Goal: Task Accomplishment & Management: Complete application form

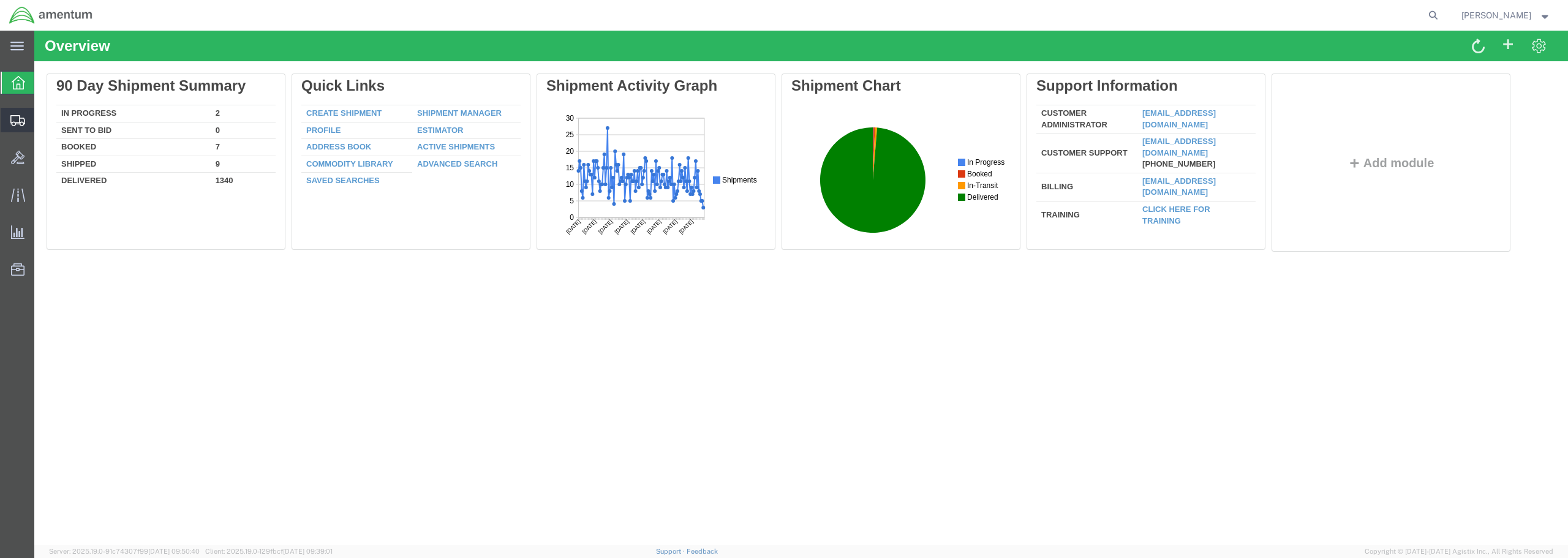
click at [0, 0] on span "Create from Template" at bounding box center [0, 0] width 0 height 0
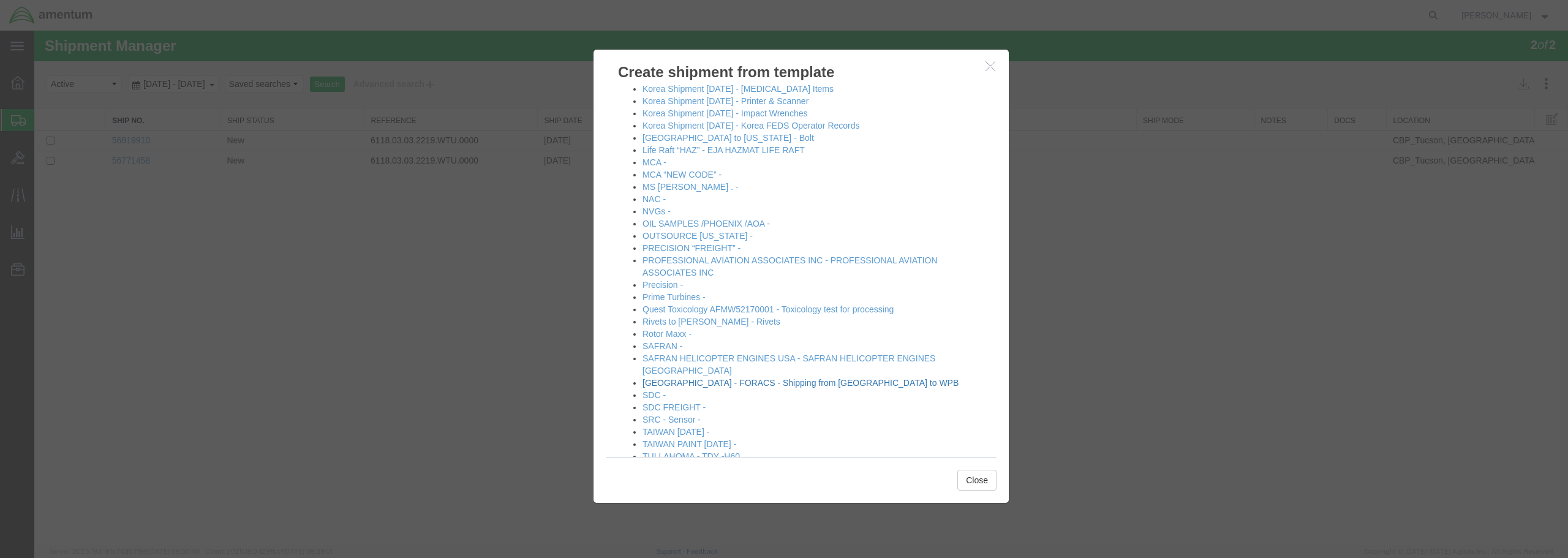
scroll to position [674, 0]
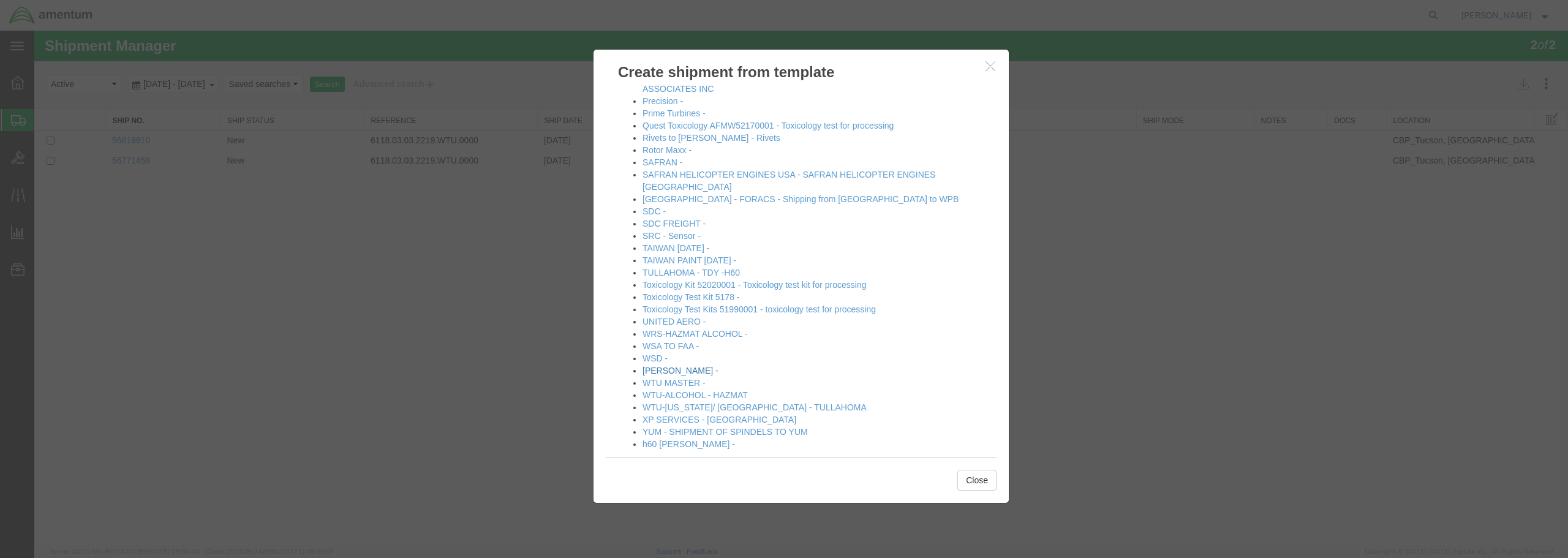
click at [670, 366] on link "WTU DERRICK -" at bounding box center [680, 371] width 76 height 10
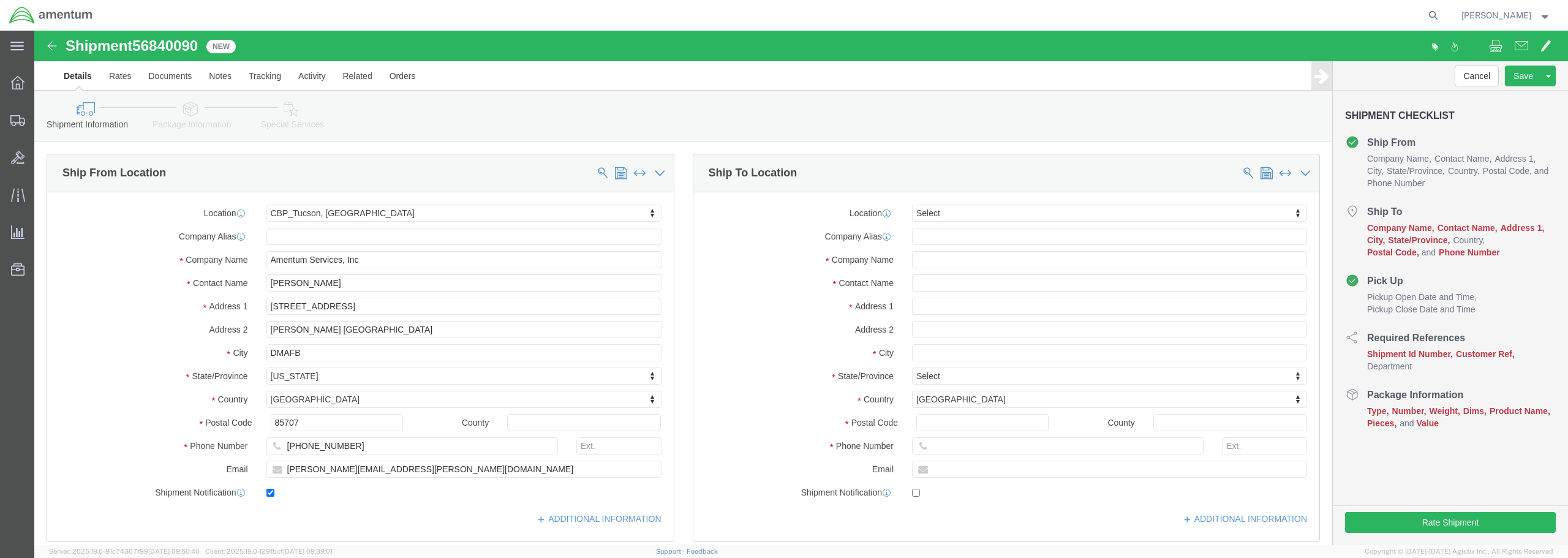
select select "49949"
select select
type input "epr"
select select "49933"
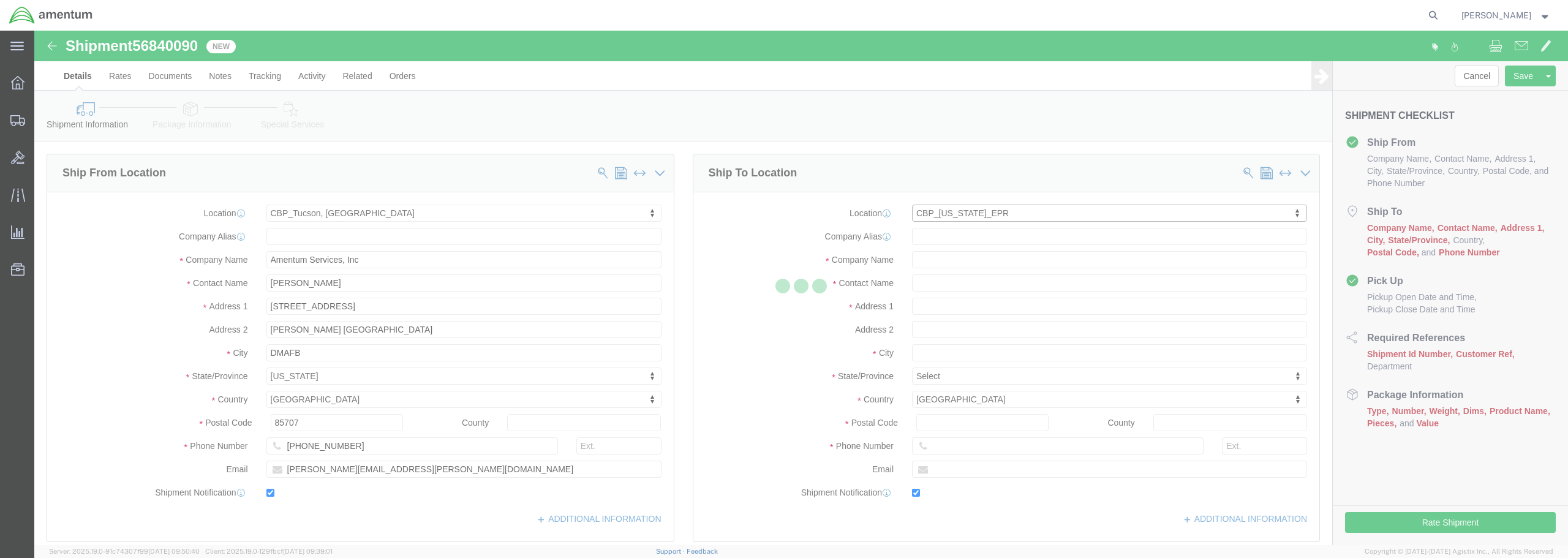
type input "Amentum Services, Inc"
type input "[PERSON_NAME]"
type input "[STREET_ADDRESS]"
type input "c/o Amentum Services, Inc."
type input "Aguadilla"
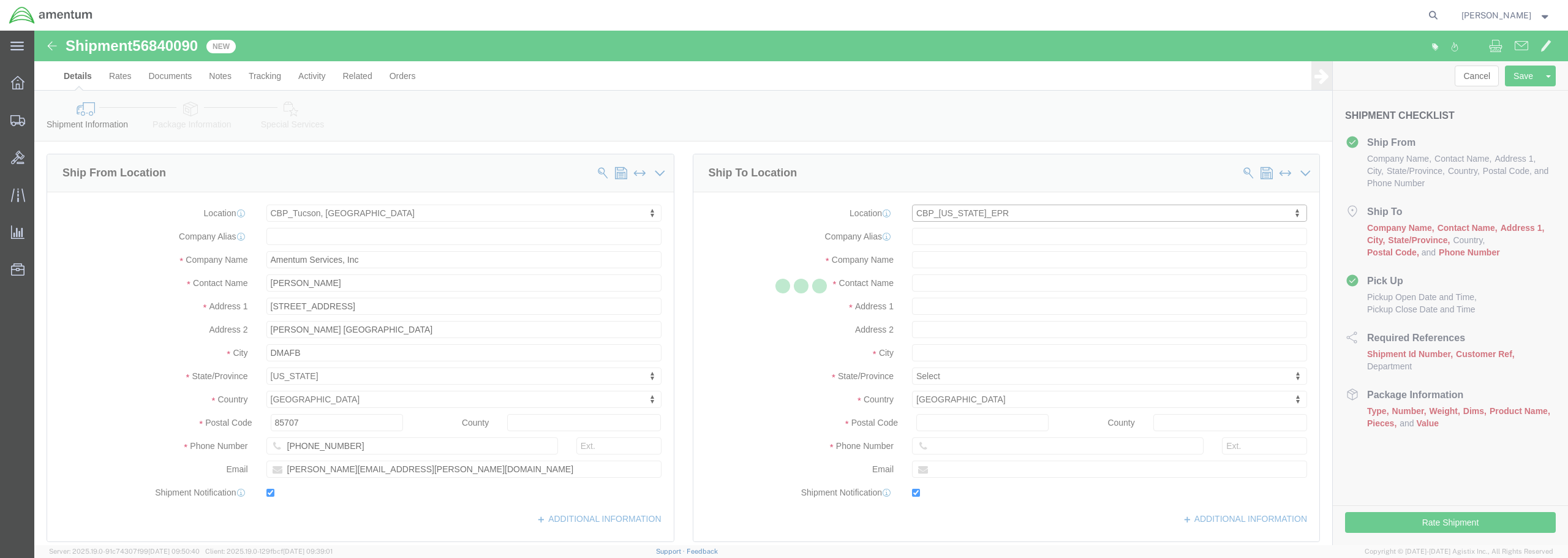
select select "PR"
type input "00604"
type input "[PHONE_NUMBER]"
type input "[PERSON_NAME][EMAIL_ADDRESS][PERSON_NAME][DOMAIN_NAME]"
checkbox input "true"
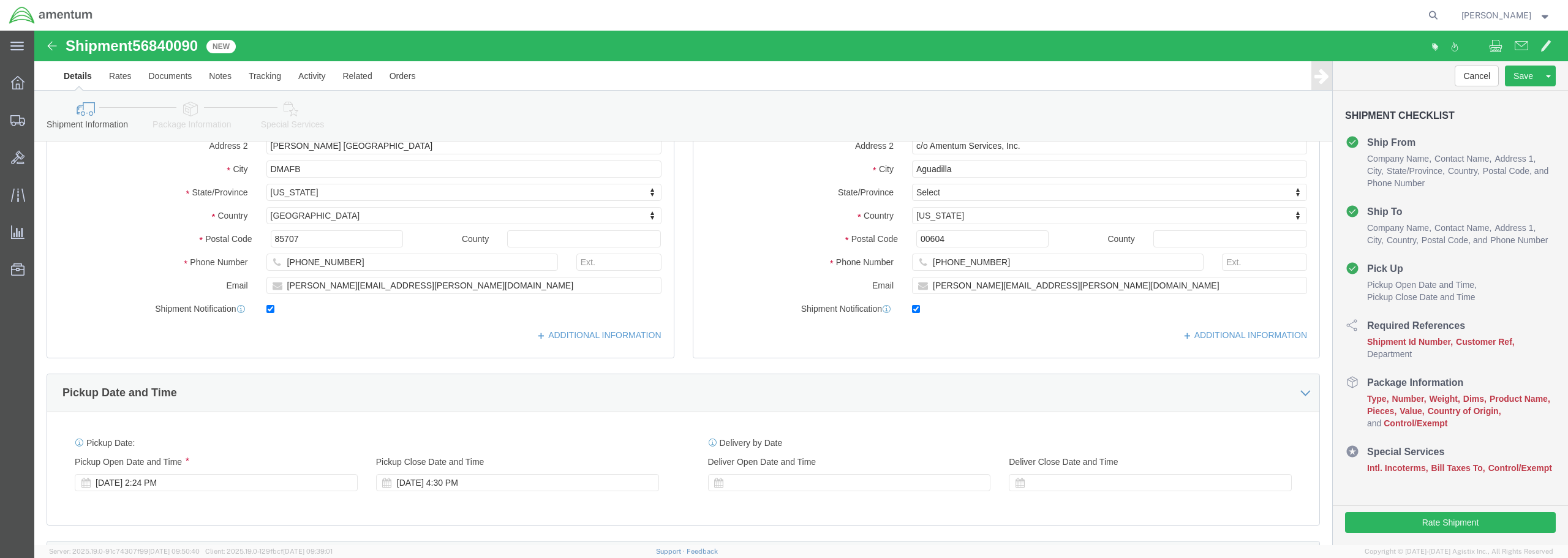
scroll to position [367, 0]
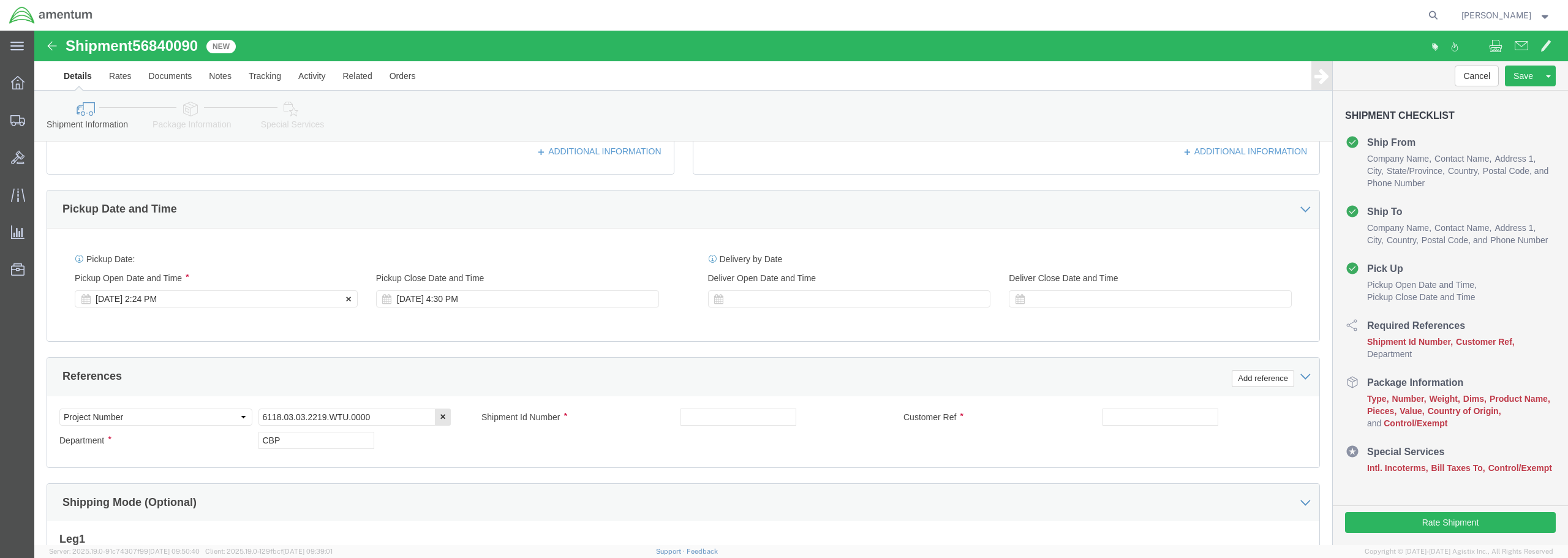
click div "Sep 16 2025 2:24 PM"
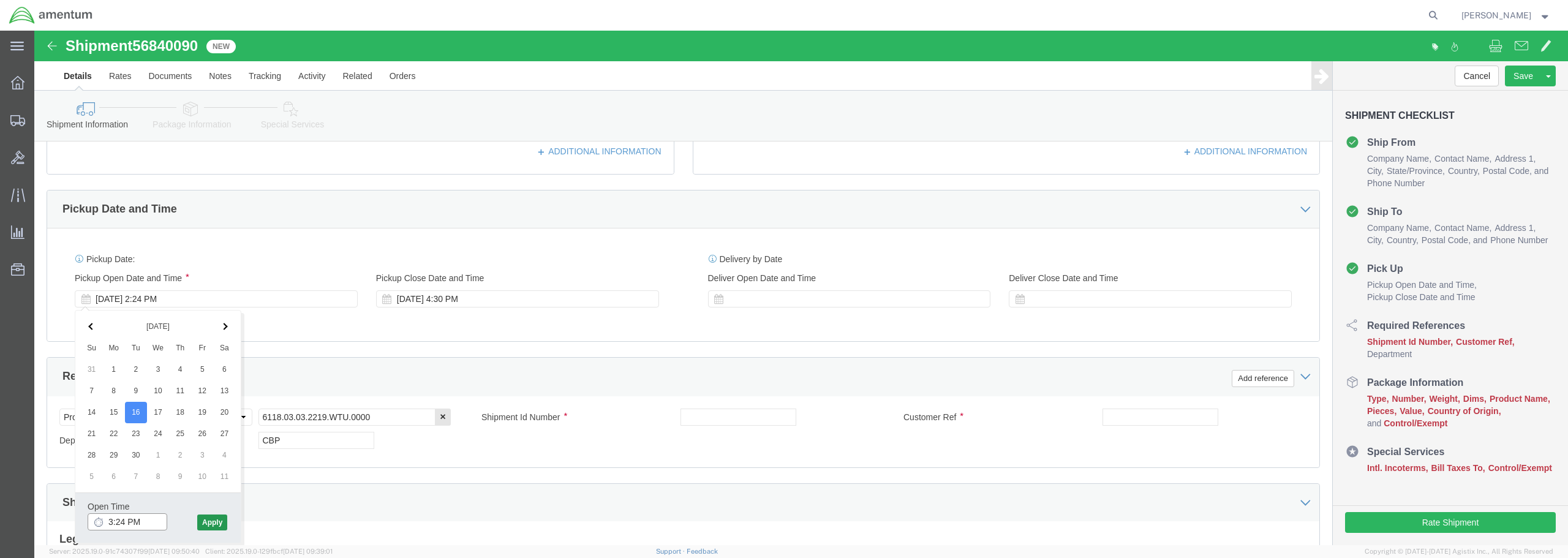
type input "3:24 PM"
click button "Apply"
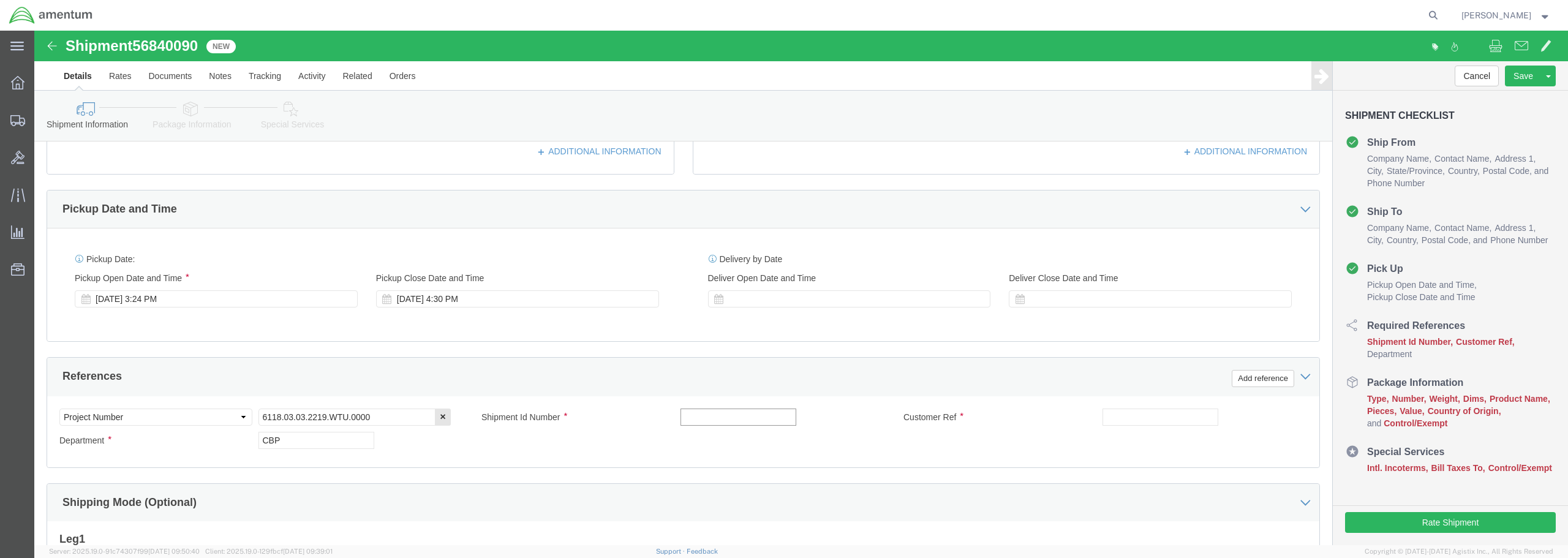
click input "text"
type input "o"
type input "ORING"
click input "text"
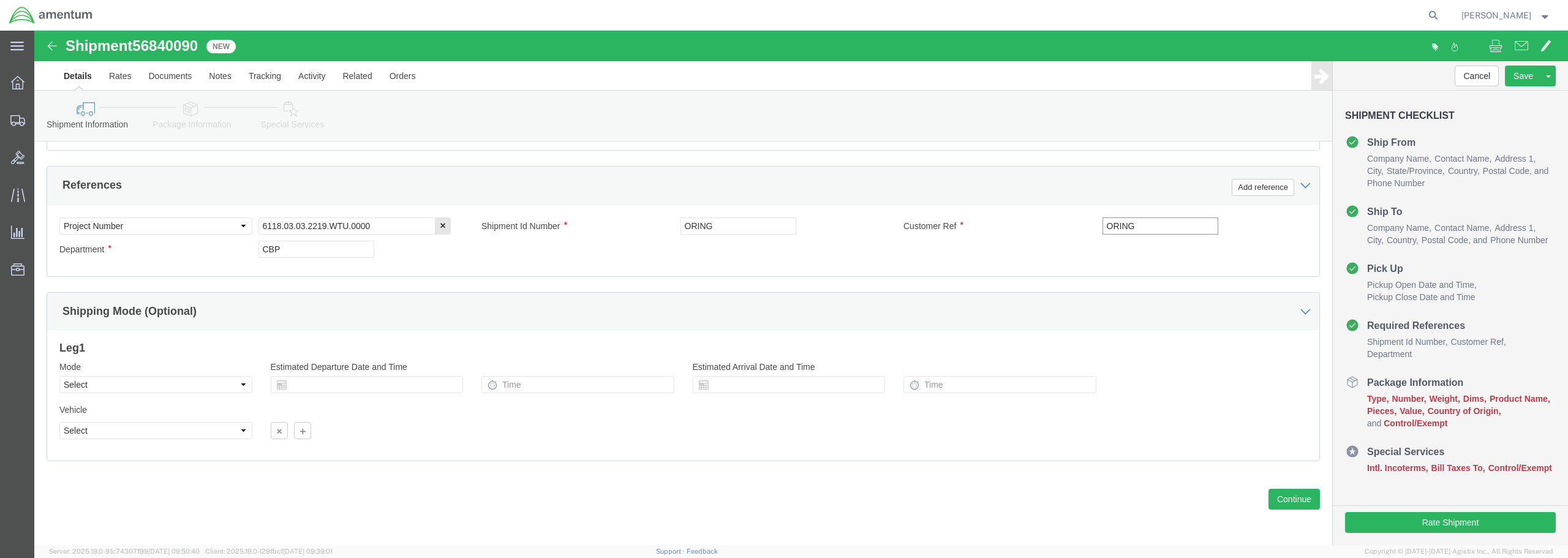
scroll to position [560, 0]
type input "ORING"
click button "Continue"
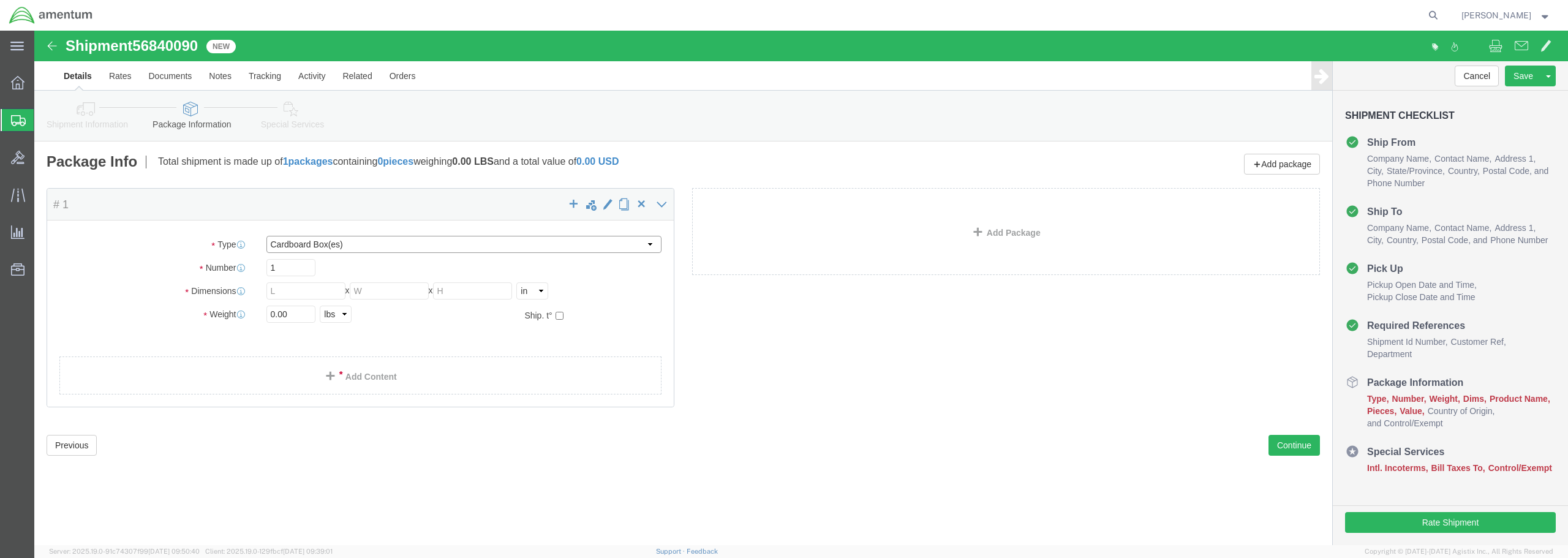
click select "Select BCK Boxes Bale(s) Basket(s) Bolt(s) Bottle(s) Buckets Bulk Bundle(s) Can…"
select select "ENV"
click select "Select BCK Boxes Bale(s) Basket(s) Bolt(s) Bottle(s) Buckets Bulk Bundle(s) Can…"
type input "9.50"
type input "12.50"
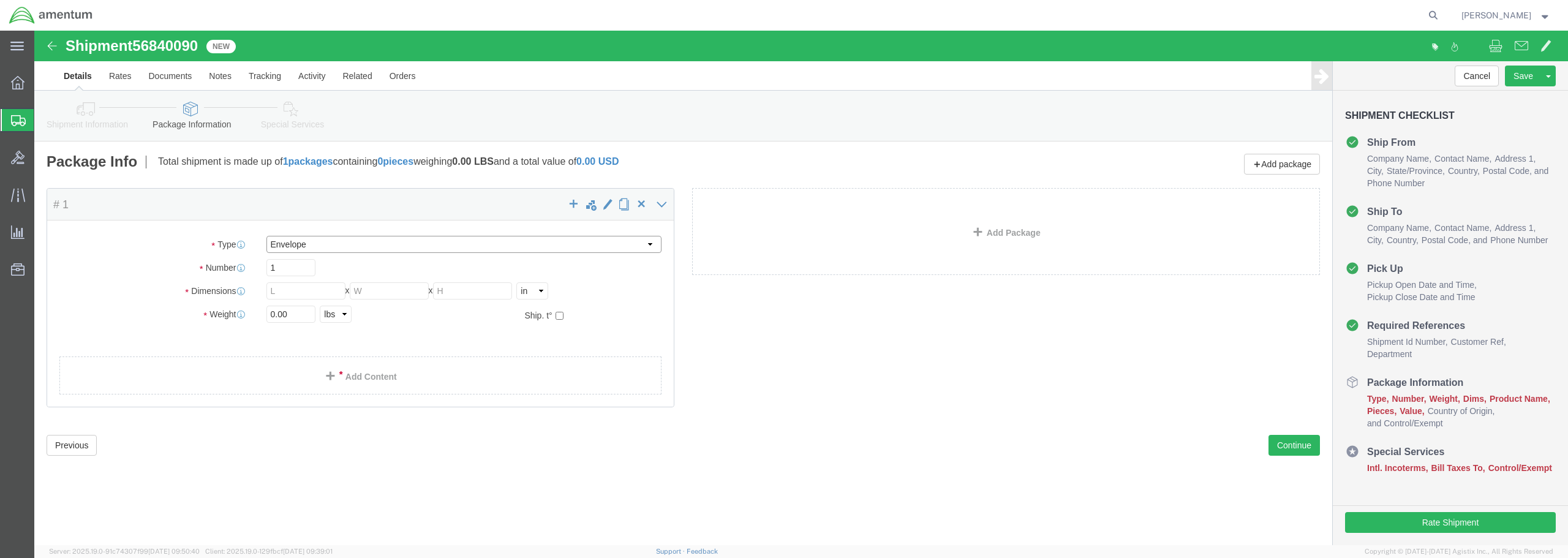
type input "0.25"
type input "1"
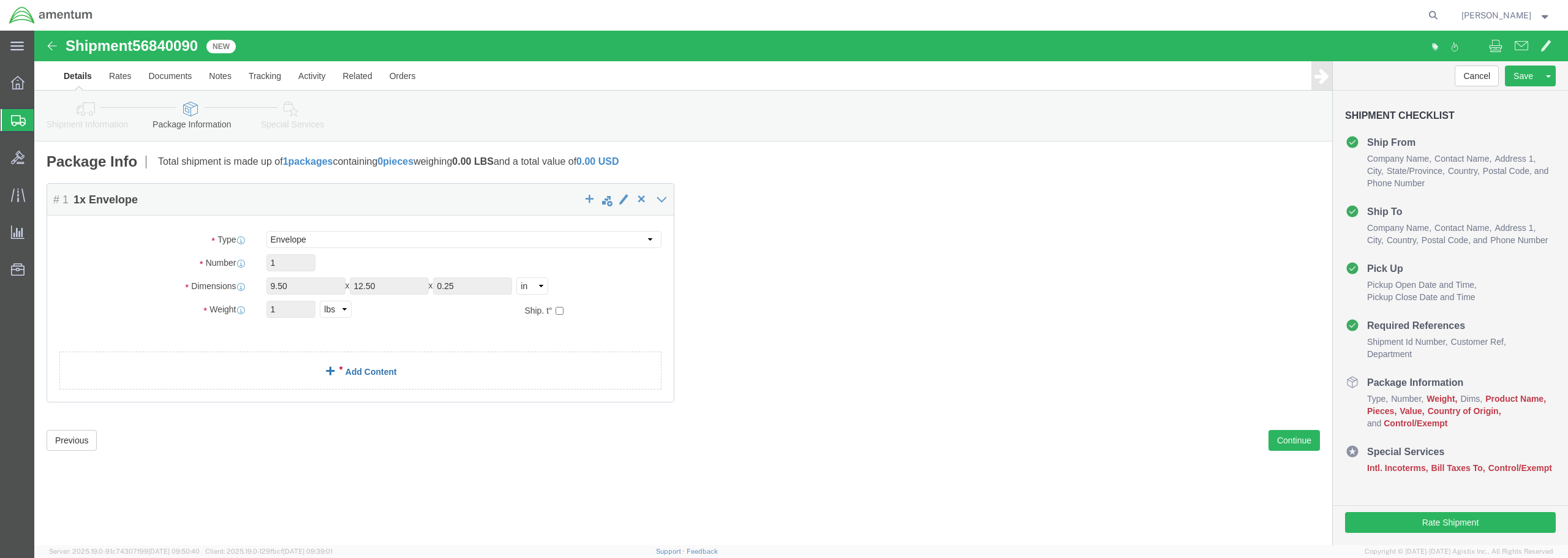
click link "Add Content"
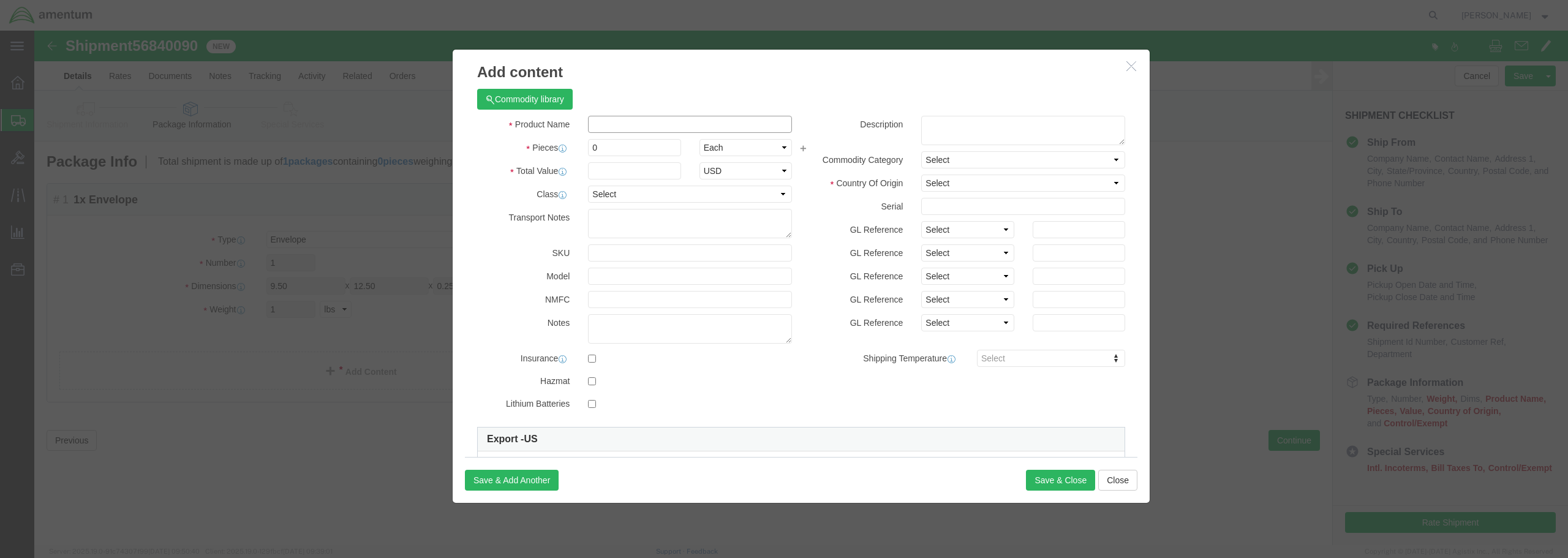
click input "text"
type input "ORING"
drag, startPoint x: 569, startPoint y: 114, endPoint x: 546, endPoint y: 118, distance: 23.3
click div "0"
type input "2"
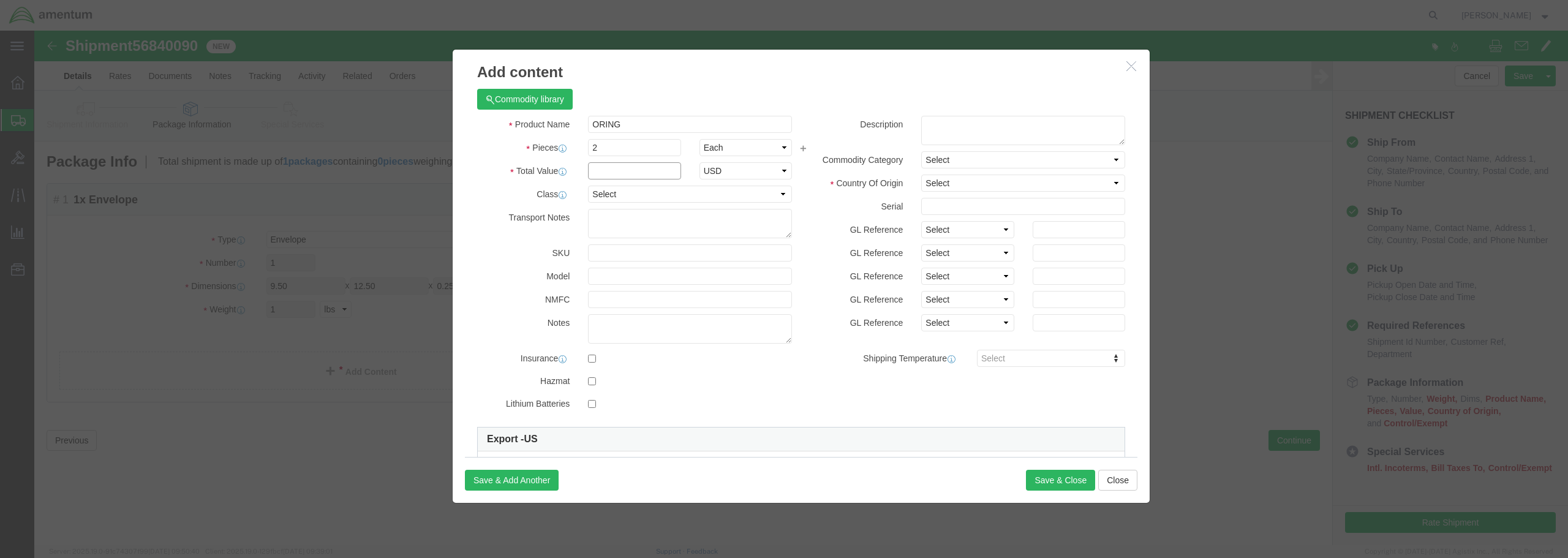
click input "text"
type input "10.00"
click select "Select 50 55 60 65 70 85 92.5 100 125 175 250 300 400"
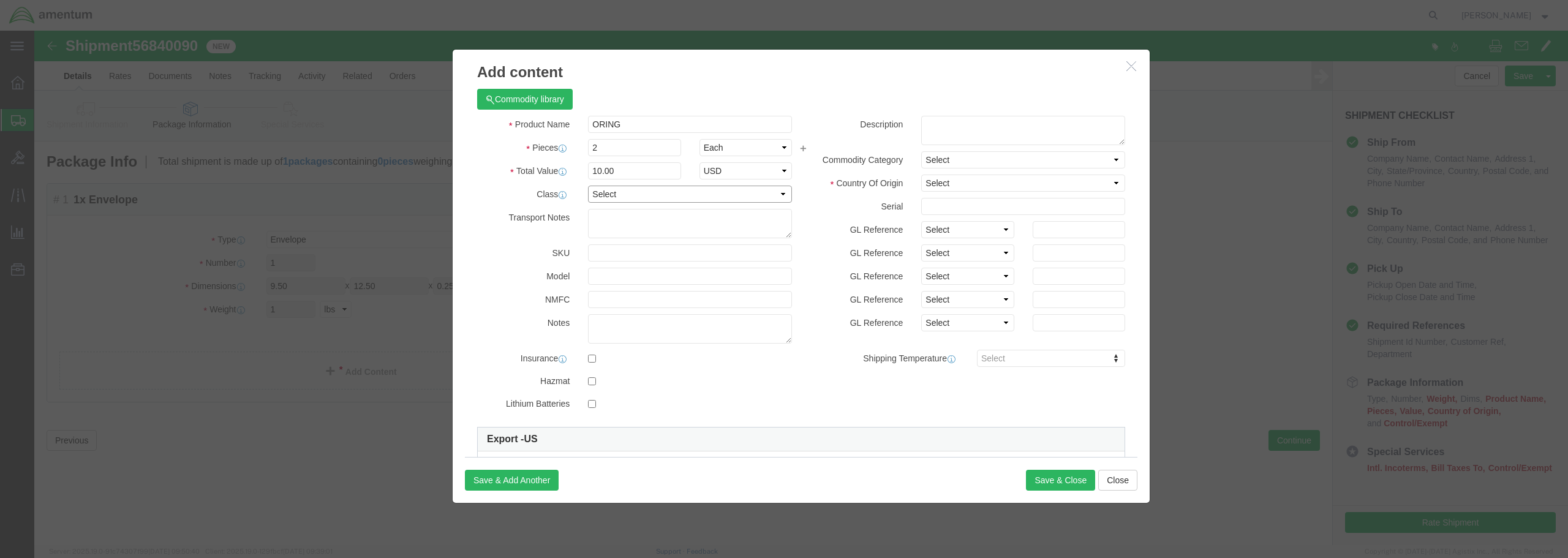
select select "70"
click select "Select 50 55 60 65 70 85 92.5 100 125 175 250 300 400"
click button "Save & Close"
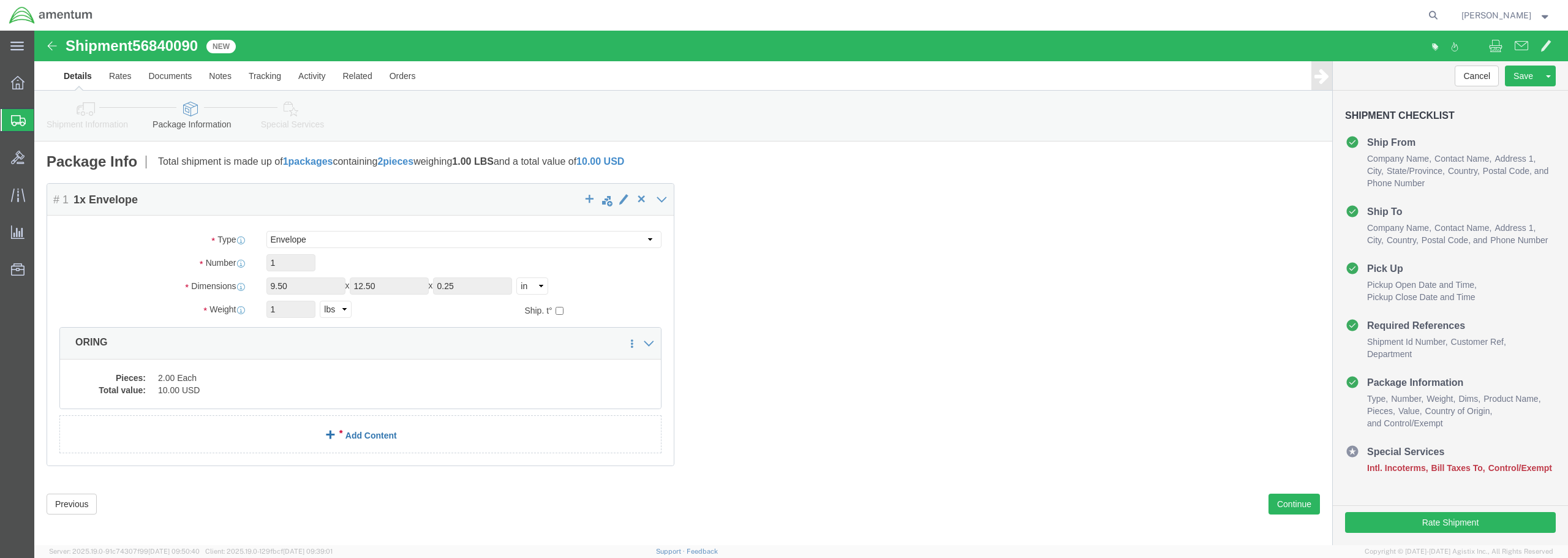
click link "Add Content"
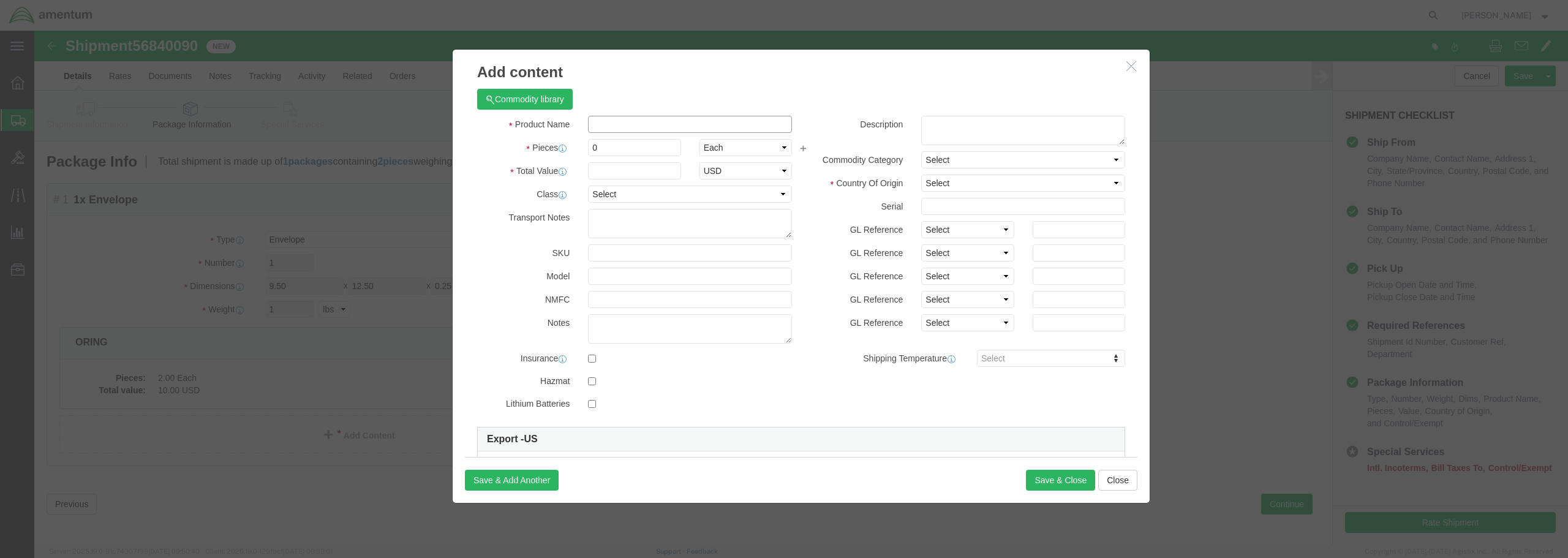
click input "text"
paste input "AA38-300"
click input "AA38-300"
drag, startPoint x: 599, startPoint y: 93, endPoint x: 554, endPoint y: 81, distance: 46.6
click div "Commodity library Product Name AA38-300 AA38-300 Name: CONTROLLER Sku: AA38-300…"
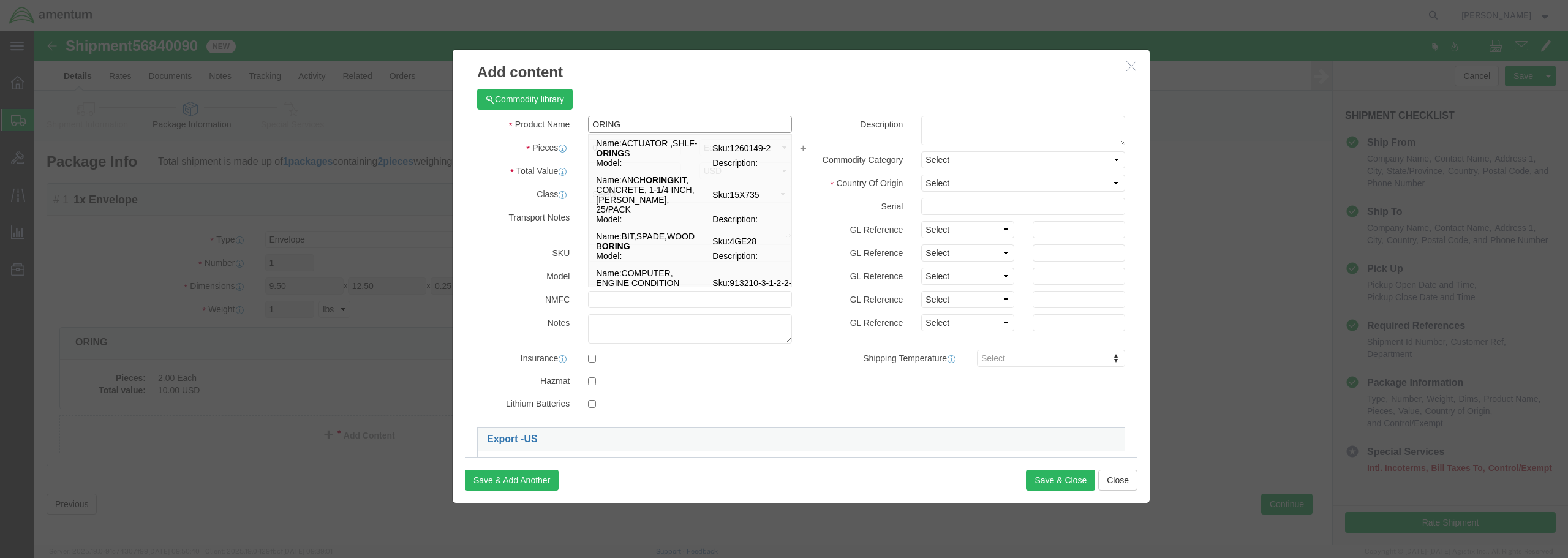
type input "ORING"
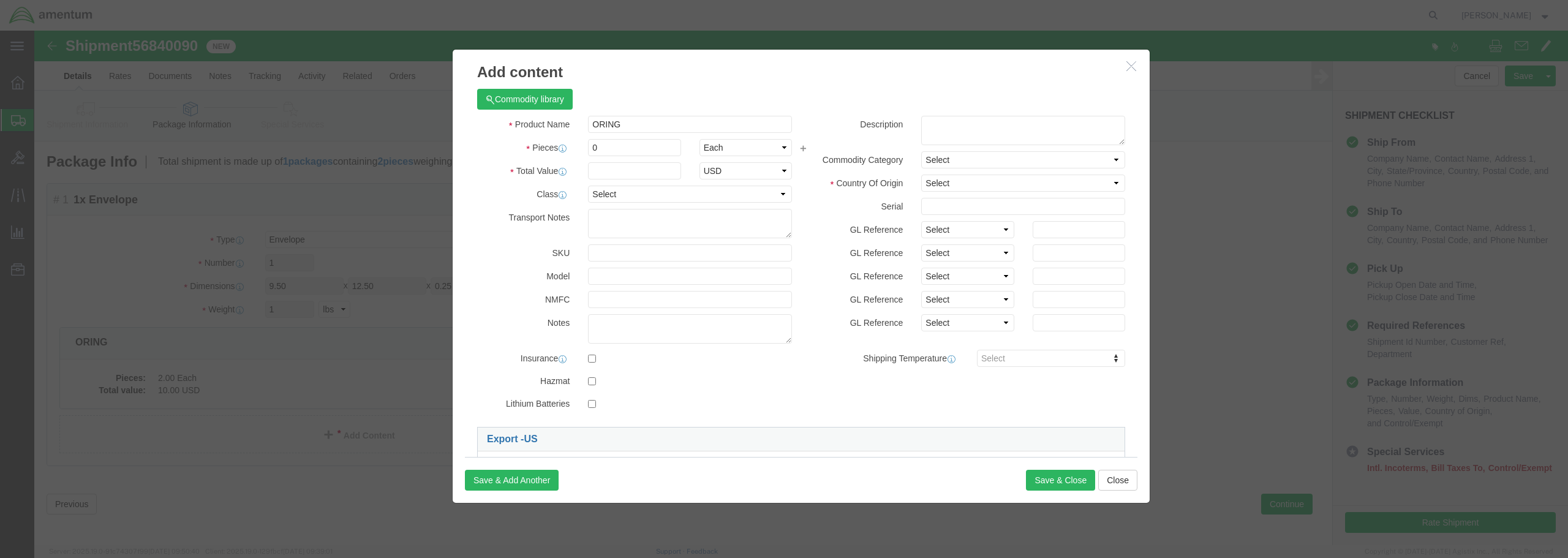
click link "Export - US"
drag, startPoint x: 567, startPoint y: 120, endPoint x: 536, endPoint y: 116, distance: 31.3
click div "Pieces 0 Select Bag Barrels 100Board Feet Bottle Box Blister Pack Carats Can Ca…"
type input "2"
click input "text"
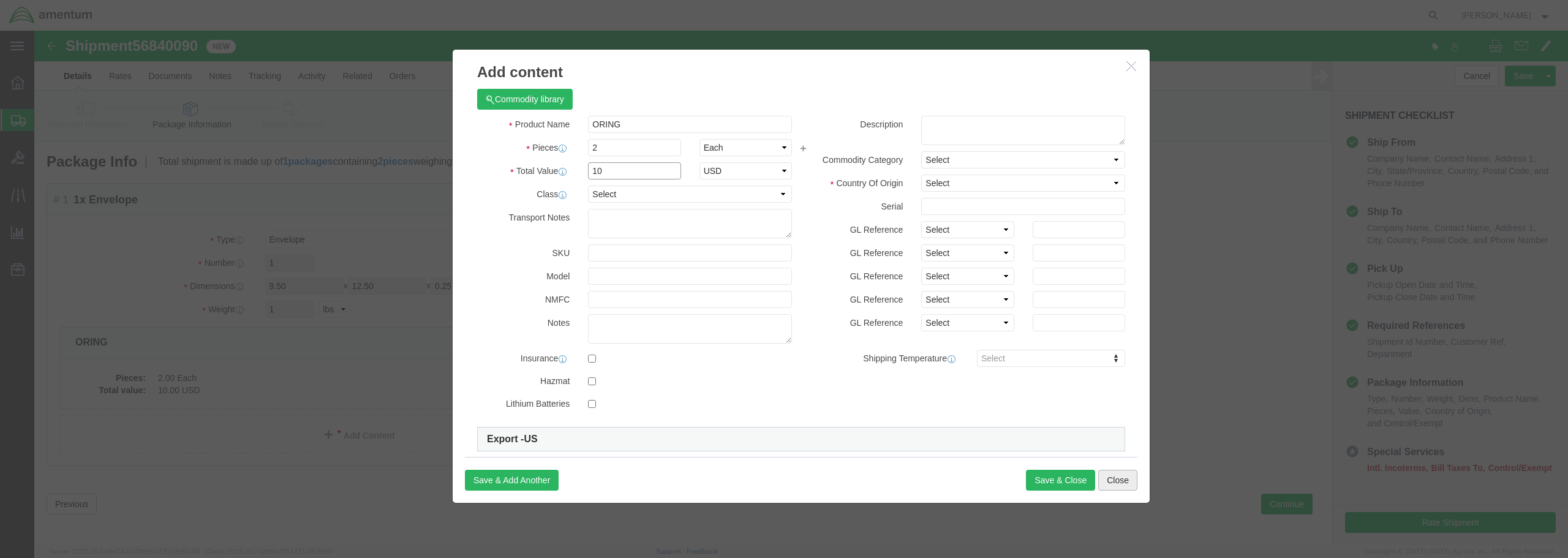
type input "10"
click button "Close"
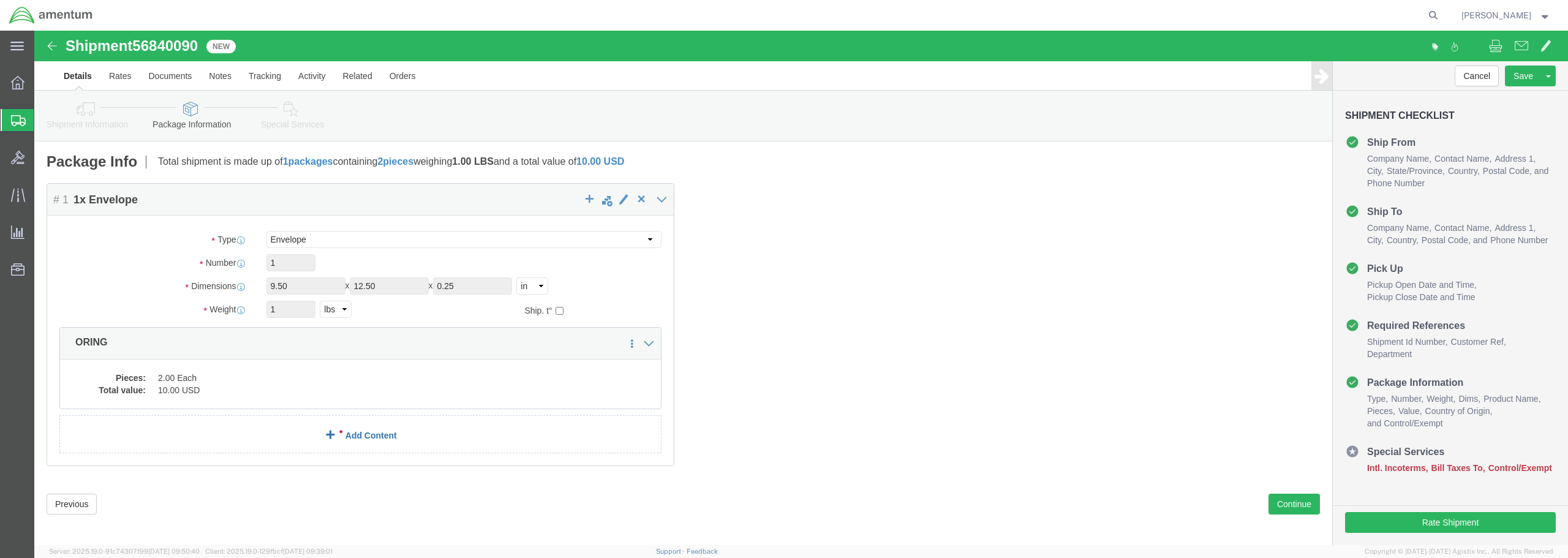
click link "Add Content"
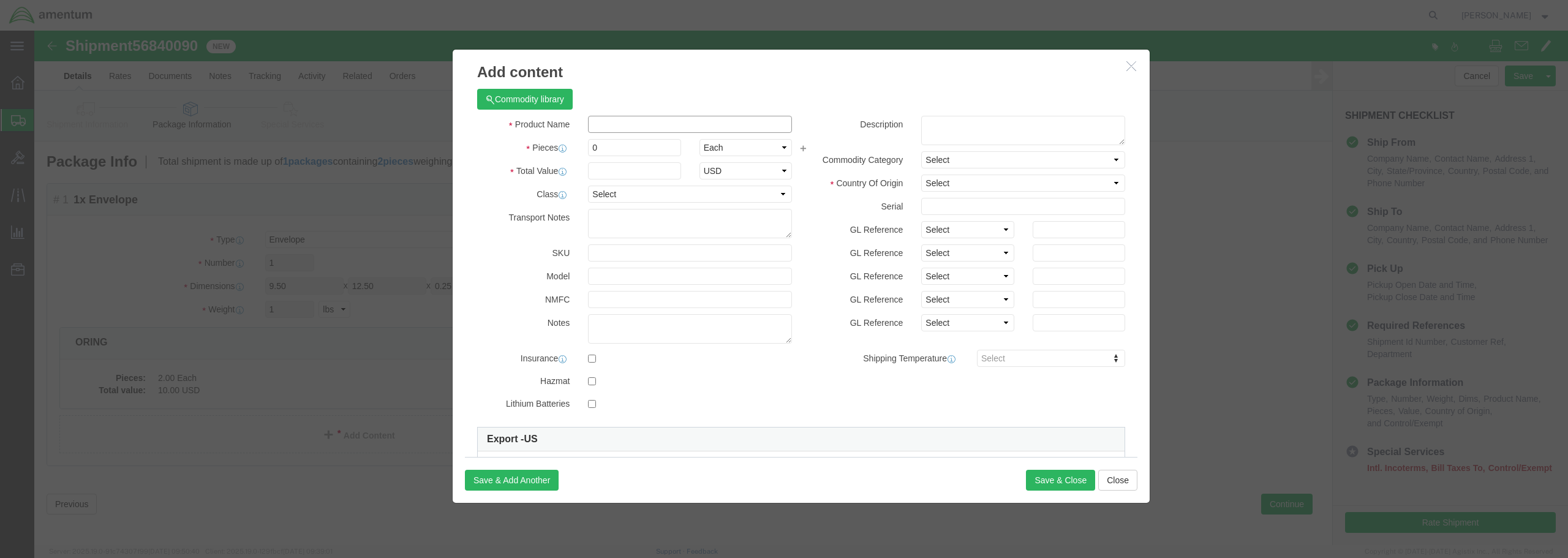
click input "text"
type input "ORINGS"
click div "Save & Add Another Save & Close Close"
click div "Pieces 0 Select Bag Barrels 100Board Feet Bottle Box Blister Pack Carats Can Ca…"
type input "2"
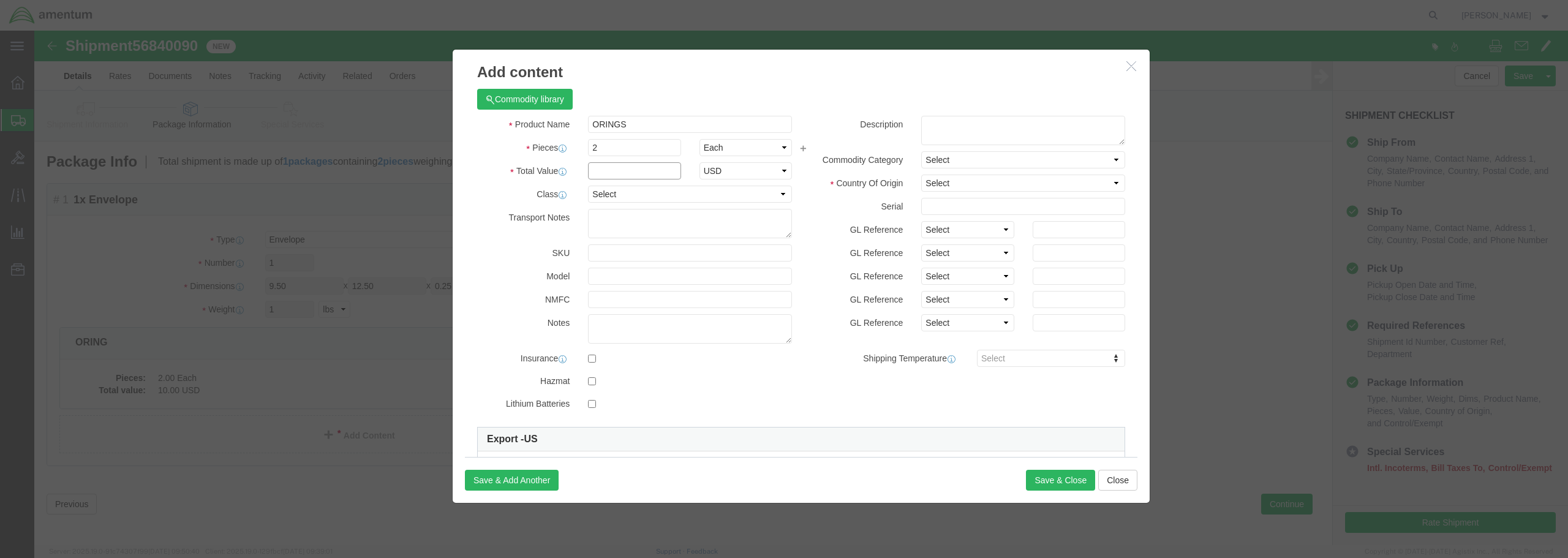
click input "text"
type input "10.00"
click select "Select 50 55 60 65 70 85 92.5 100 125 175 250 300 400"
select select "50"
click select "Select 50 55 60 65 70 85 92.5 100 125 175 250 300 400"
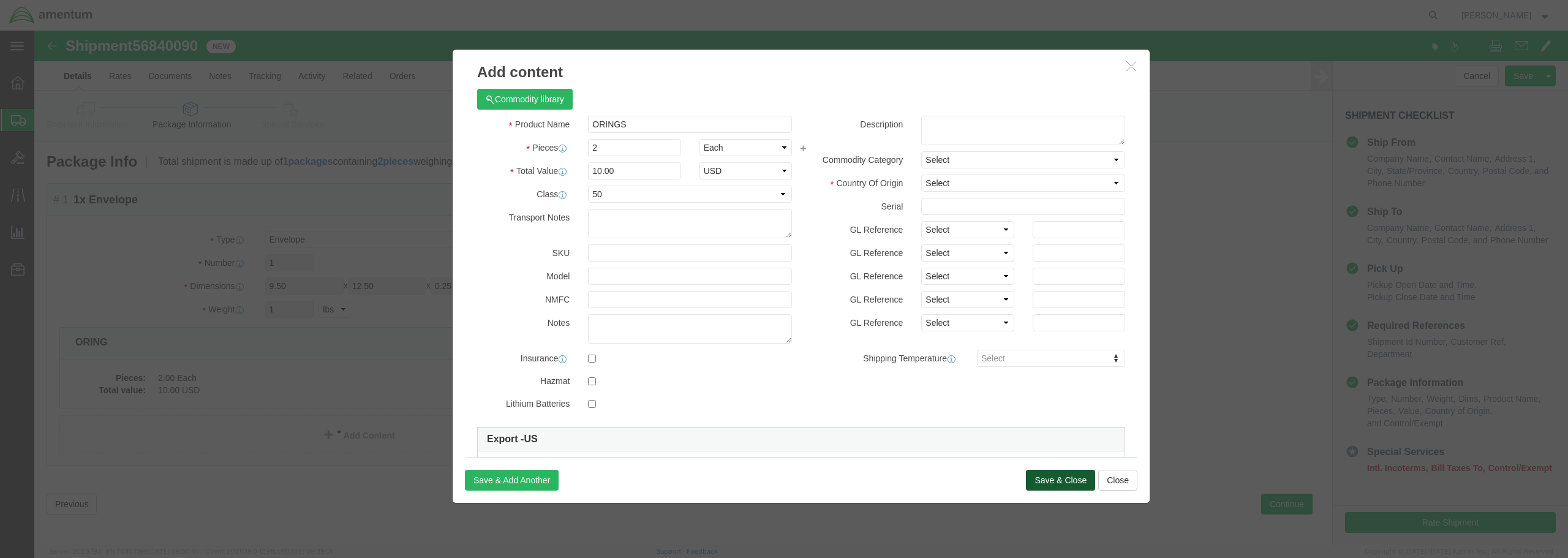
click button "Save & Close"
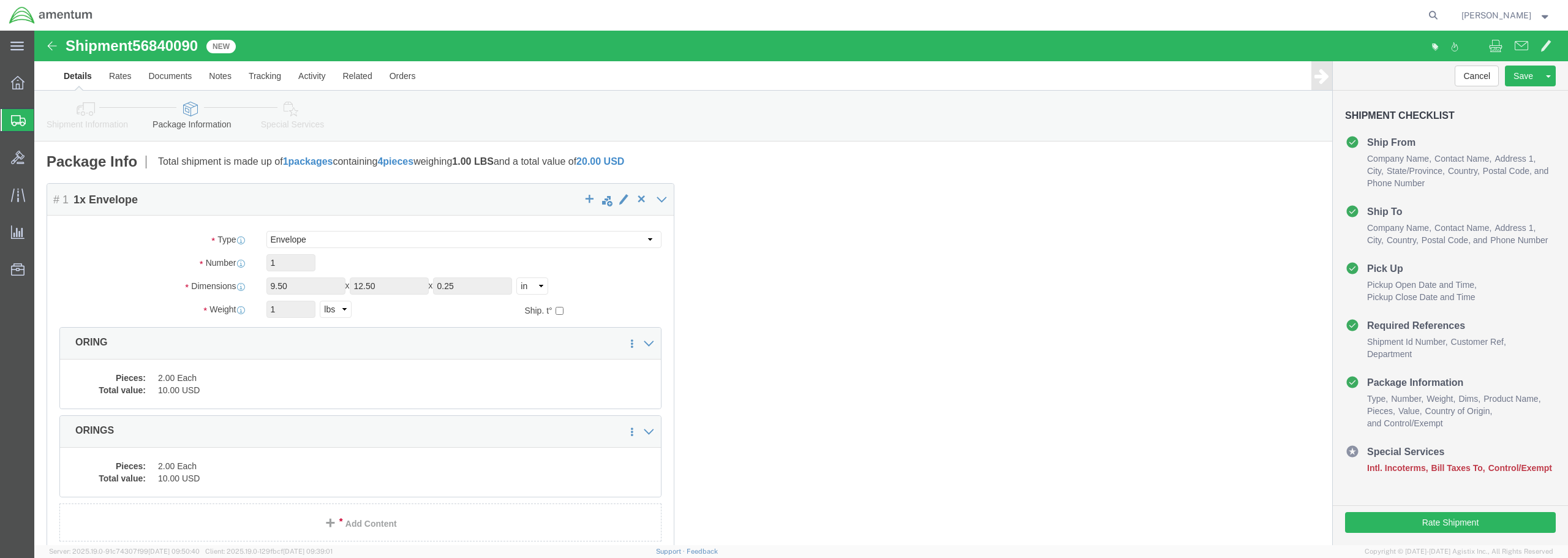
click link "Special Services"
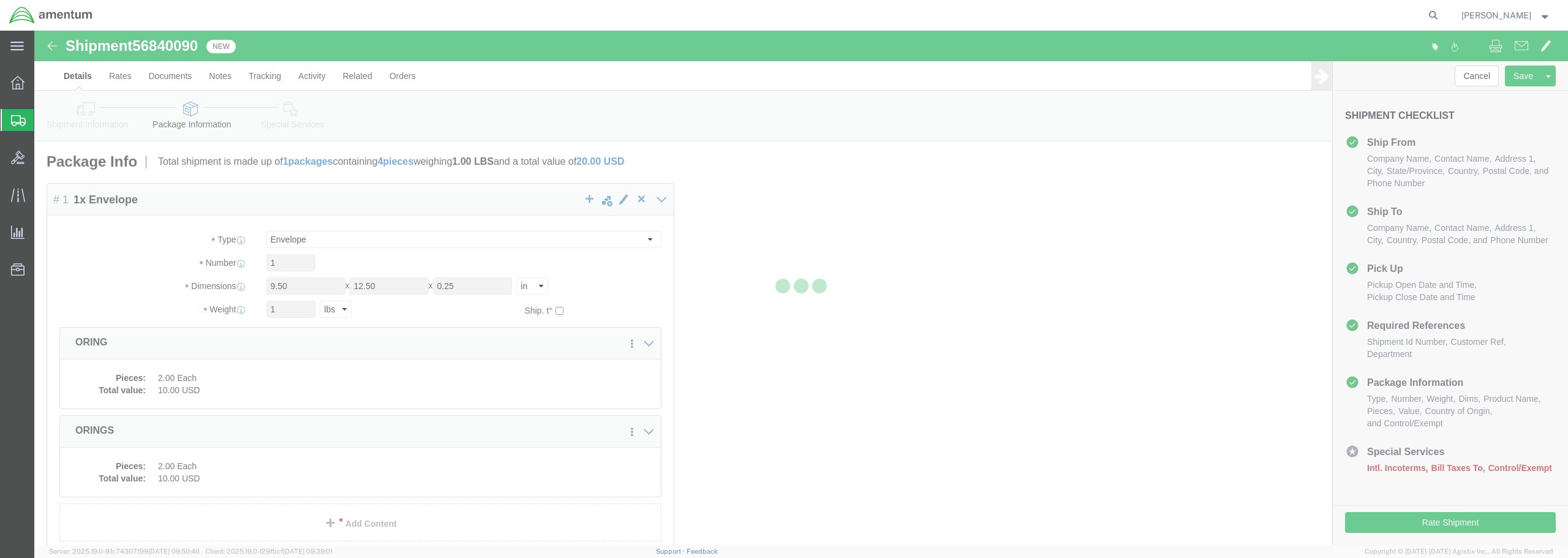
select select
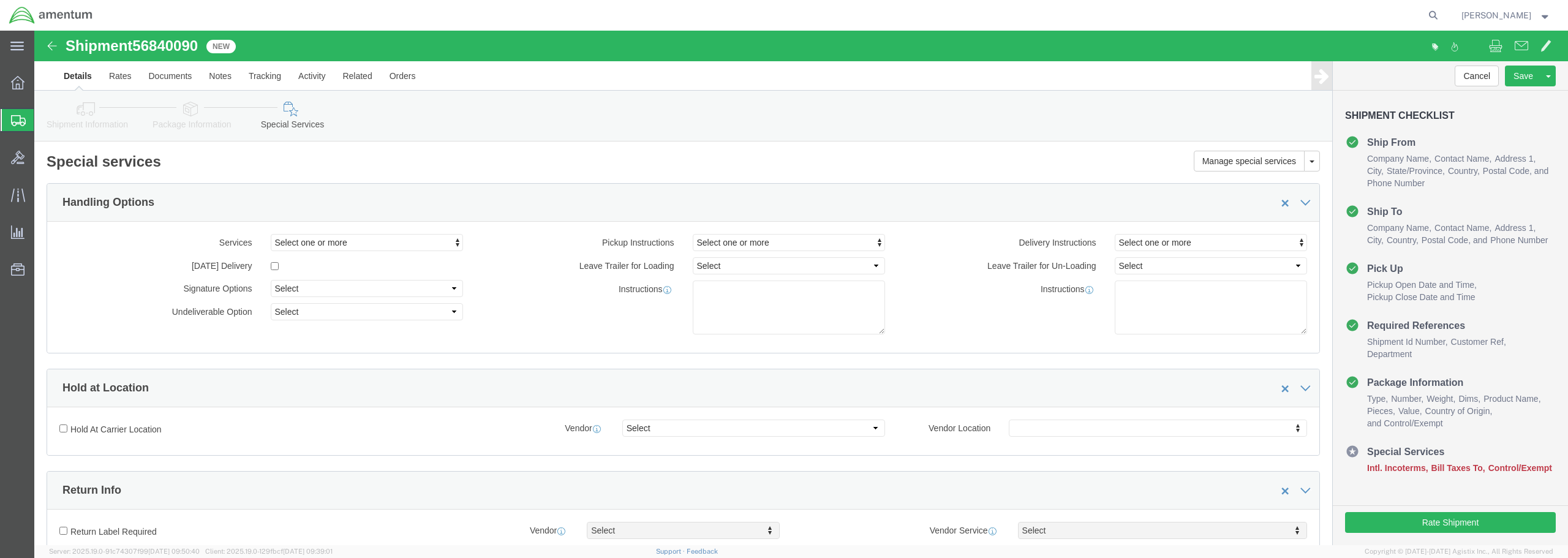
select select "DEPARTMENT"
select select "50311_96750"
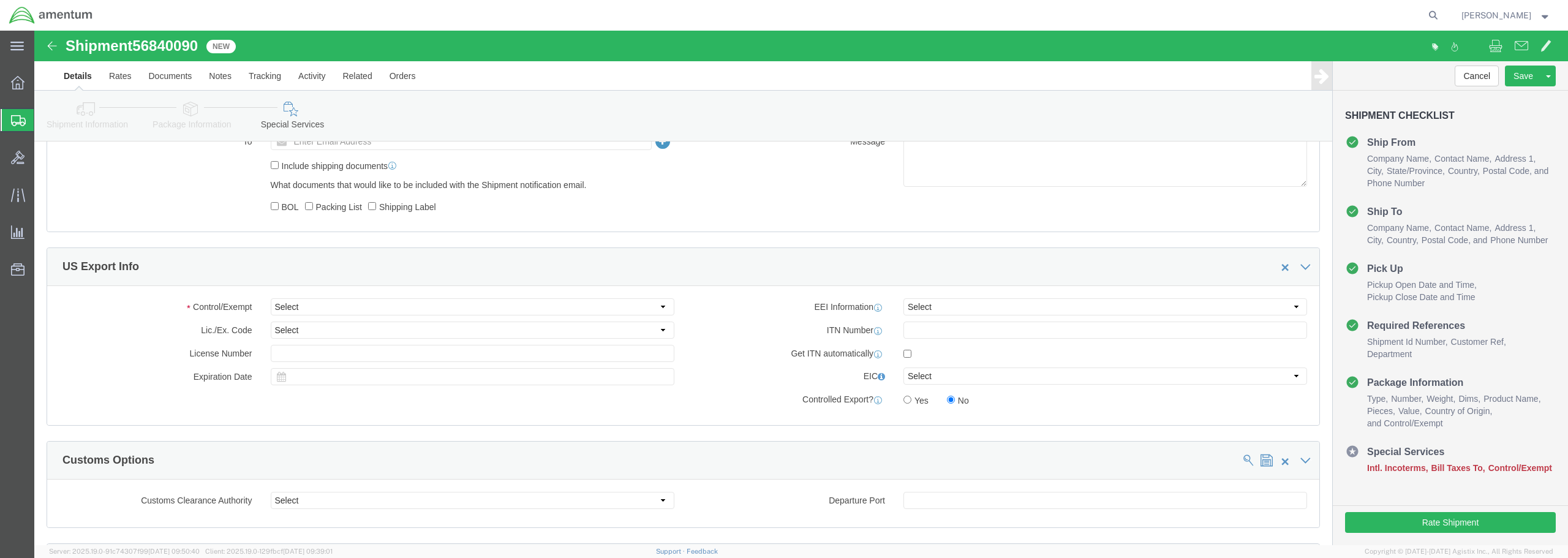
scroll to position [796, 0]
click select "Select ATF BIS DEA EPA FDA FTR ITAR OFAC Other (OPA)"
select select "FTR"
click select "Select ATF BIS DEA EPA FDA FTR ITAR OFAC Other (OPA)"
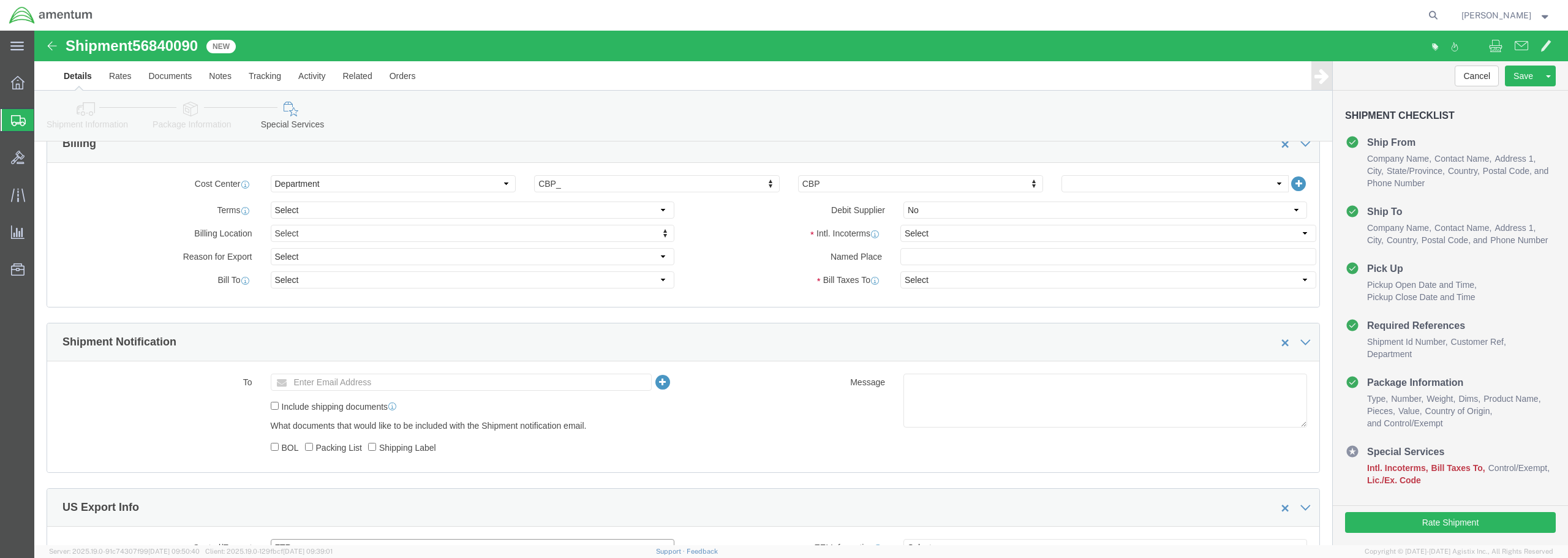
scroll to position [429, 0]
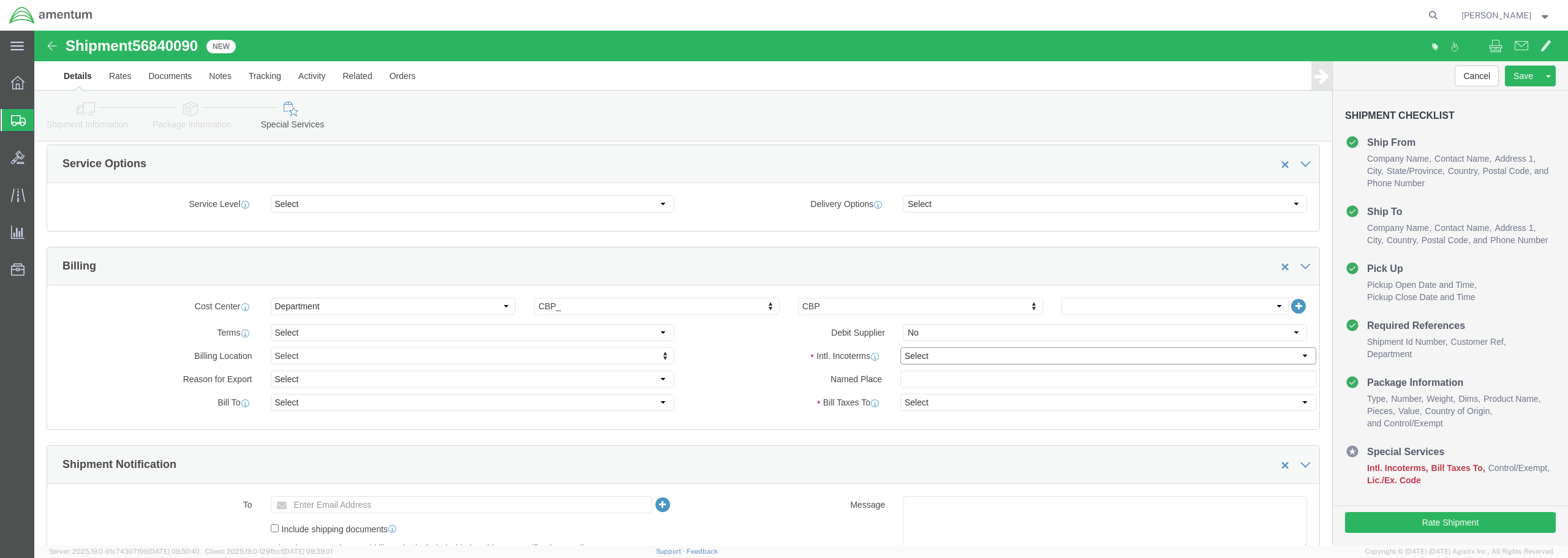
click select "Select Carriage Insurance Paid Carriage Paid To Cost and Freight Cost Insurance…"
select select "DDP"
click select "Select Carriage Insurance Paid Carriage Paid To Cost and Freight Cost Insurance…"
select select "SHIP"
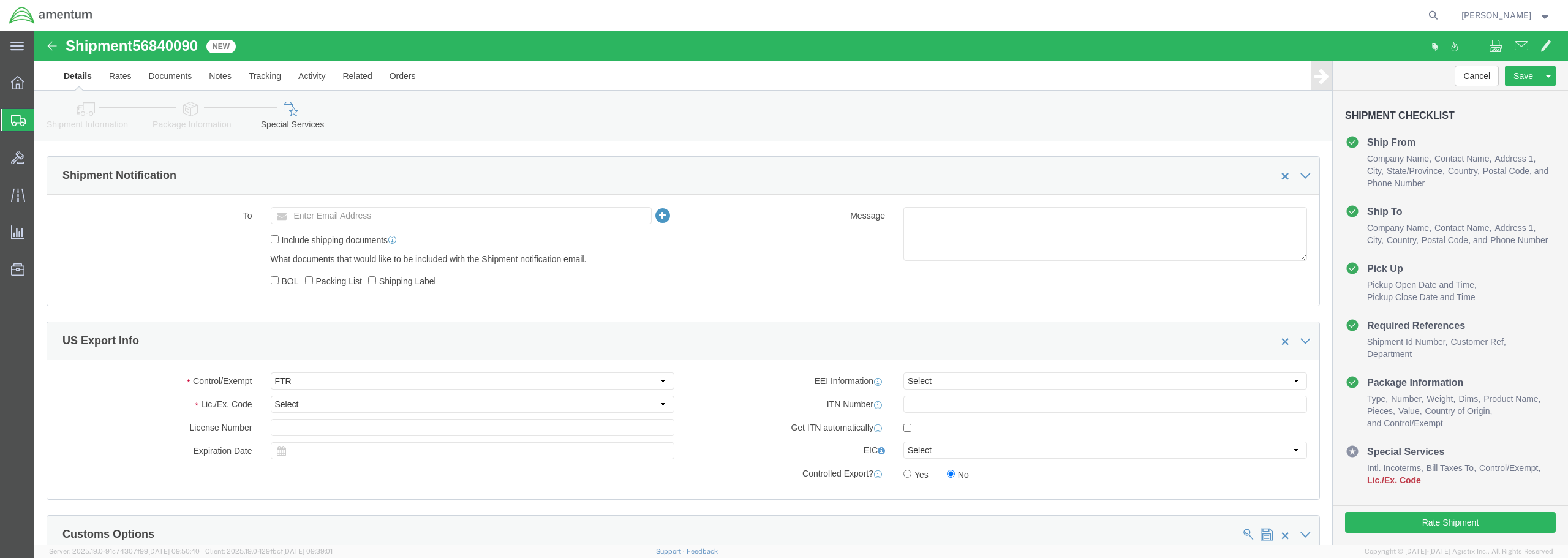
scroll to position [735, 0]
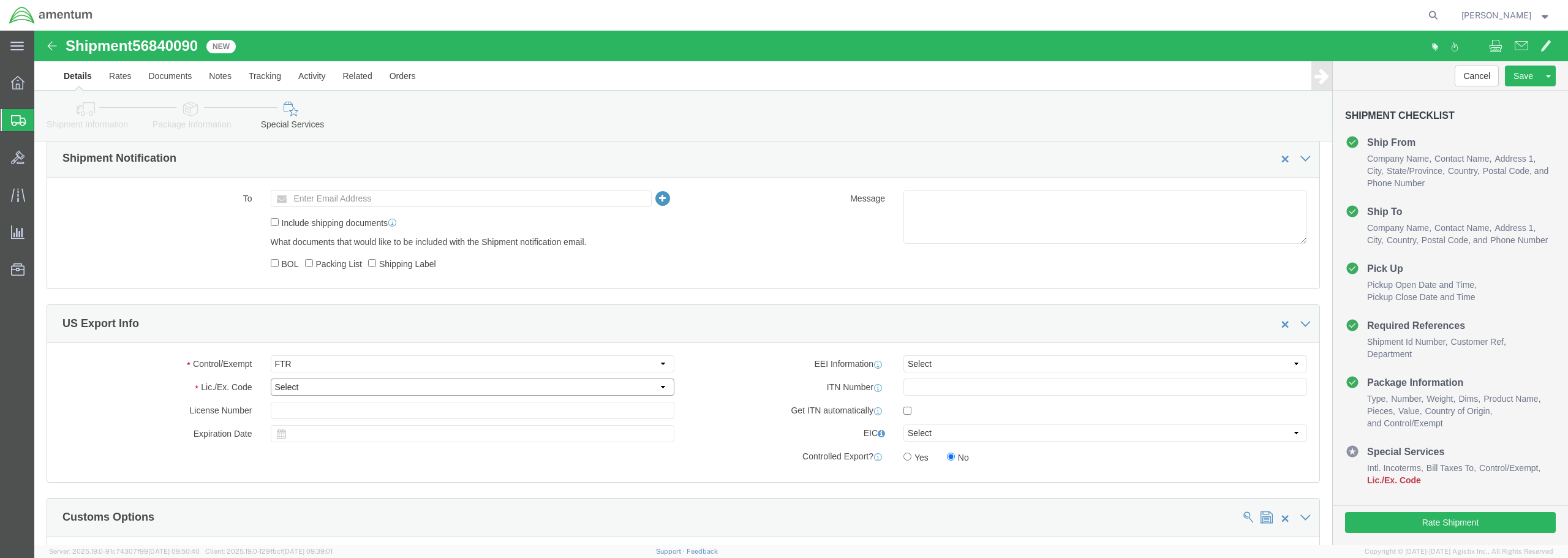
click select "Select 30.2(d)(2) 30.36 30.37(a) 30.37(f) 30.37(g) 30.37(h) 30.37(i) 30.37(j) 3…"
select select "30.37(a)"
click select "Select 30.2(d)(2) 30.36 30.37(a) 30.37(f) 30.37(g) 30.37(h) 30.37(i) 30.37(j) 3…"
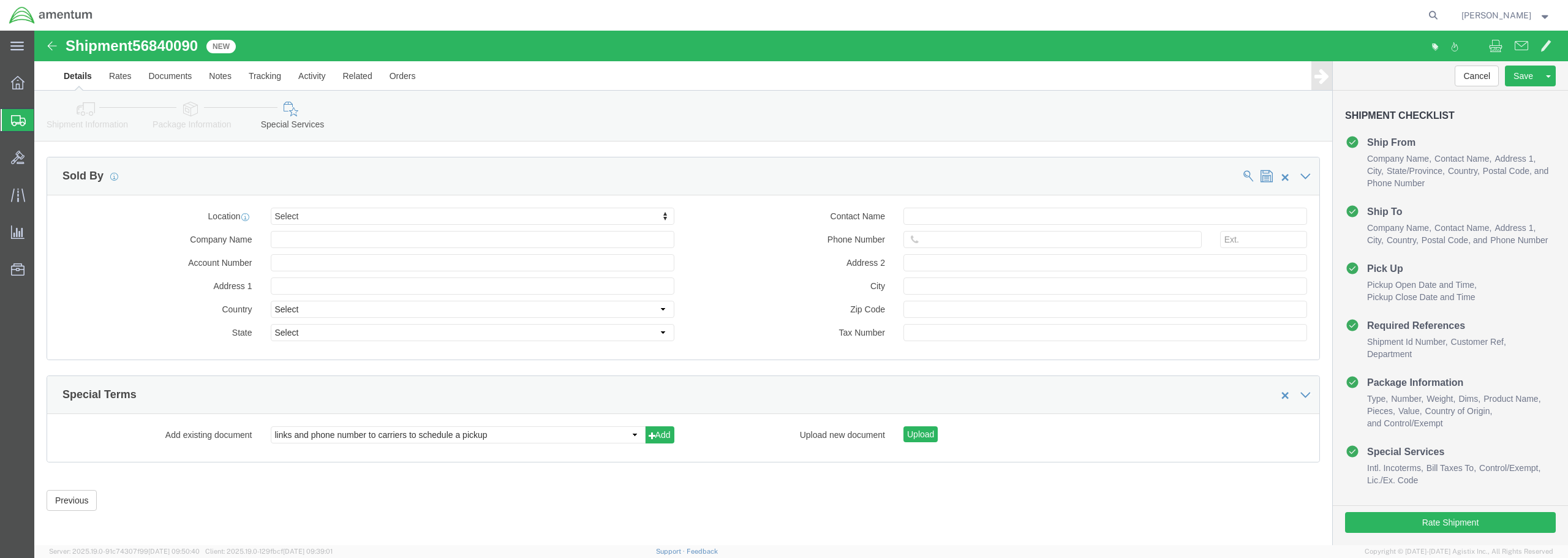
scroll to position [1423, 0]
click select "links and phone number to carriers to schedule a pickup instructions for US imp…"
click icon
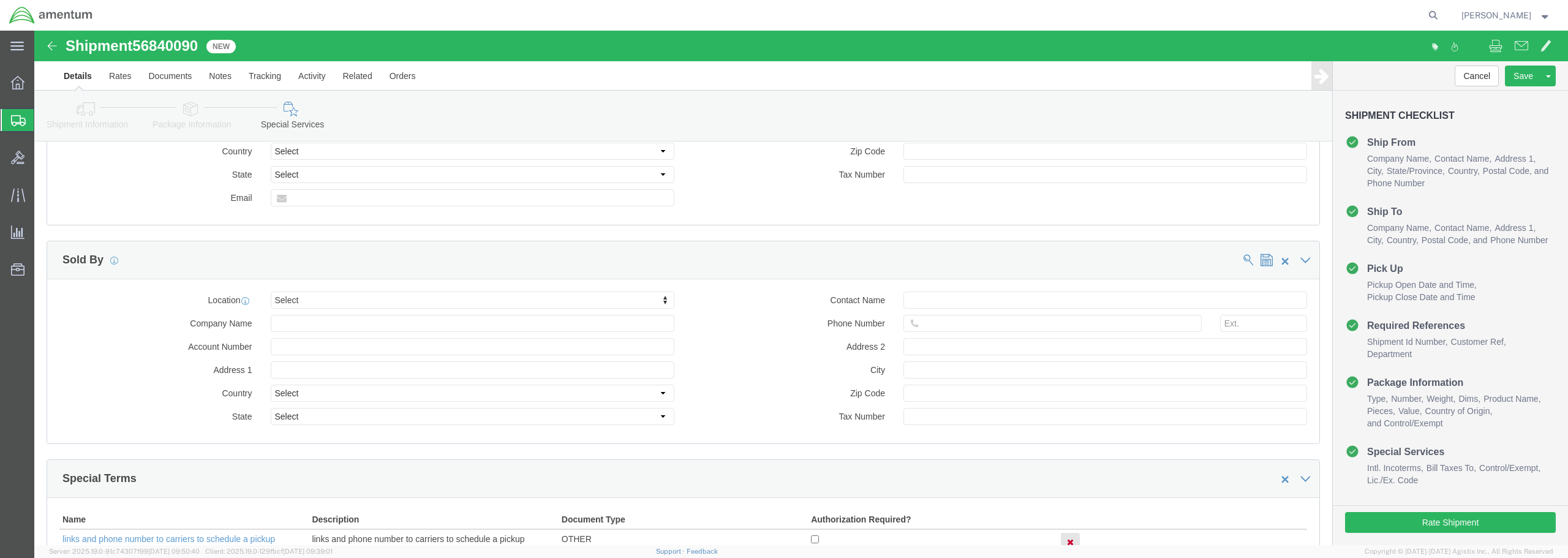
scroll to position [1228, 0]
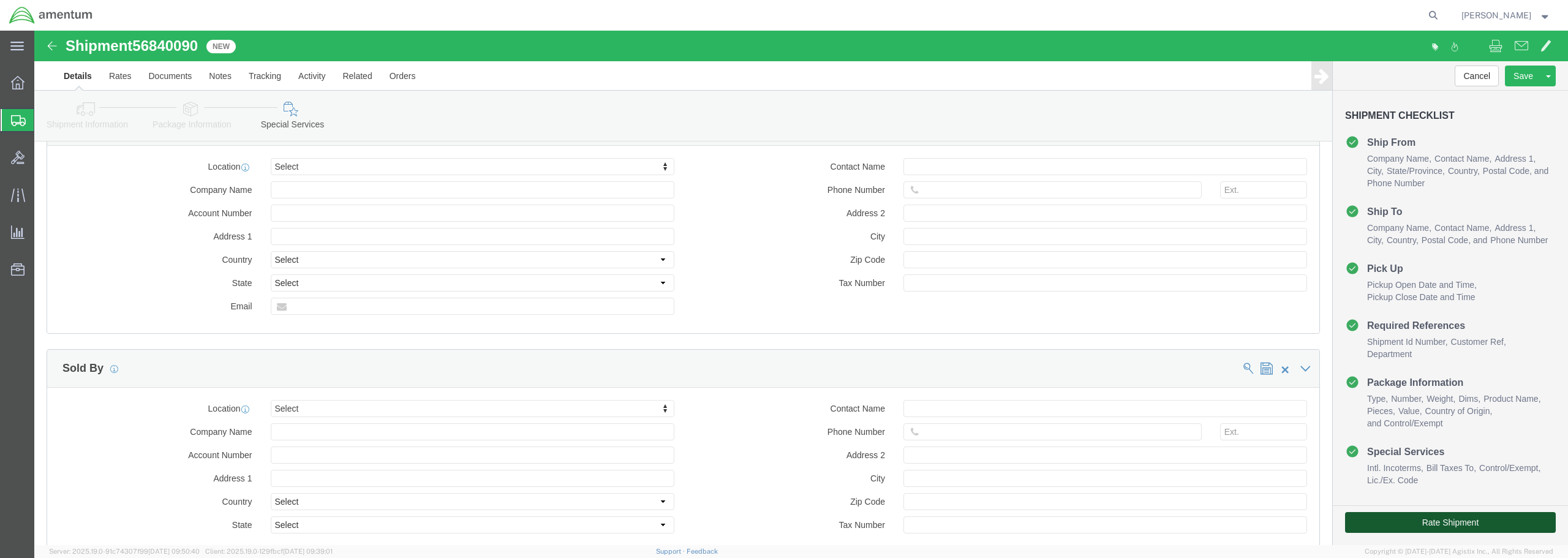
click button "Rate Shipment"
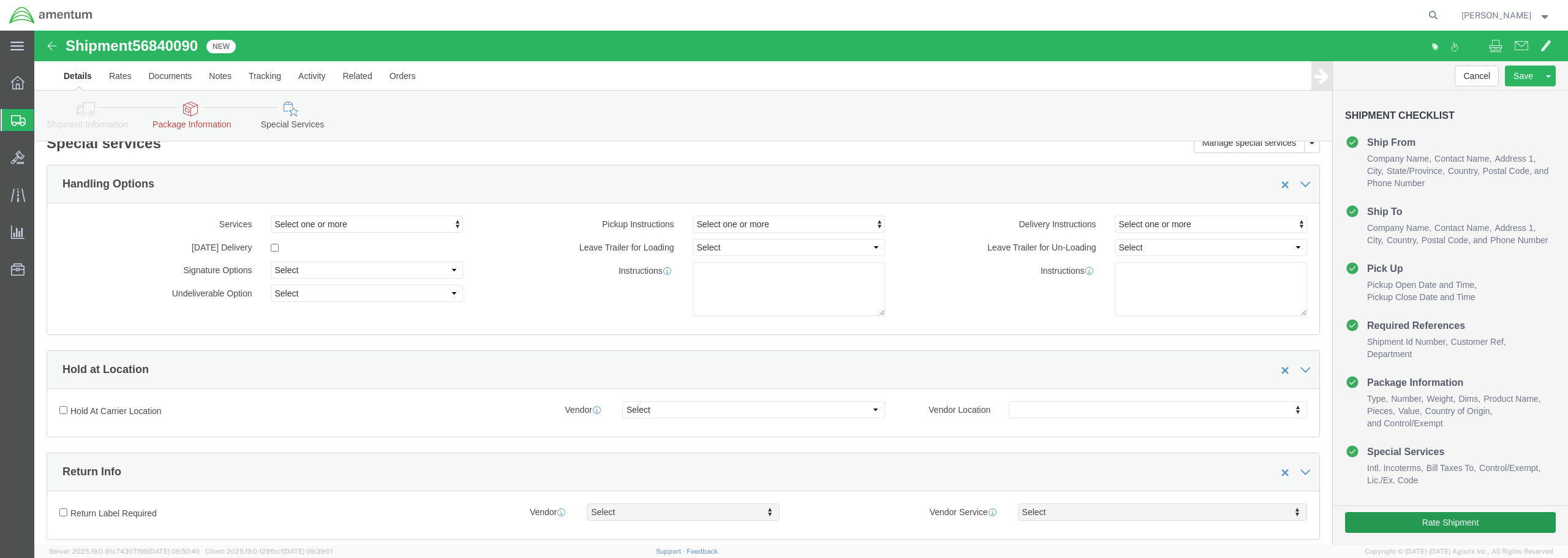
scroll to position [0, 0]
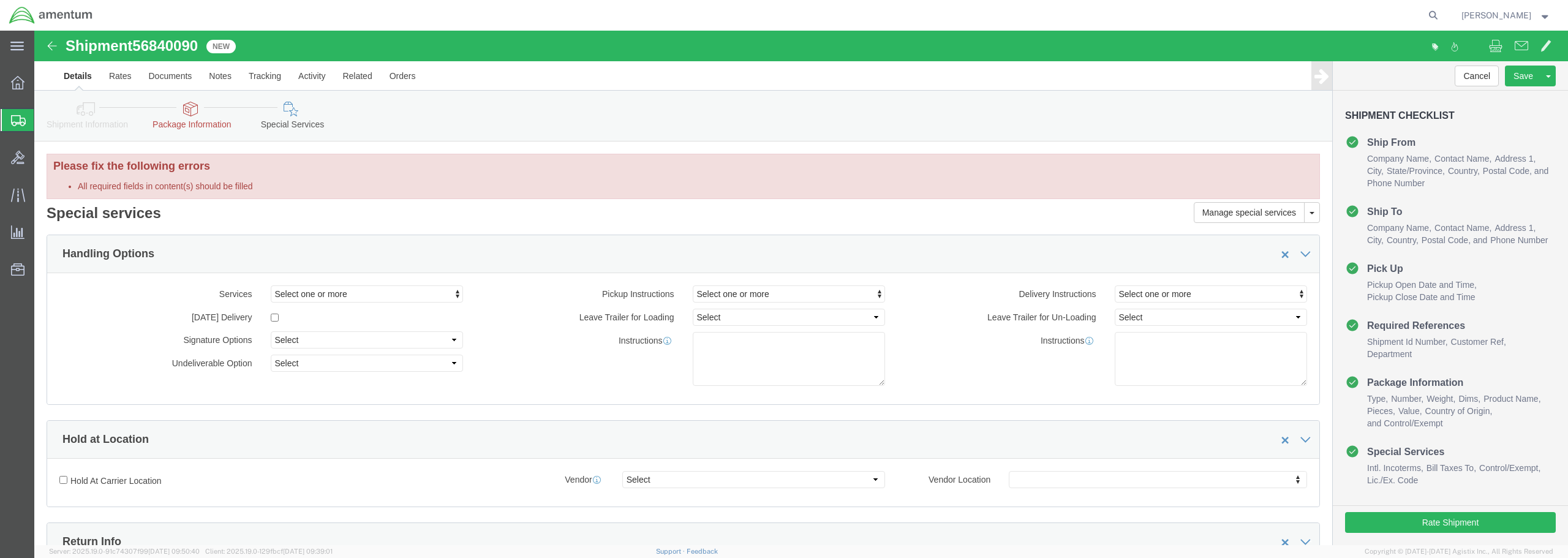
click link "Package Information"
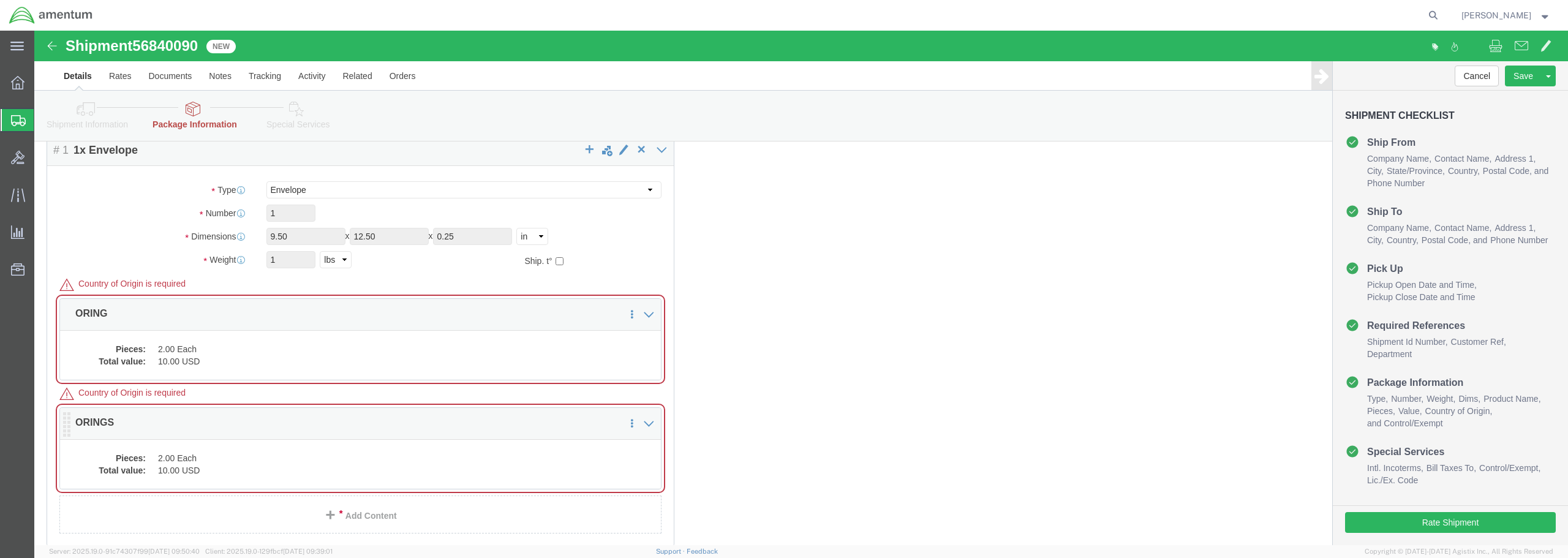
scroll to position [123, 0]
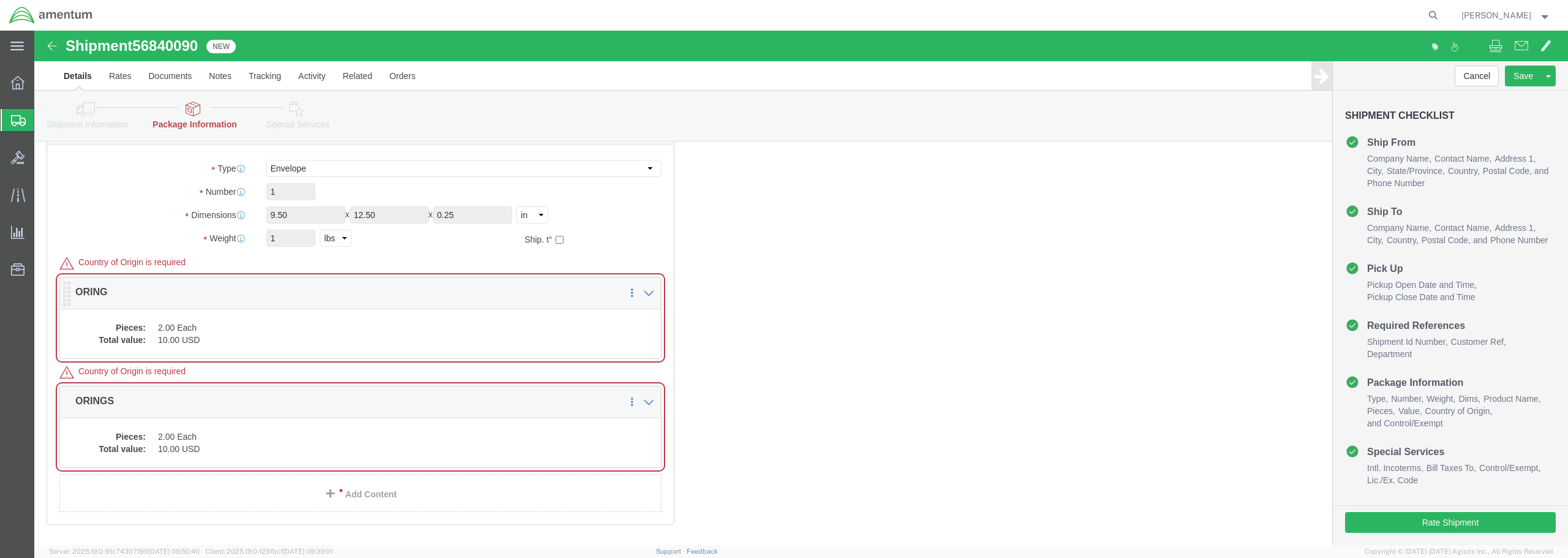
click div "Pieces: 2.00 Each Total value: 10.00 USD"
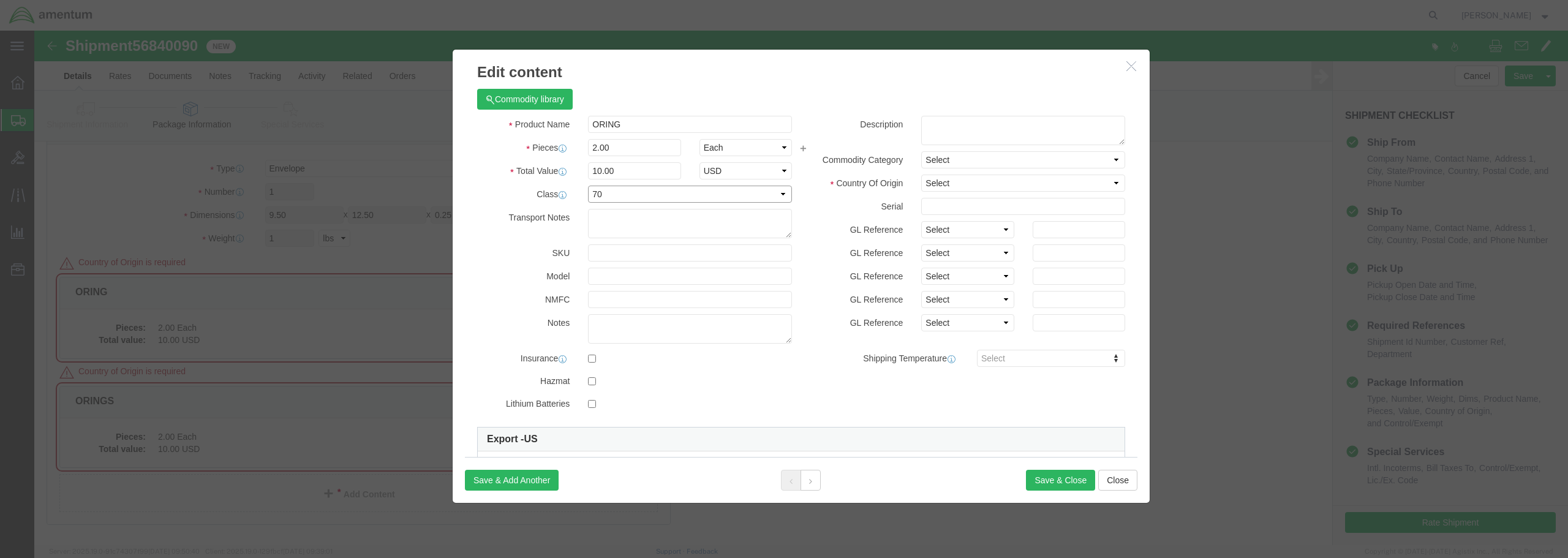
click select "Select 50 55 60 65 70 85 92.5 100 125 175 250 300 400"
select select "50"
click select "Select 50 55 60 65 70 85 92.5 100 125 175 250 300 400"
click button "Save & Close"
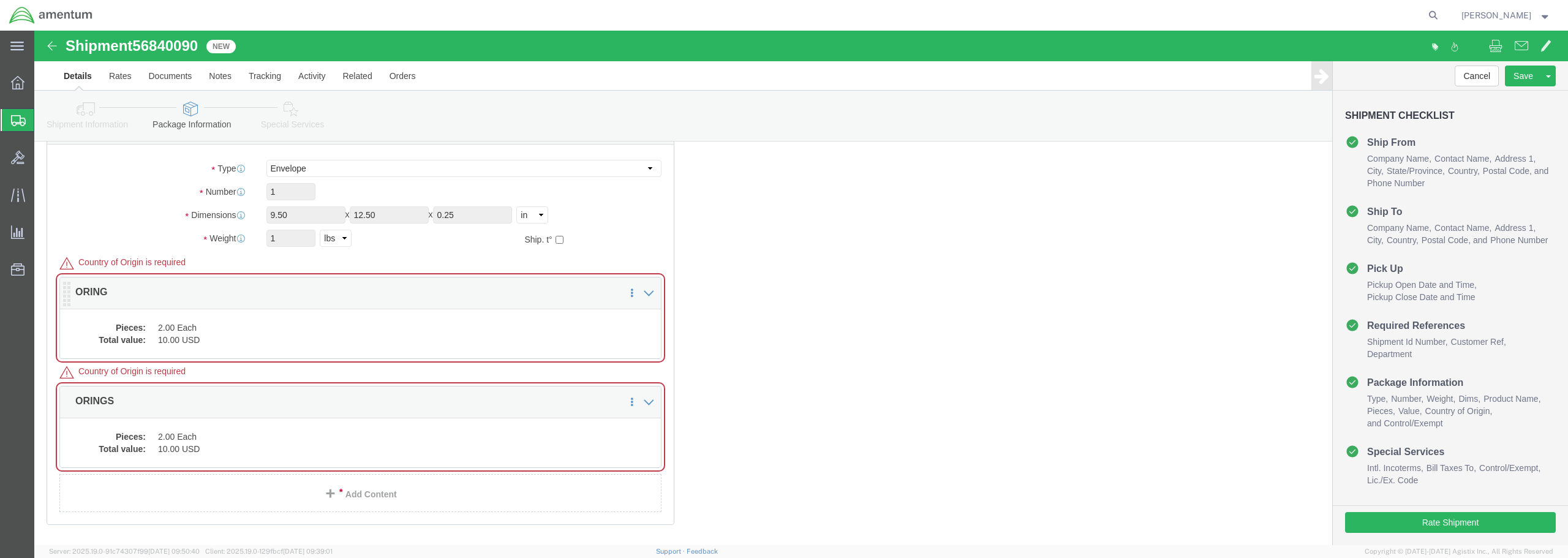
click dd "2.00 Each"
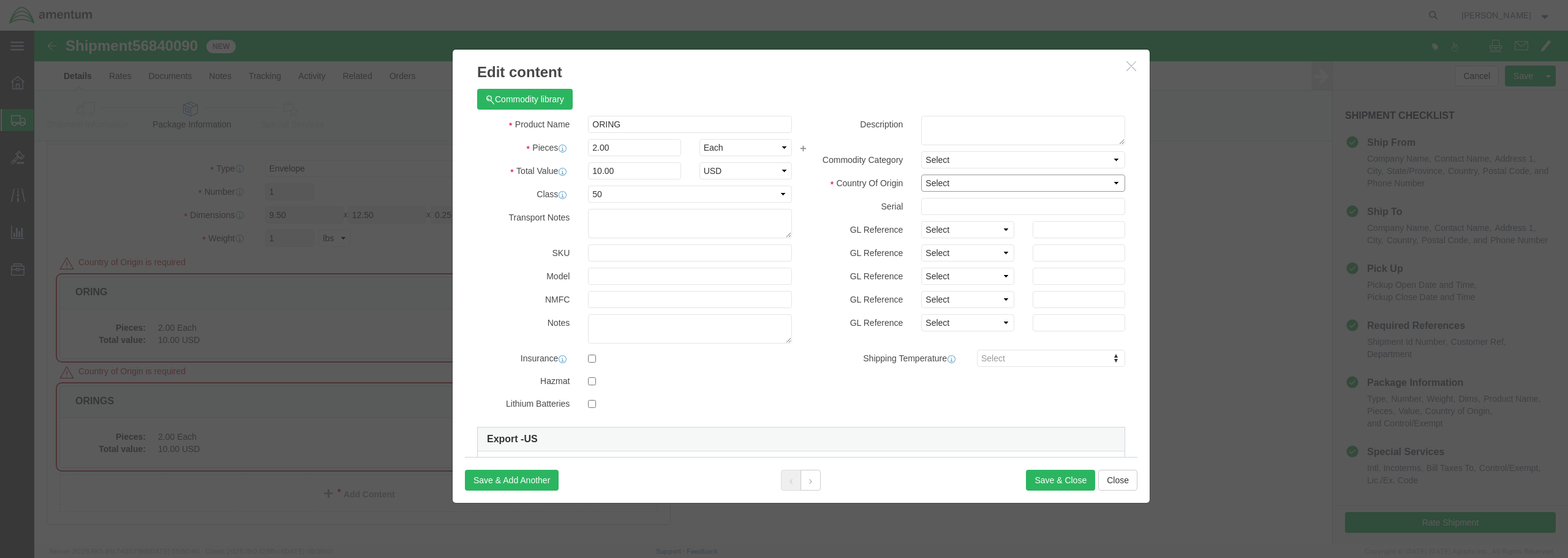
click select "Select [GEOGRAPHIC_DATA] [GEOGRAPHIC_DATA] [GEOGRAPHIC_DATA] [GEOGRAPHIC_DATA] …"
select select "US"
click select "Select [GEOGRAPHIC_DATA] [GEOGRAPHIC_DATA] [GEOGRAPHIC_DATA] [GEOGRAPHIC_DATA] …"
click button "Save & Close"
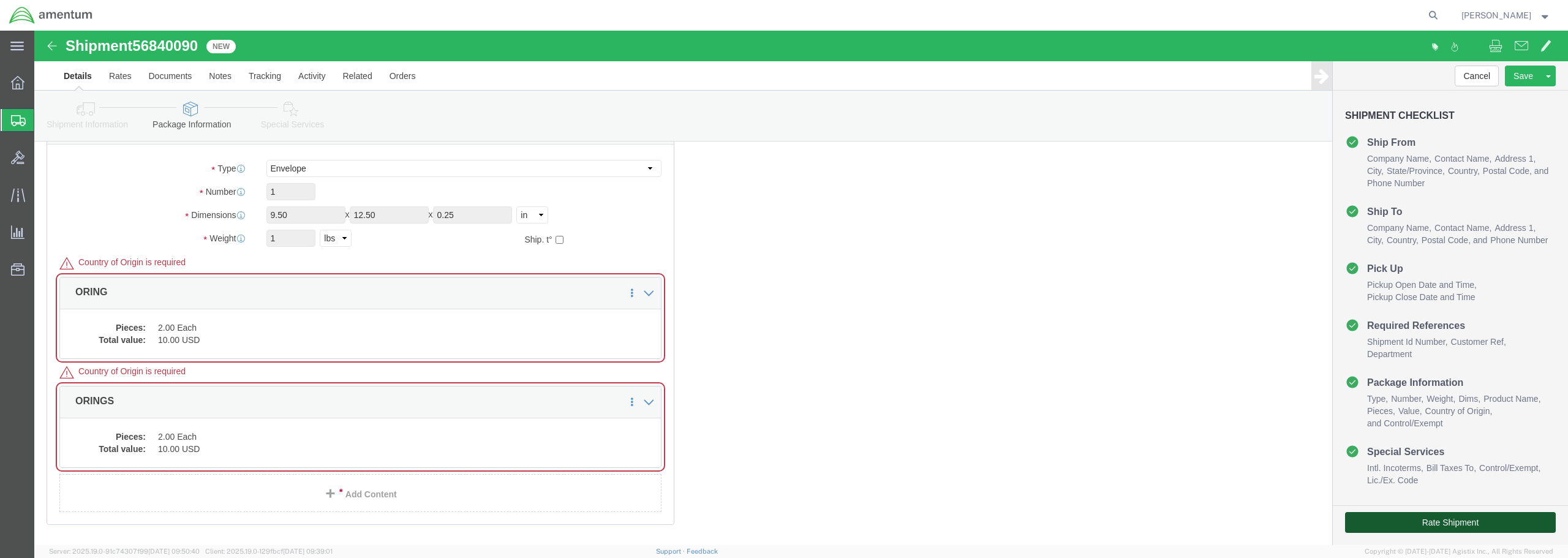
click button "Rate Shipment"
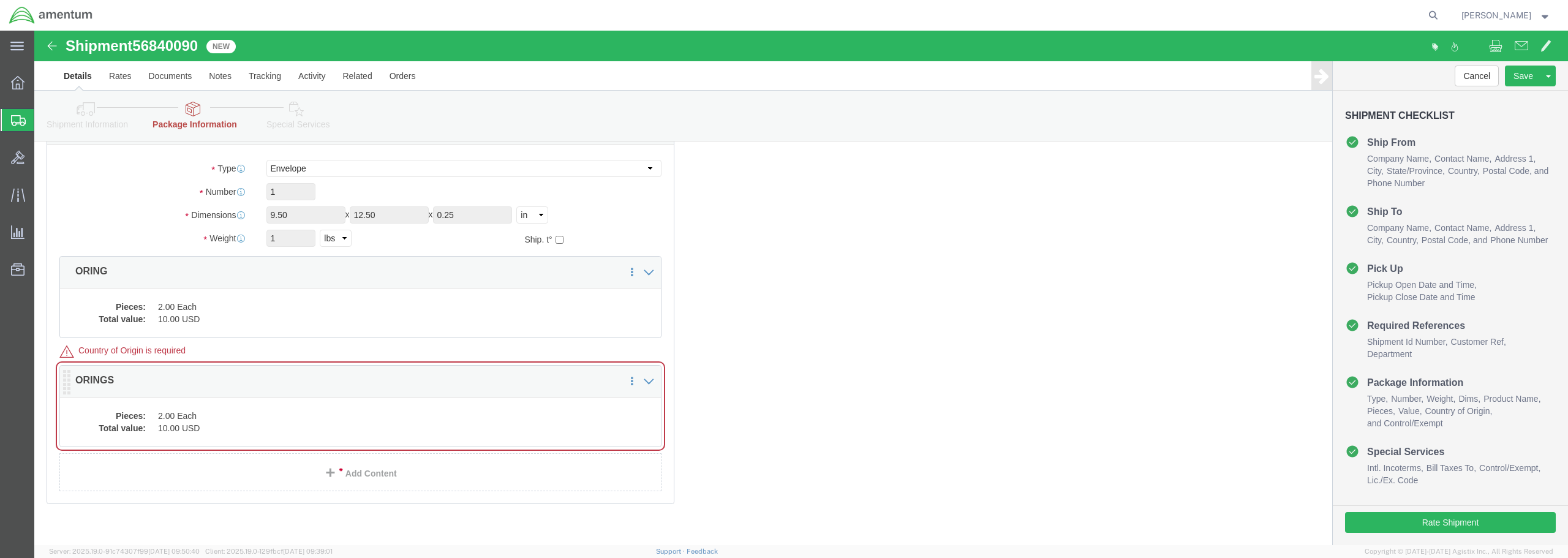
click div "Pieces: 2.00 Each Total value: 10.00 USD"
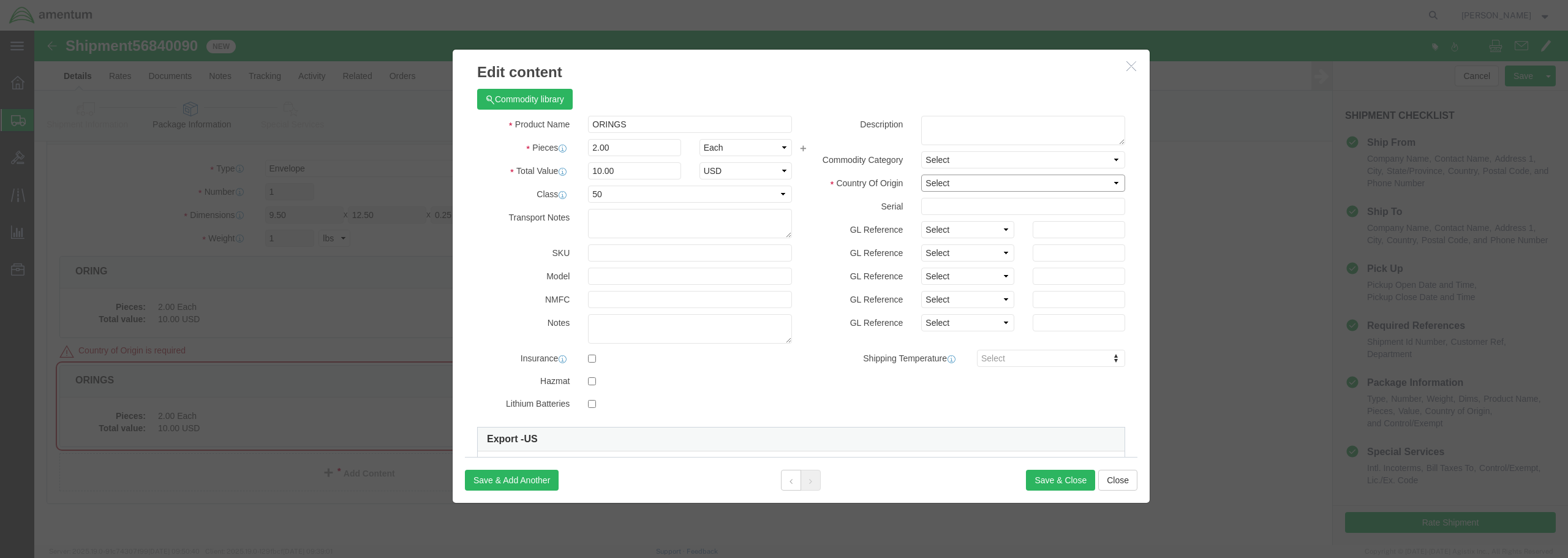
click select "Select [GEOGRAPHIC_DATA] [GEOGRAPHIC_DATA] [GEOGRAPHIC_DATA] [GEOGRAPHIC_DATA] …"
select select "US"
click select "Select [GEOGRAPHIC_DATA] [GEOGRAPHIC_DATA] [GEOGRAPHIC_DATA] [GEOGRAPHIC_DATA] …"
click button "Save & Close"
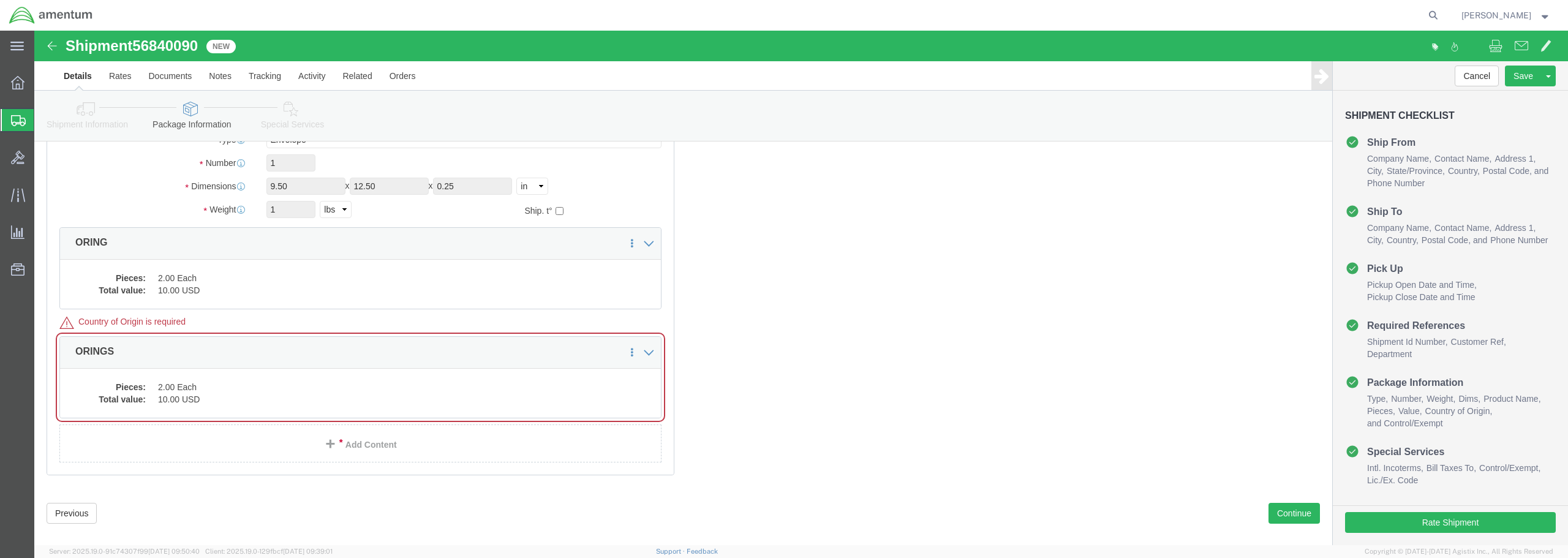
scroll to position [167, 0]
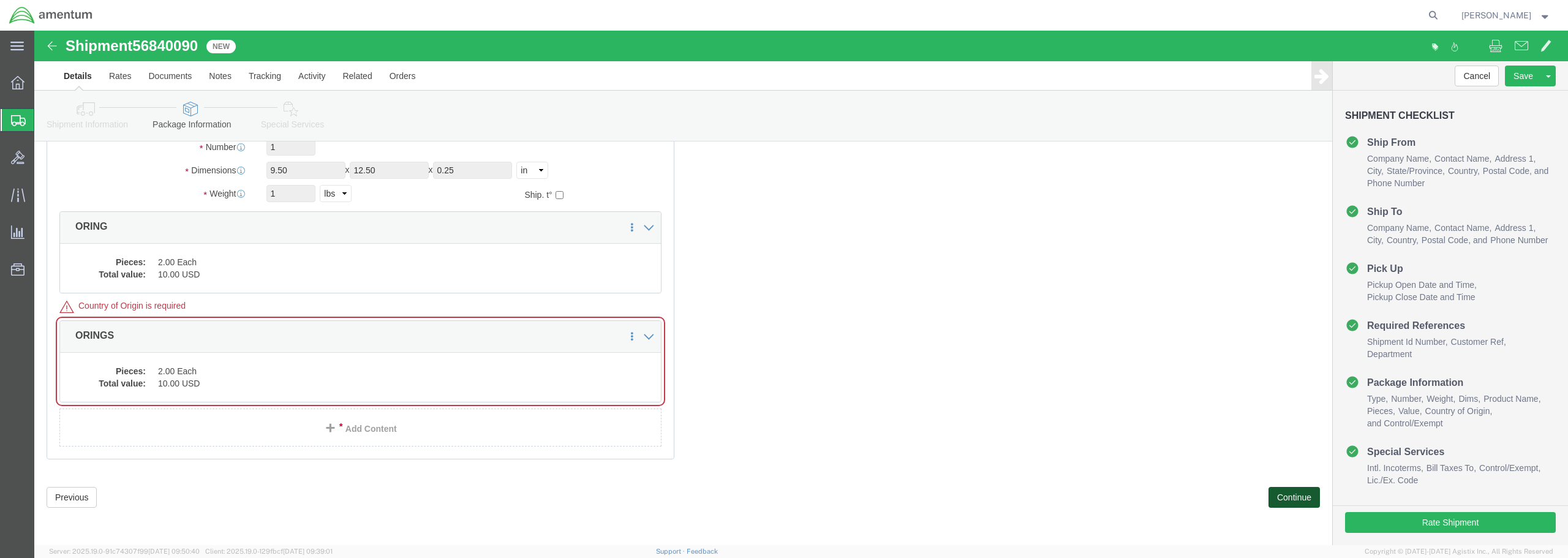
click button "Continue"
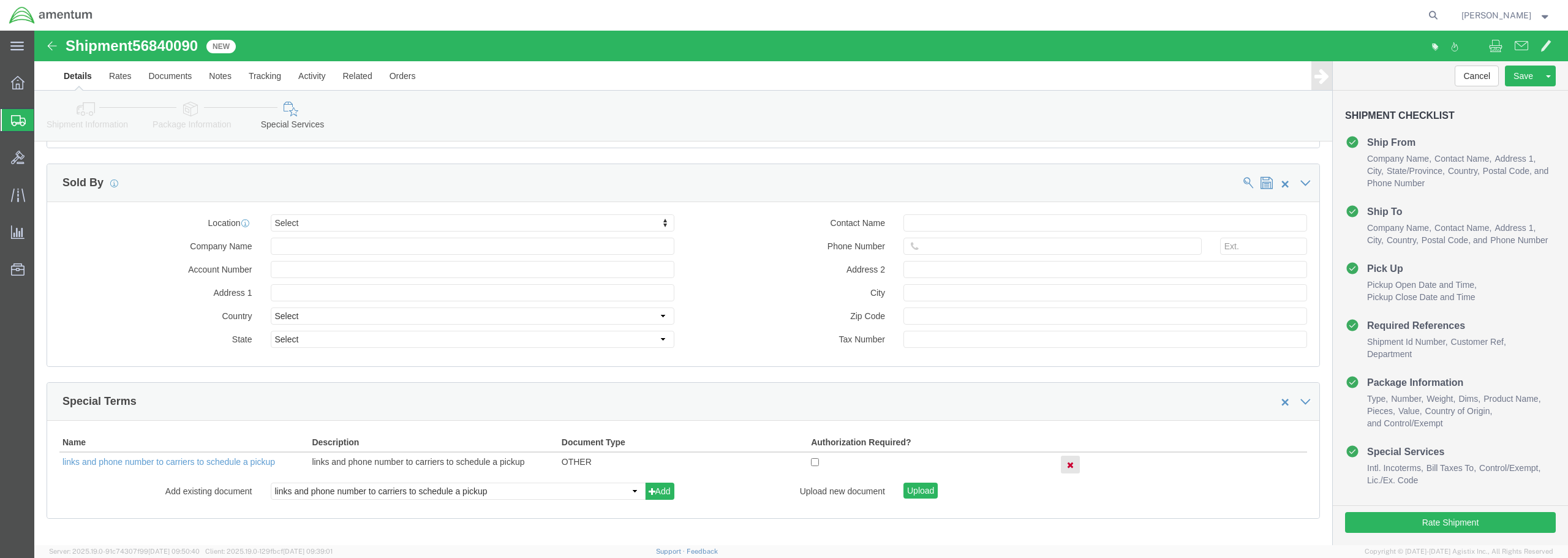
scroll to position [1524, 0]
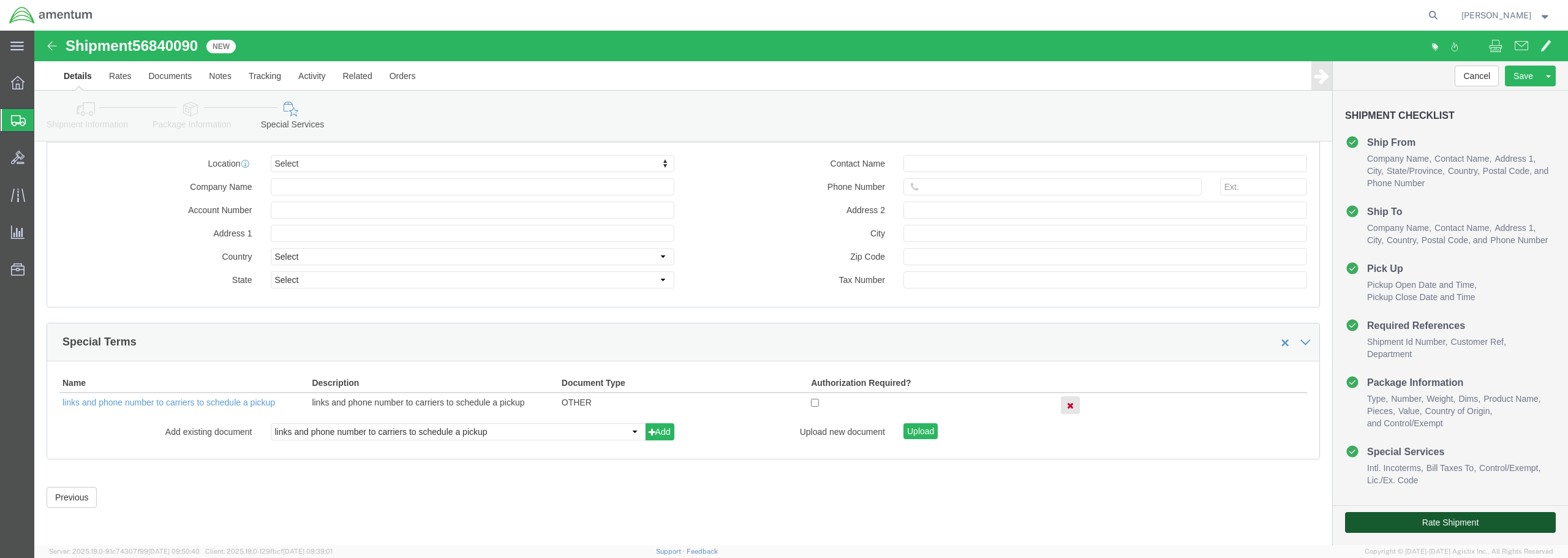
click button "Rate Shipment"
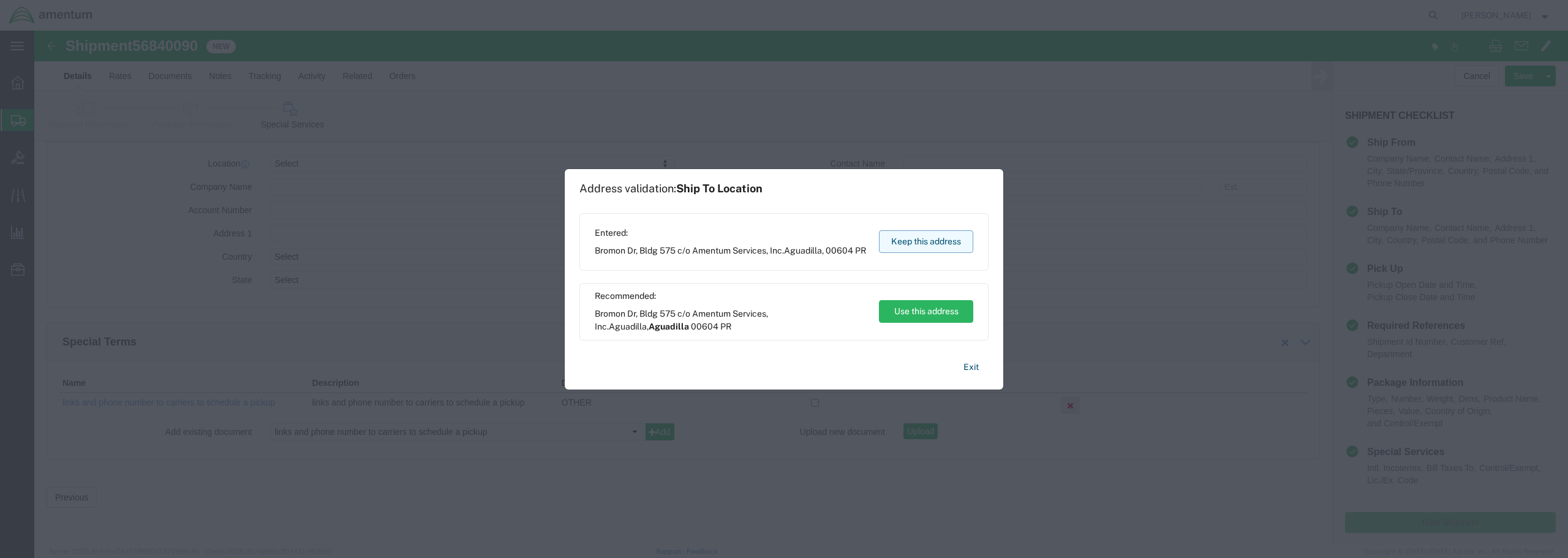
click at [933, 242] on button "Keep this address" at bounding box center [925, 242] width 94 height 22
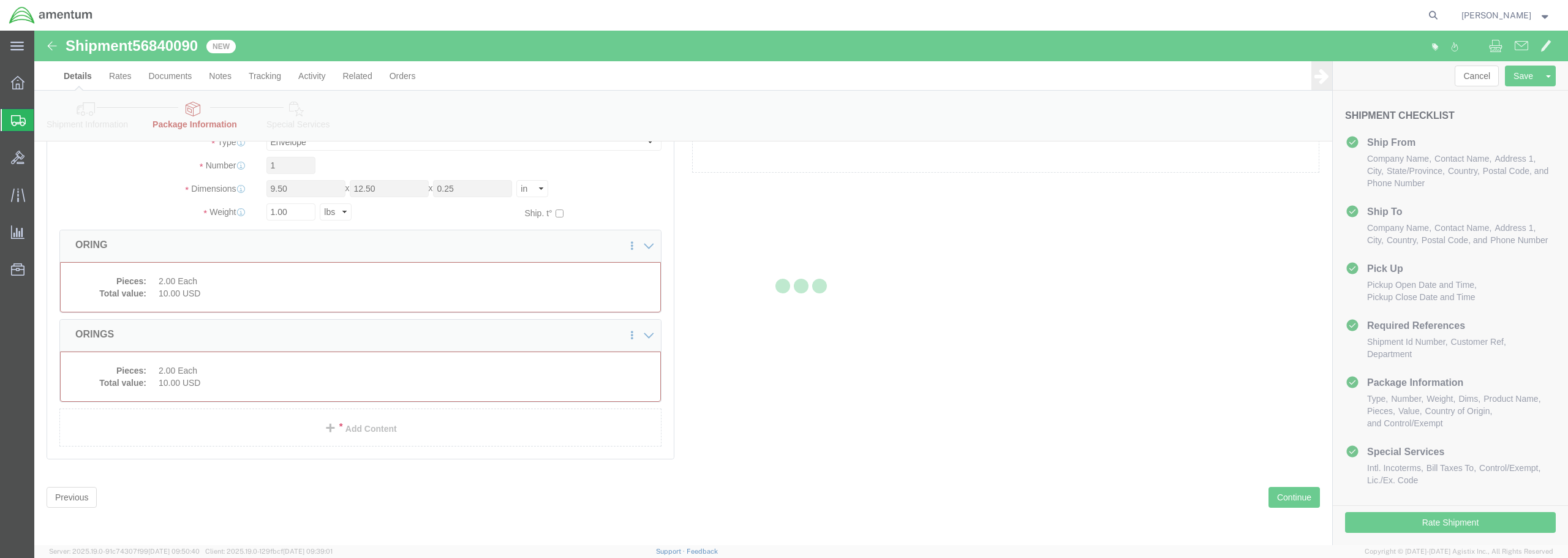
scroll to position [38, 0]
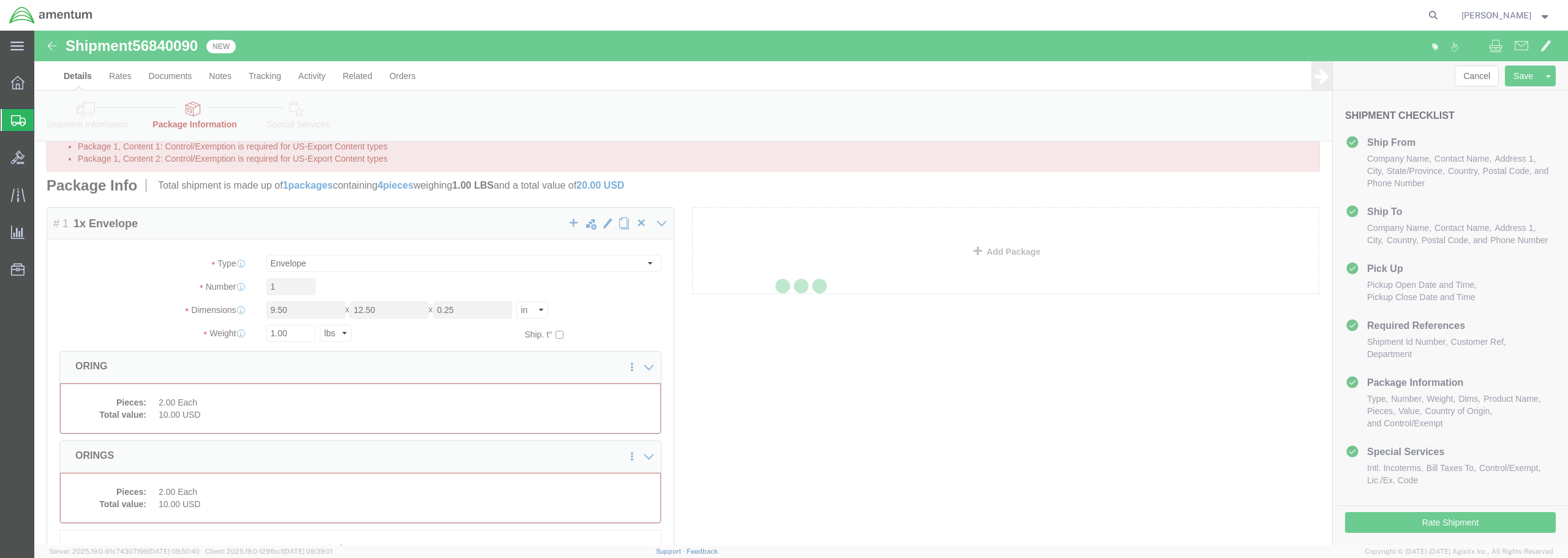
select select "ENV"
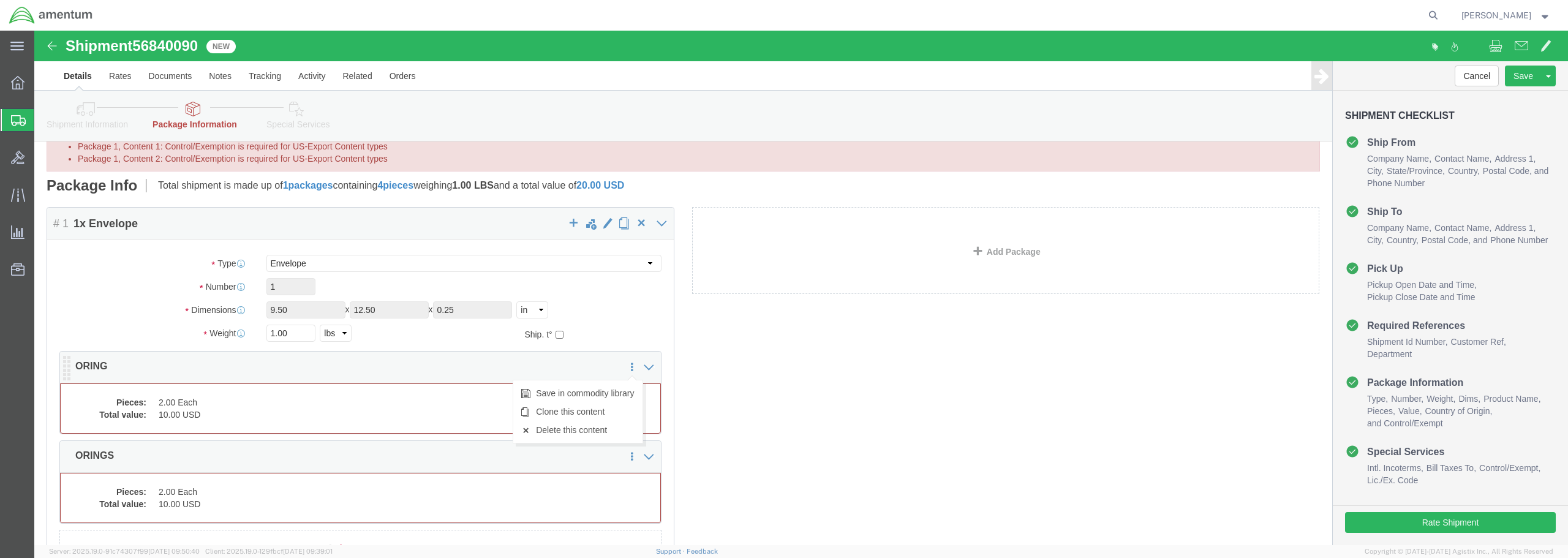
click div "Package Content # 1 1 x Envelope Package Type Select BCK Boxes Bale(s) Basket(s…"
click link "Delete this content"
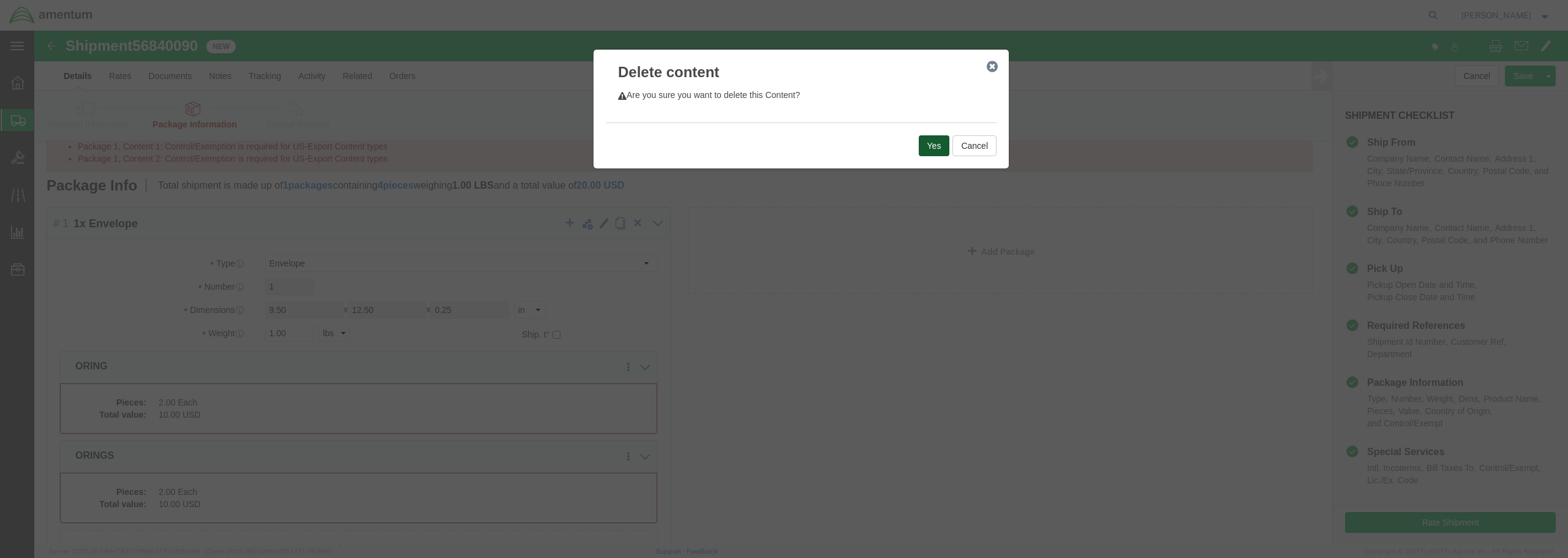
click button "Yes"
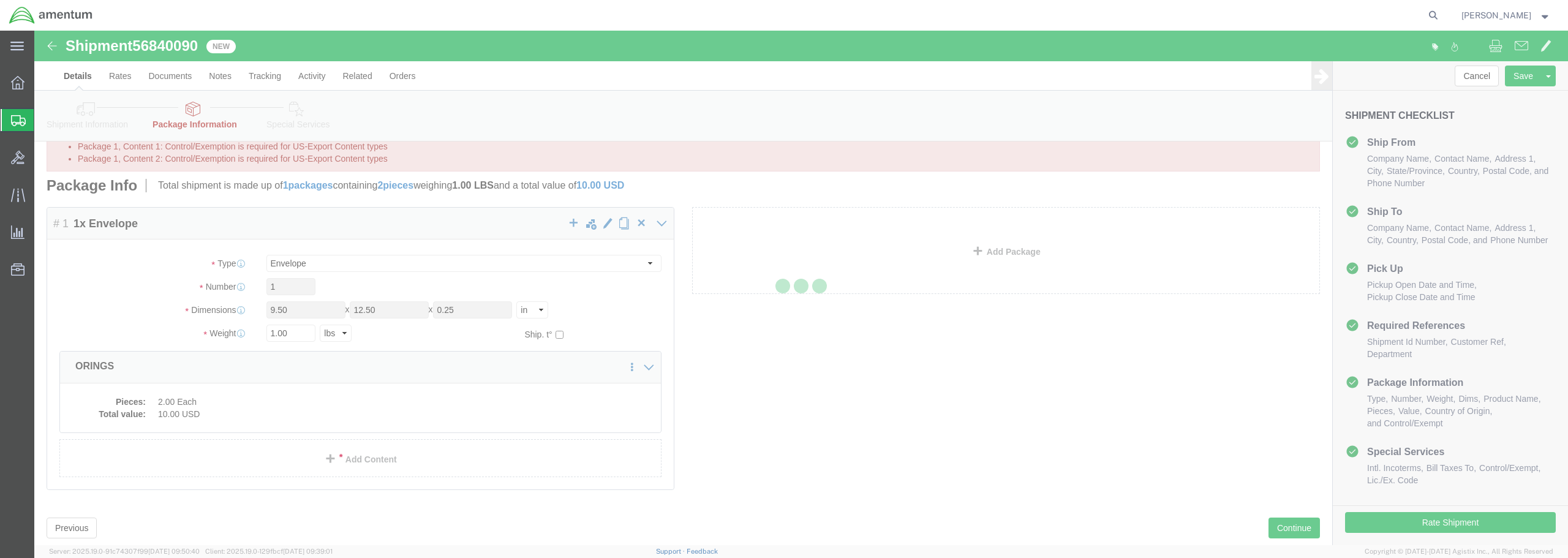
scroll to position [0, 0]
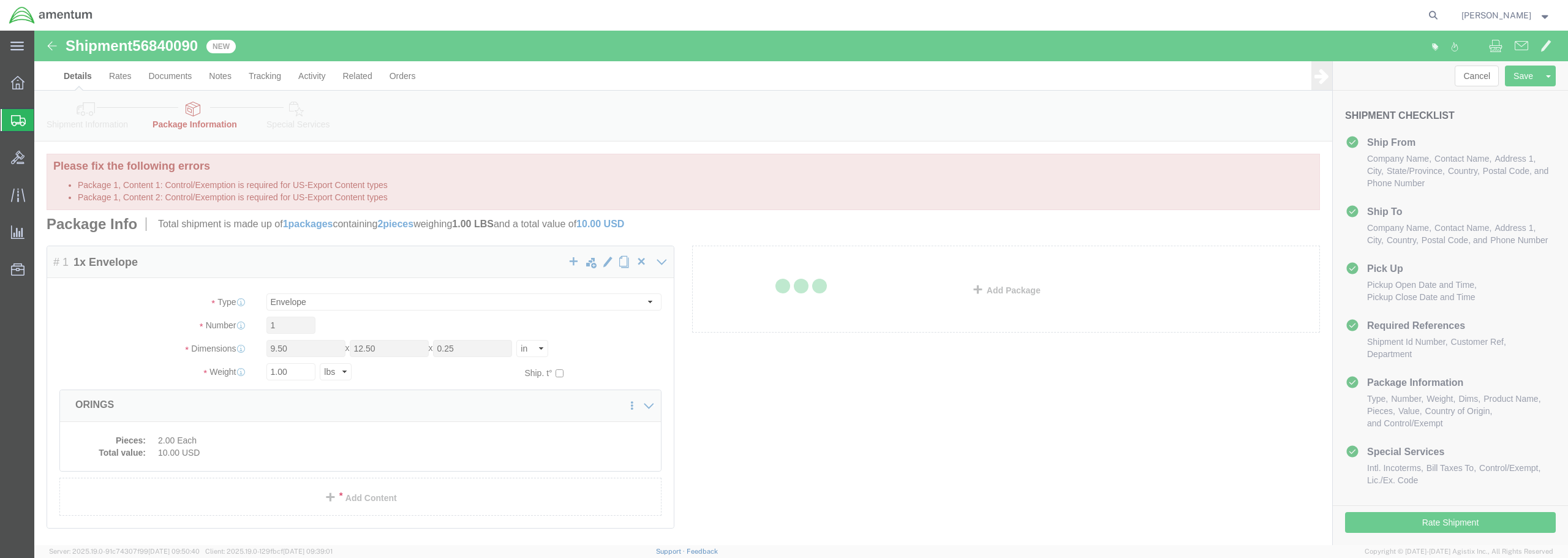
select select "ENV"
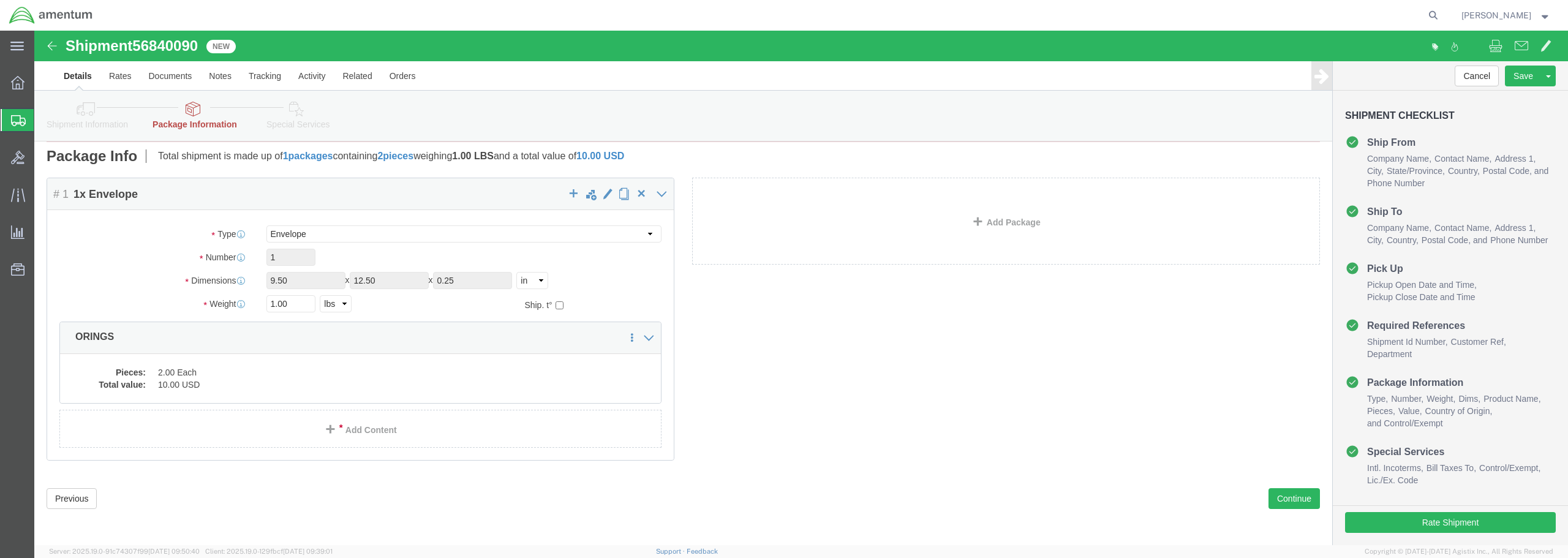
scroll to position [69, 0]
click button "Continue"
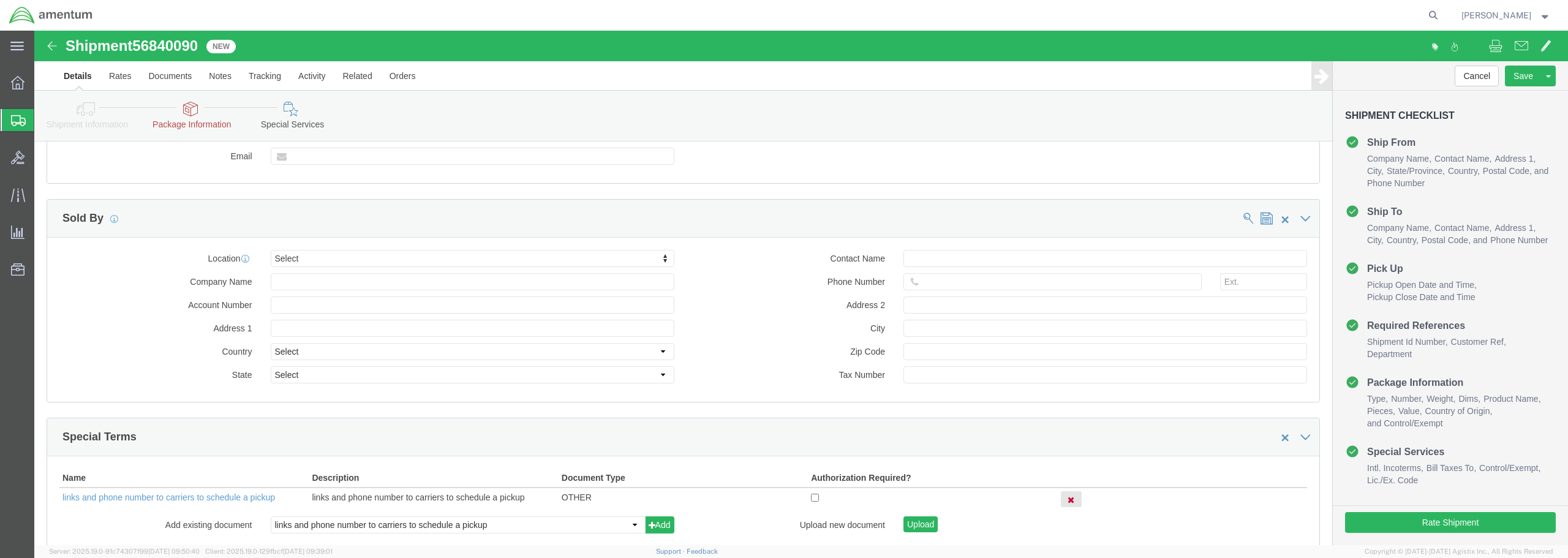
scroll to position [1534, 0]
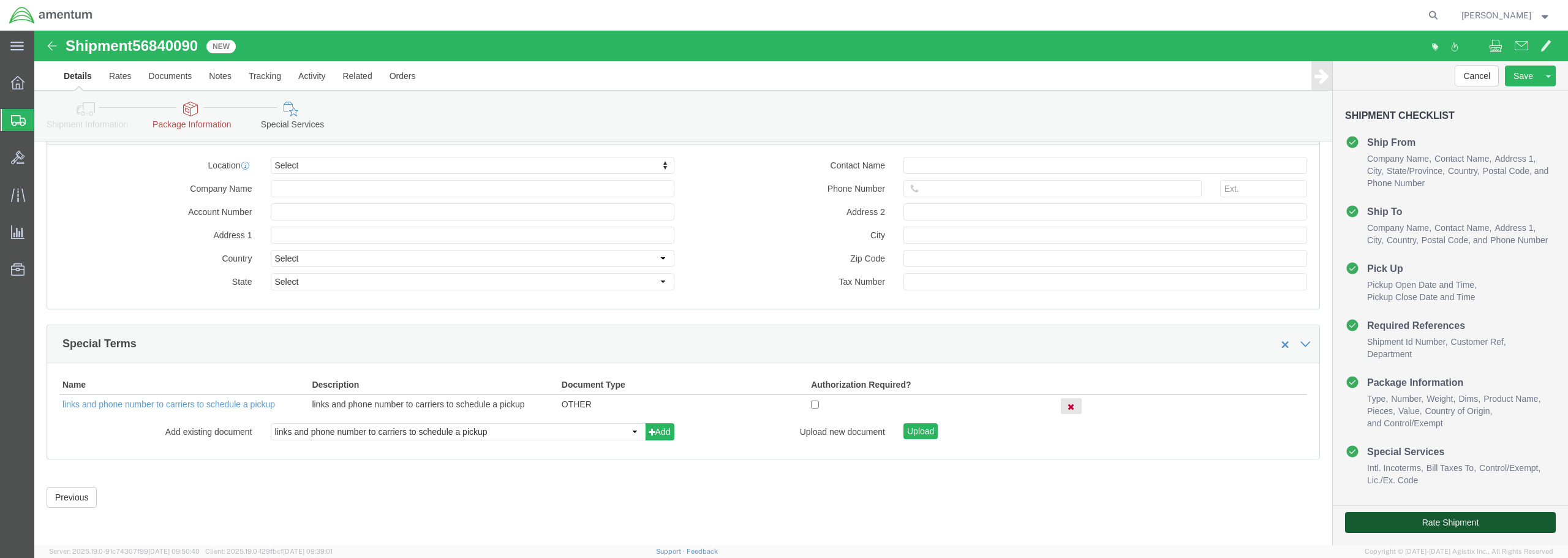
click button "Rate Shipment"
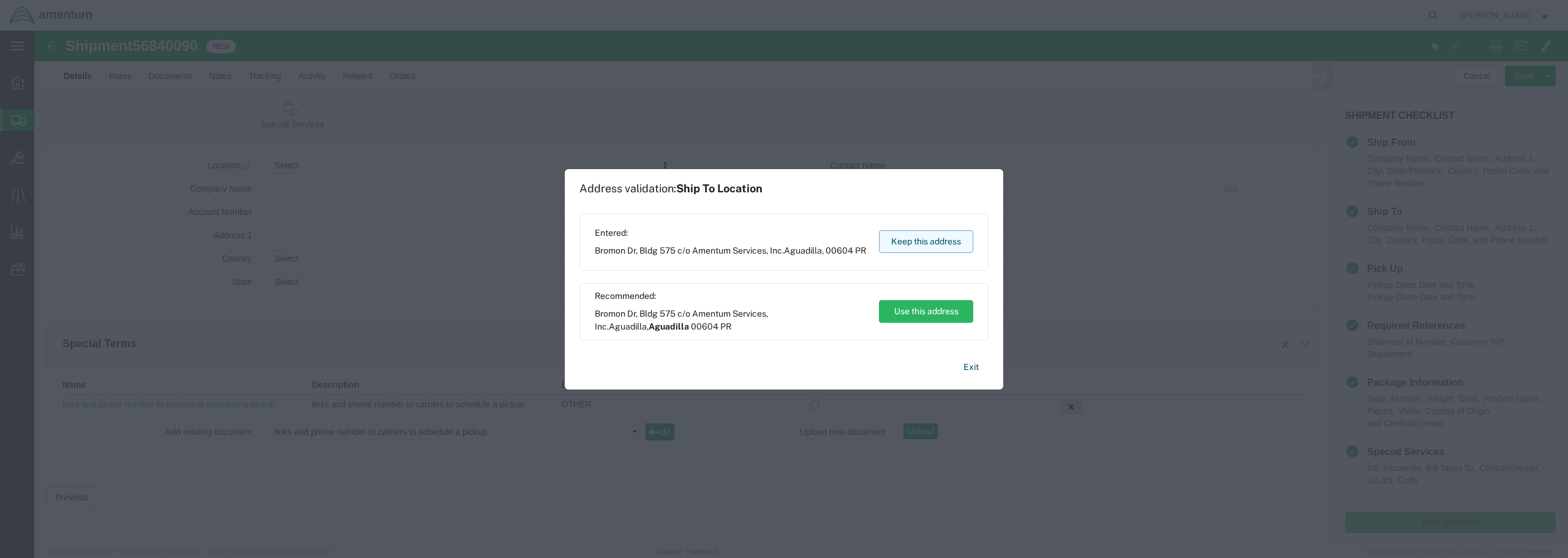
drag, startPoint x: 933, startPoint y: 242, endPoint x: 898, endPoint y: 211, distance: 46.8
click at [933, 242] on button "Keep this address" at bounding box center [925, 242] width 94 height 22
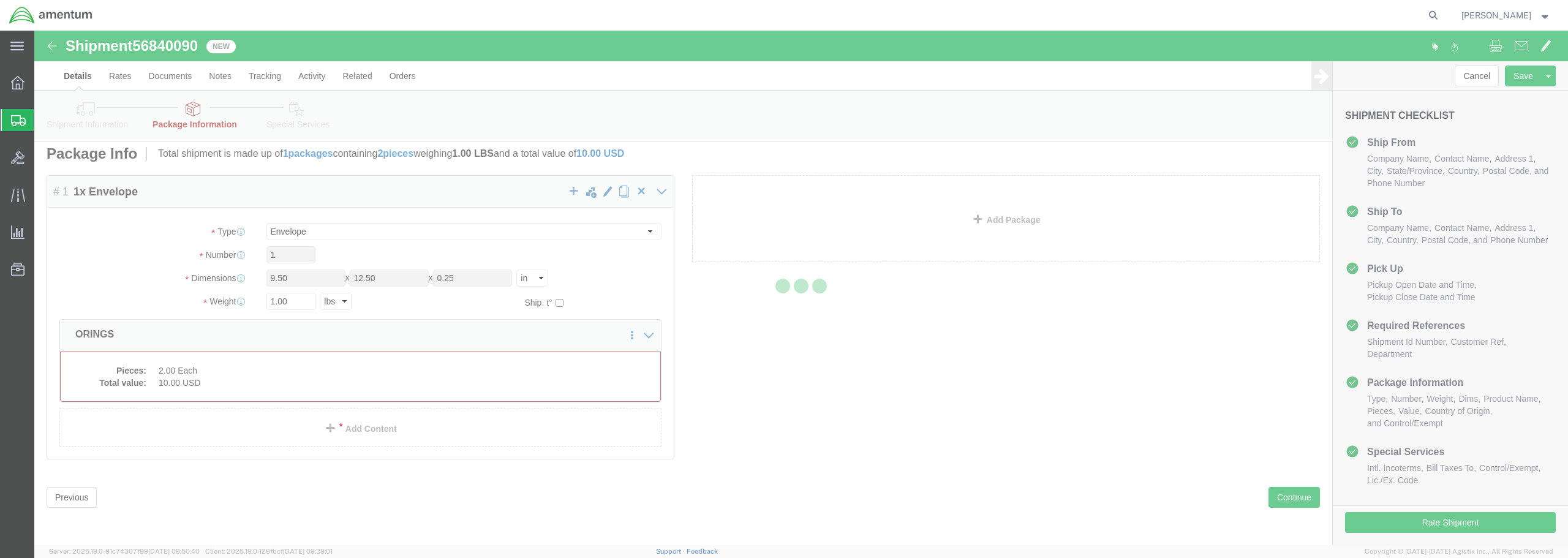
scroll to position [0, 0]
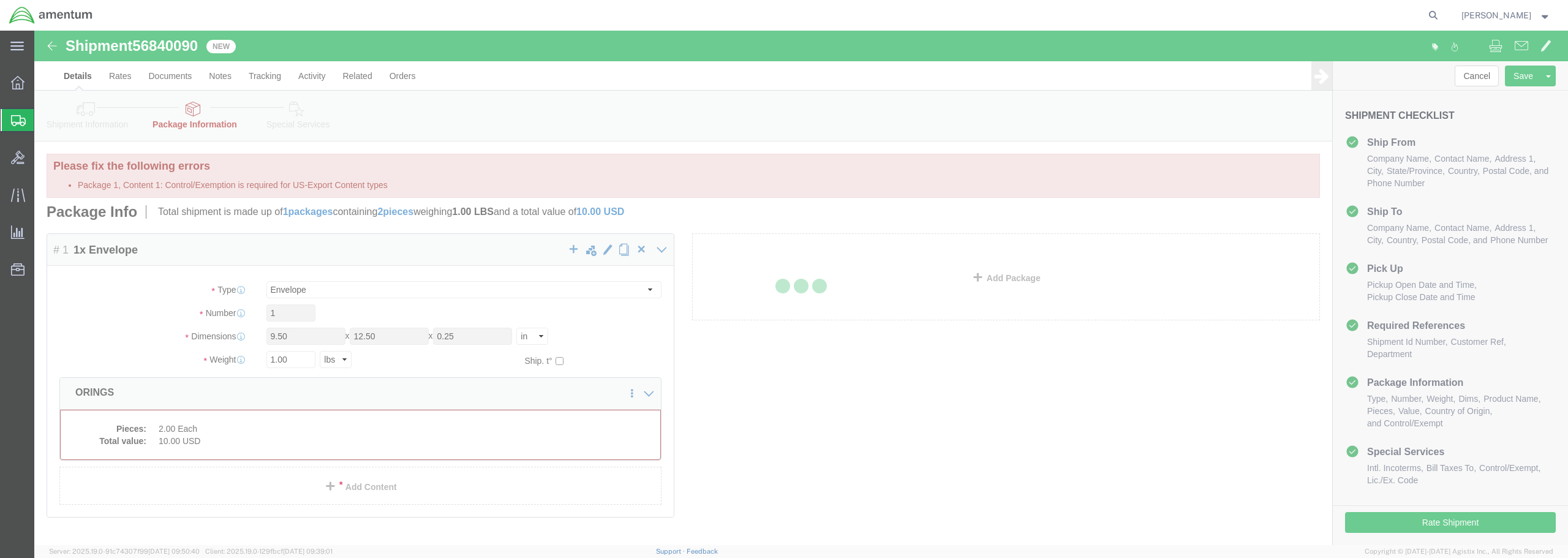
select select "ENV"
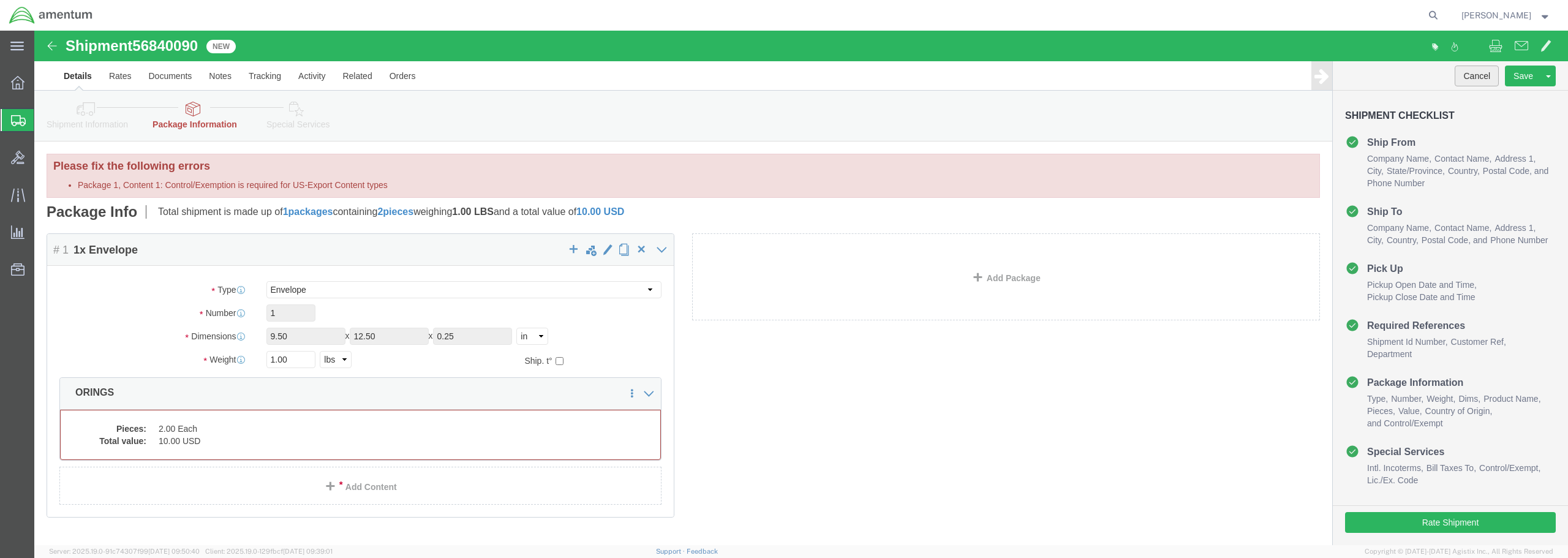
click button "Cancel"
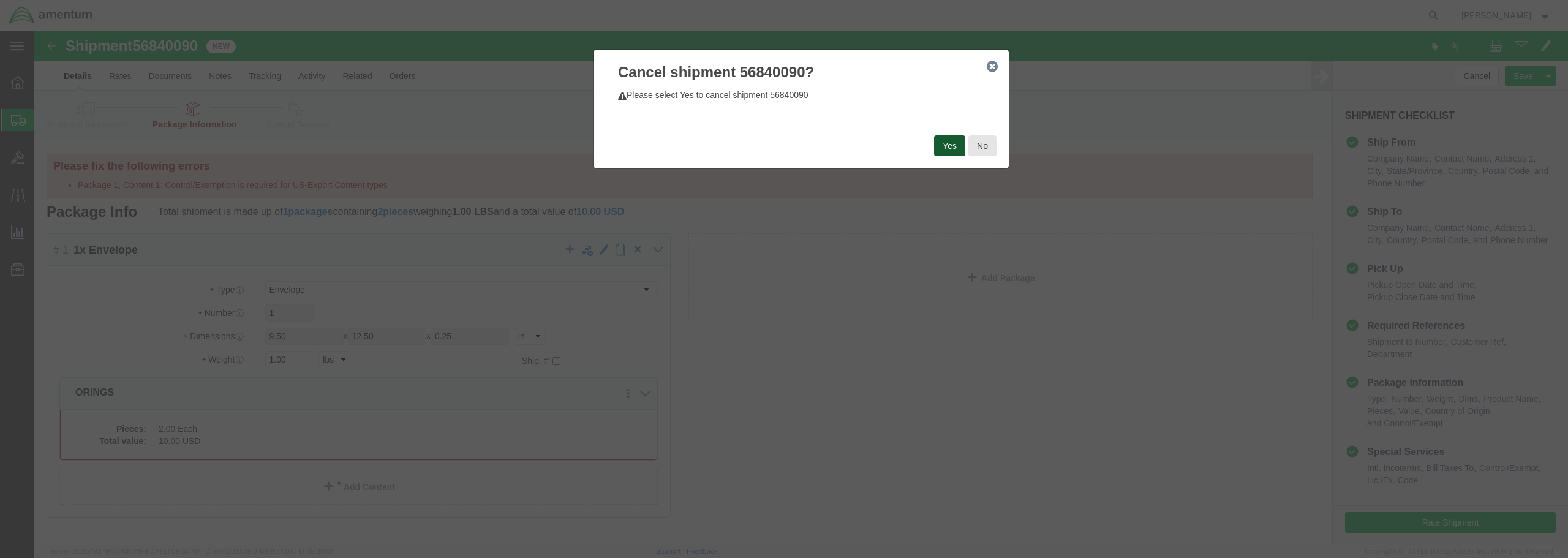
click button "Yes"
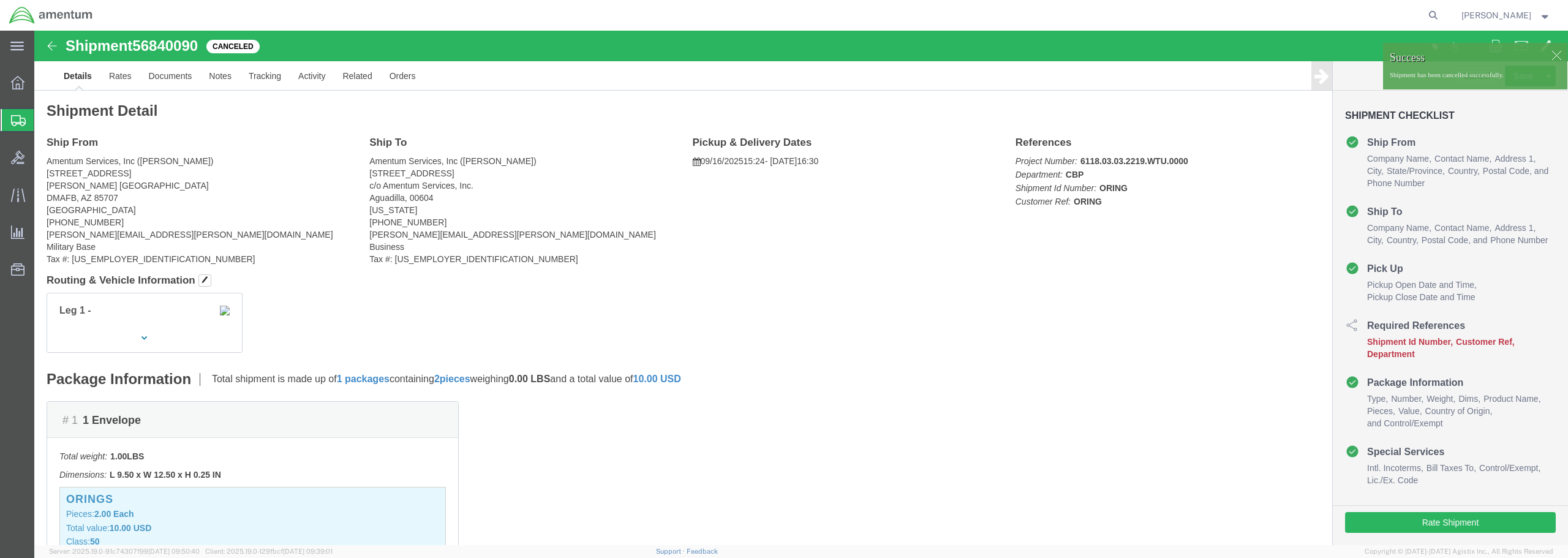
click at [0, 0] on span "Create from Template" at bounding box center [0, 0] width 0 height 0
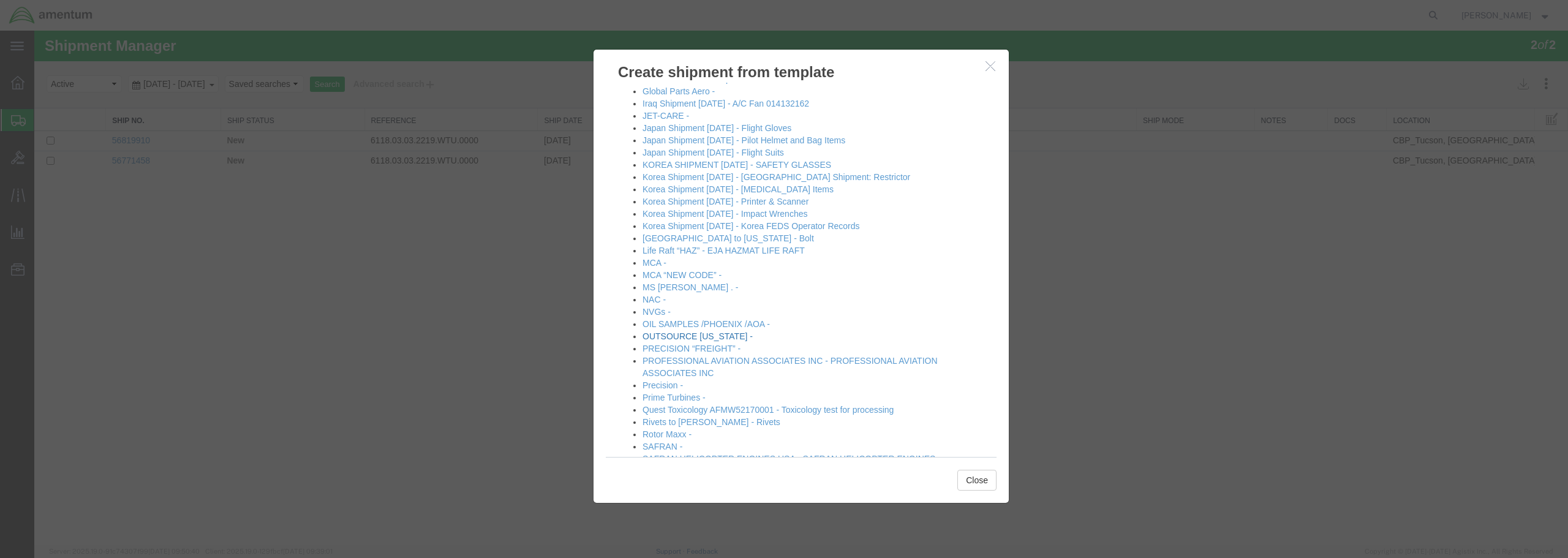
scroll to position [306, 0]
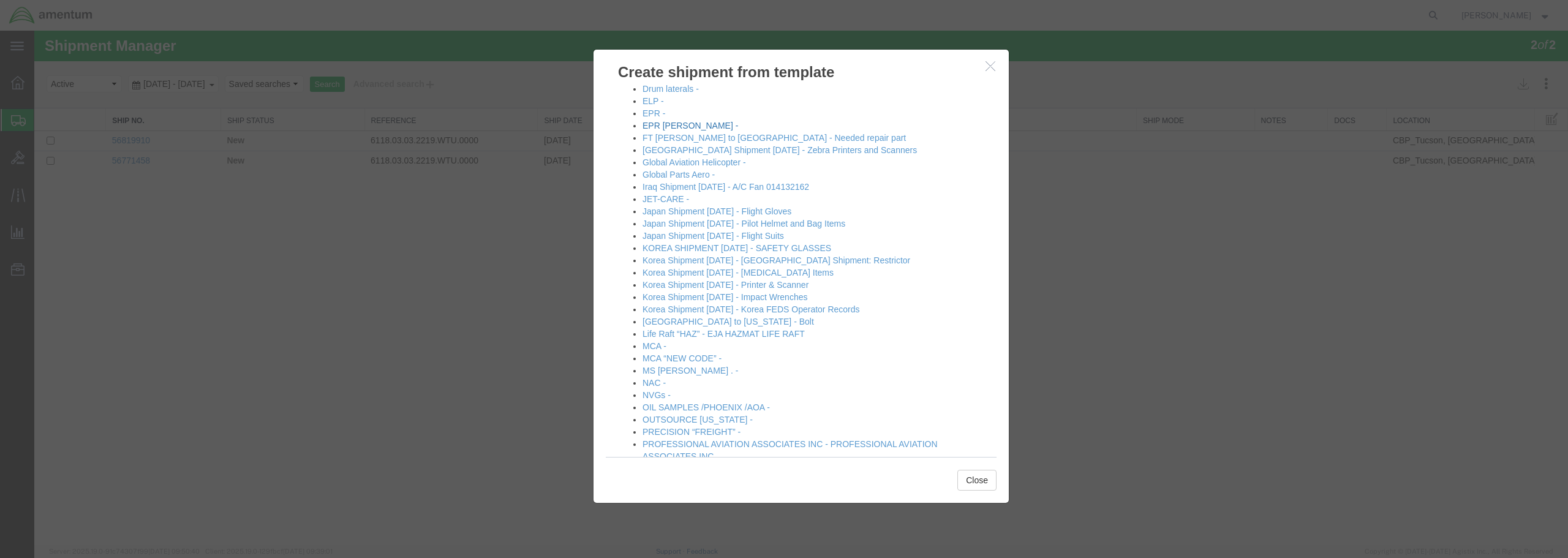
click at [675, 125] on link "EPR [PERSON_NAME] -" at bounding box center [690, 125] width 96 height 10
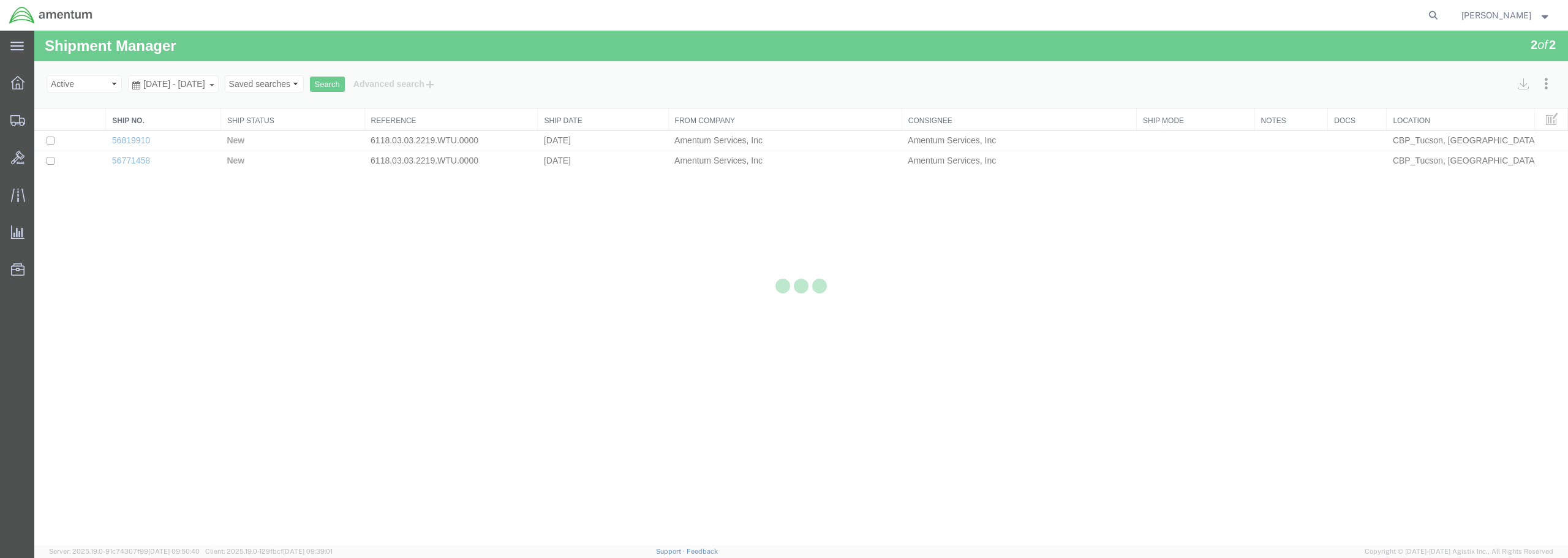
select select "49949"
select select "49933"
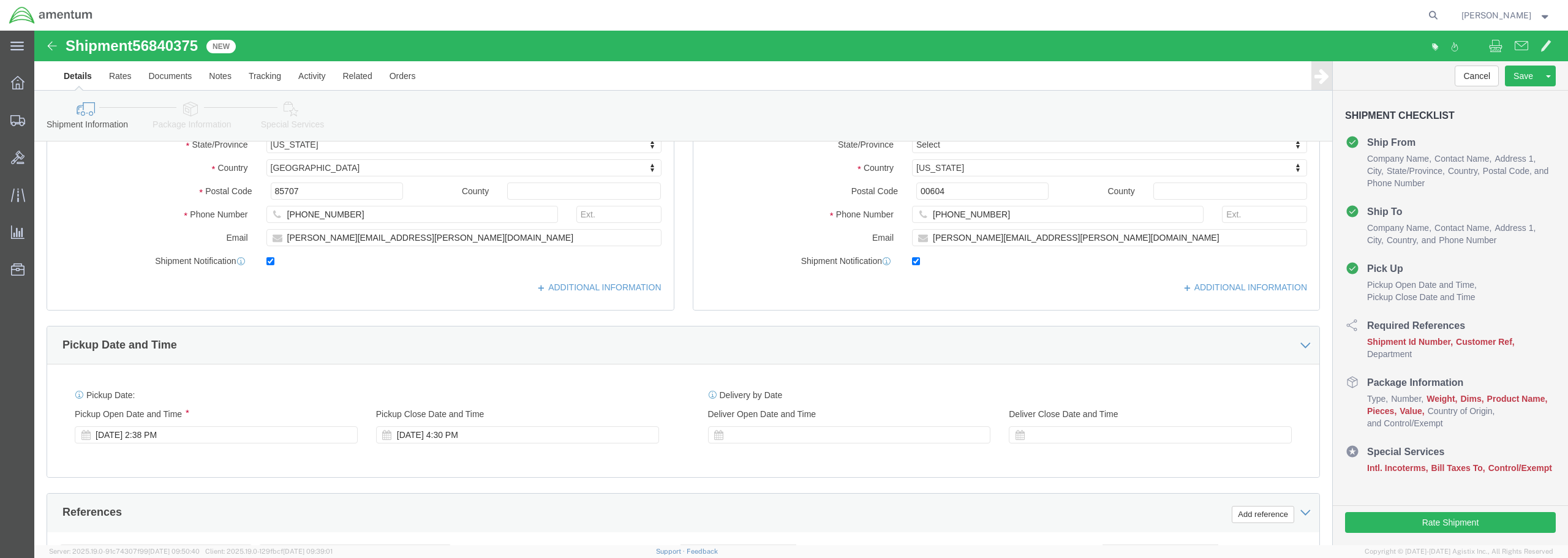
scroll to position [367, 0]
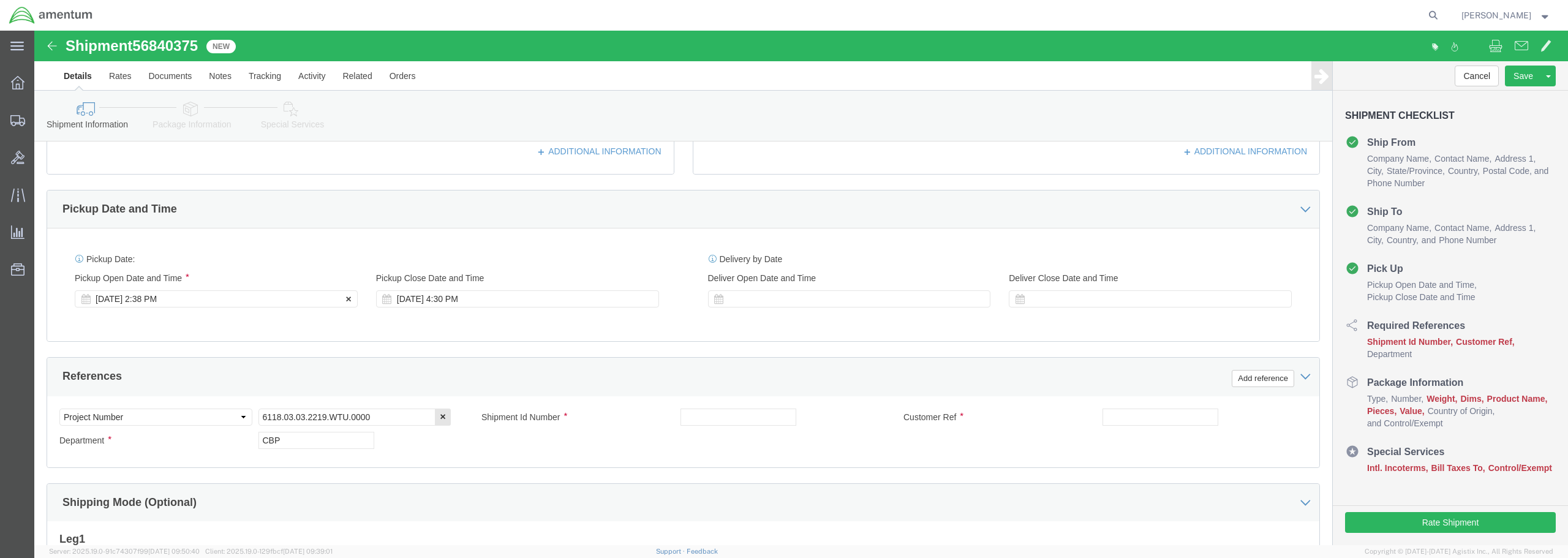
click div "Sep 16 2025 2:38 PM"
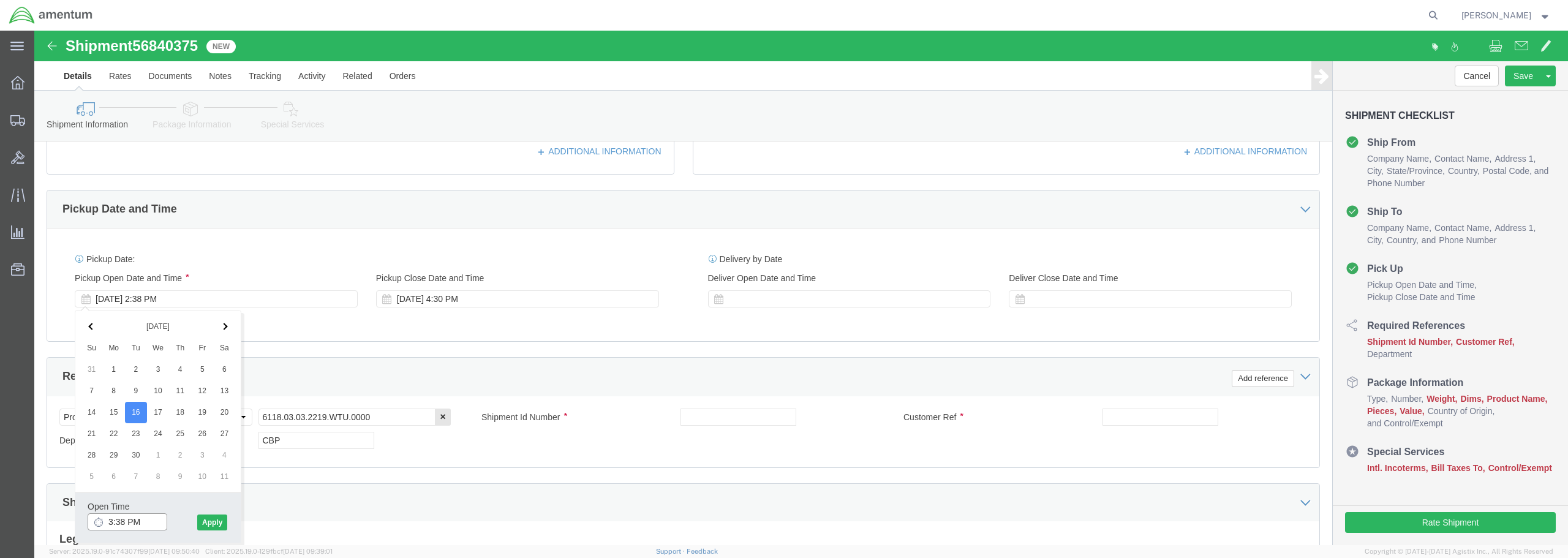
type input "3:38 PM"
click button "Apply"
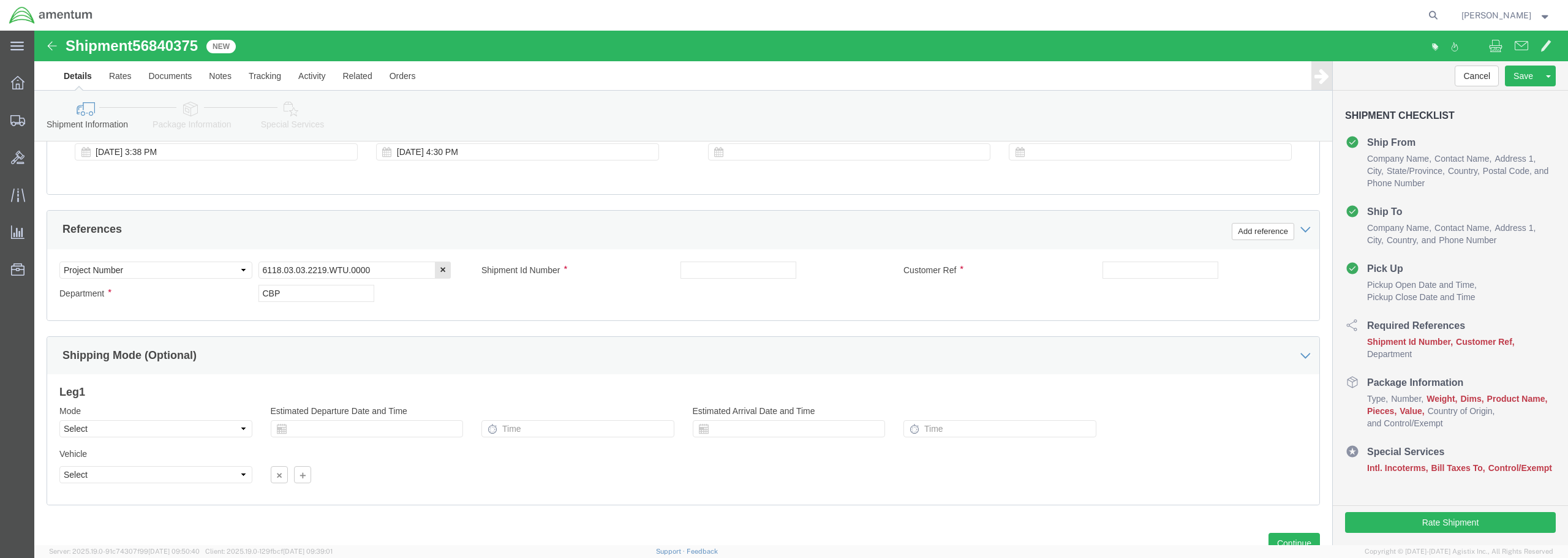
scroll to position [551, 0]
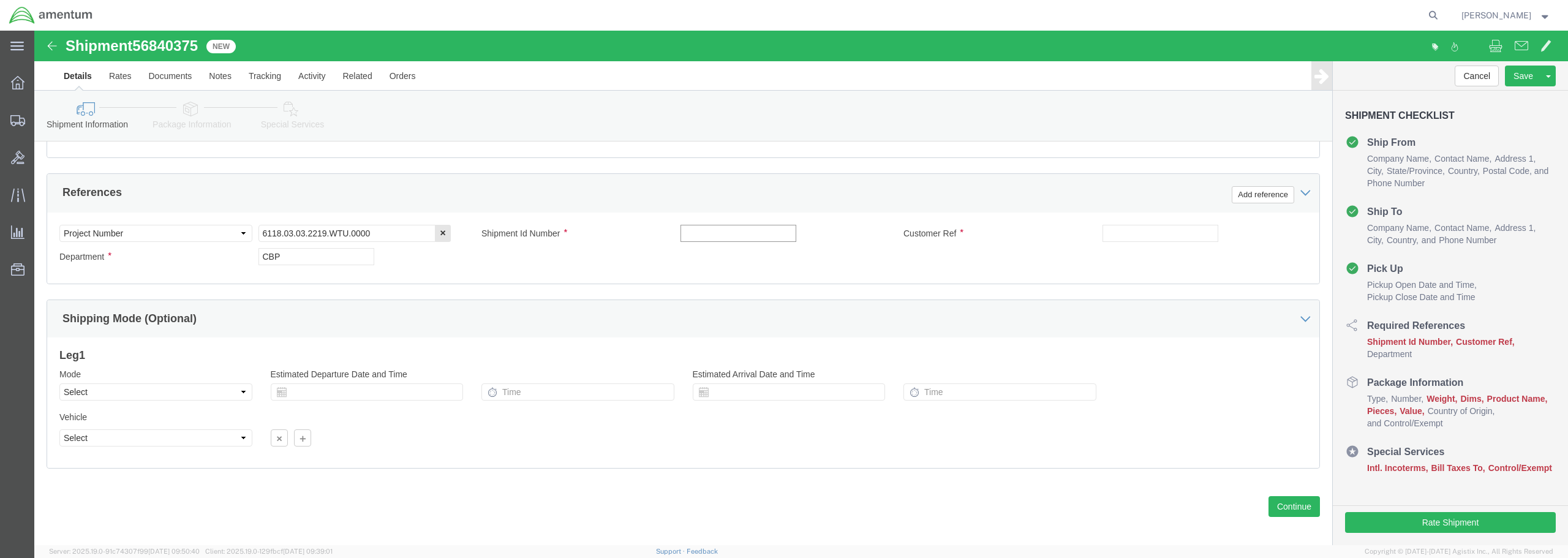
click input "text"
type input "ORING"
click input "text"
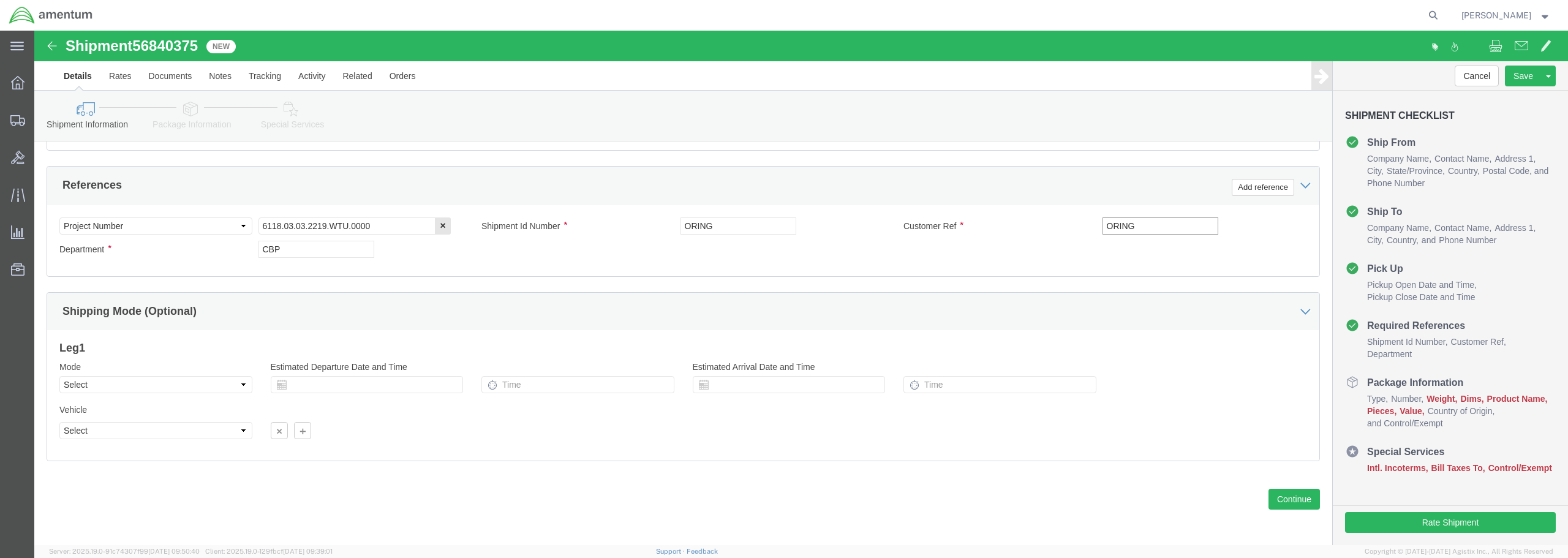
scroll to position [560, 0]
type input "ORING"
click button "Continue"
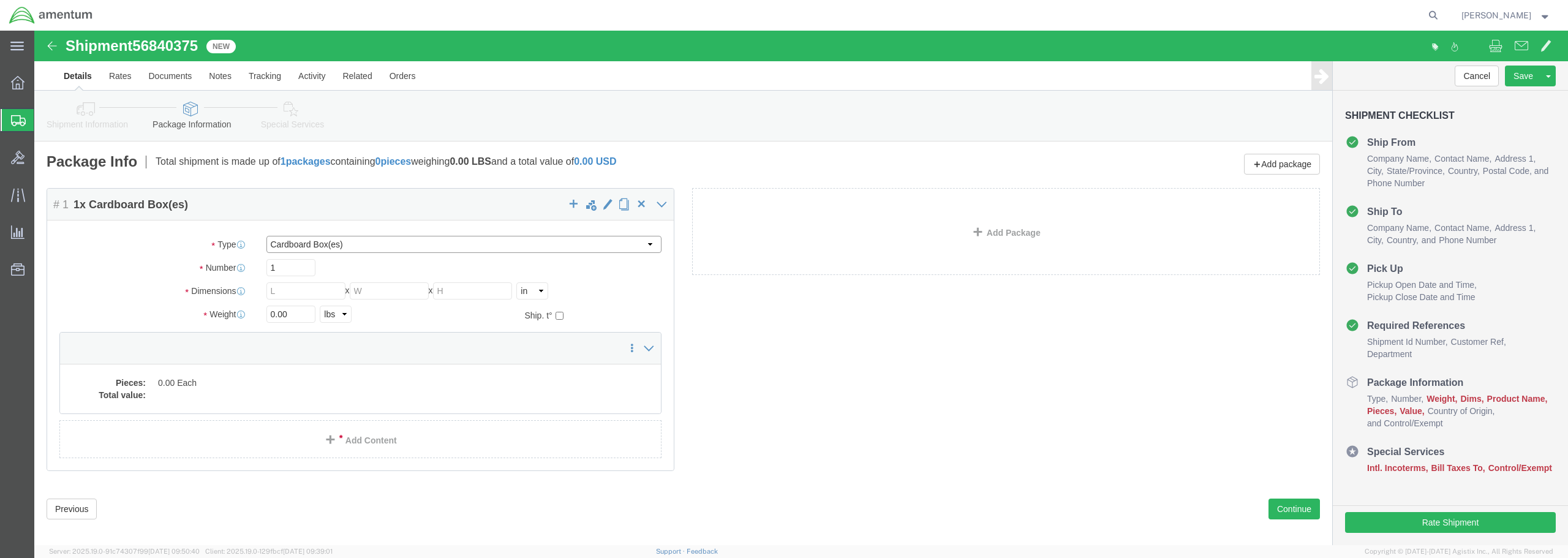
click select "Select BCK Boxes Bale(s) Basket(s) Bolt(s) Bottle(s) Buckets Bulk Bundle(s) Can…"
select select "ENV"
click select "Select BCK Boxes Bale(s) Basket(s) Bolt(s) Bottle(s) Buckets Bulk Bundle(s) Can…"
type input "9.50"
type input "12.50"
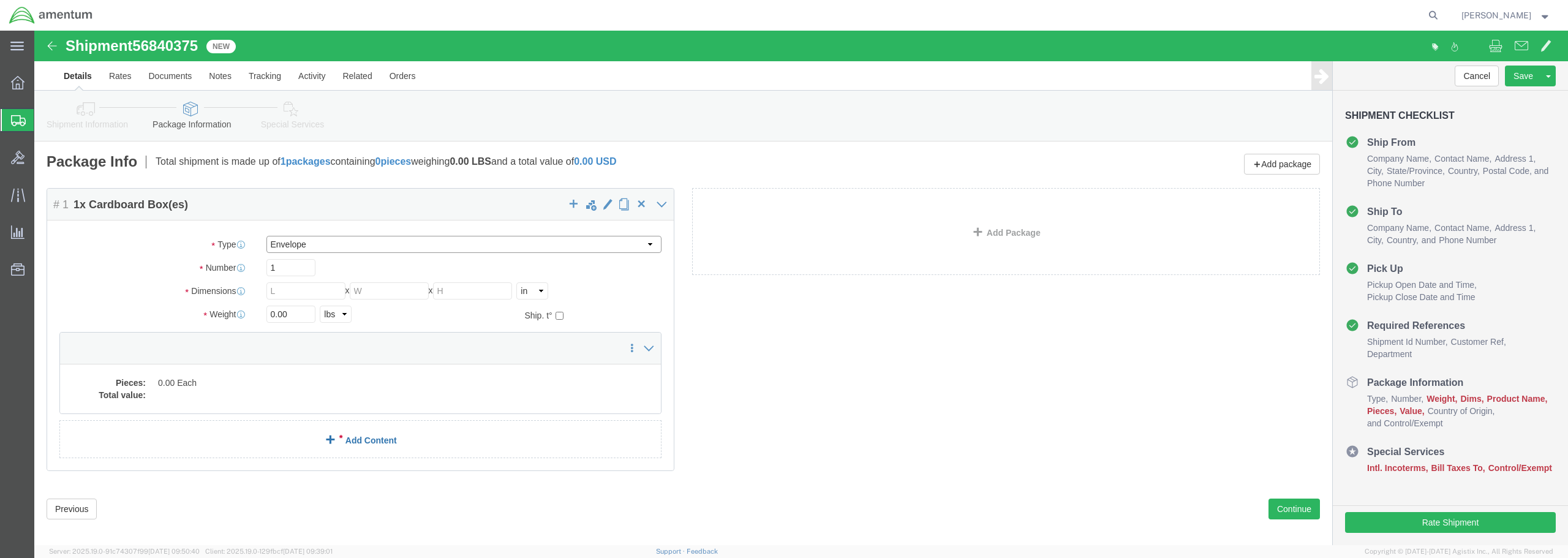
type input "0.25"
type input "1"
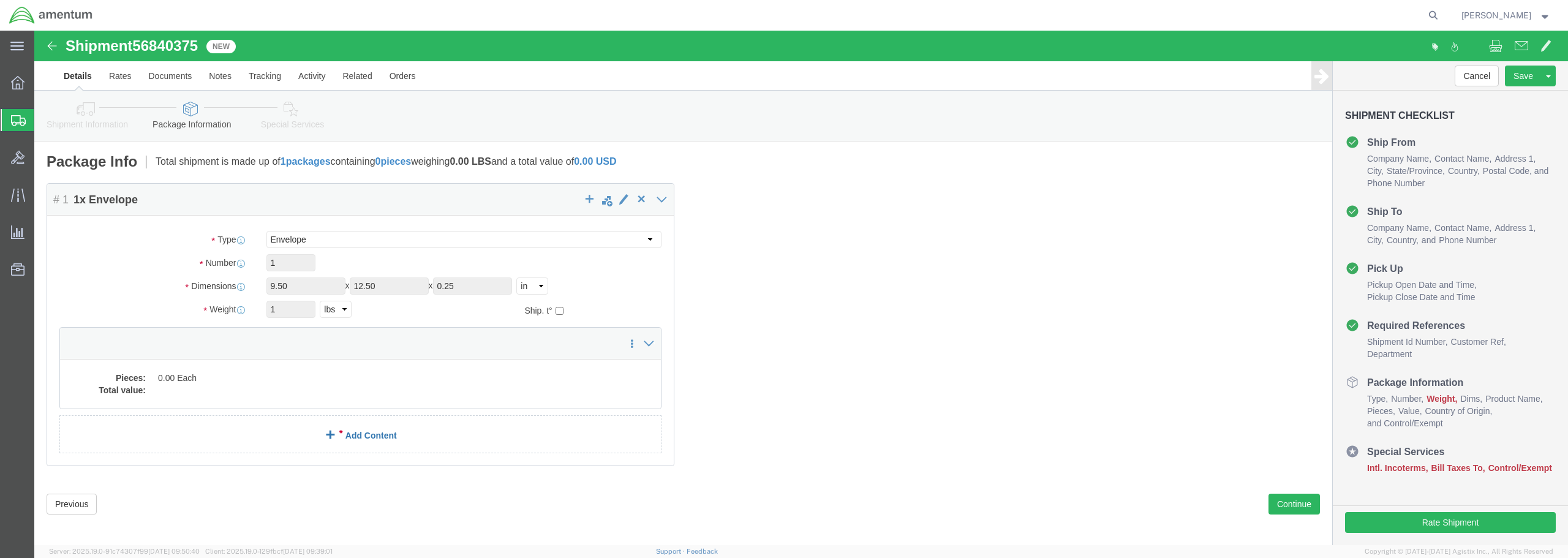
click link "Add Content"
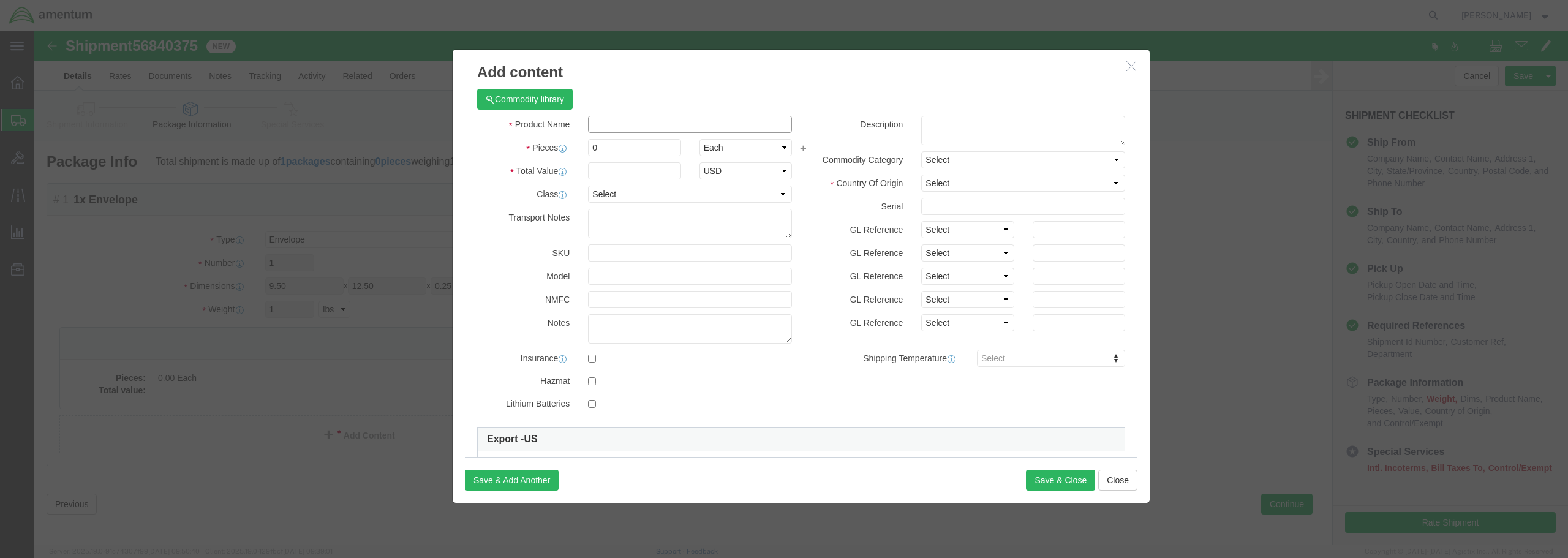
click input "text"
type input "ORINGS"
click label
click input "checkbox"
checkbox input "true"
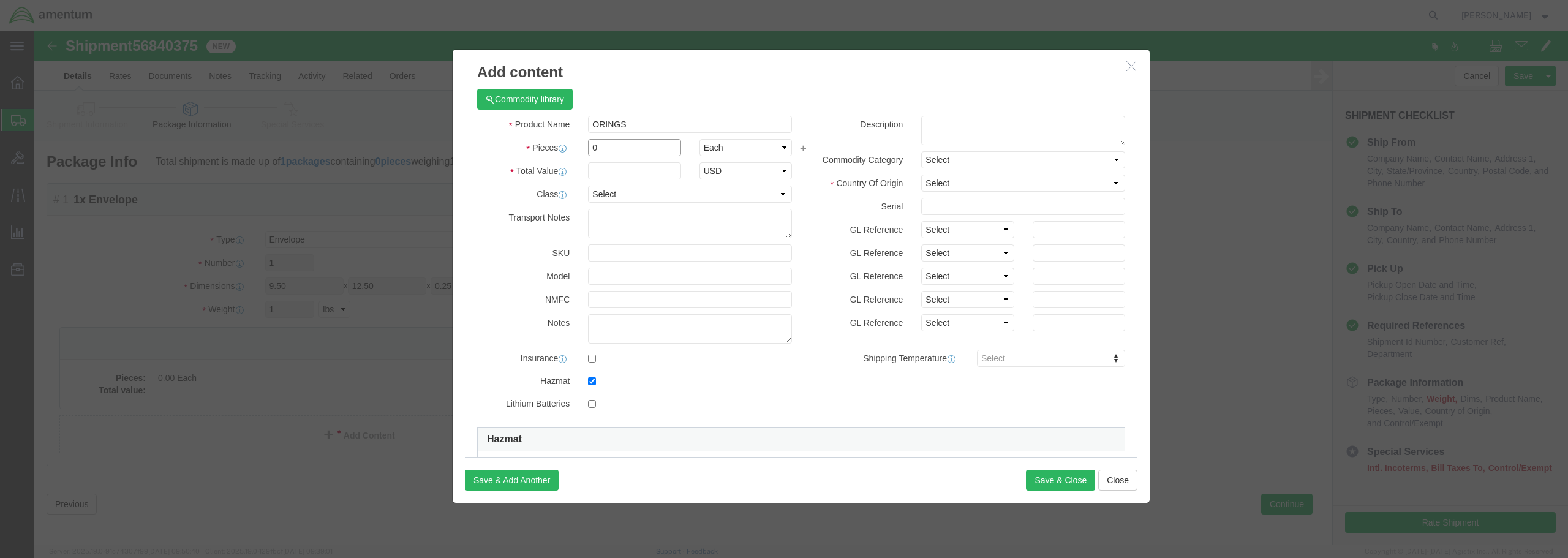
drag, startPoint x: 559, startPoint y: 115, endPoint x: 544, endPoint y: 119, distance: 15.5
click div "0"
type input "2"
click input "text"
type input "10.00"
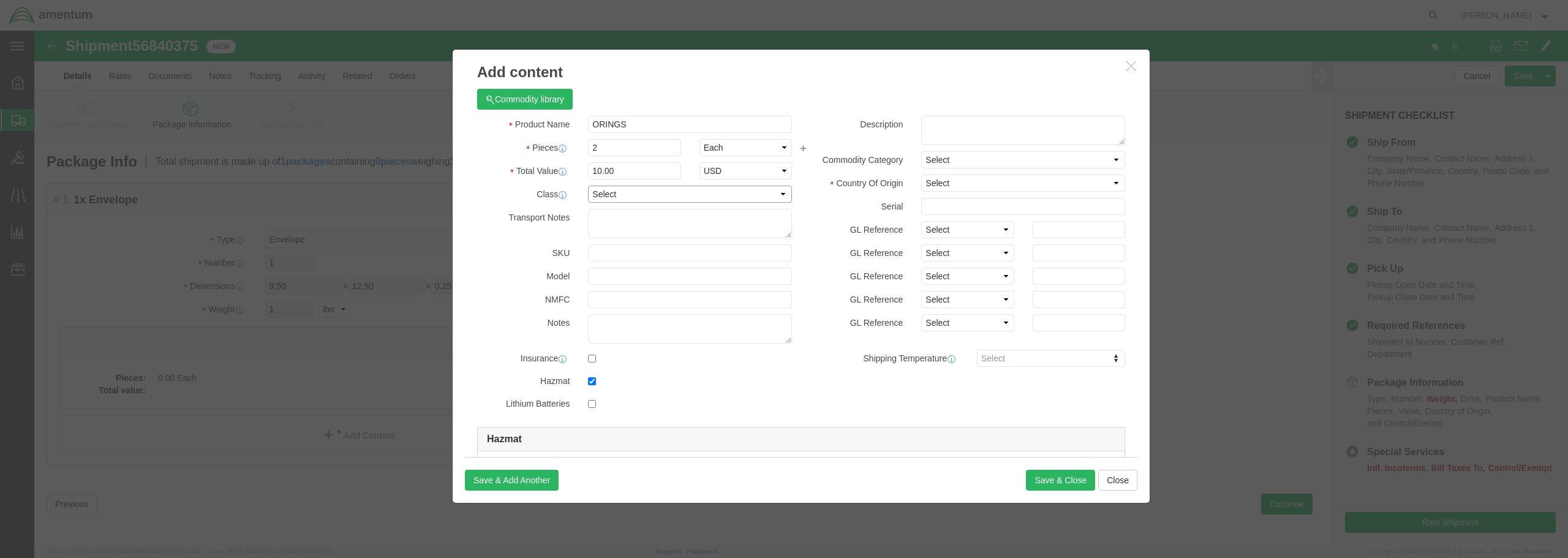
click select "Select 50 55 60 65 70 85 92.5 100 125 175 250 300 400"
select select "50"
click select "Select 50 55 60 65 70 85 92.5 100 125 175 250 300 400"
click select "Select [GEOGRAPHIC_DATA] [GEOGRAPHIC_DATA] [GEOGRAPHIC_DATA] [GEOGRAPHIC_DATA] …"
select select "US"
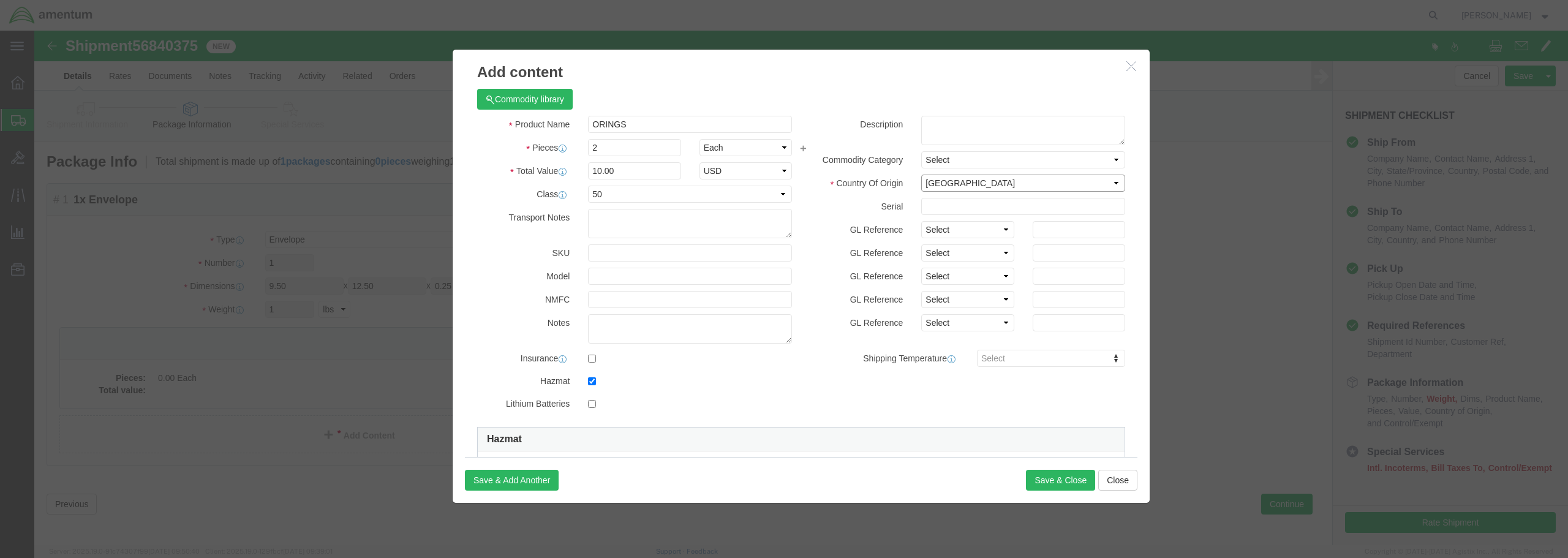
click select "Select [GEOGRAPHIC_DATA] [GEOGRAPHIC_DATA] [GEOGRAPHIC_DATA] [GEOGRAPHIC_DATA] …"
click button "Save & Close"
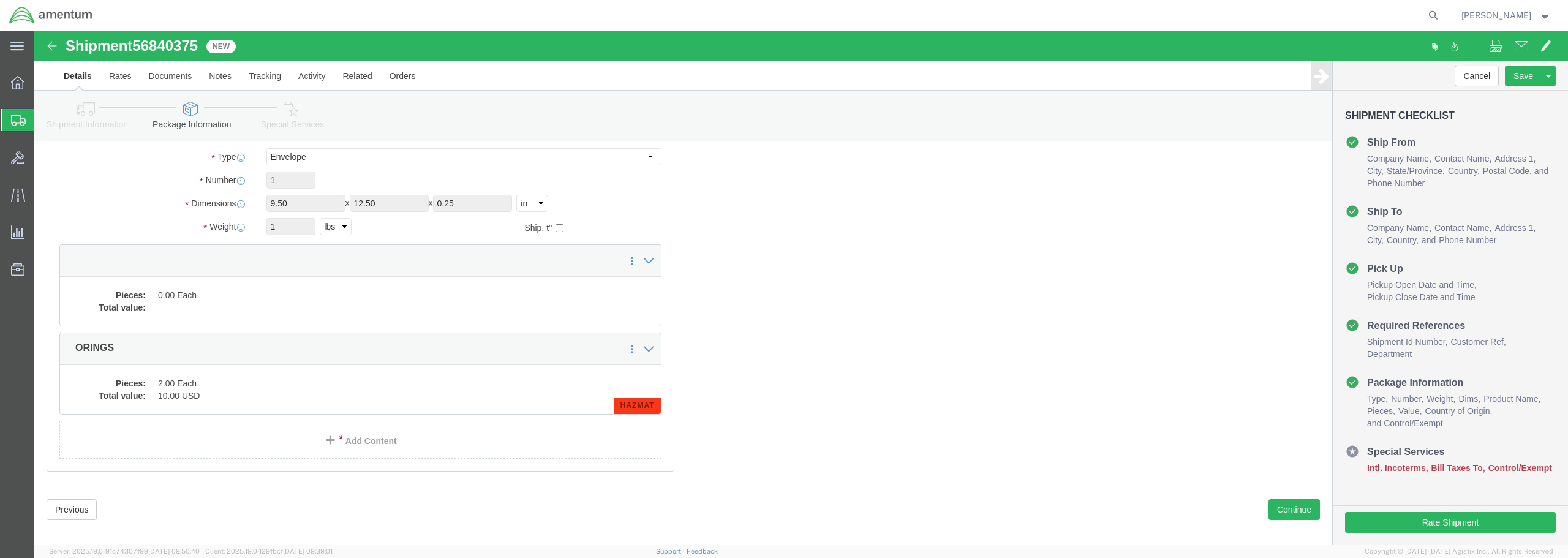
scroll to position [95, 0]
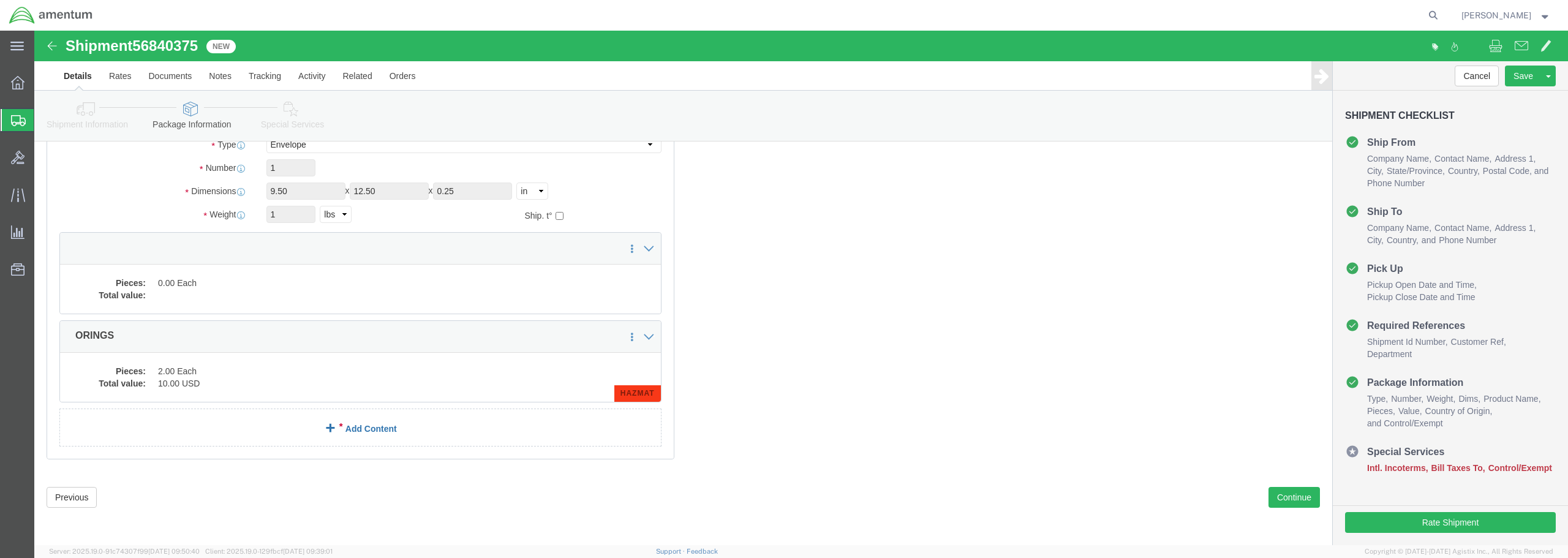
click link "Add Content"
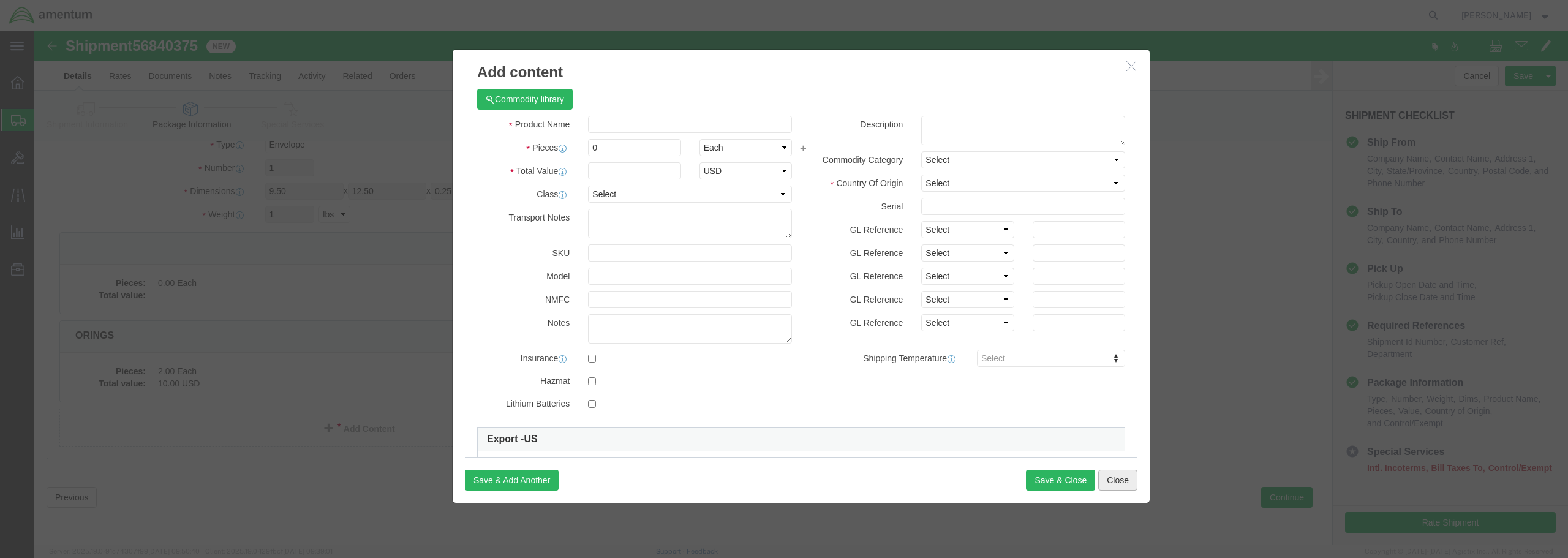
click button "Close"
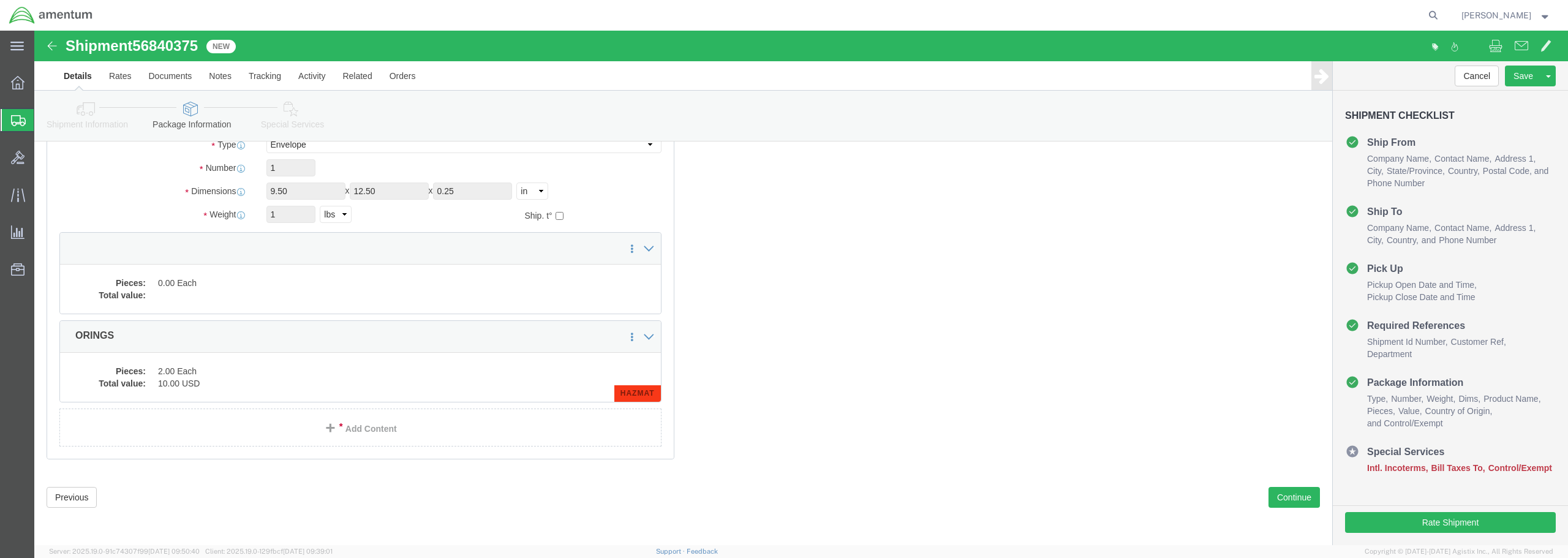
click link "Special Services"
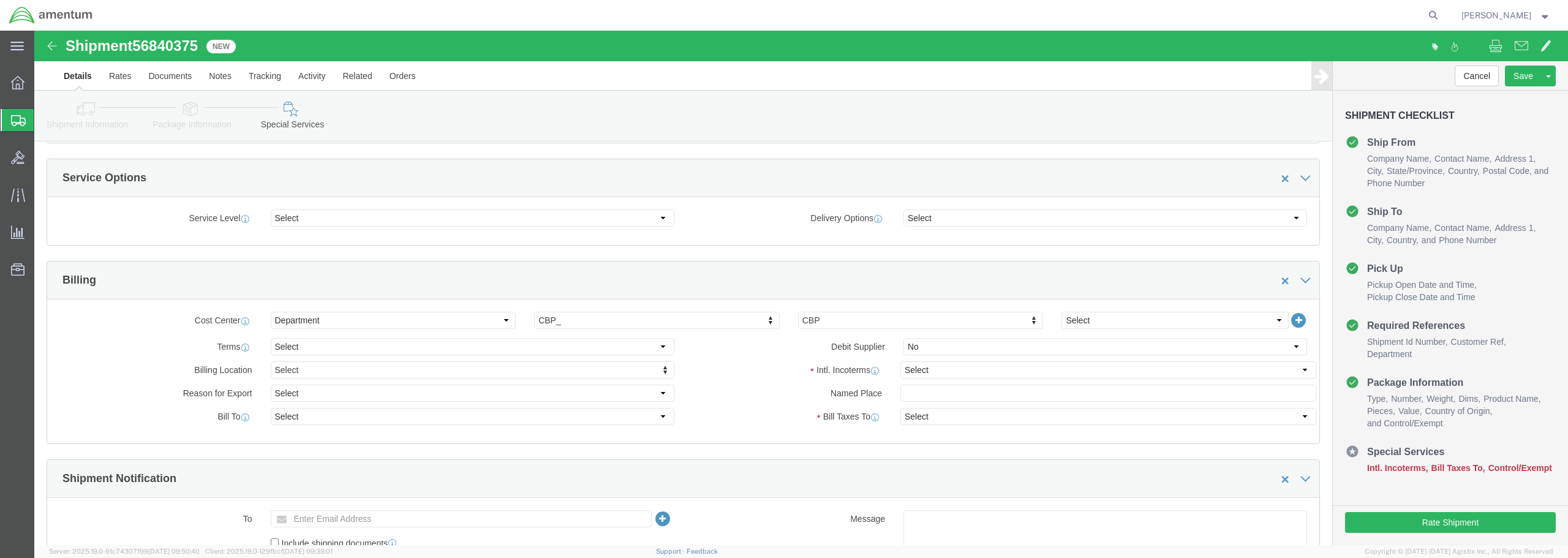
scroll to position [429, 0]
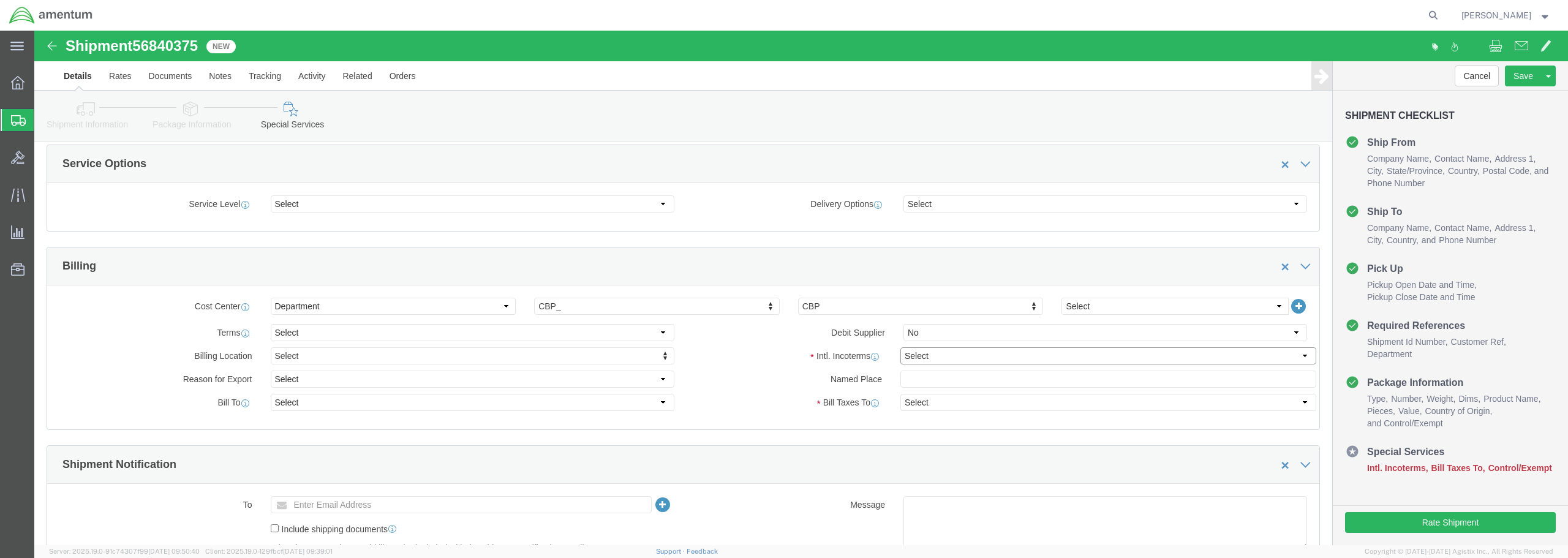
click select "Select Carriage Insurance Paid Carriage Paid To Cost and Freight Cost Insurance…"
select select "DDP"
click select "Select Carriage Insurance Paid Carriage Paid To Cost and Freight Cost Insurance…"
select select "SHIP"
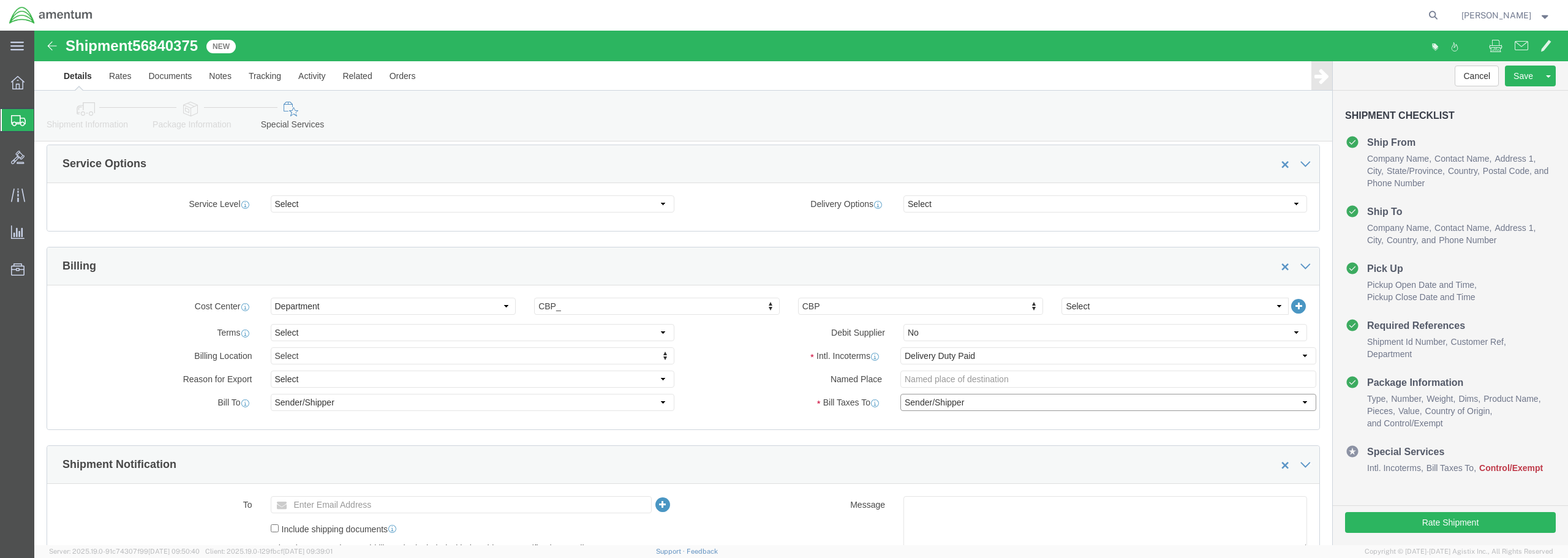
click select "Select Recipient Account Sender/Shipper Third Party Account"
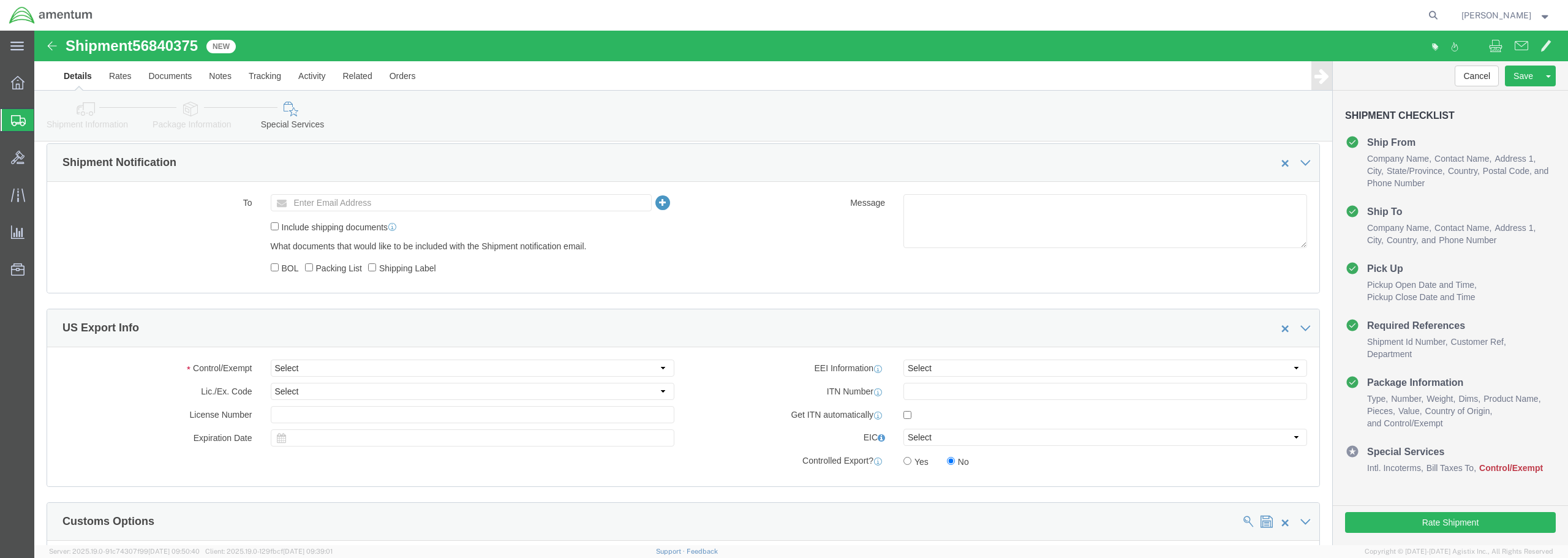
scroll to position [735, 0]
click select "Select ATF BIS DEA EPA FDA FTR ITAR OFAC Other (OPA)"
select select "FTR"
click select "Select ATF BIS DEA EPA FDA FTR ITAR OFAC Other (OPA)"
click select "Select 30.2(d)(2) 30.36 30.37(a) 30.37(f) 30.37(g) 30.37(h) 30.37(i) 30.37(j) 3…"
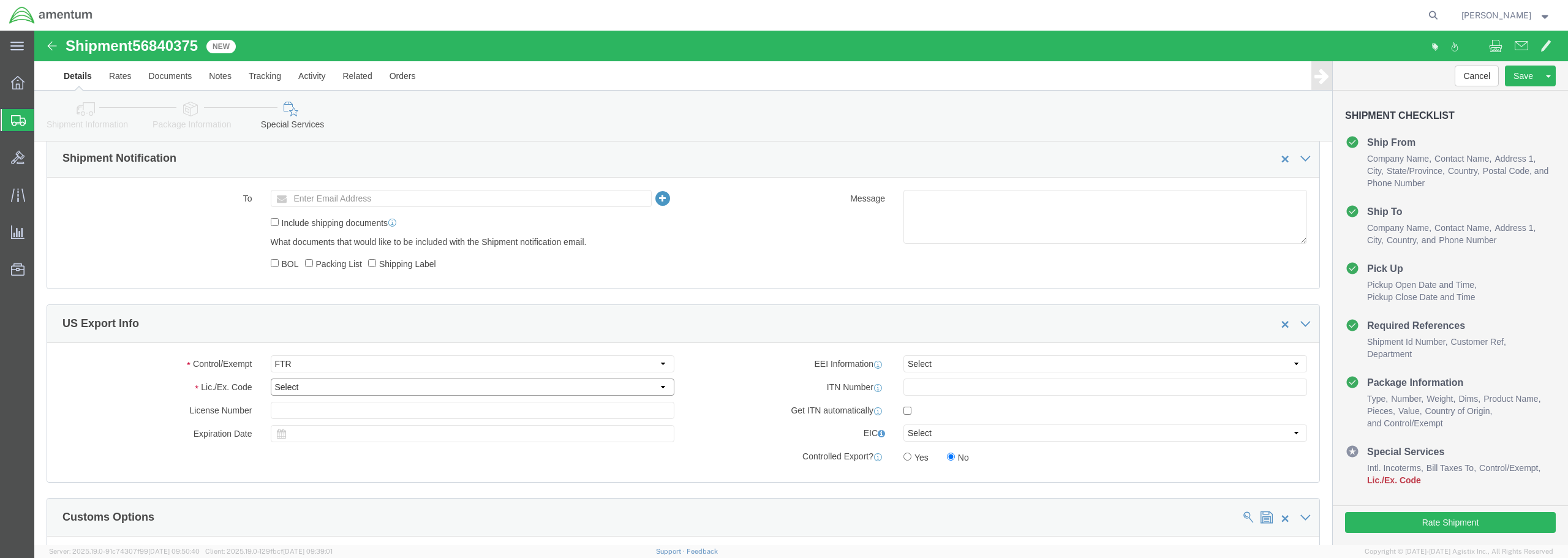
select select "30.37(a)"
click select "Select 30.2(d)(2) 30.36 30.37(a) 30.37(f) 30.37(g) 30.37(h) 30.37(i) 30.37(j) 3…"
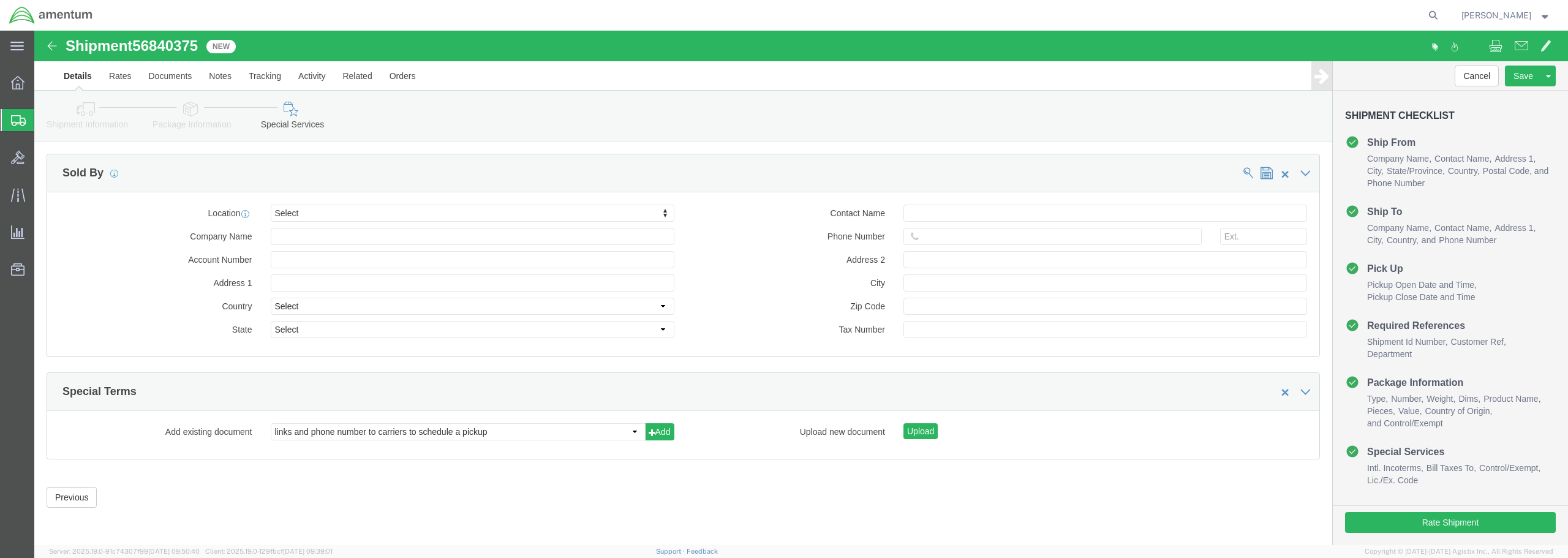
scroll to position [1362, 0]
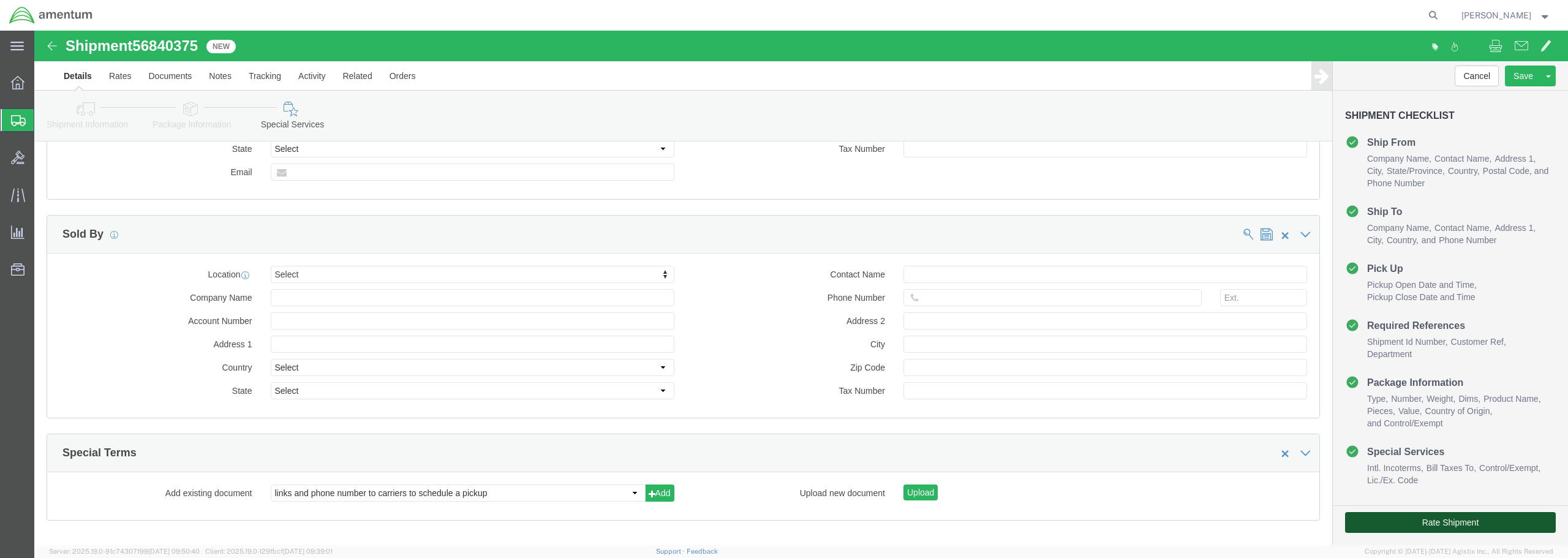
click button "Rate Shipment"
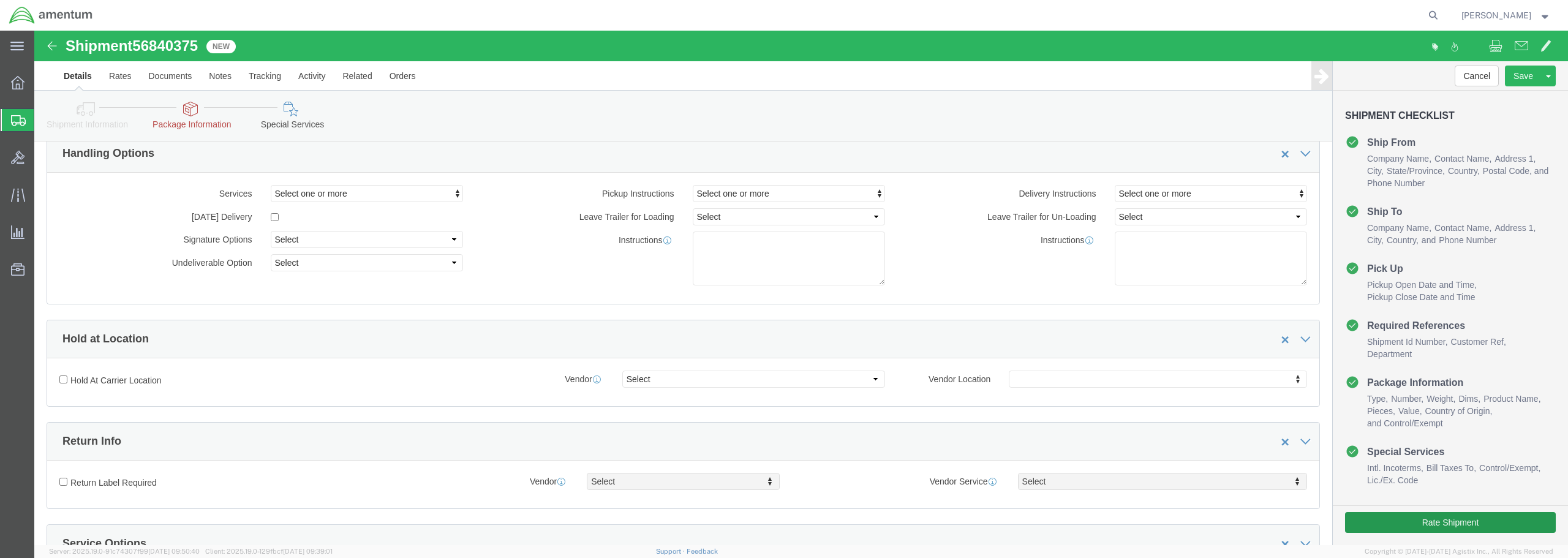
scroll to position [0, 0]
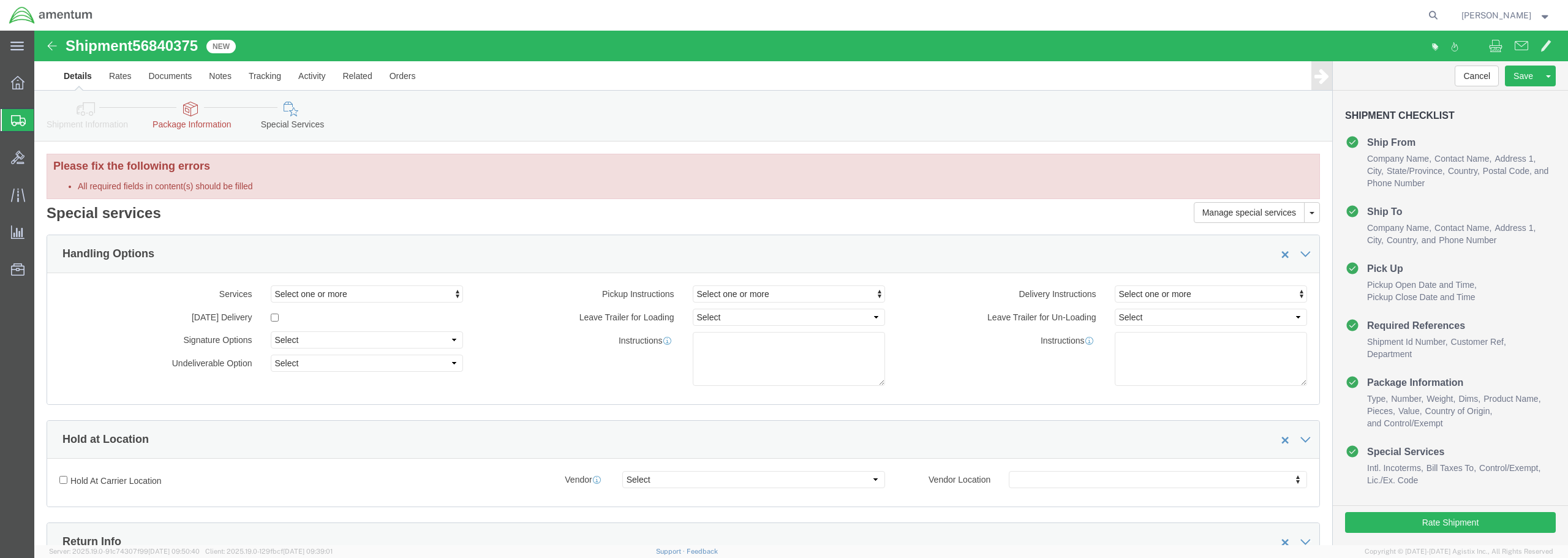
click link "Package Information"
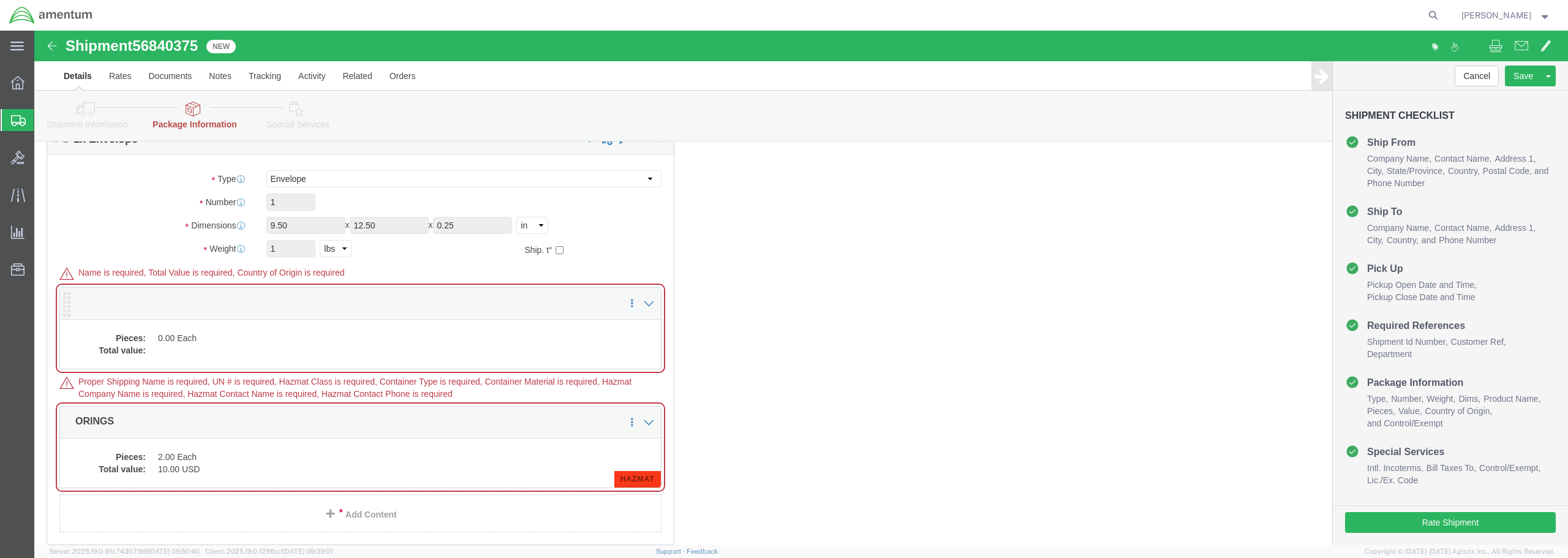
scroll to position [123, 0]
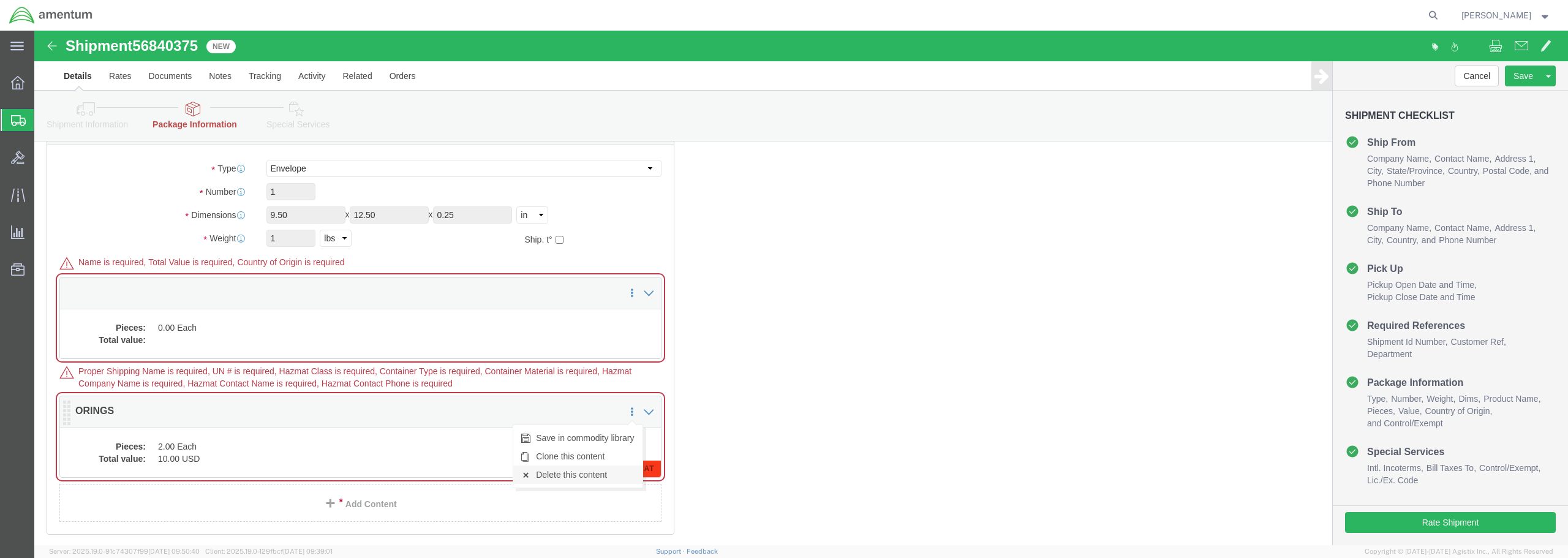
click link "Delete this content"
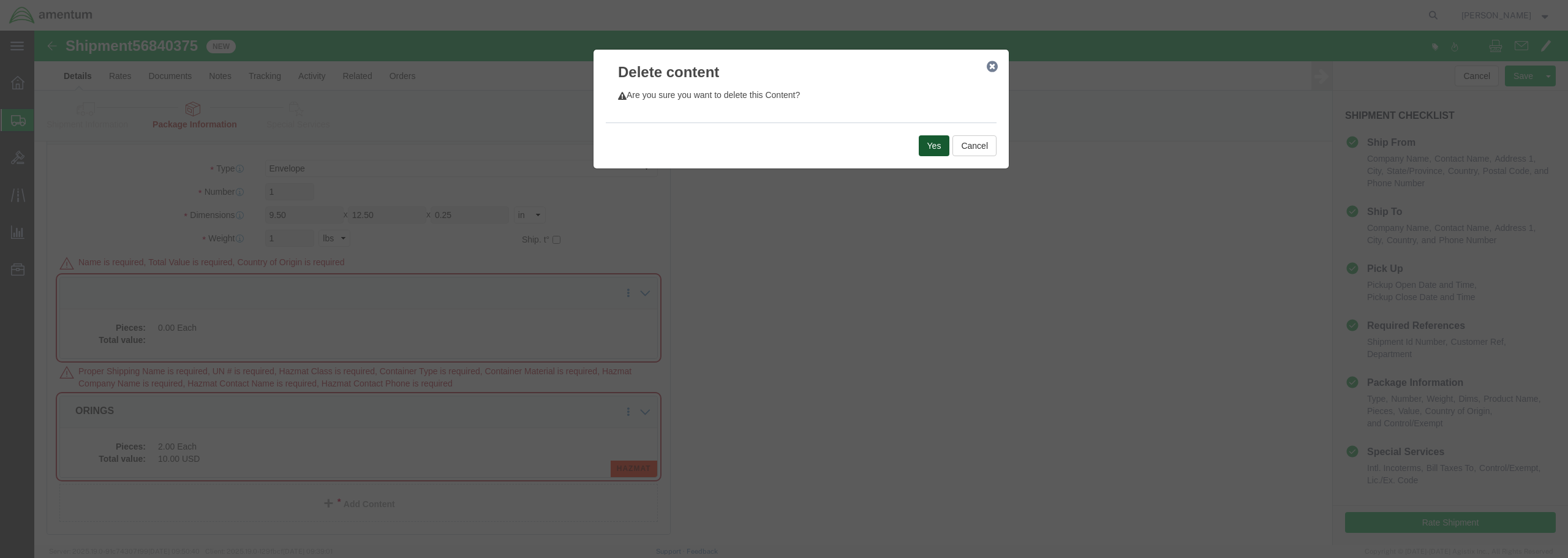
click button "Yes"
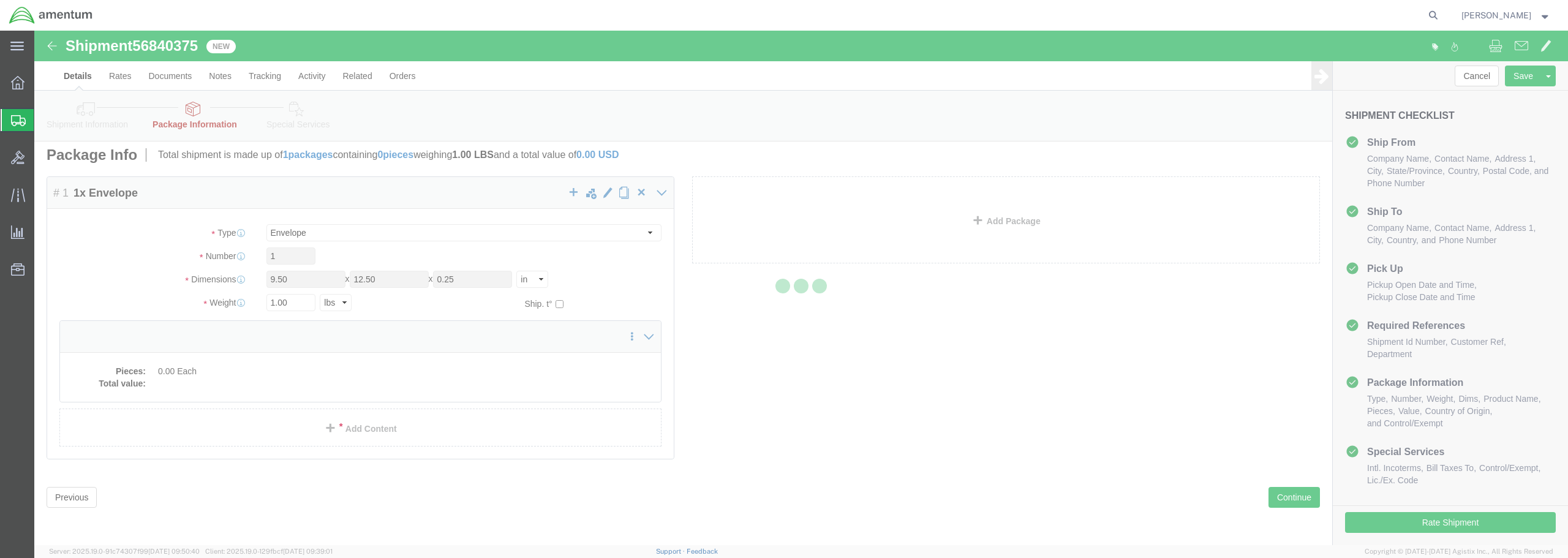
scroll to position [0, 0]
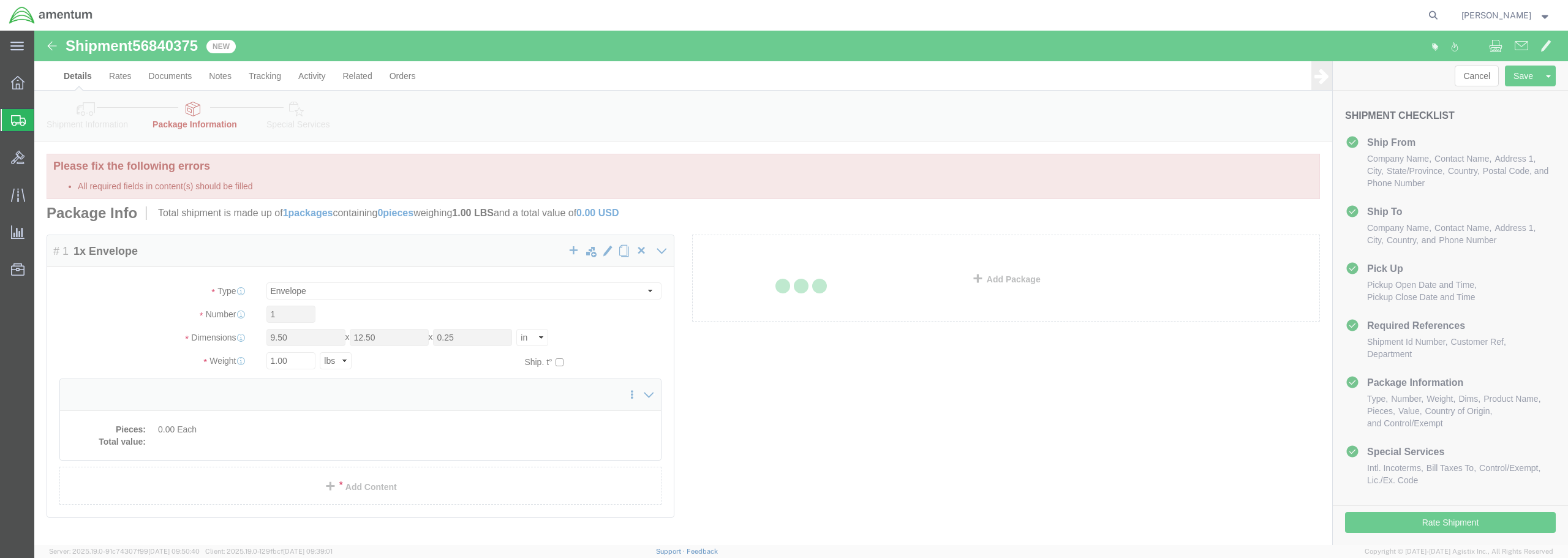
select select "ENV"
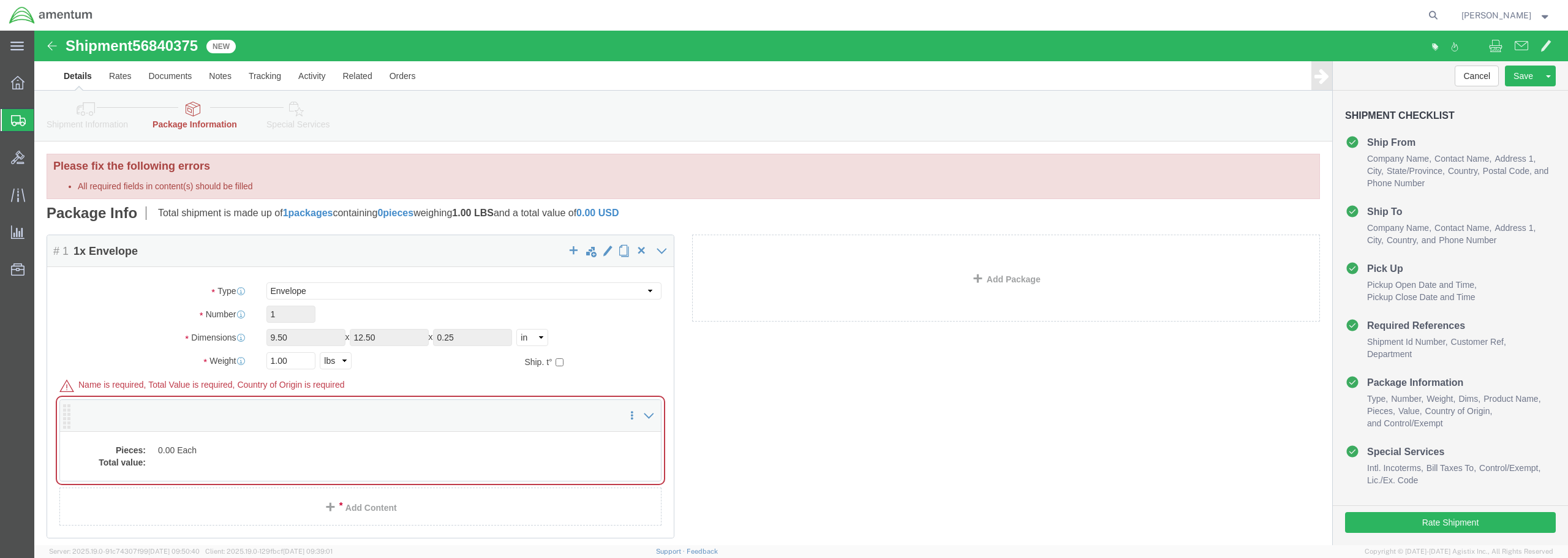
click dd "0.00 Each"
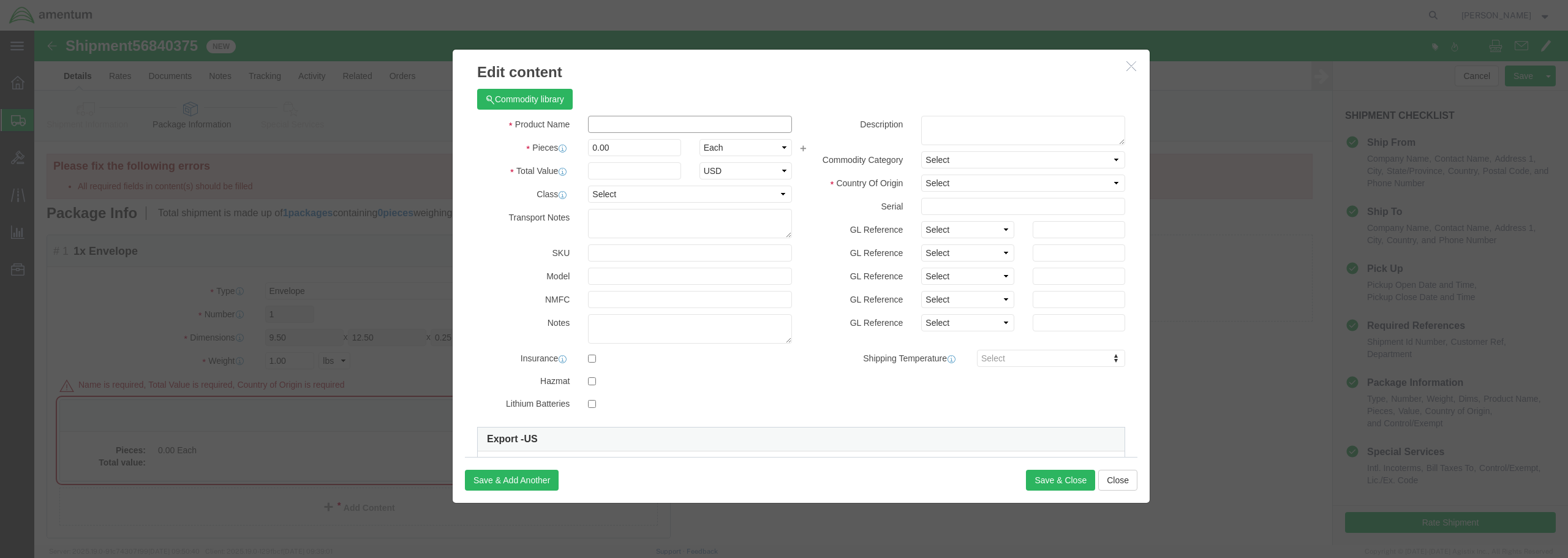
click input "text"
type input "ORINGS"
click input "text"
drag, startPoint x: 588, startPoint y: 120, endPoint x: 543, endPoint y: 112, distance: 45.7
click div "0.00"
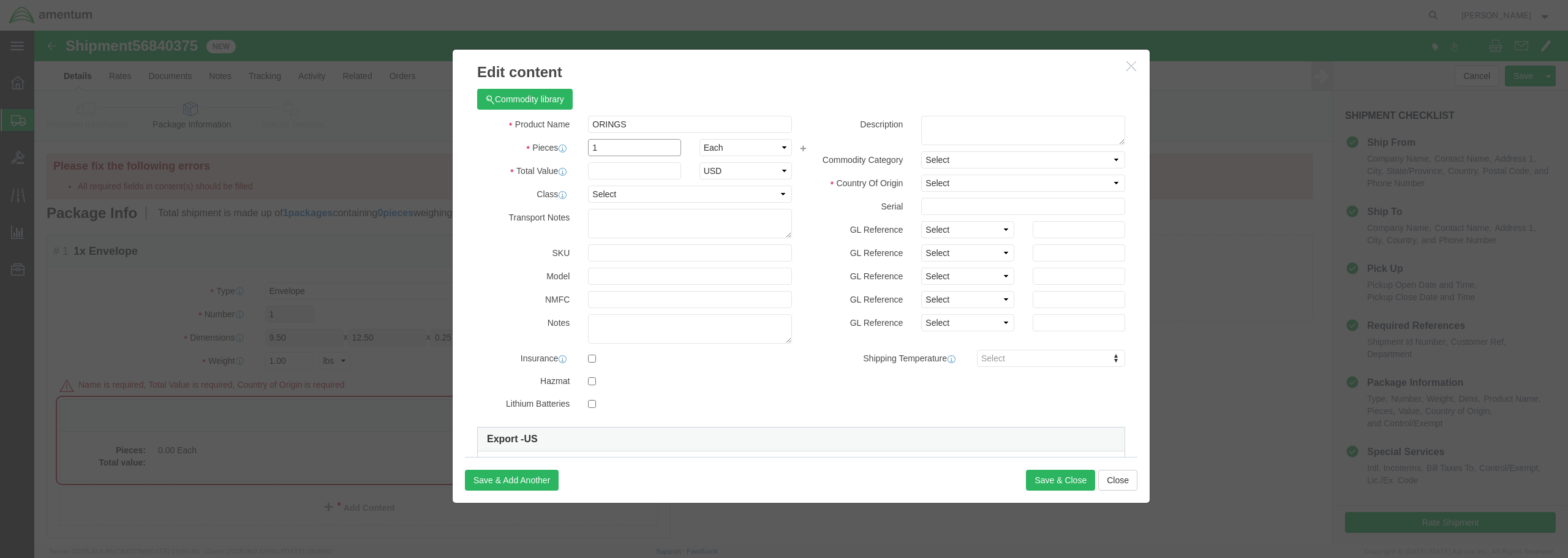
type input "1"
click input "text"
type input "10.00"
click select "Select 50 55 60 65 70 85 92.5 100 125 175 250 300 400"
select select "50"
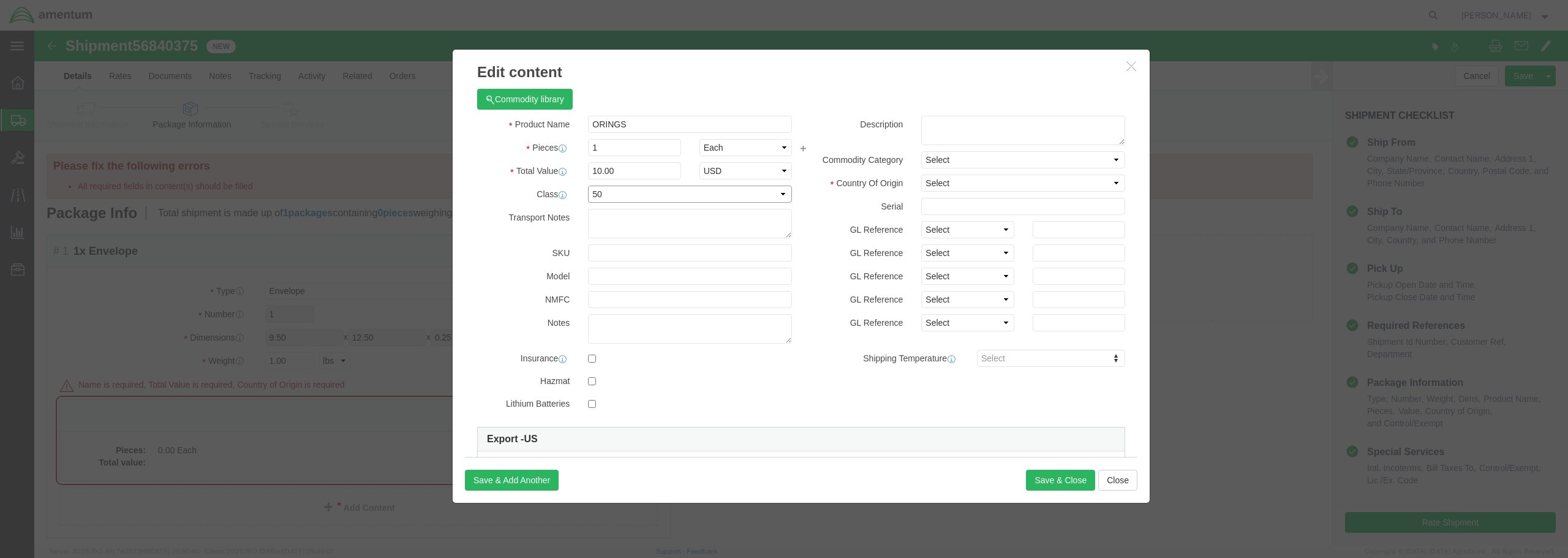
click select "Select 50 55 60 65 70 85 92.5 100 125 175 250 300 400"
click select "Select [GEOGRAPHIC_DATA] [GEOGRAPHIC_DATA] [GEOGRAPHIC_DATA] [GEOGRAPHIC_DATA] …"
select select "US"
click select "Select [GEOGRAPHIC_DATA] [GEOGRAPHIC_DATA] [GEOGRAPHIC_DATA] [GEOGRAPHIC_DATA] …"
click button "Save & Close"
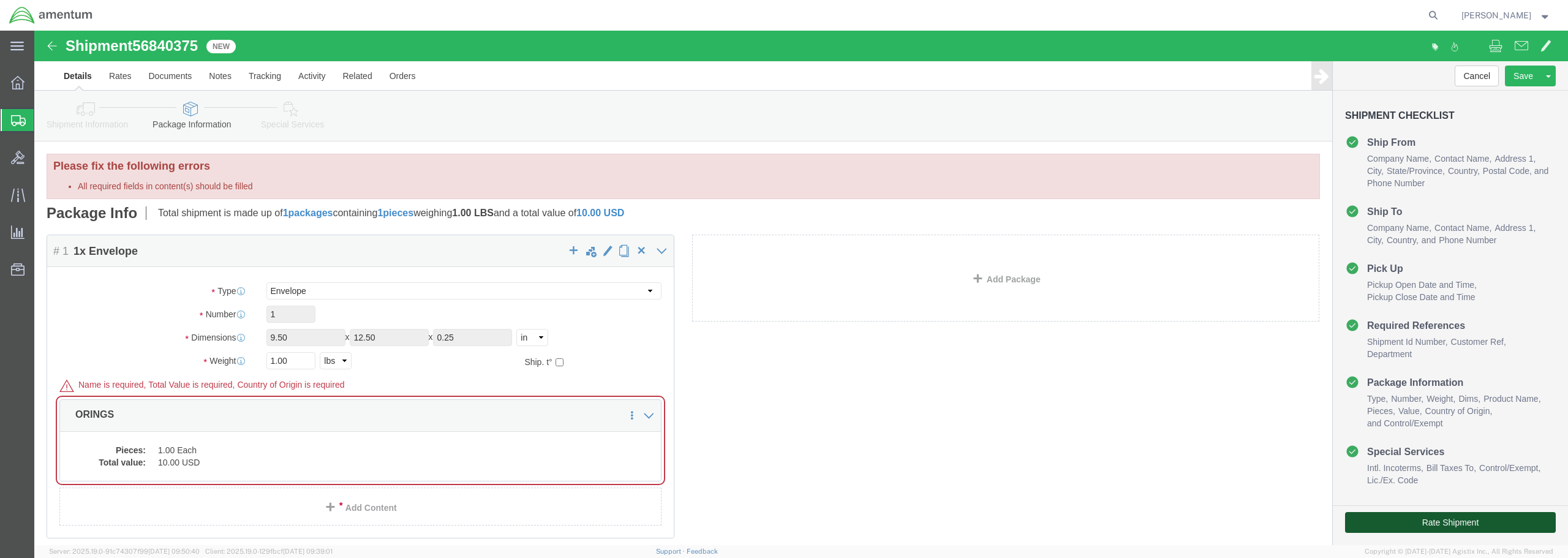
click button "Rate Shipment"
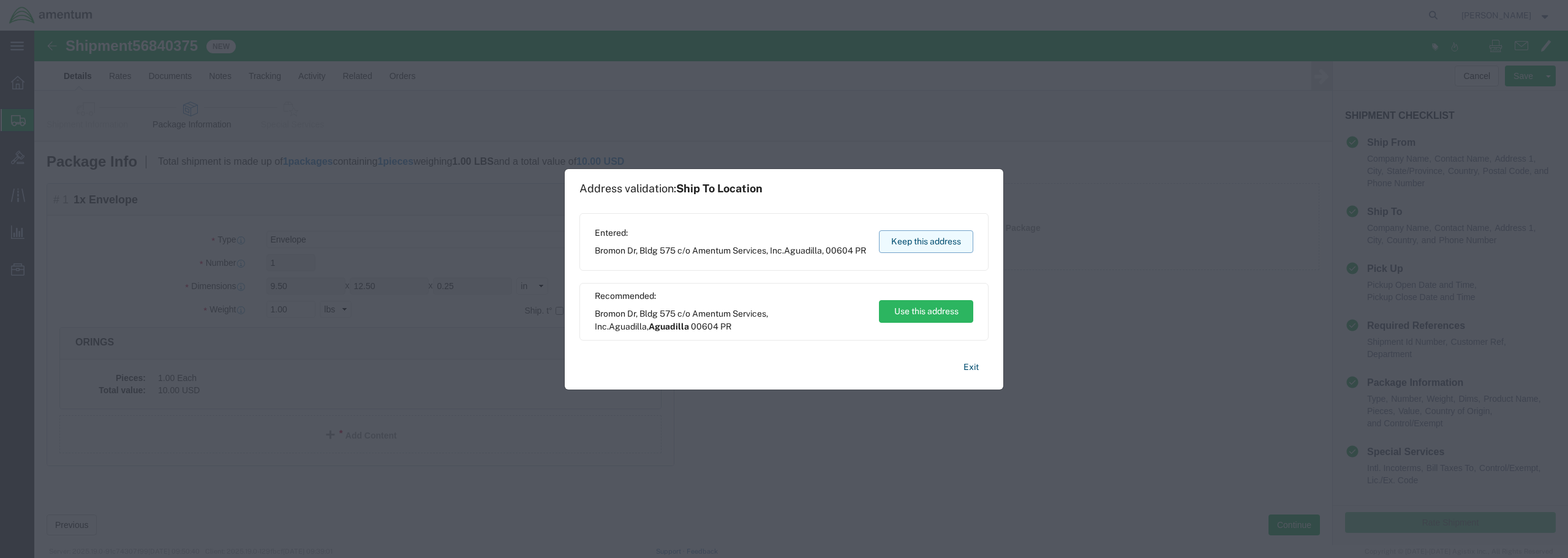
click at [945, 240] on button "Keep this address" at bounding box center [925, 242] width 94 height 22
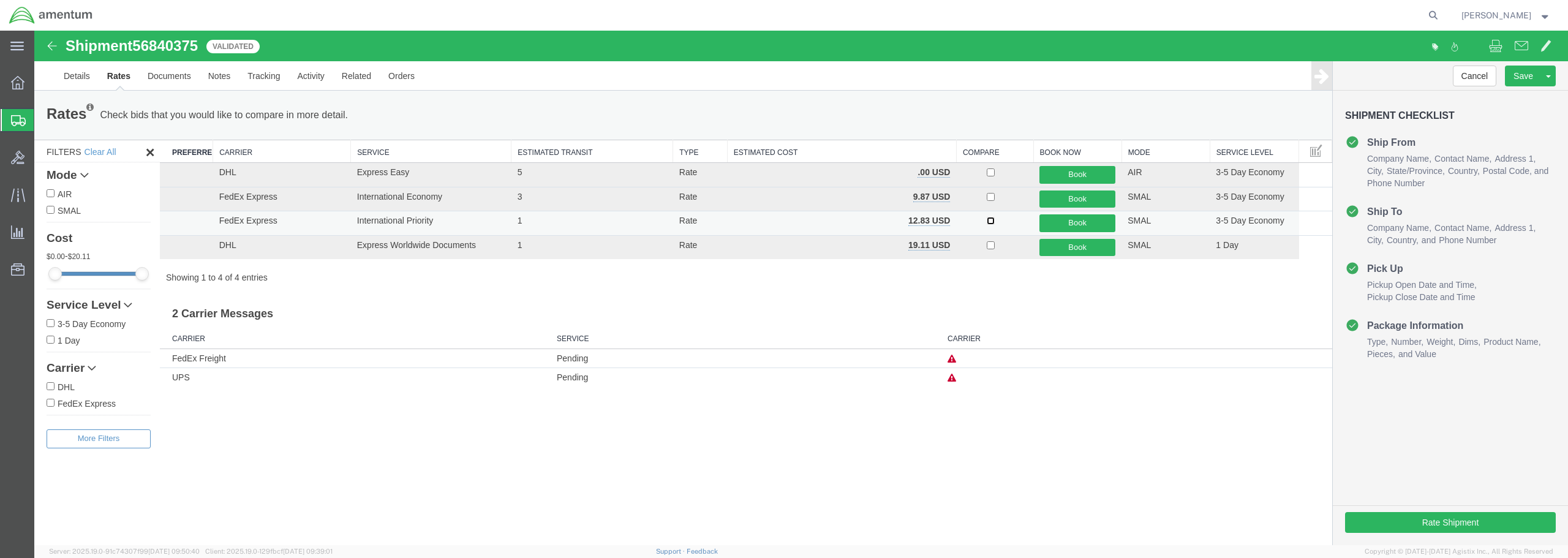
click at [992, 222] on input "checkbox" at bounding box center [991, 221] width 8 height 8
checkbox input "true"
click at [1061, 222] on button "Book" at bounding box center [1077, 223] width 76 height 18
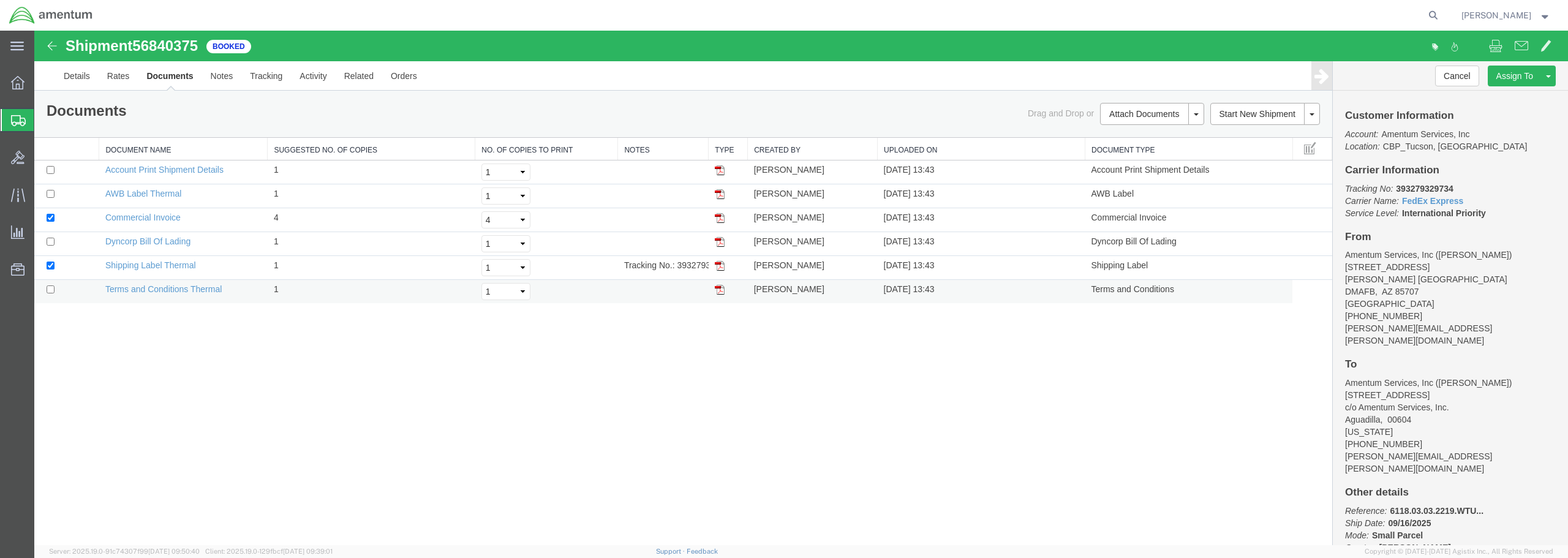
click at [717, 291] on img at bounding box center [720, 289] width 10 height 10
click at [721, 271] on img at bounding box center [720, 265] width 10 height 10
click at [717, 220] on img at bounding box center [720, 218] width 10 height 10
click at [720, 166] on img at bounding box center [720, 170] width 10 height 10
click at [720, 248] on td at bounding box center [728, 244] width 39 height 24
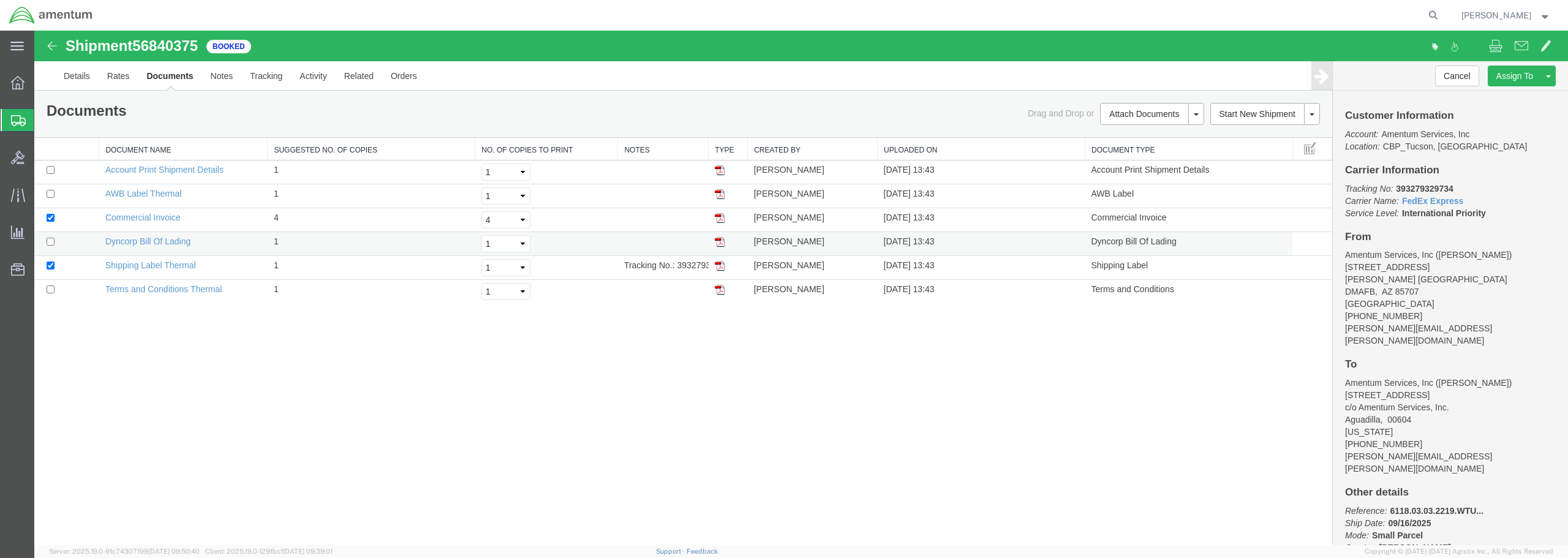
click at [720, 240] on img at bounding box center [720, 242] width 10 height 10
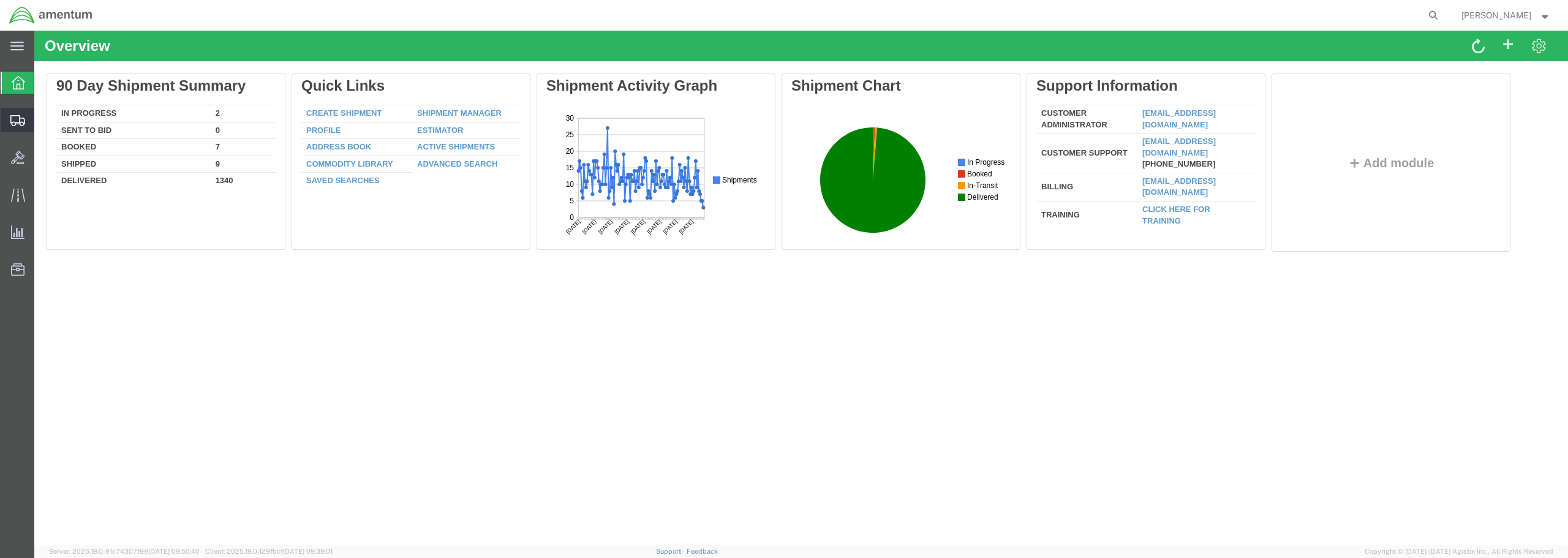
click at [0, 0] on span "Create from Template" at bounding box center [0, 0] width 0 height 0
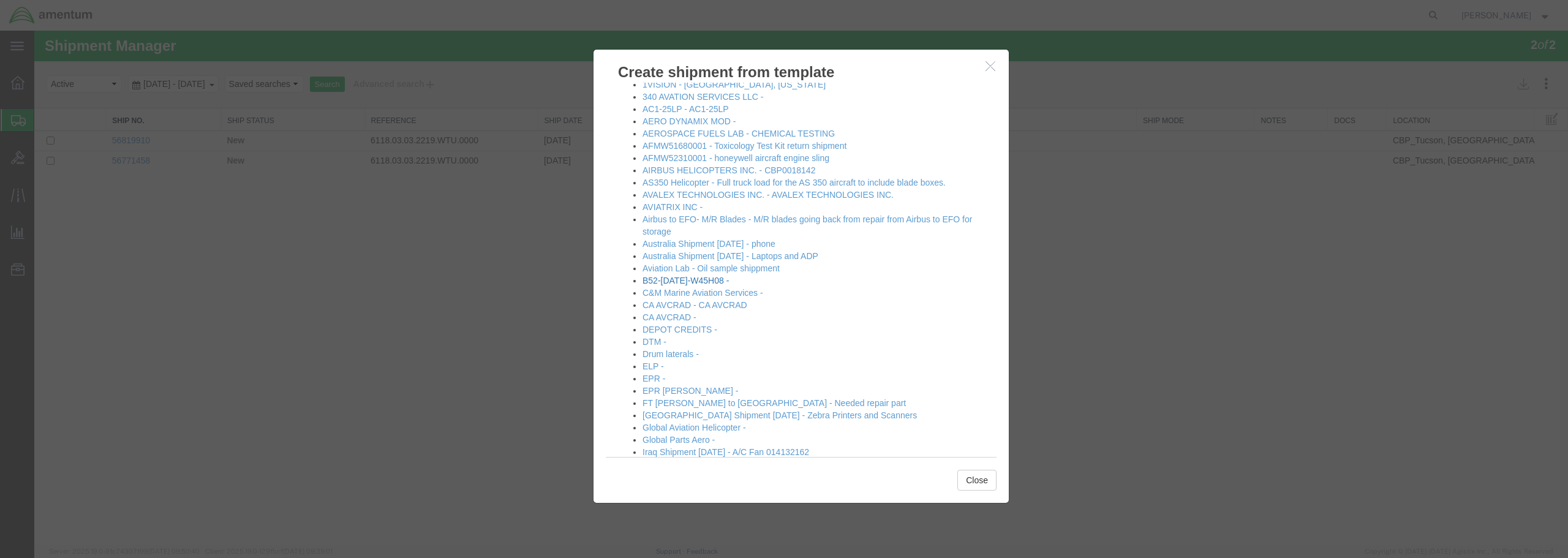
scroll to position [61, 0]
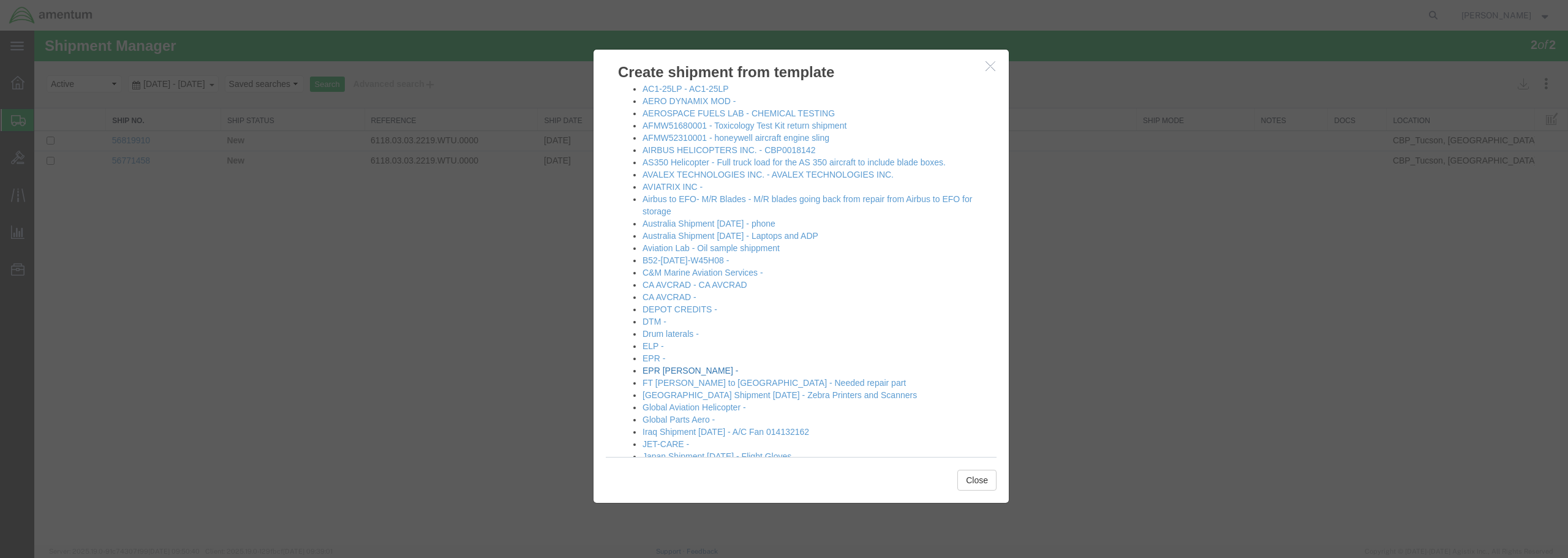
click at [673, 371] on link "EPR [PERSON_NAME] -" at bounding box center [690, 371] width 96 height 10
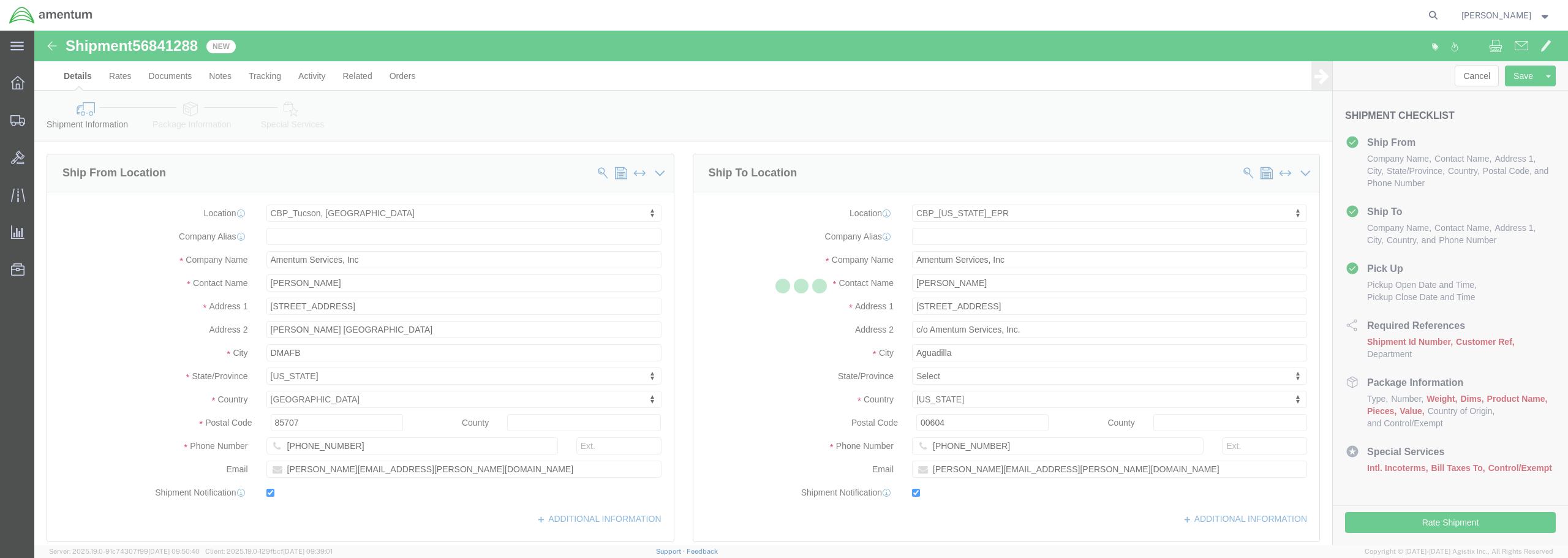
select select "49949"
select select "49933"
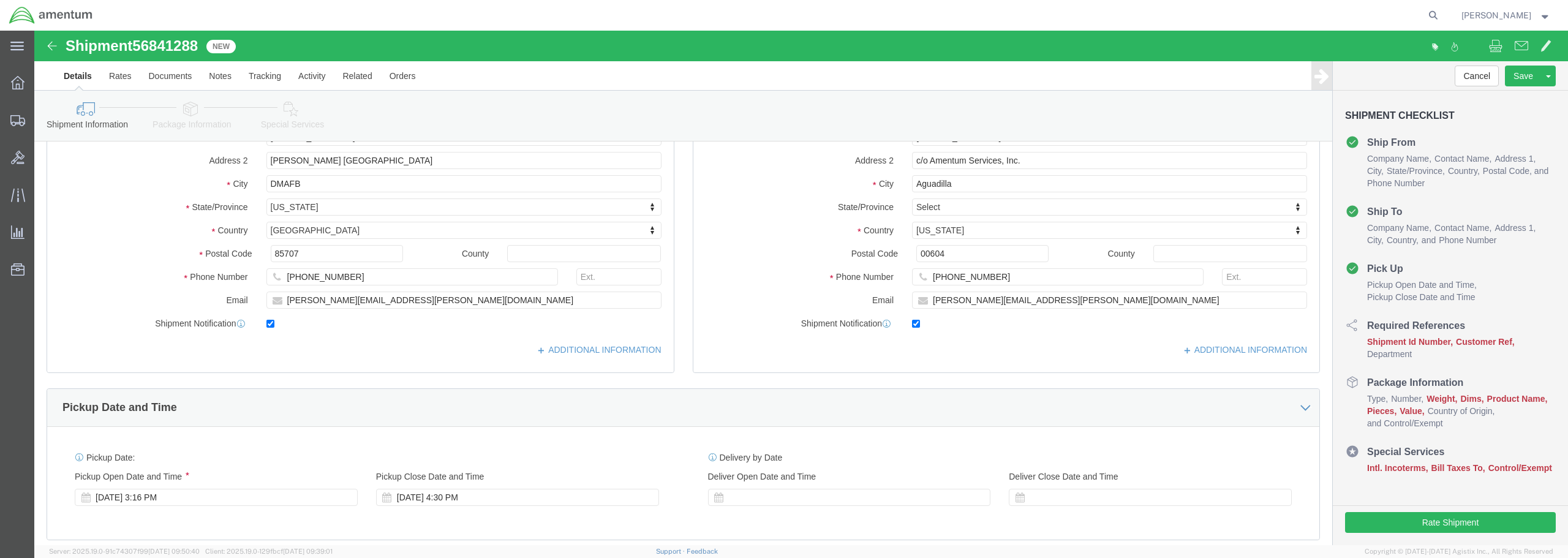
scroll to position [245, 0]
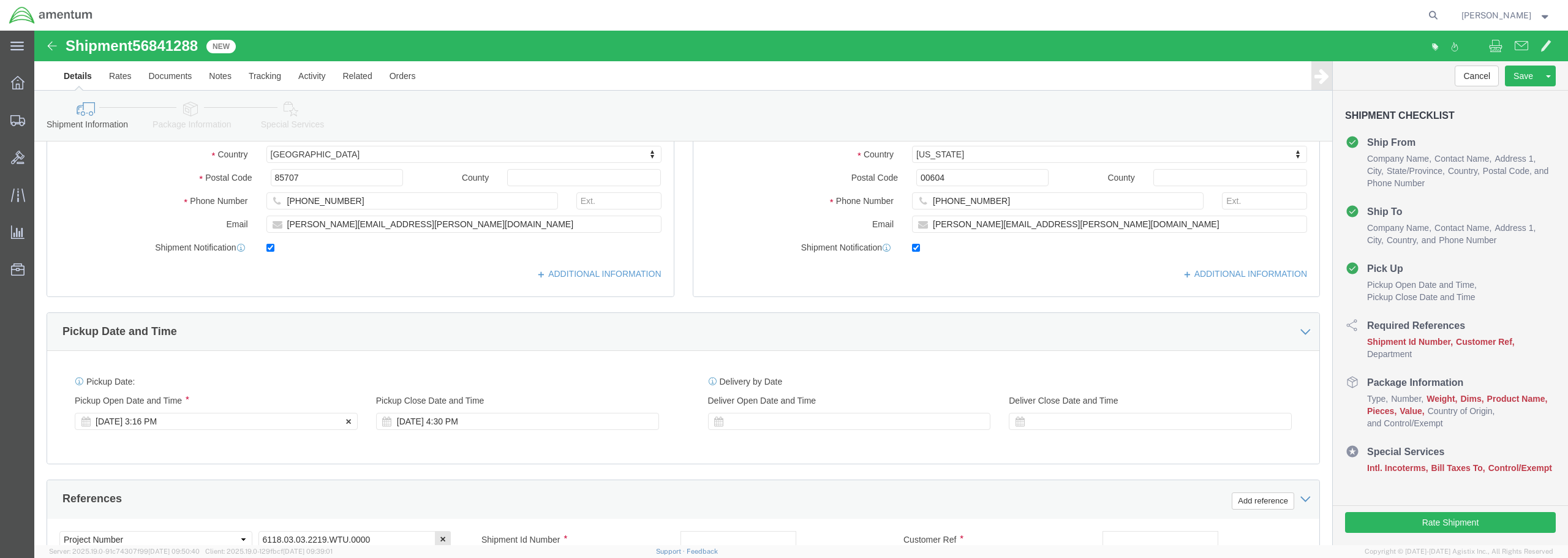
click div "[DATE] 3:16 PM"
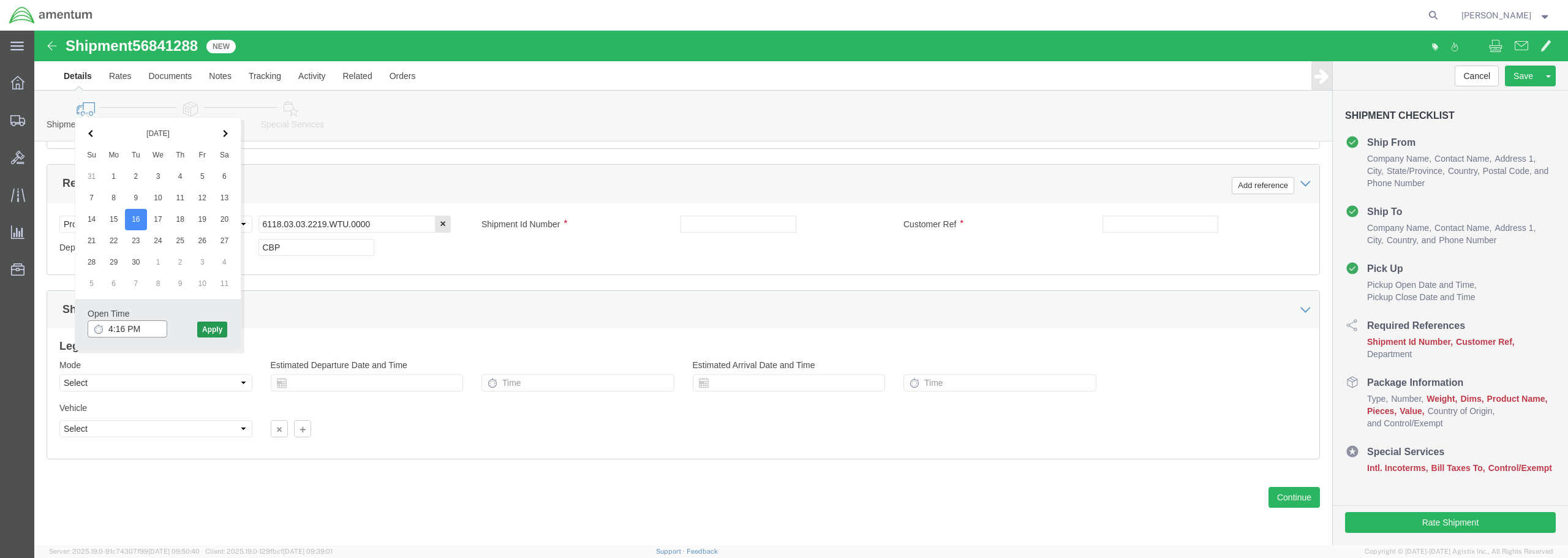
type input "4:16 PM"
click button "Apply"
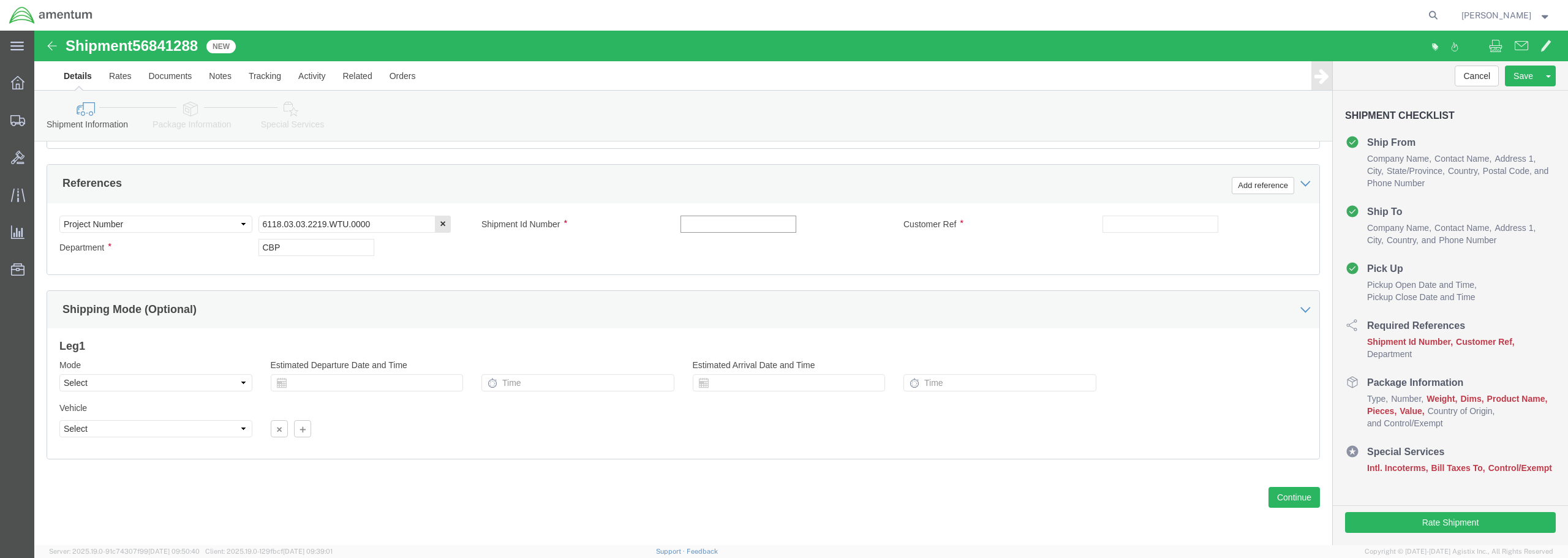
click input "text"
type input "v"
type input "VALVE"
click input "text"
type input "BATCH 522000709"
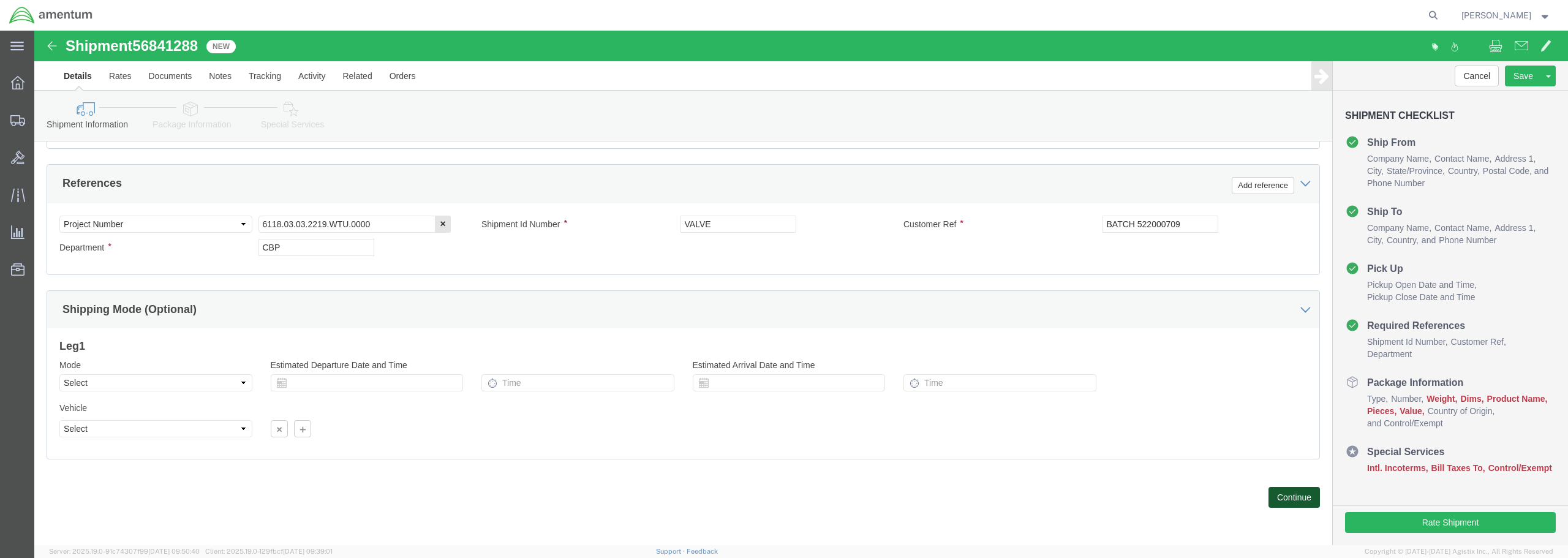
click button "Continue"
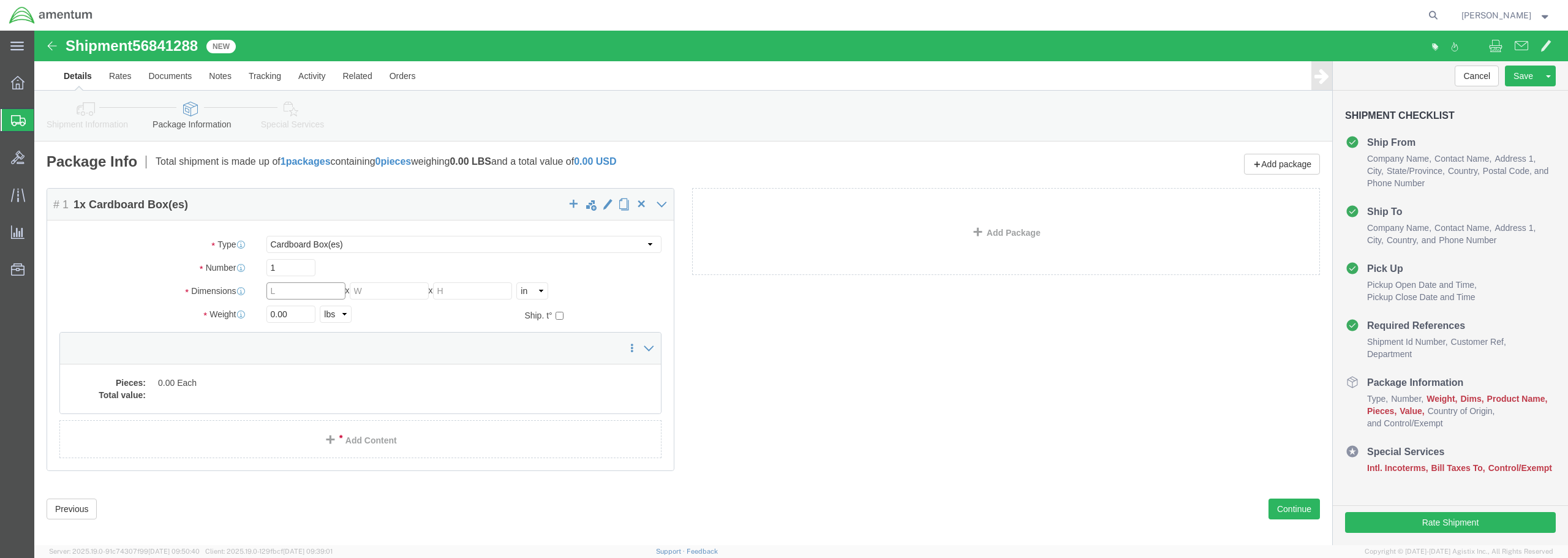
drag, startPoint x: 268, startPoint y: 261, endPoint x: 221, endPoint y: 257, distance: 47.2
click div "Dimensions Length x Width x Height Select cm ft in"
type input "9"
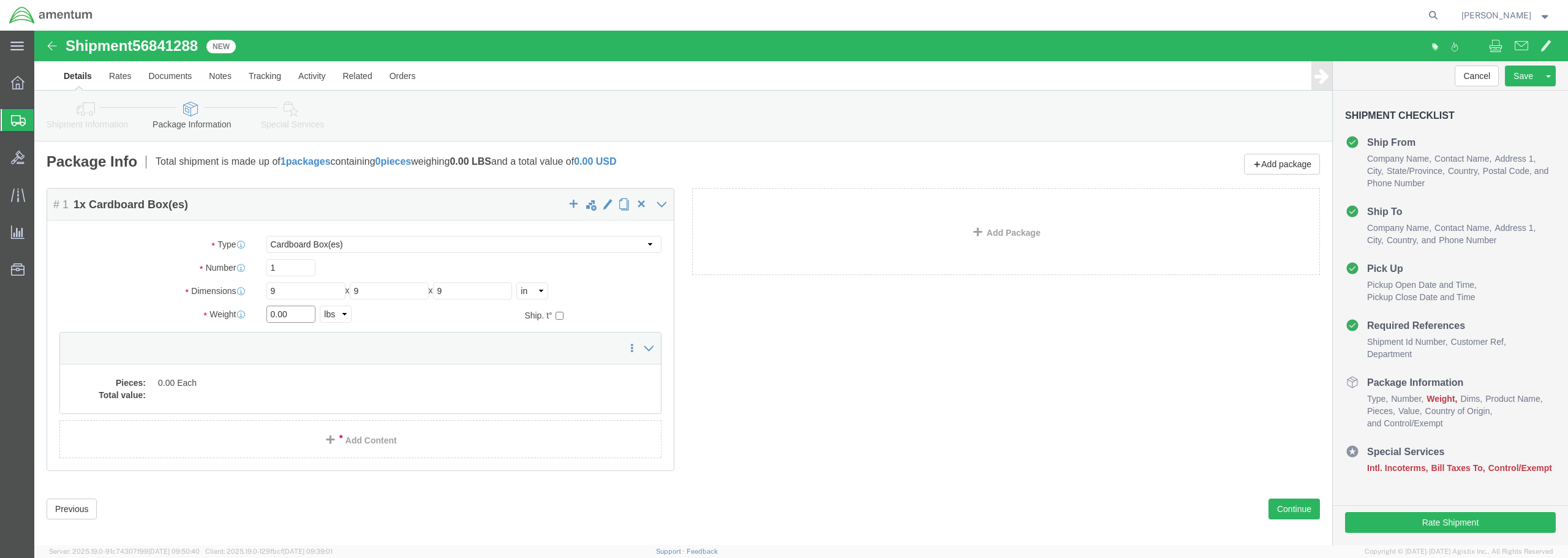
drag, startPoint x: 260, startPoint y: 282, endPoint x: 215, endPoint y: 282, distance: 45.0
click div "Weight 0.00 Select kgs lbs Ship. t°"
type input "3.00"
click link "Add Content"
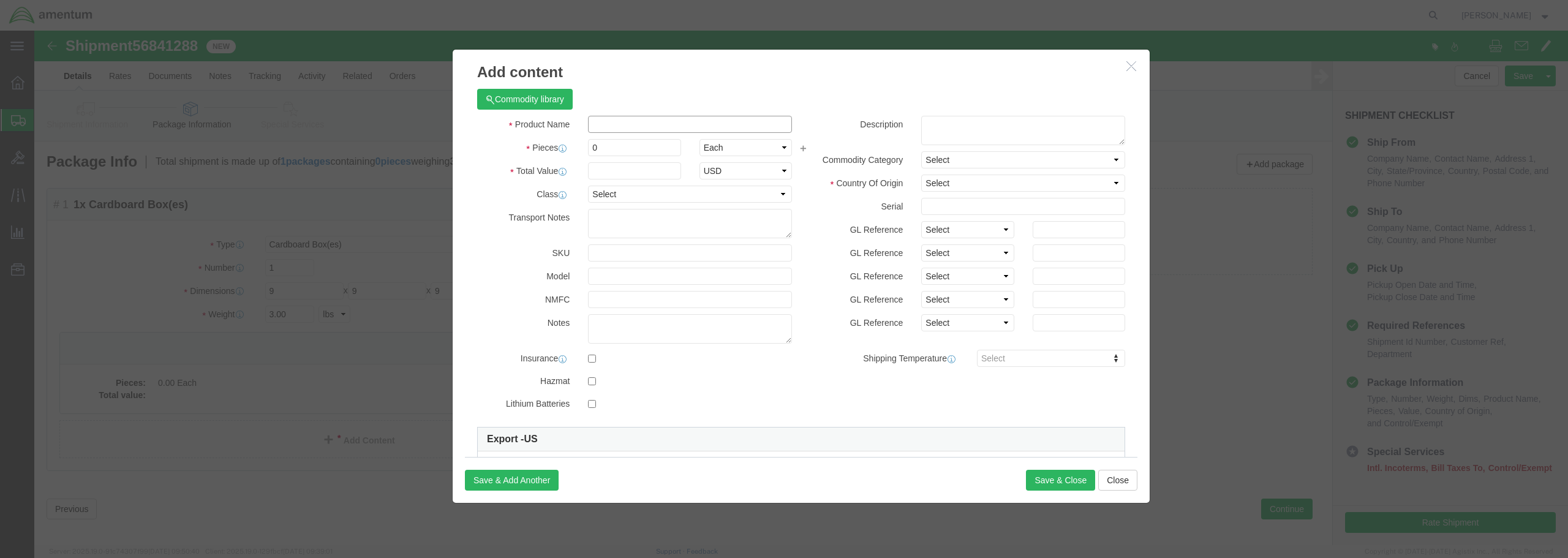
click input "text"
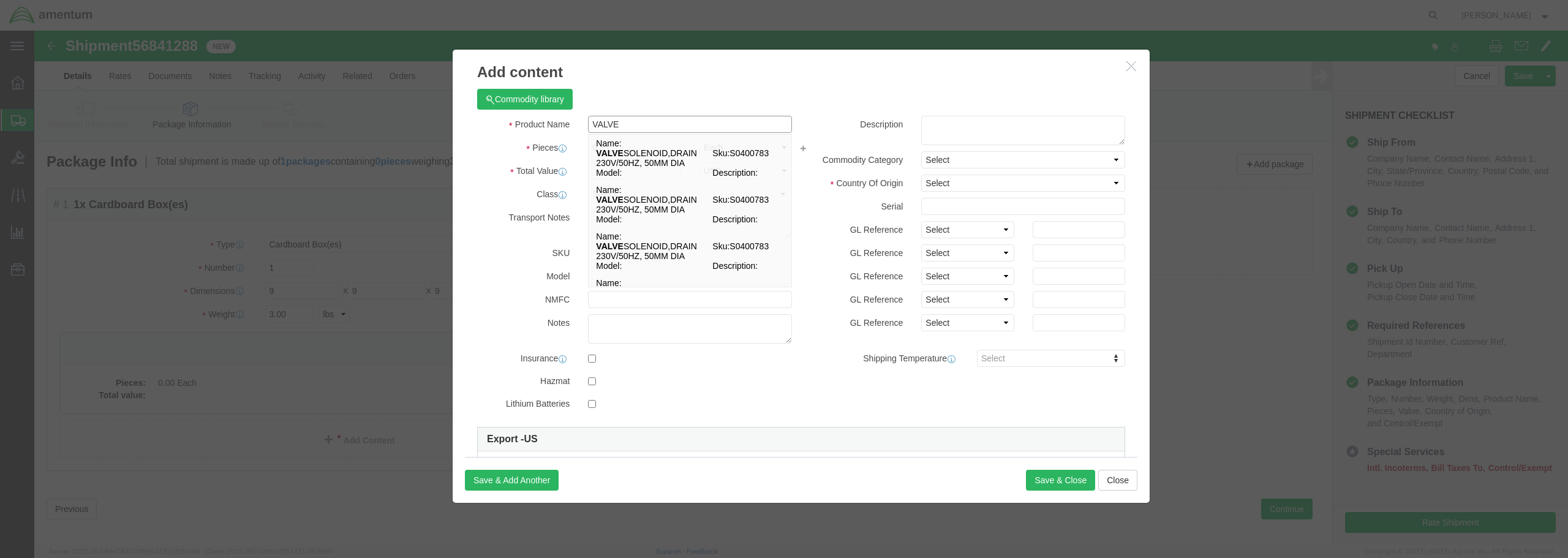
type input "VALVE"
click div "Pieces 0 Select Bag Barrels 100Board Feet Bottle Box Blister Pack Carats Can Ca…"
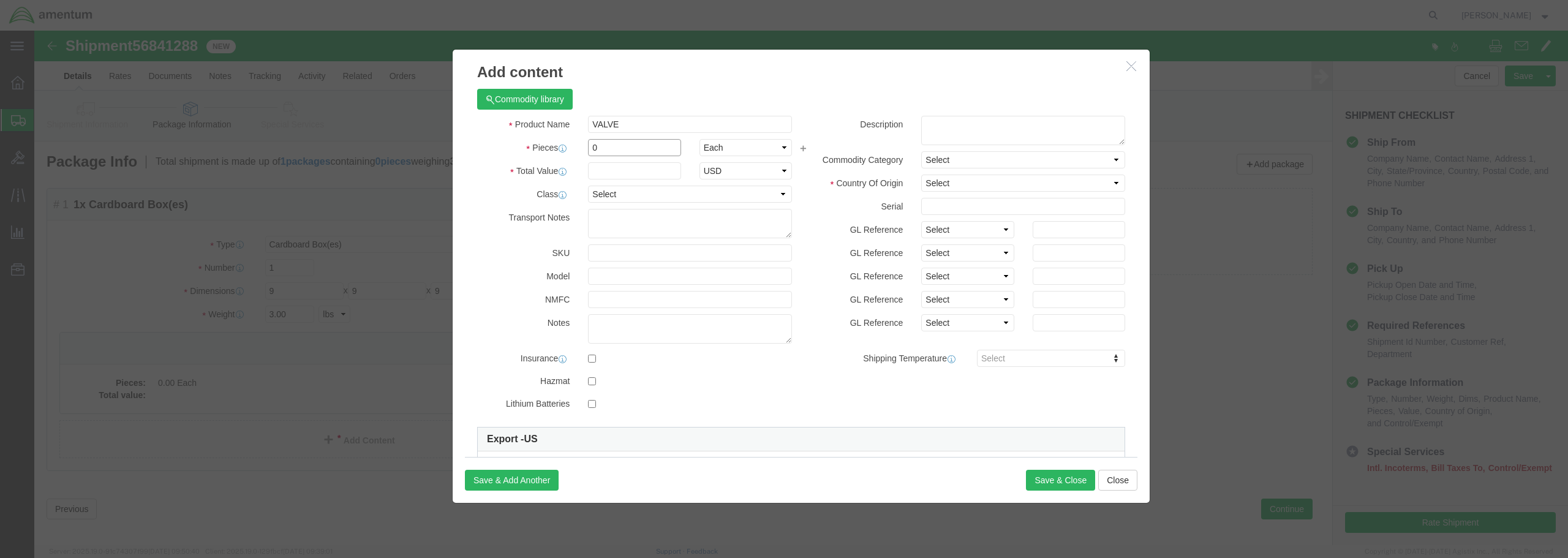
drag, startPoint x: 557, startPoint y: 119, endPoint x: 535, endPoint y: 117, distance: 22.1
click div "Pieces 0 Select Bag Barrels 100Board Feet Bottle Box Blister Pack Carats Can Ca…"
type input "1"
click input "text"
type input "875.75"
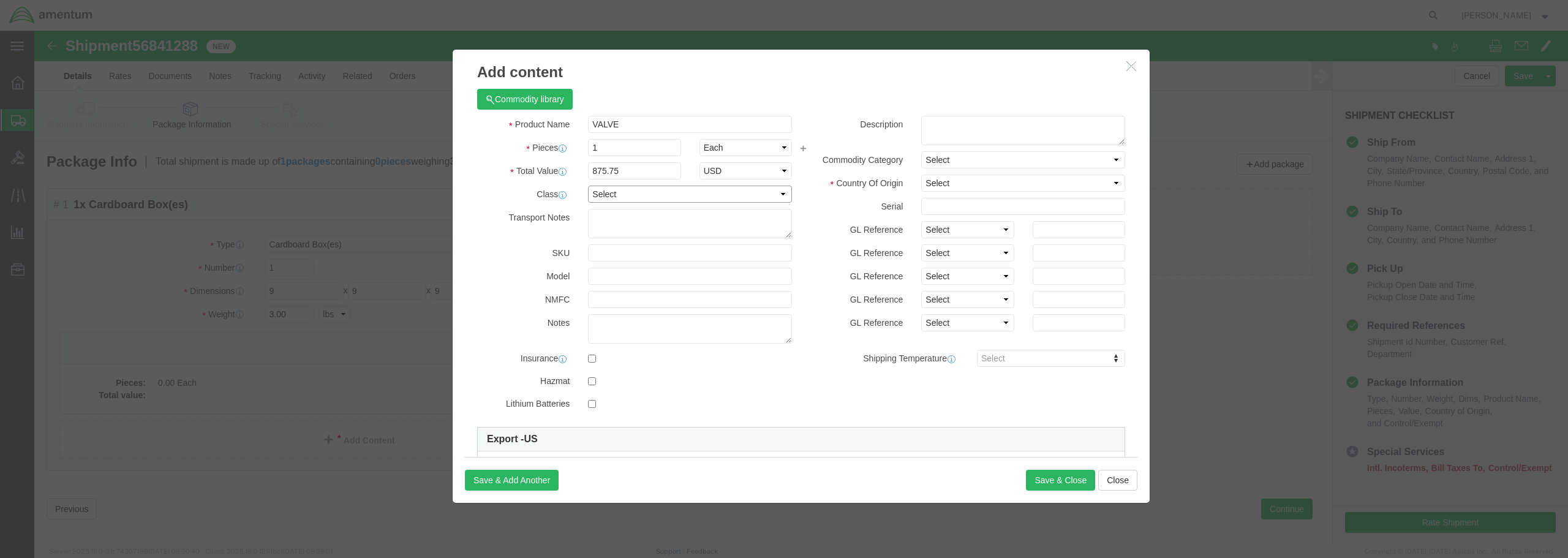
click select "Select 50 55 60 65 70 85 92.5 100 125 175 250 300 400"
select select "125"
click select "Select 50 55 60 65 70 85 92.5 100 125 175 250 300 400"
click select "Select [GEOGRAPHIC_DATA] [GEOGRAPHIC_DATA] [GEOGRAPHIC_DATA] [GEOGRAPHIC_DATA] …"
select select "US"
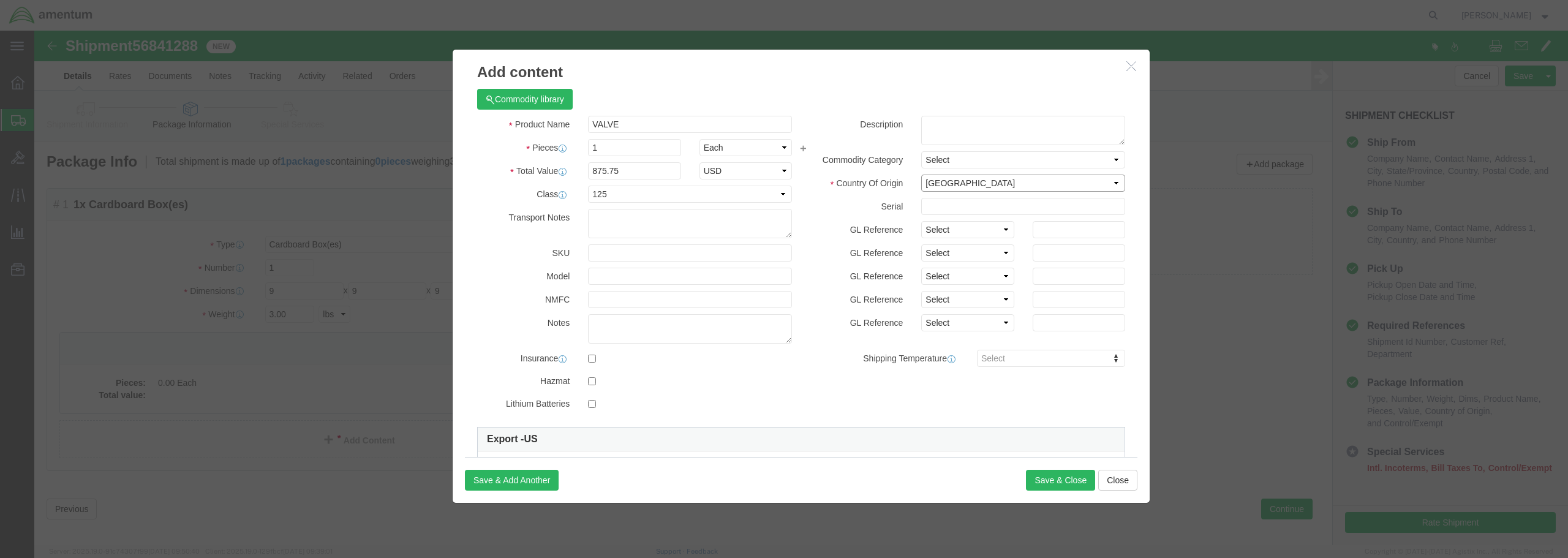
click select "Select [GEOGRAPHIC_DATA] [GEOGRAPHIC_DATA] [GEOGRAPHIC_DATA] [GEOGRAPHIC_DATA] …"
click button "Save & Close"
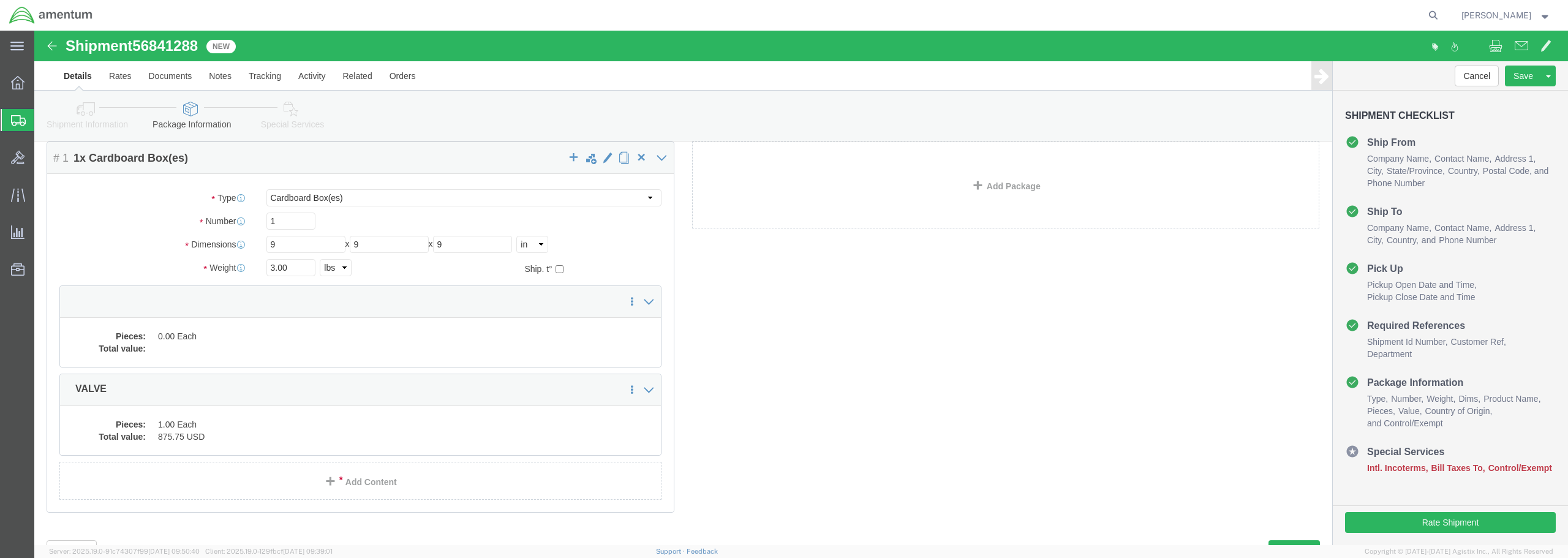
scroll to position [100, 0]
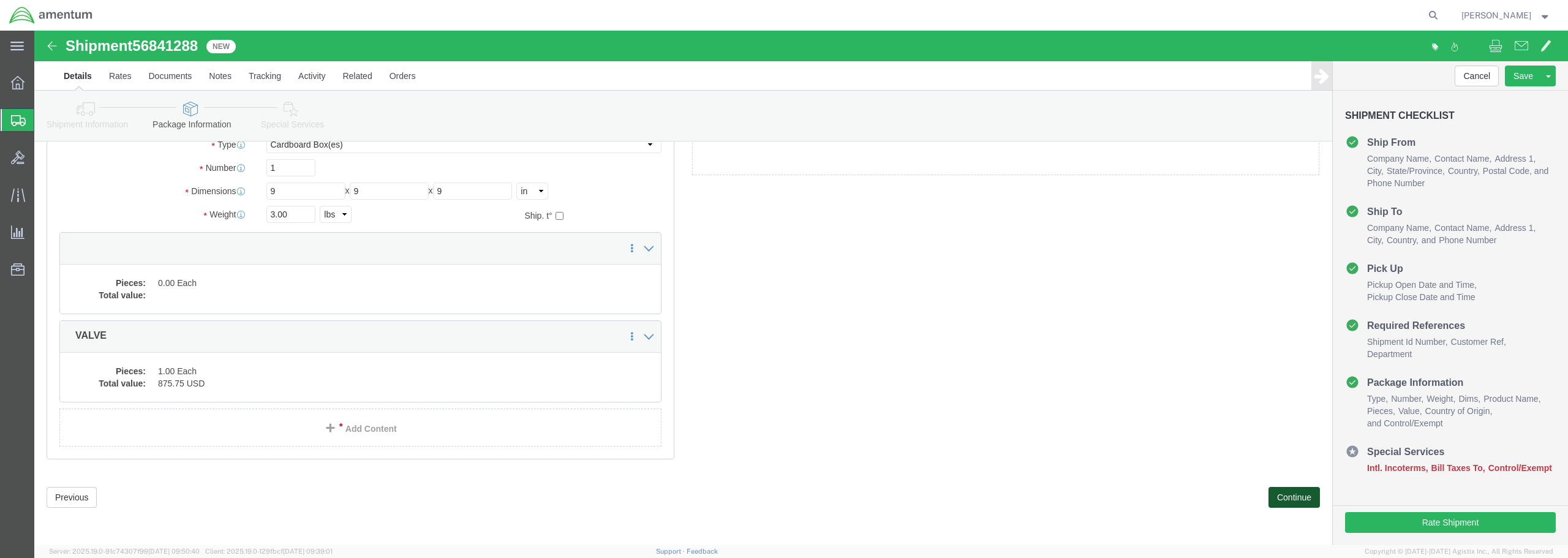
click button "Continue"
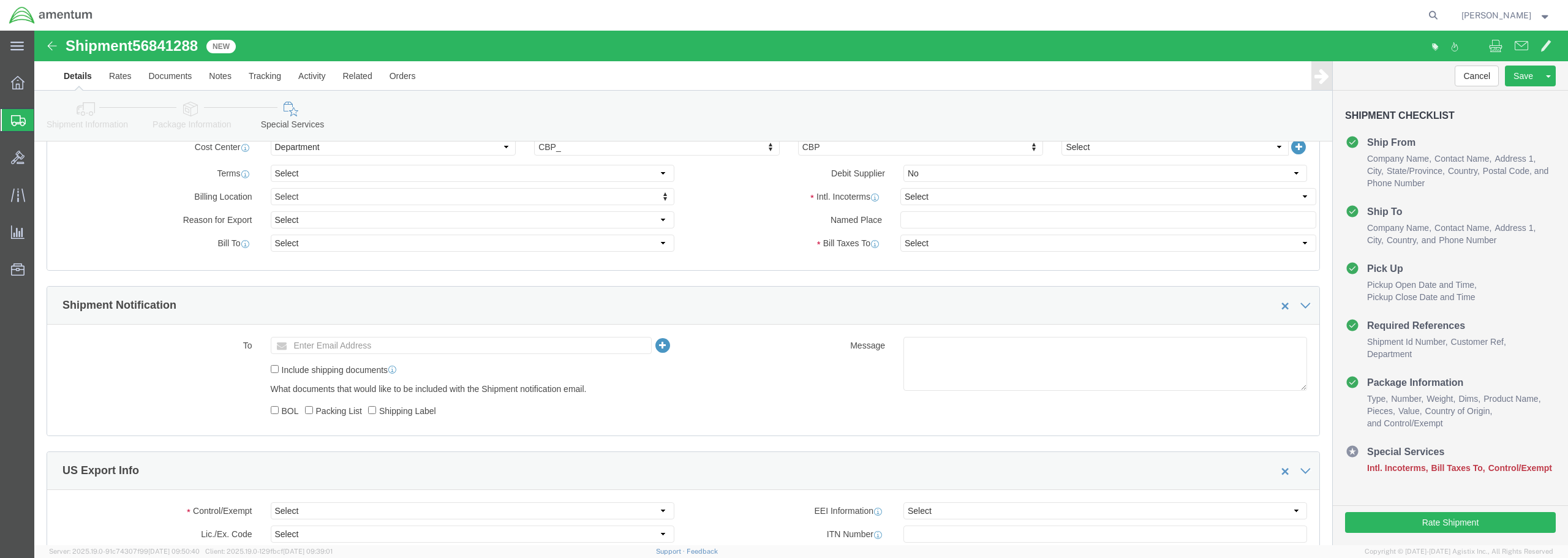
scroll to position [590, 0]
click select "Select Carriage Insurance Paid Carriage Paid To Cost and Freight Cost Insurance…"
select select "DDP"
click select "Select Carriage Insurance Paid Carriage Paid To Cost and Freight Cost Insurance…"
select select "SHIP"
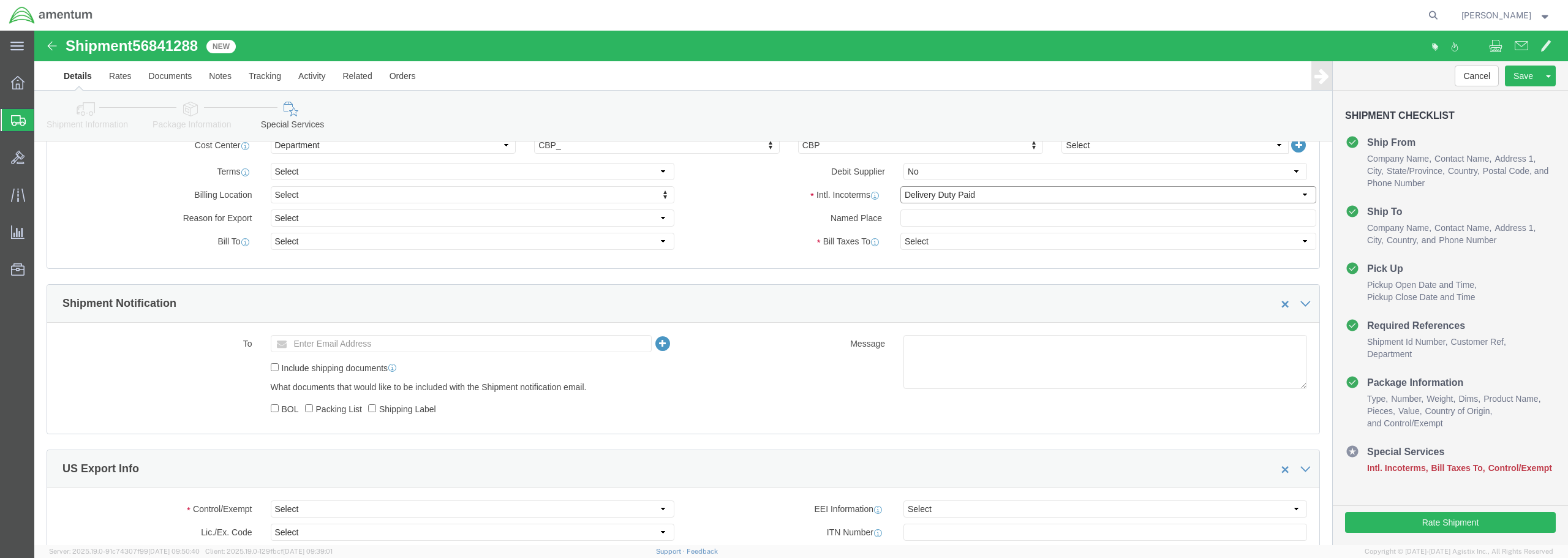
select select "SHIP"
click select "Select Recipient Account Sender/Shipper Third Party Account"
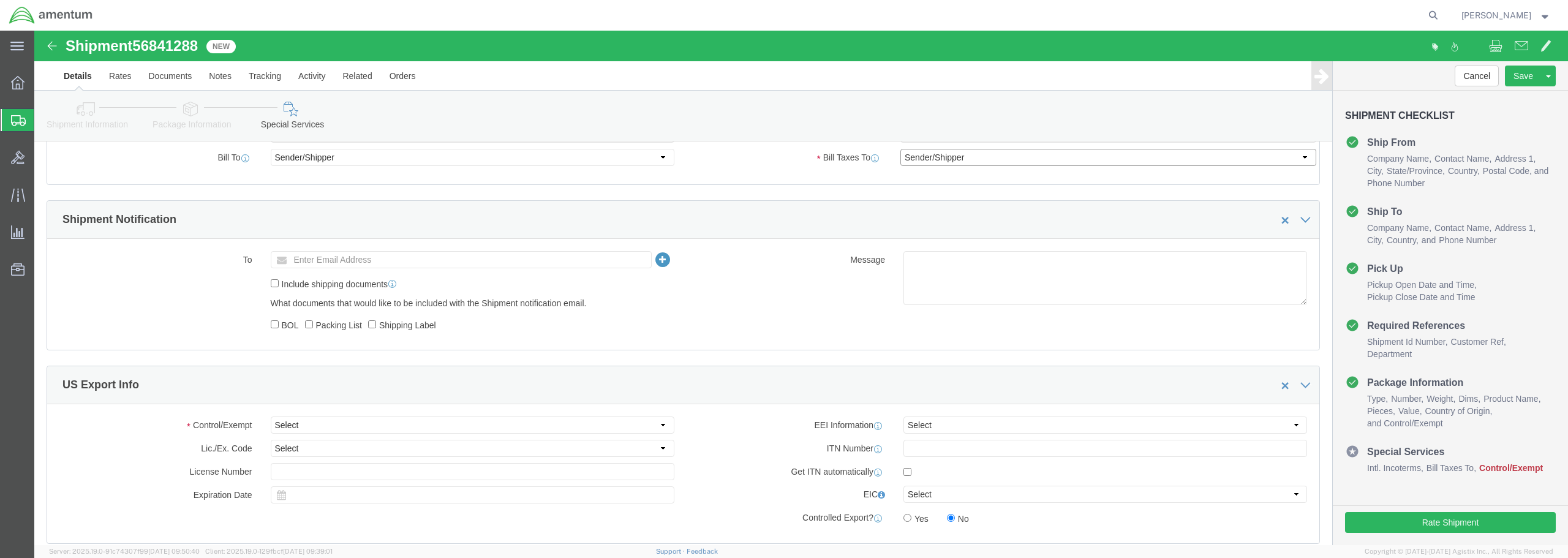
scroll to position [918, 0]
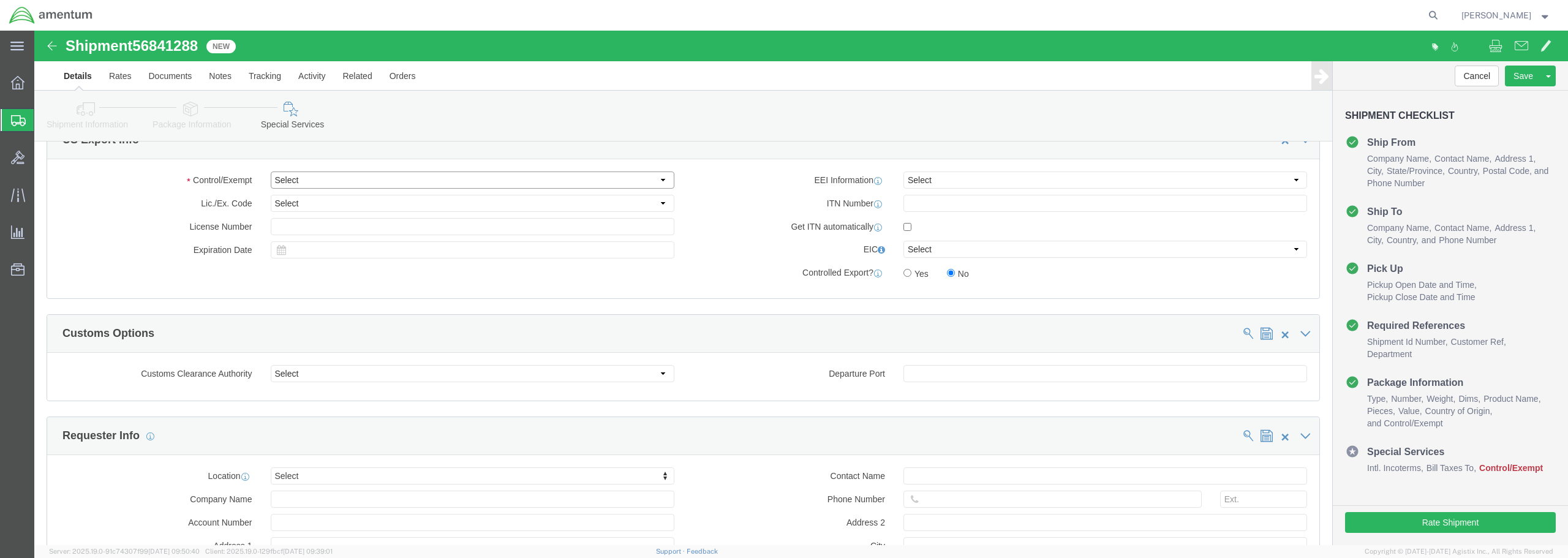
click select "Select ATF BIS DEA EPA FDA FTR ITAR OFAC Other (OPA)"
select select "FTR"
click select "Select ATF BIS DEA EPA FDA FTR ITAR OFAC Other (OPA)"
click select "Select 30.2(d)(2) 30.36 30.37(a) 30.37(f) 30.37(g) 30.37(h) 30.37(i) 30.37(j) 3…"
select select "30.37(a)"
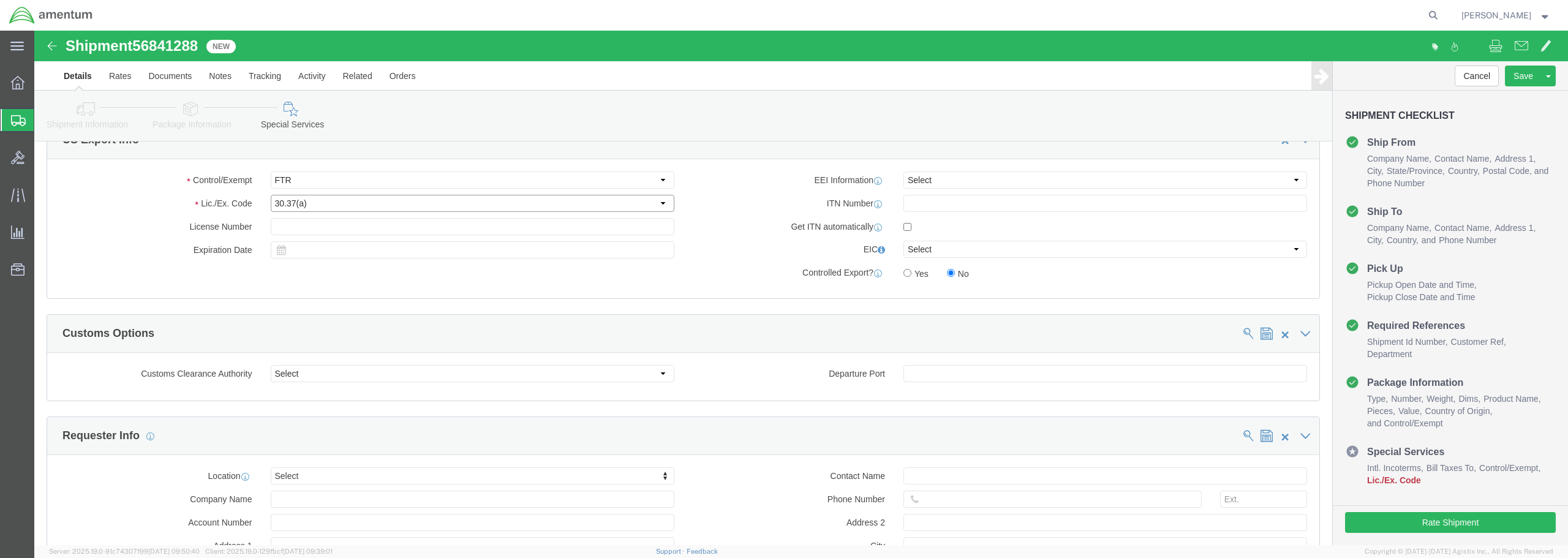
click select "Select 30.2(d)(2) 30.36 30.37(a) 30.37(f) 30.37(g) 30.37(h) 30.37(i) 30.37(j) 3…"
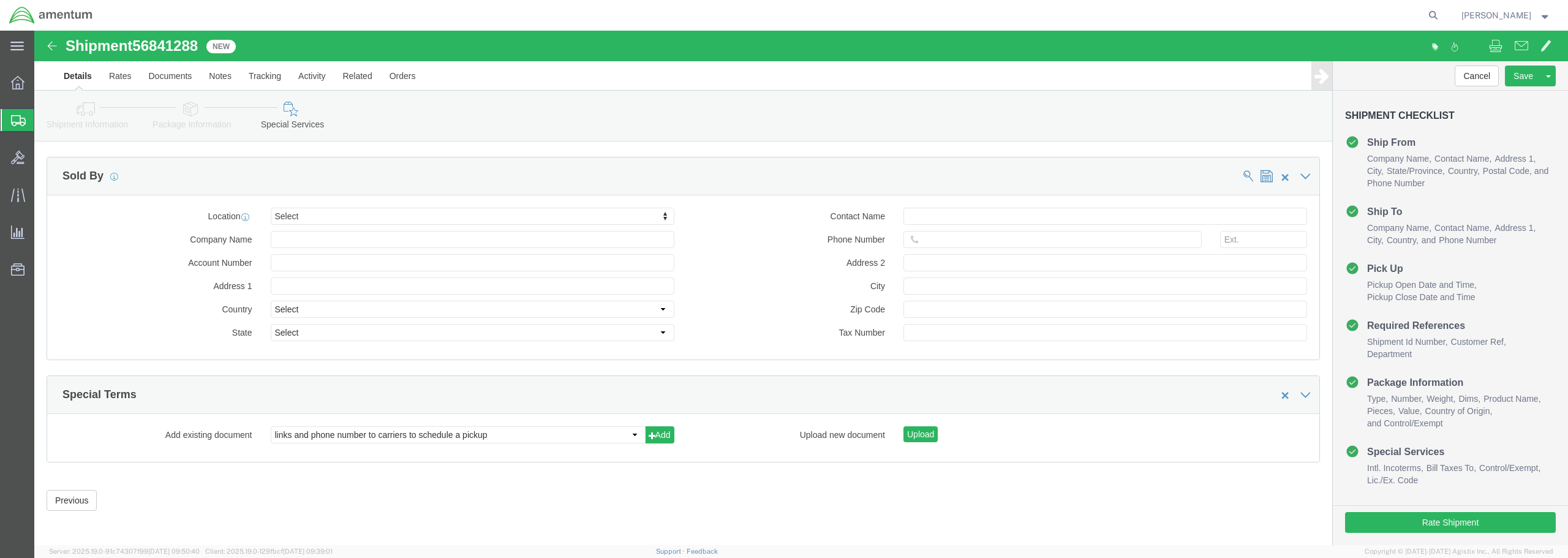
scroll to position [1423, 0]
click button "Rate Shipment"
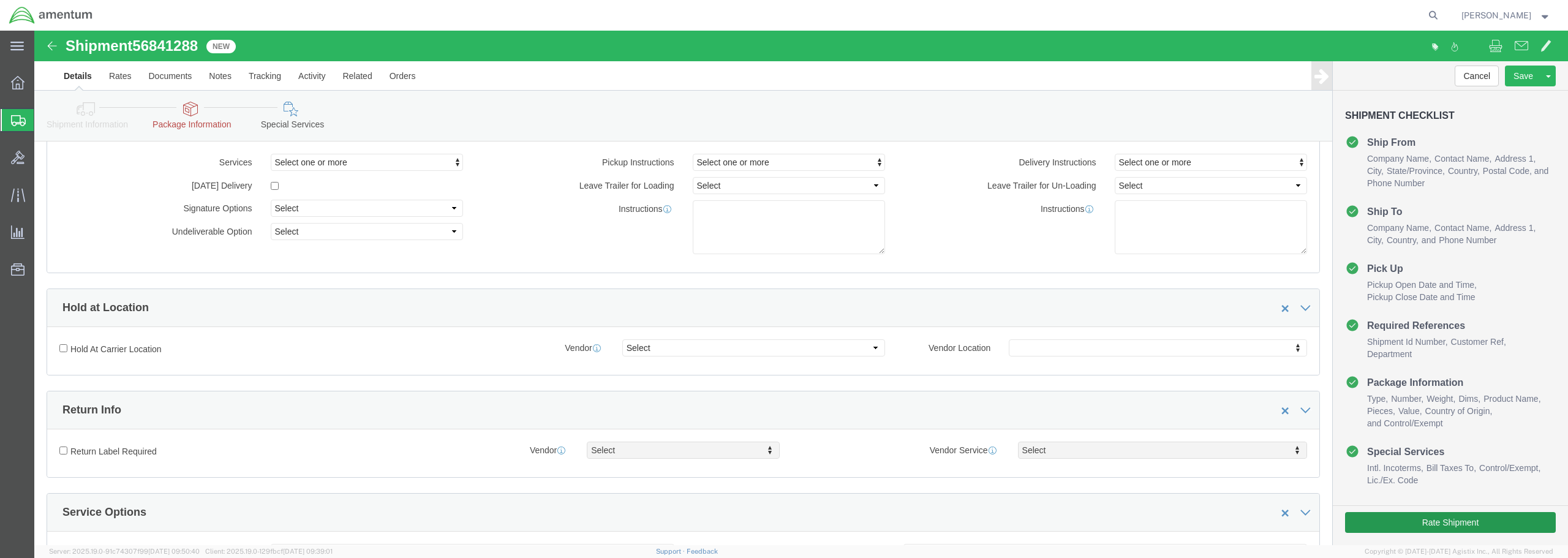
scroll to position [0, 0]
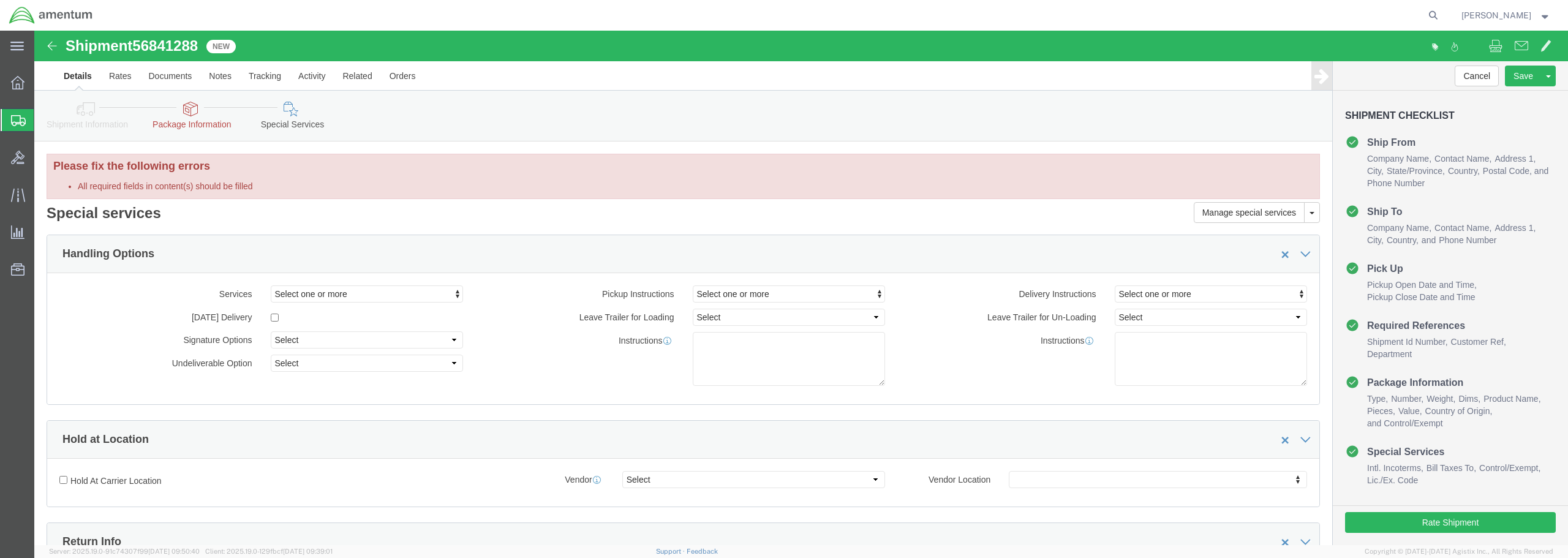
click link "Package Information"
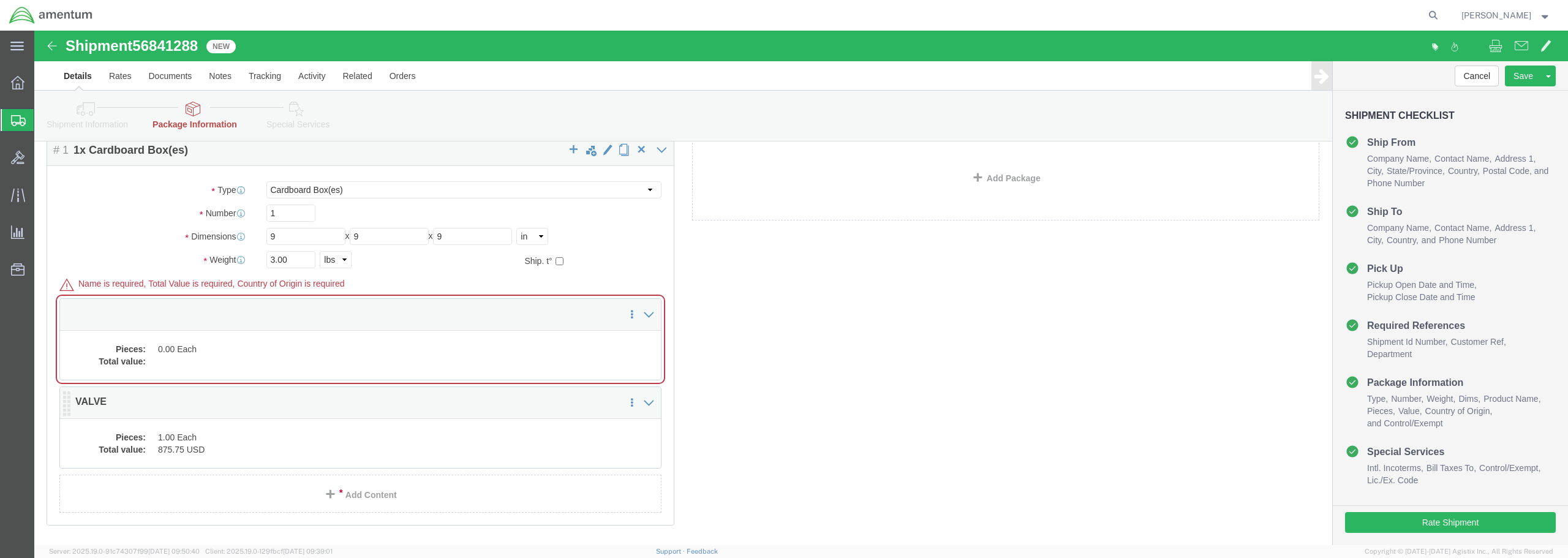
scroll to position [123, 0]
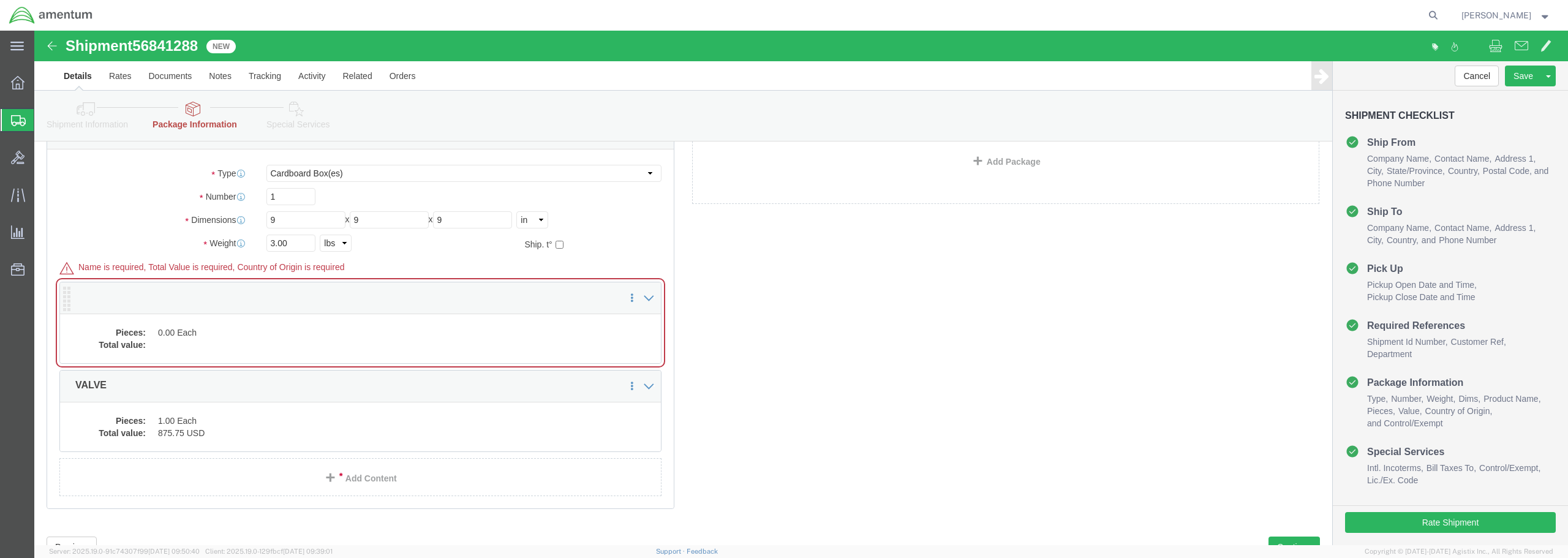
click p
click div "Pieces: 0.00 Each Total value:"
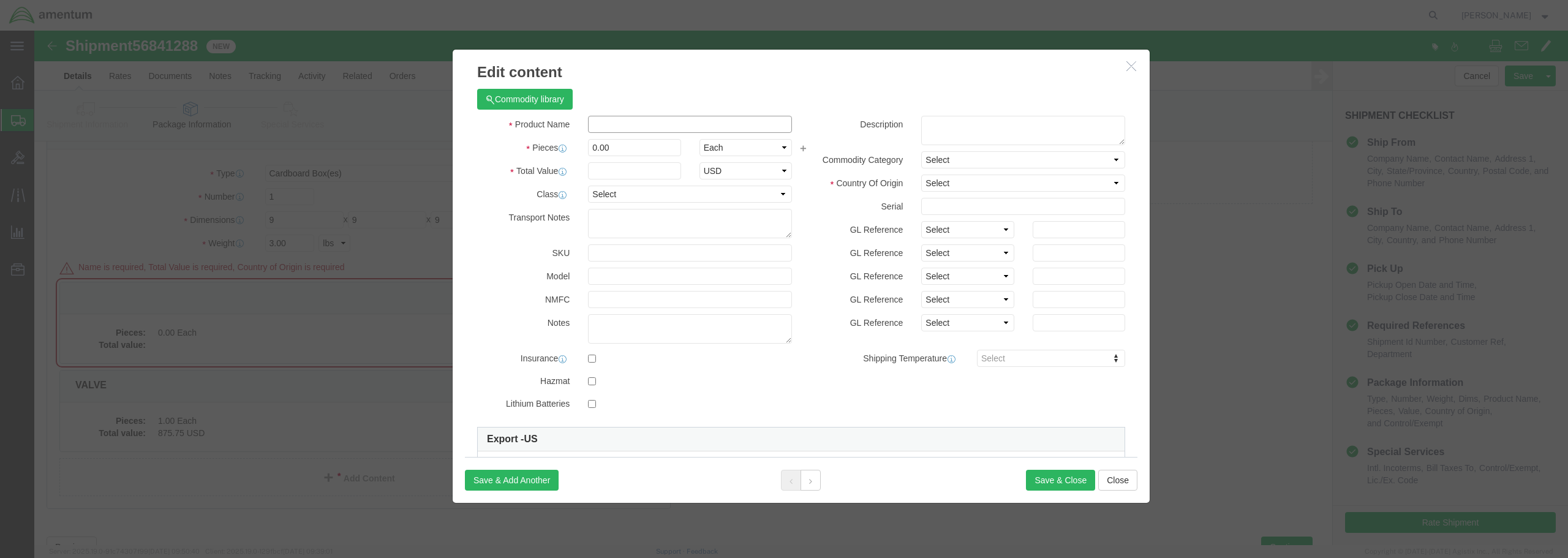
click input "text"
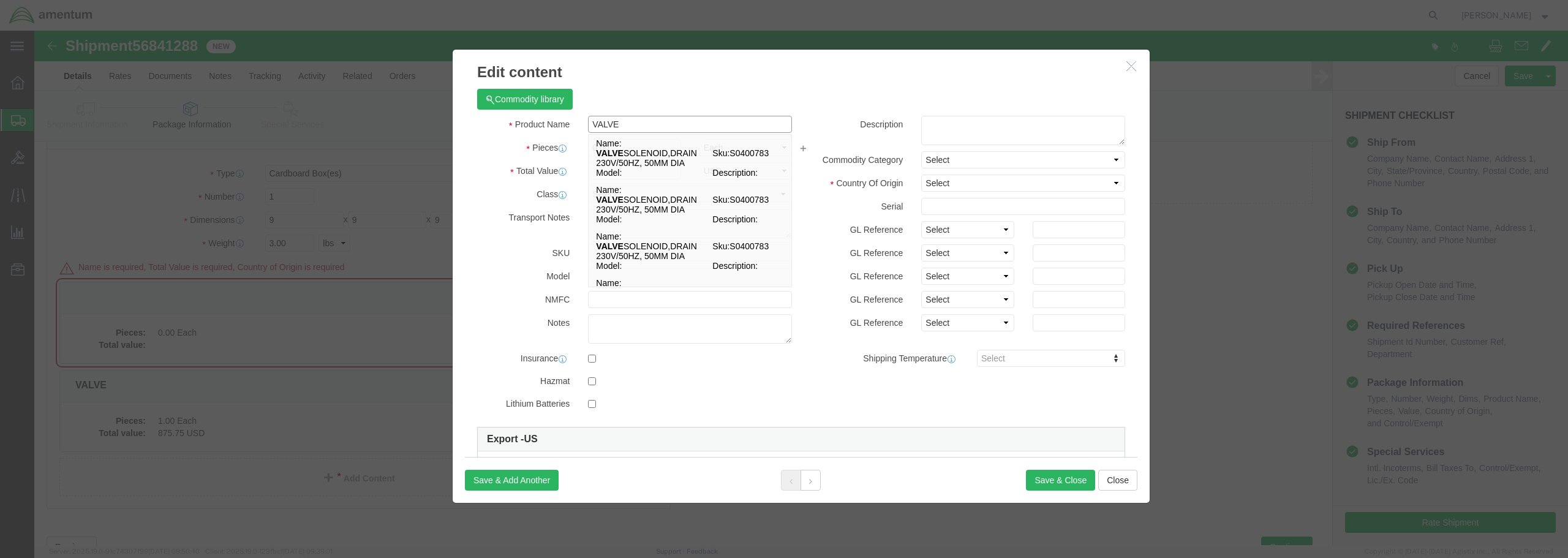
type input "VALVE"
click textarea
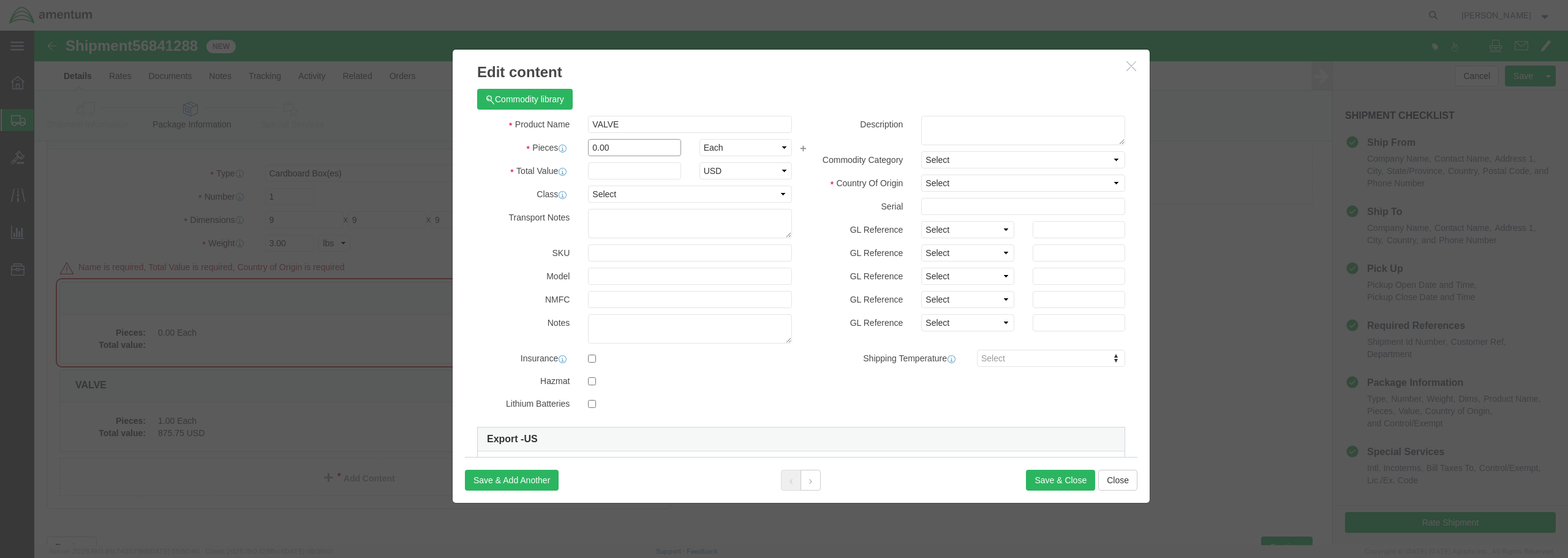
drag, startPoint x: 585, startPoint y: 117, endPoint x: 554, endPoint y: 115, distance: 31.1
click input "0.00"
type input "1.00"
click input "text"
type input "875.75"
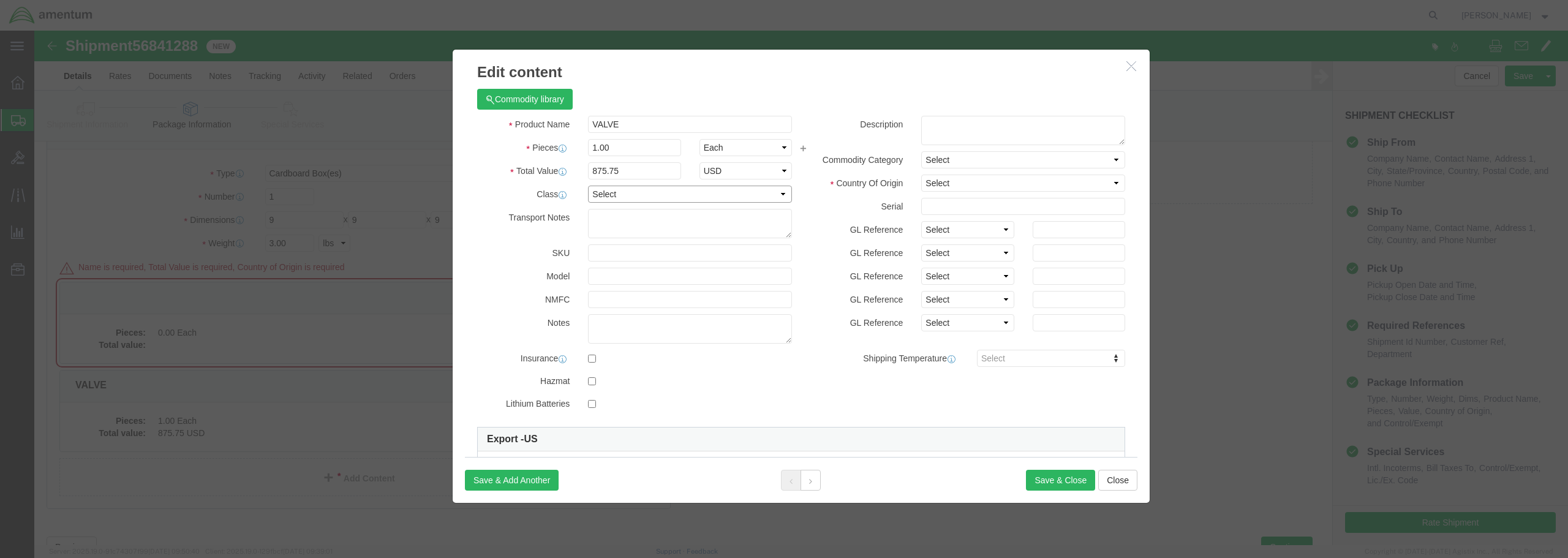
click select "Select 50 55 60 65 70 85 92.5 100 125 175 250 300 400"
select select "125"
click select "Select 50 55 60 65 70 85 92.5 100 125 175 250 300 400"
click select "Select [GEOGRAPHIC_DATA] [GEOGRAPHIC_DATA] [GEOGRAPHIC_DATA] [GEOGRAPHIC_DATA] …"
select select "US"
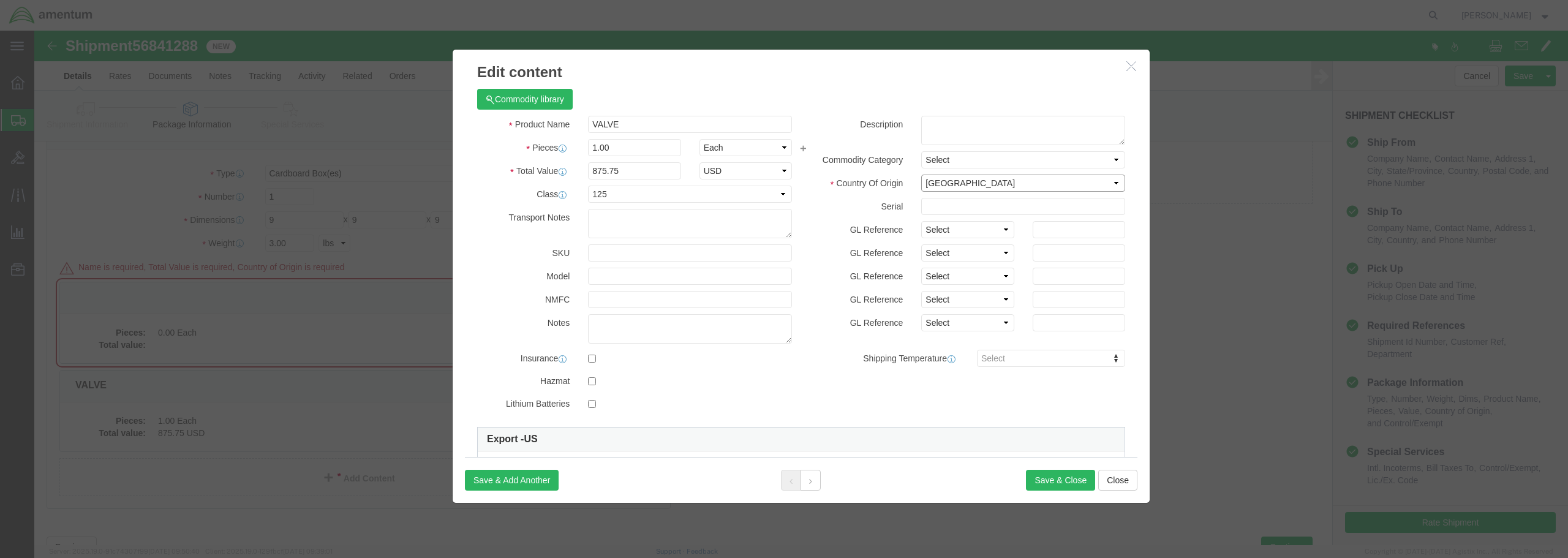
click select "Select [GEOGRAPHIC_DATA] [GEOGRAPHIC_DATA] [GEOGRAPHIC_DATA] [GEOGRAPHIC_DATA] …"
click button "Save & Close"
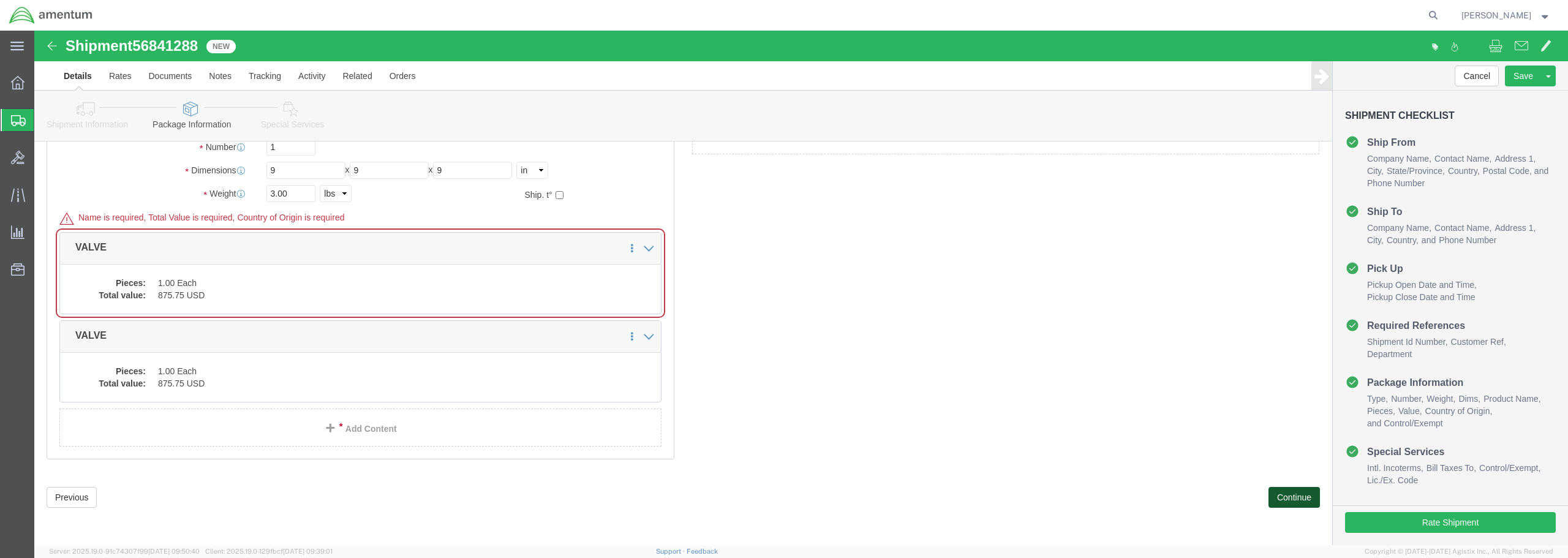
click button "Continue"
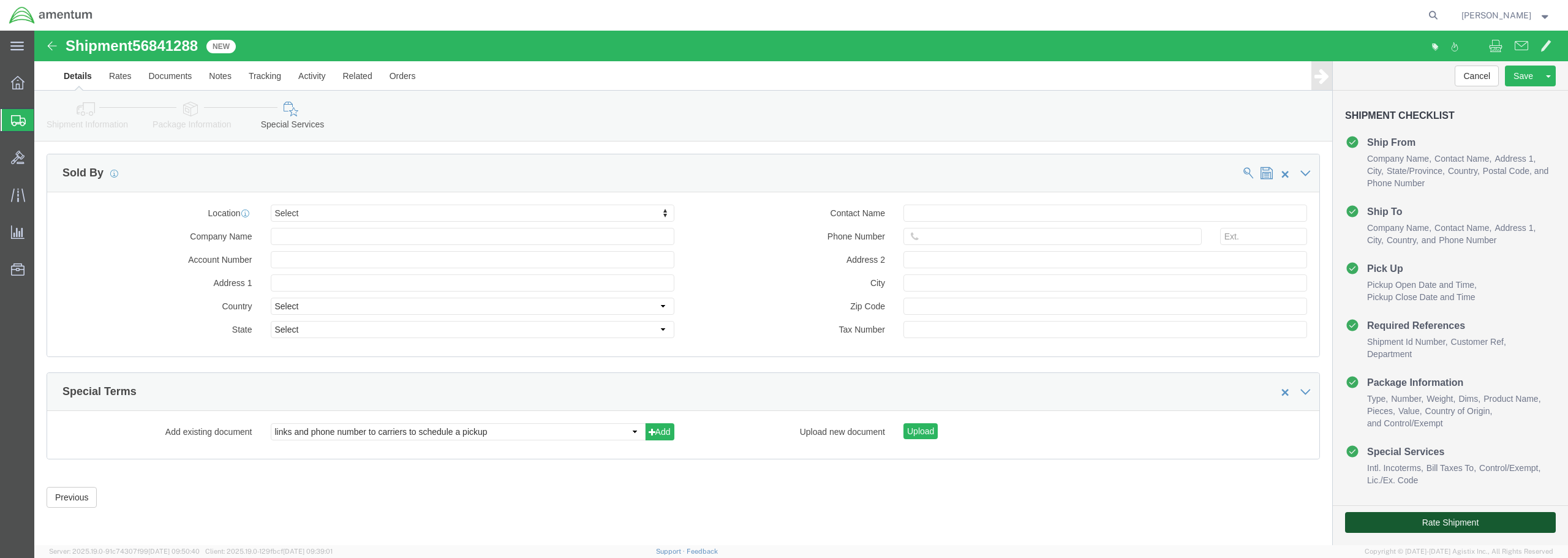
click button "Rate Shipment"
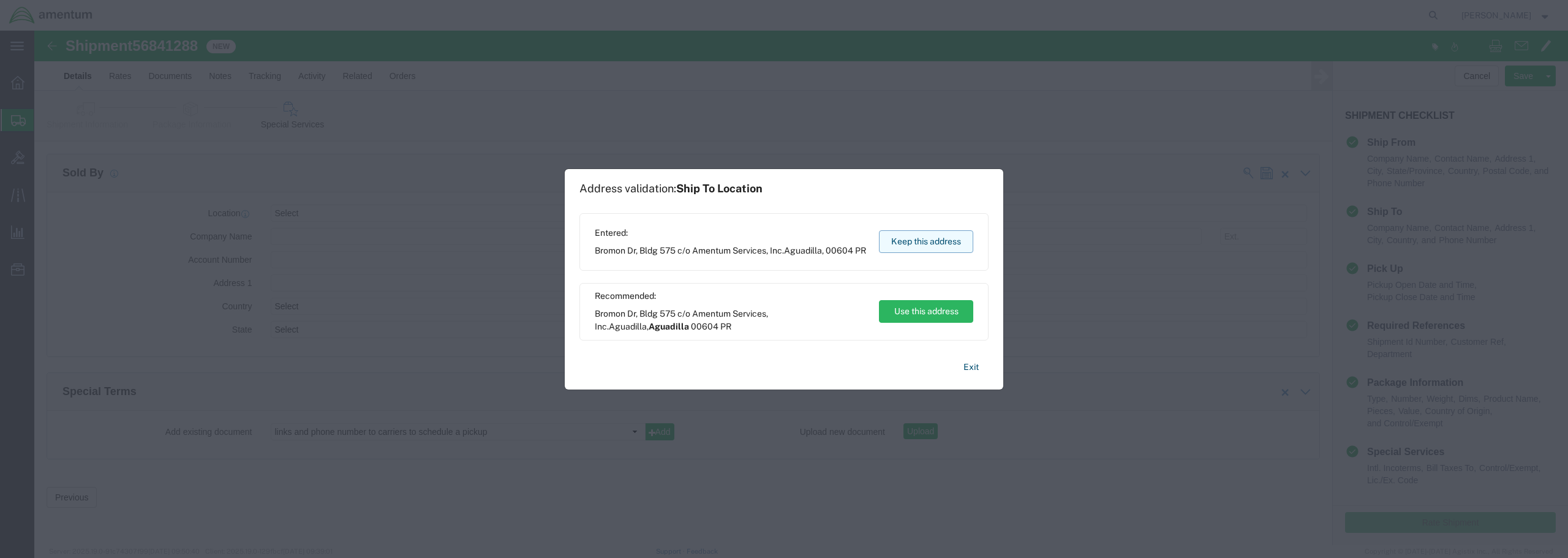
click at [926, 239] on button "Keep this address" at bounding box center [925, 242] width 94 height 22
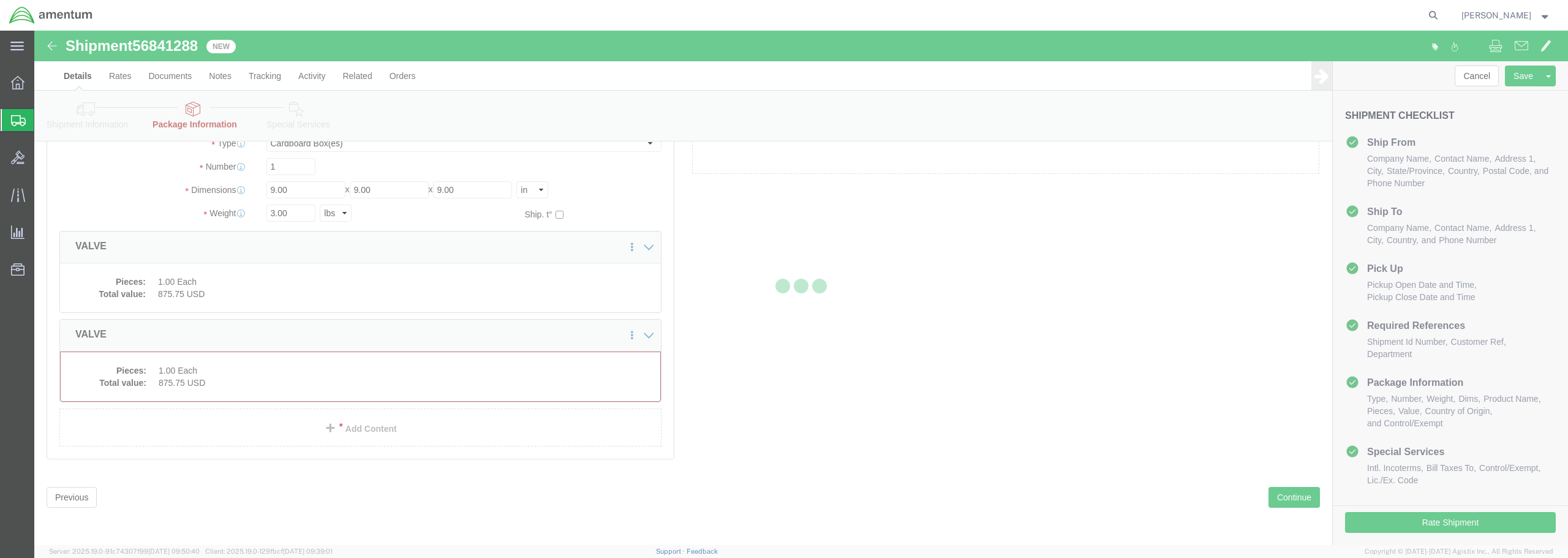
scroll to position [30, 0]
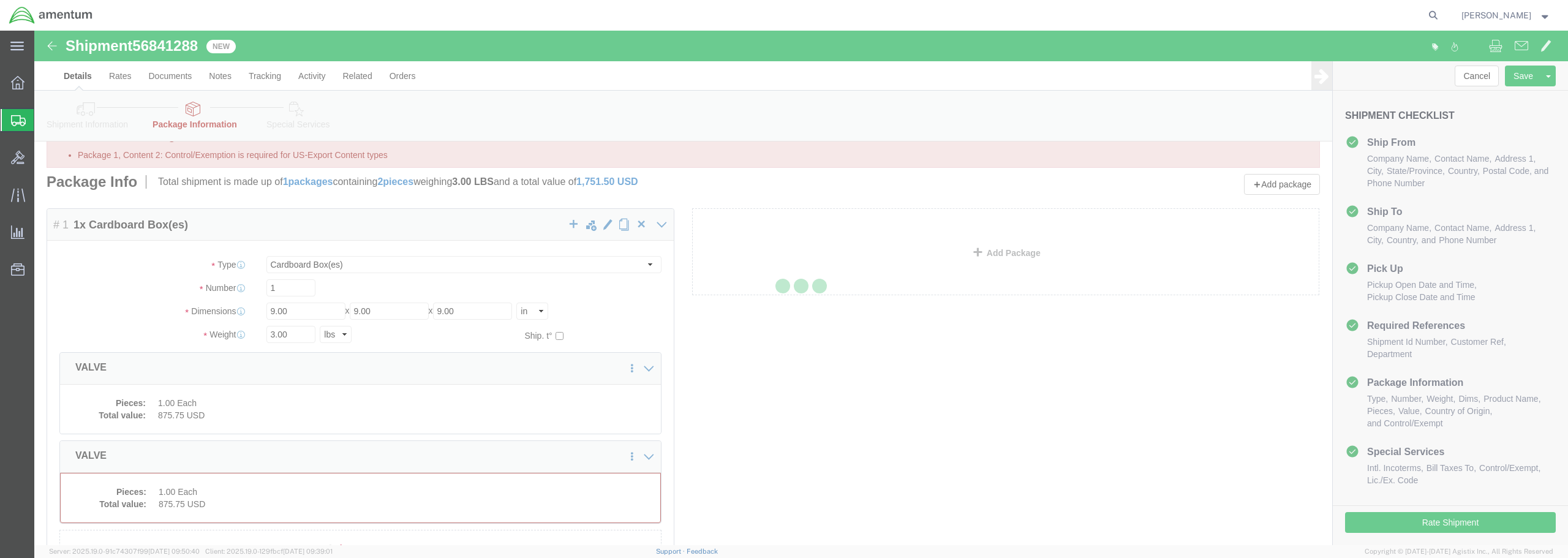
select select "CBOX"
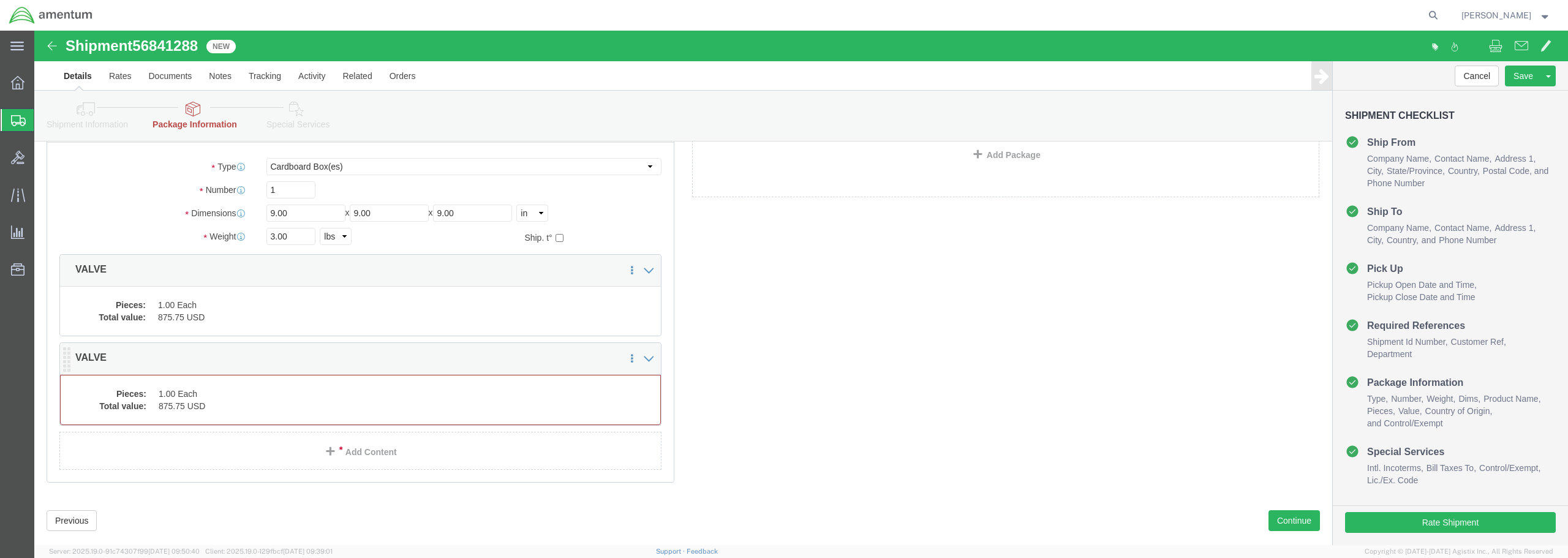
scroll to position [151, 0]
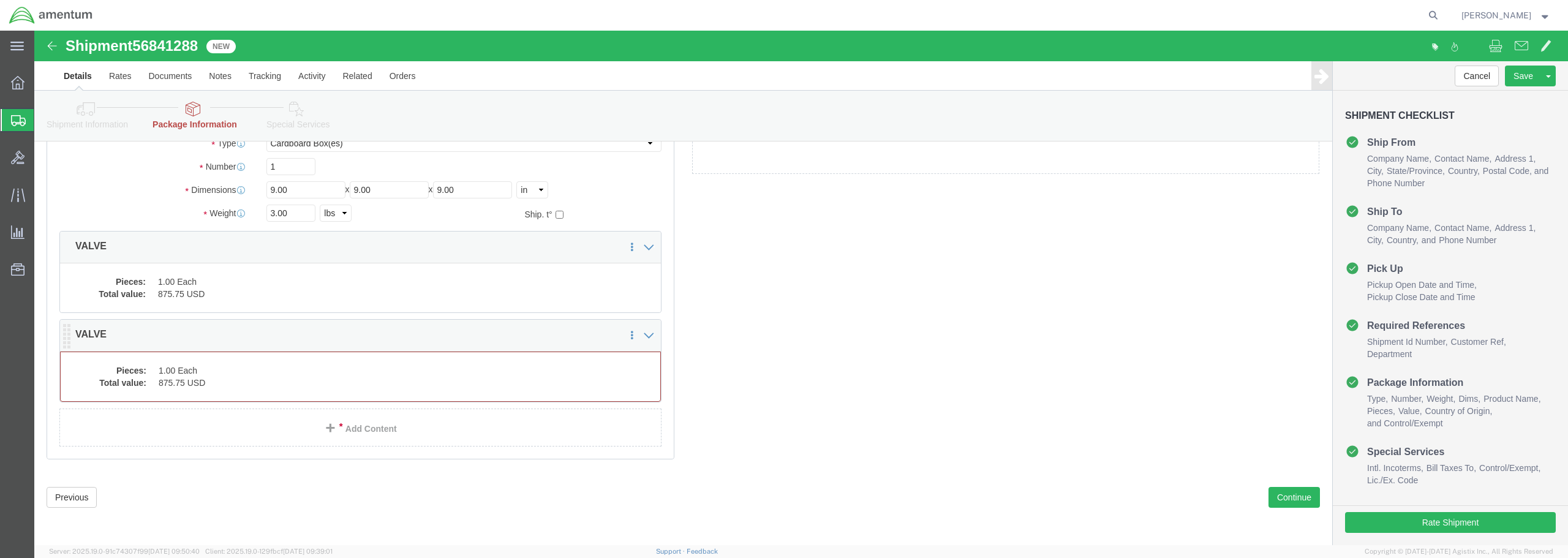
click div "Package Content # 1 1 x Cardboard Box(es) Package Type Select BCK Boxes Bale(s)…"
click link "Clone this content"
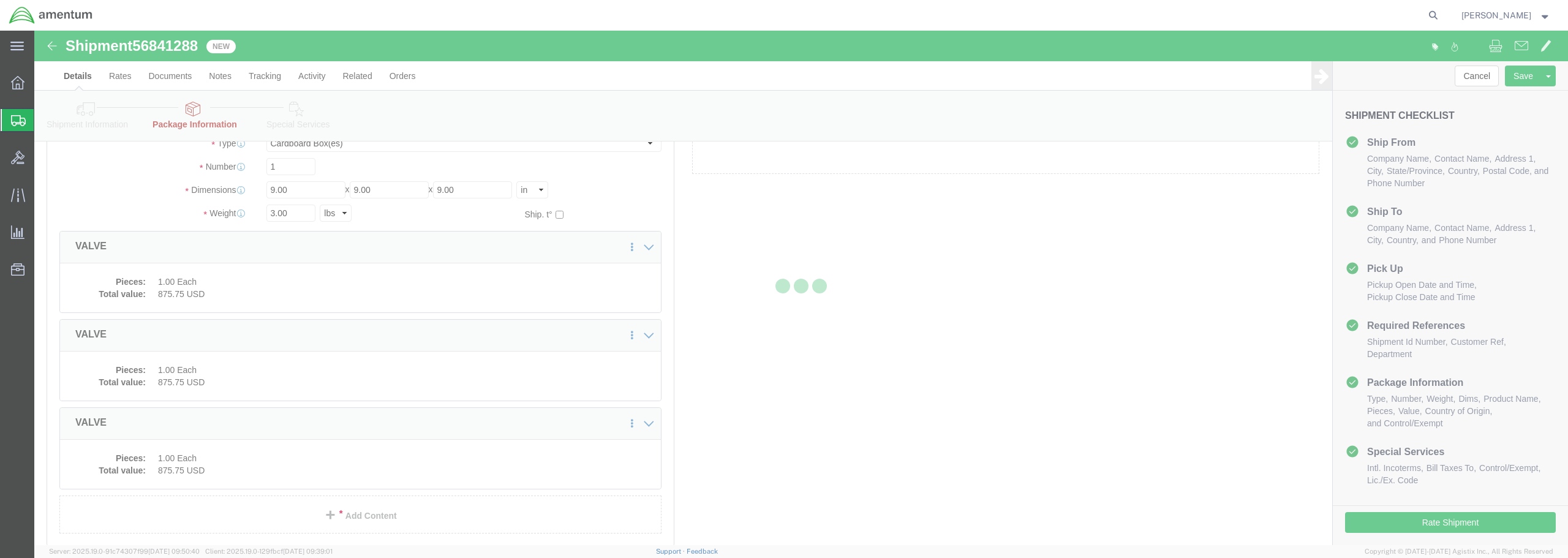
select select "CBOX"
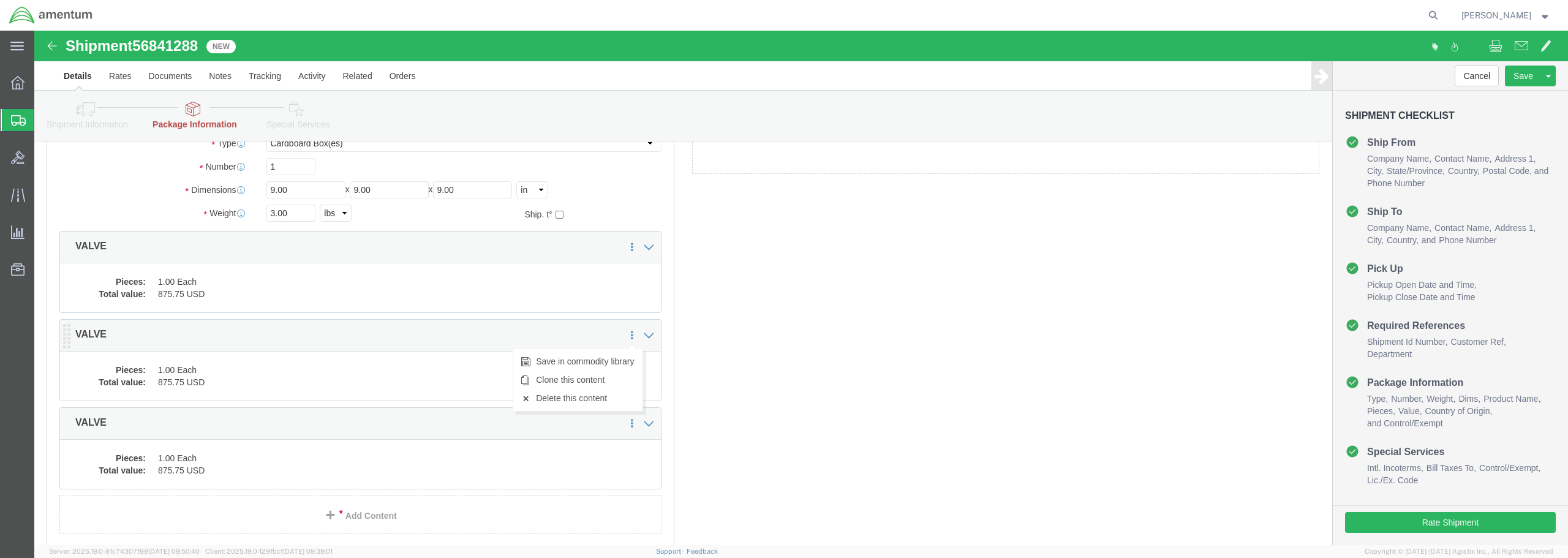
click icon
click link "Delete this content"
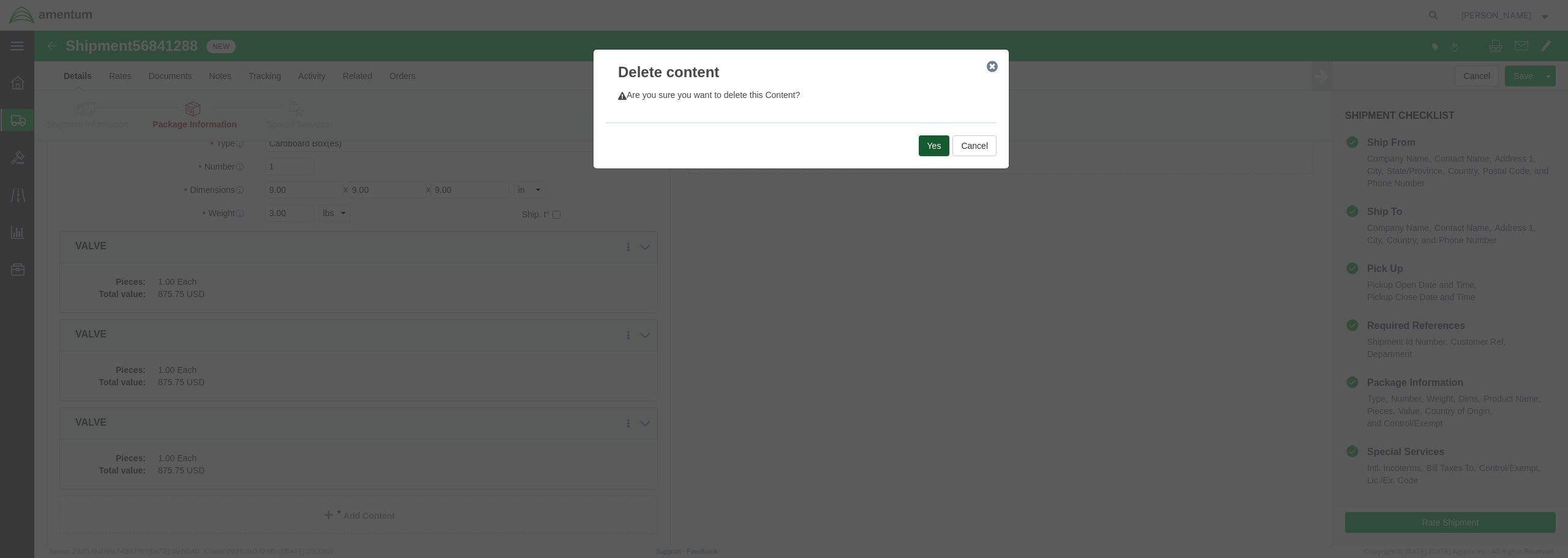
click button "Yes"
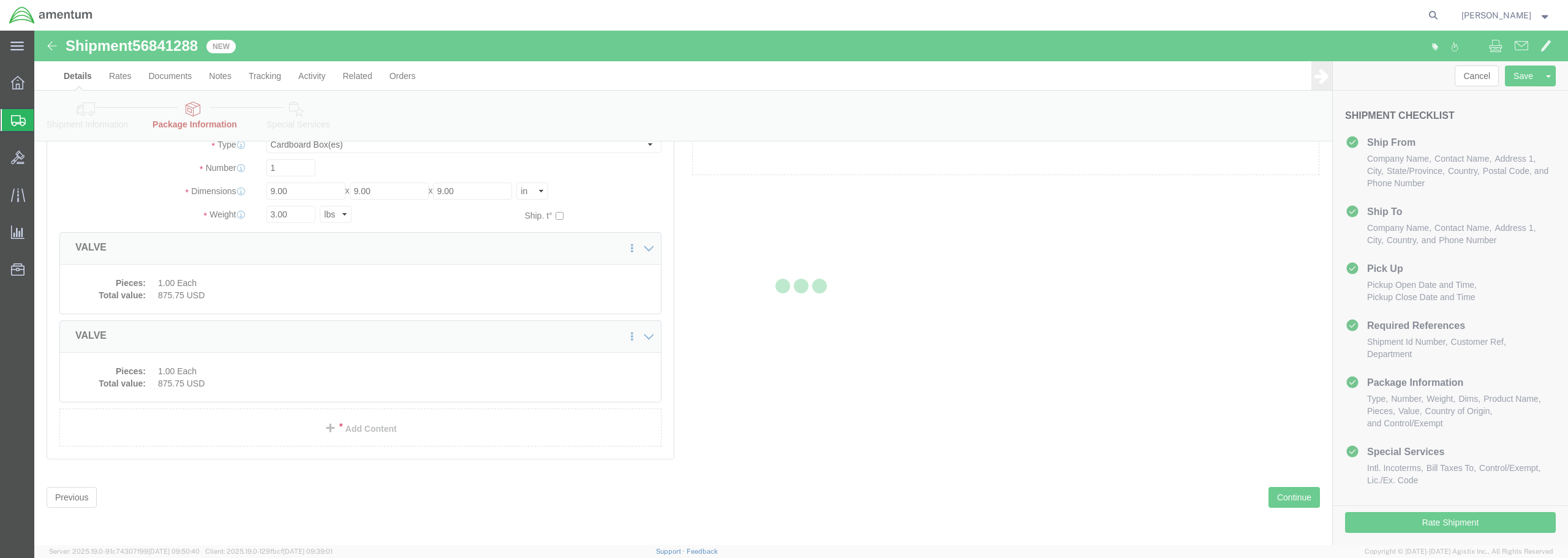
scroll to position [80, 0]
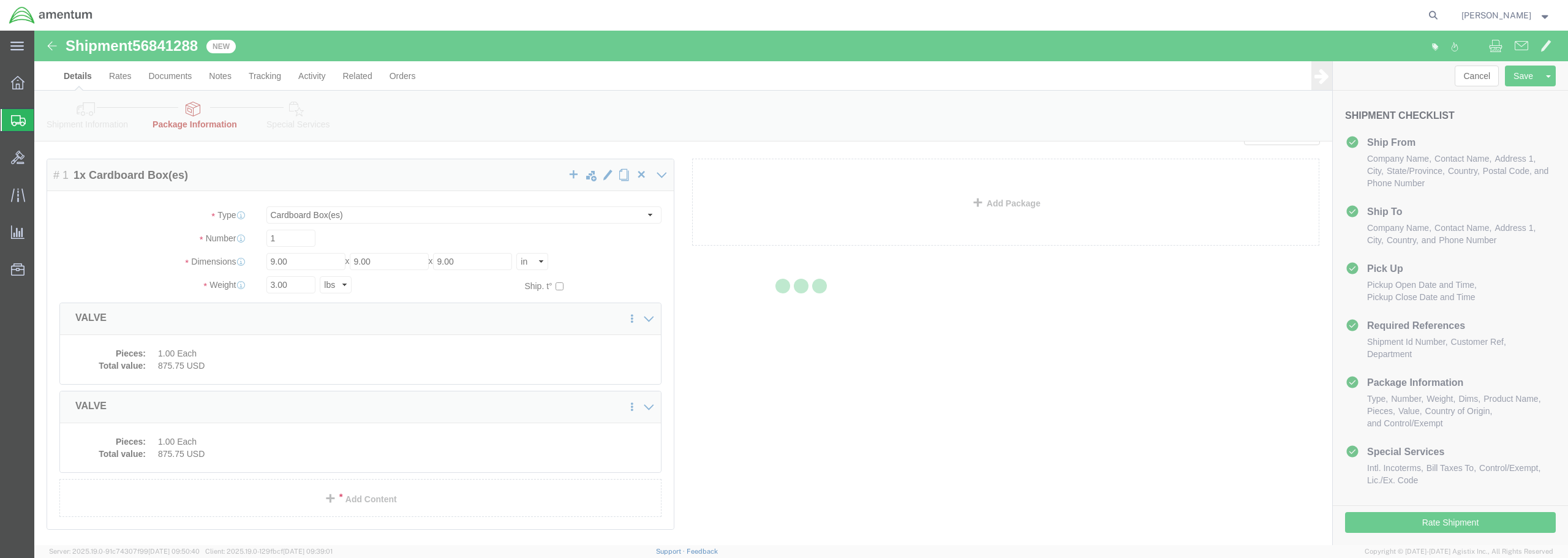
select select "CBOX"
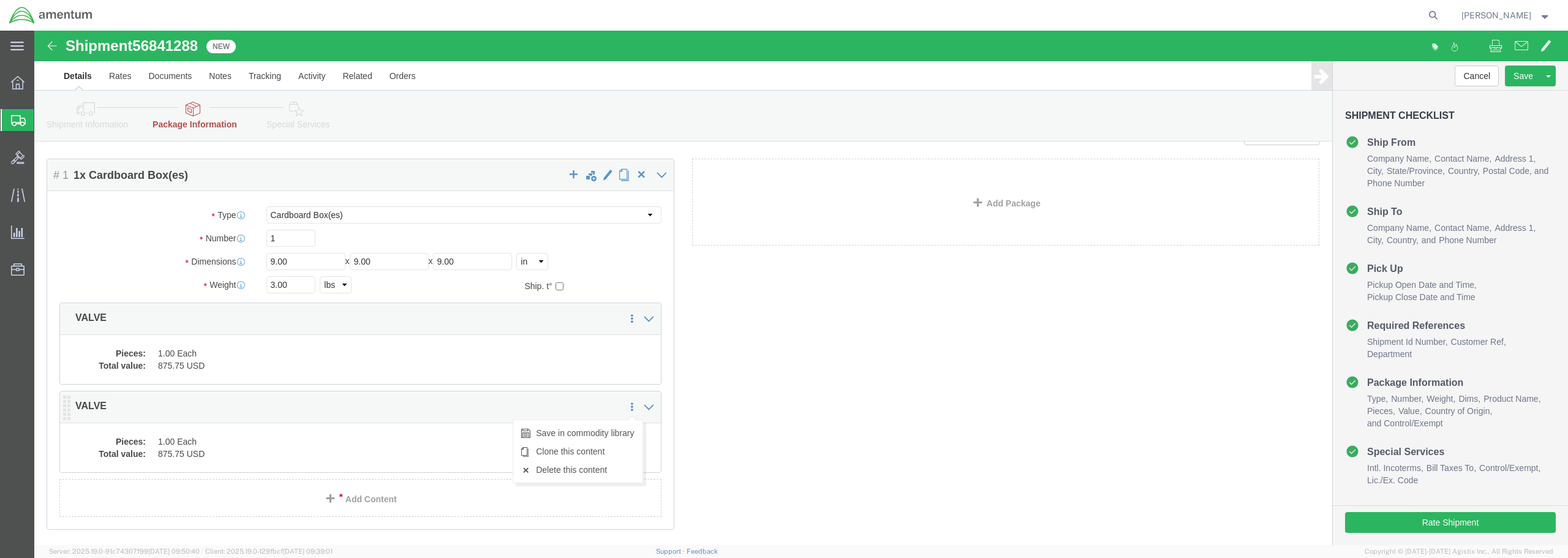
click icon
click link "Delete this content"
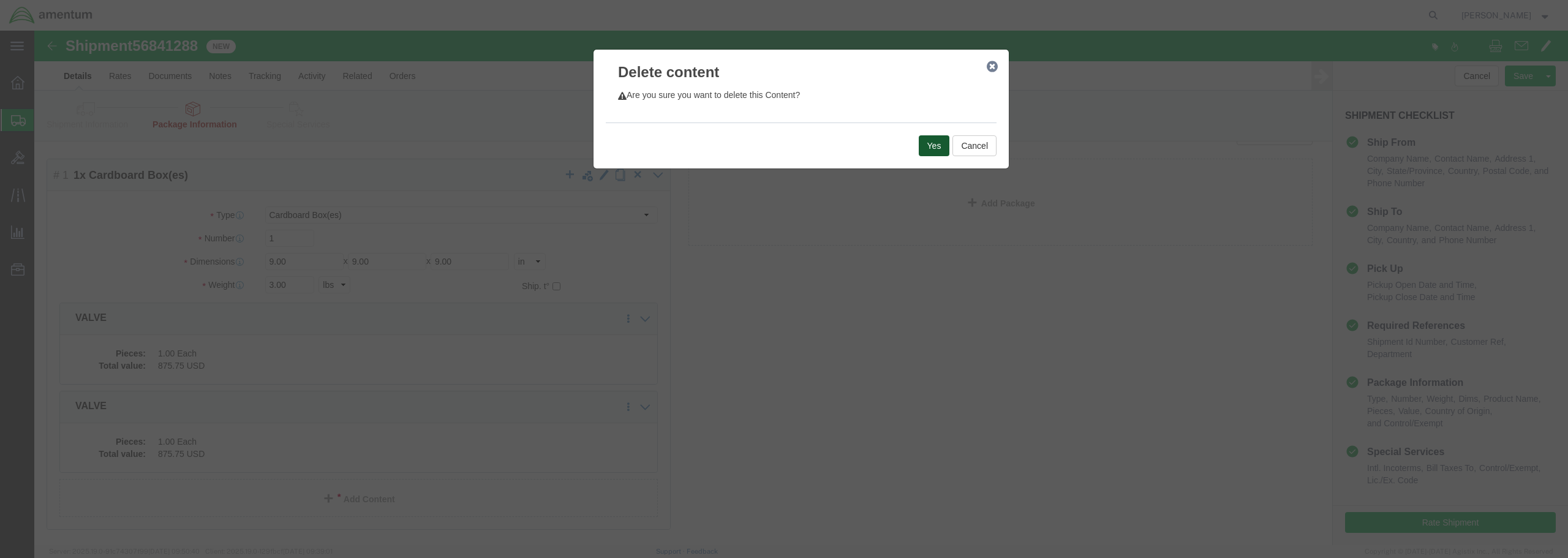
click button "Yes"
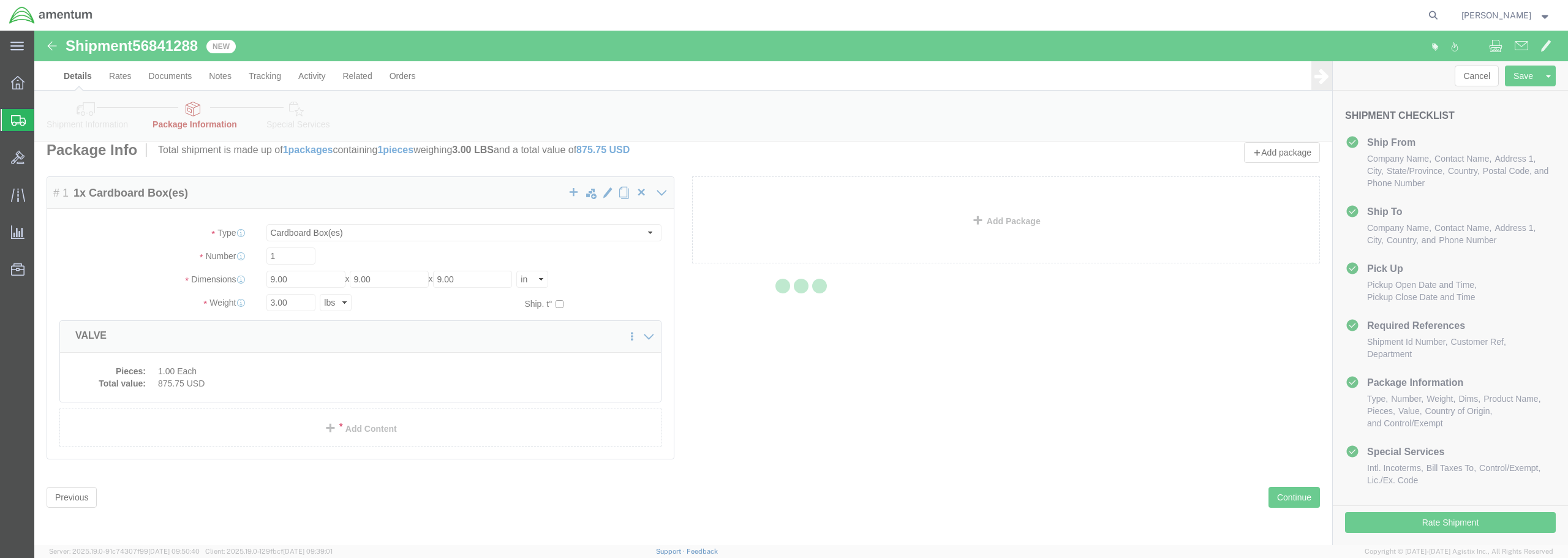
scroll to position [0, 0]
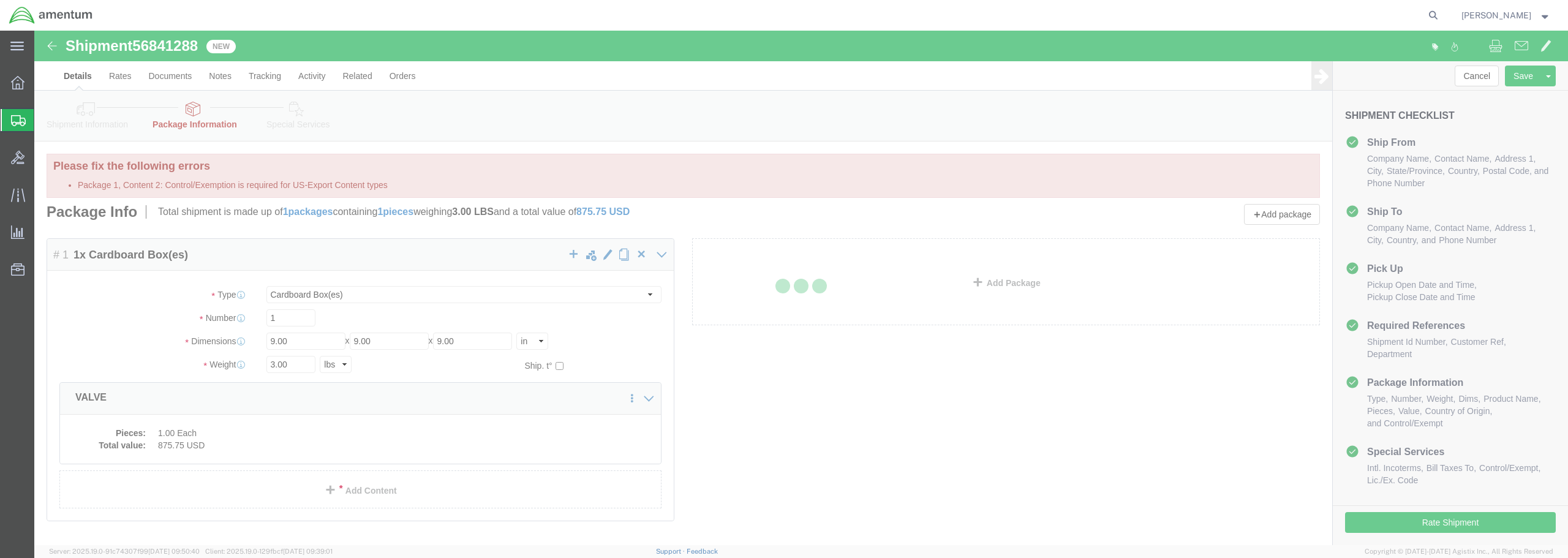
select select "CBOX"
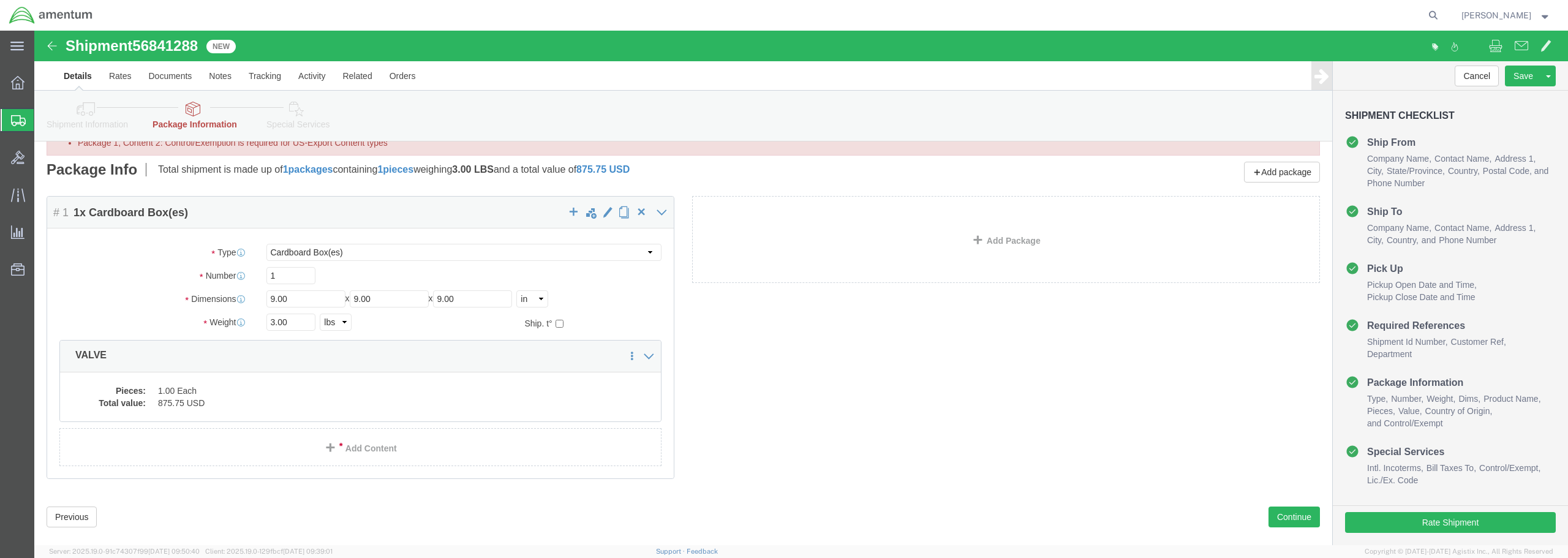
scroll to position [62, 0]
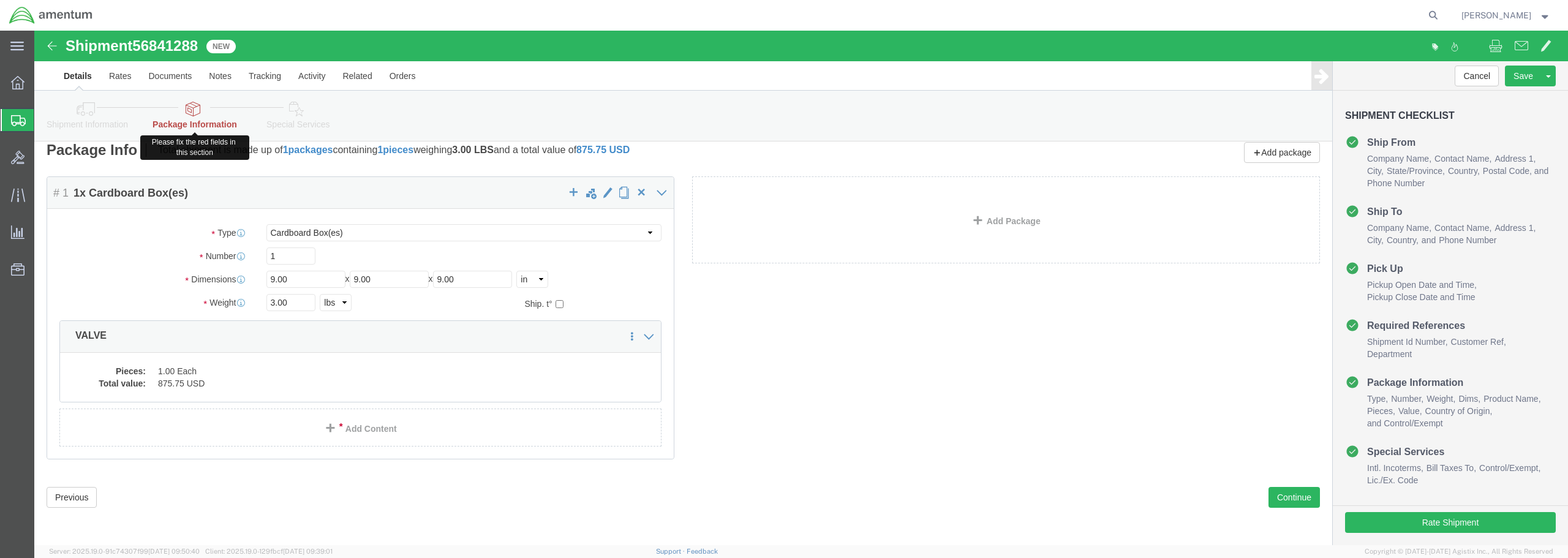
click link "Package Information"
click icon
click button "Continue"
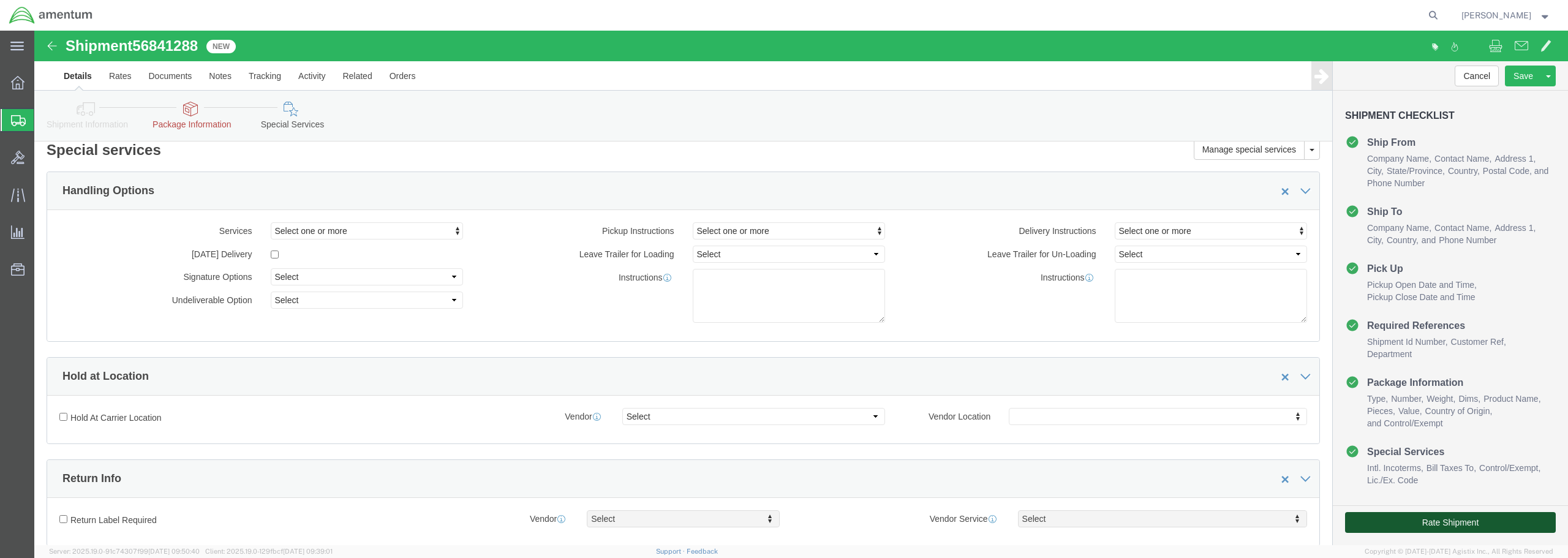
click button "Rate Shipment"
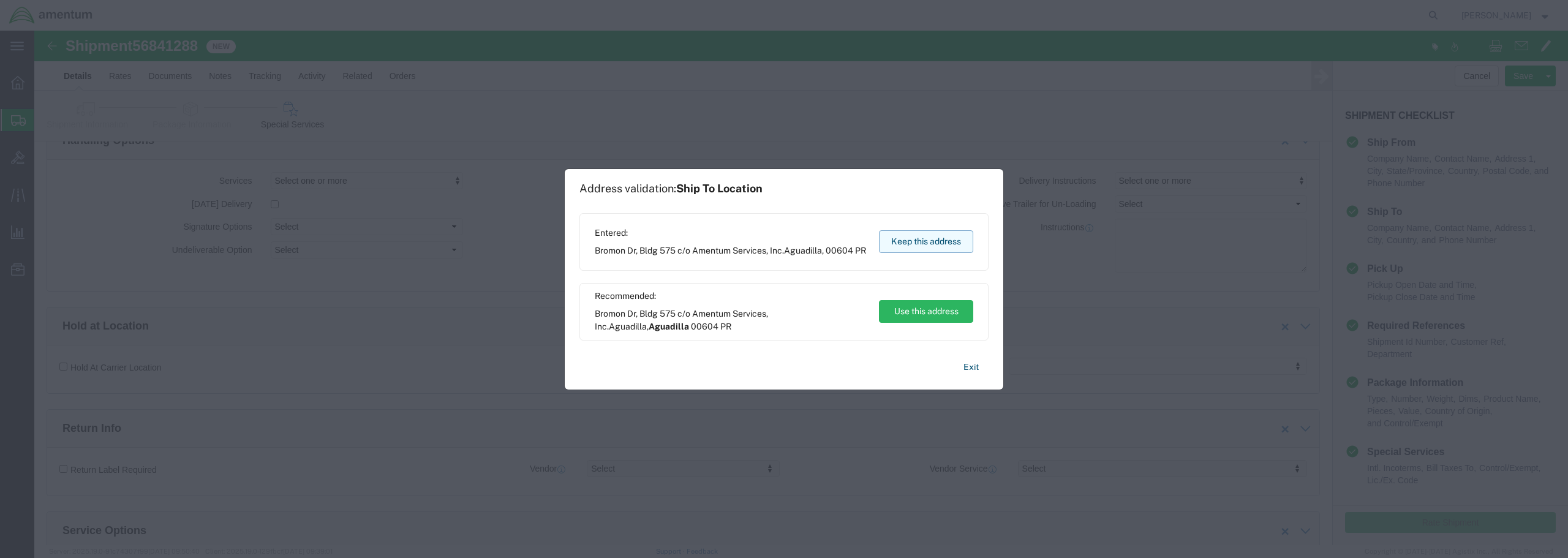
click at [918, 242] on button "Keep this address" at bounding box center [925, 242] width 94 height 22
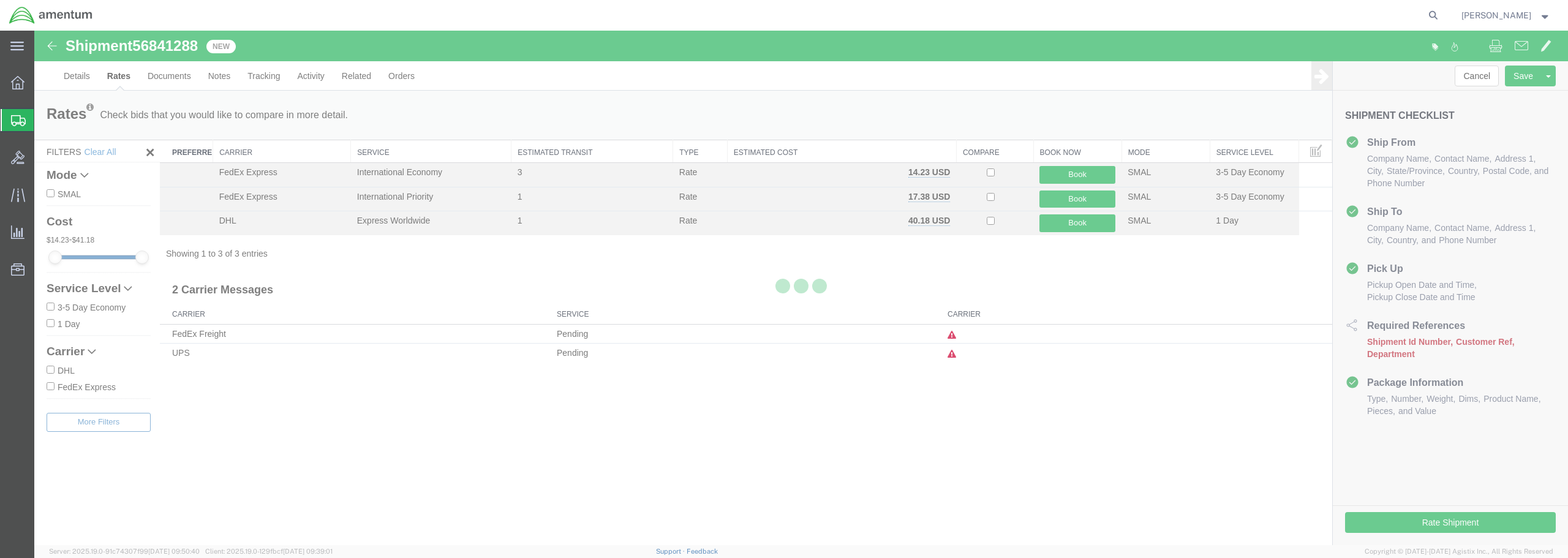
scroll to position [0, 0]
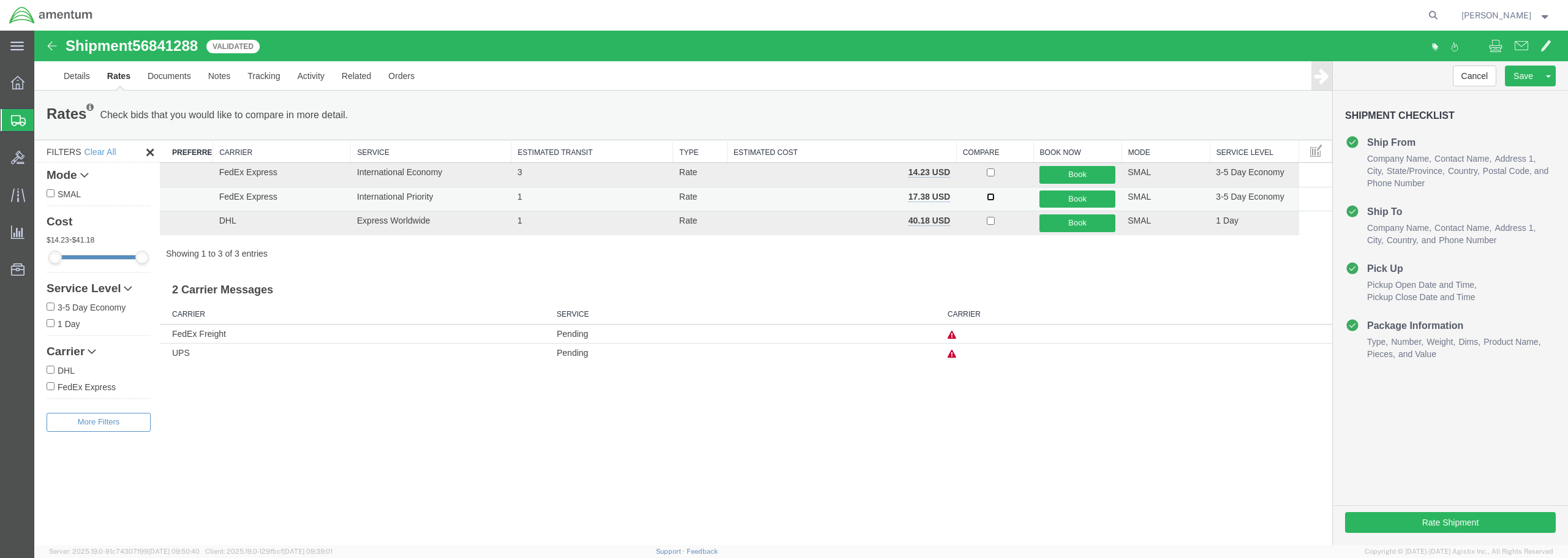
click at [988, 196] on input "checkbox" at bounding box center [991, 197] width 8 height 8
checkbox input "true"
click at [1085, 200] on button "Book" at bounding box center [1077, 199] width 76 height 18
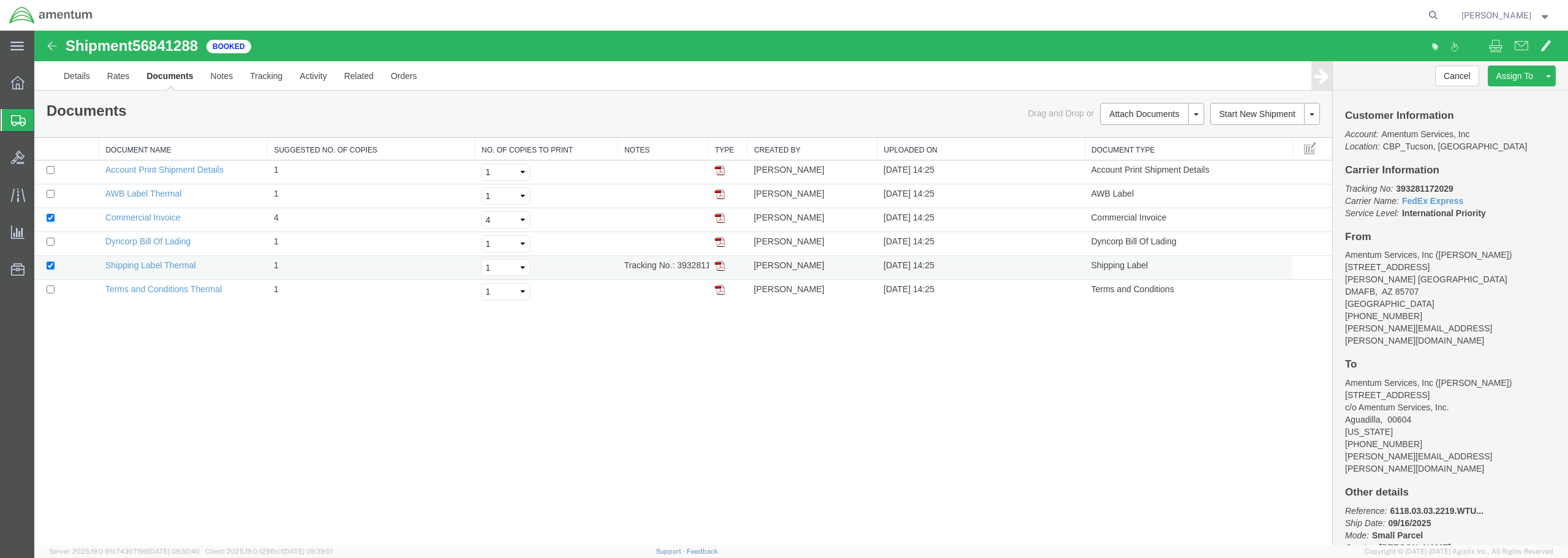
click at [720, 265] on img at bounding box center [720, 265] width 10 height 10
click at [715, 214] on img at bounding box center [720, 218] width 10 height 10
click at [720, 243] on img at bounding box center [720, 242] width 10 height 10
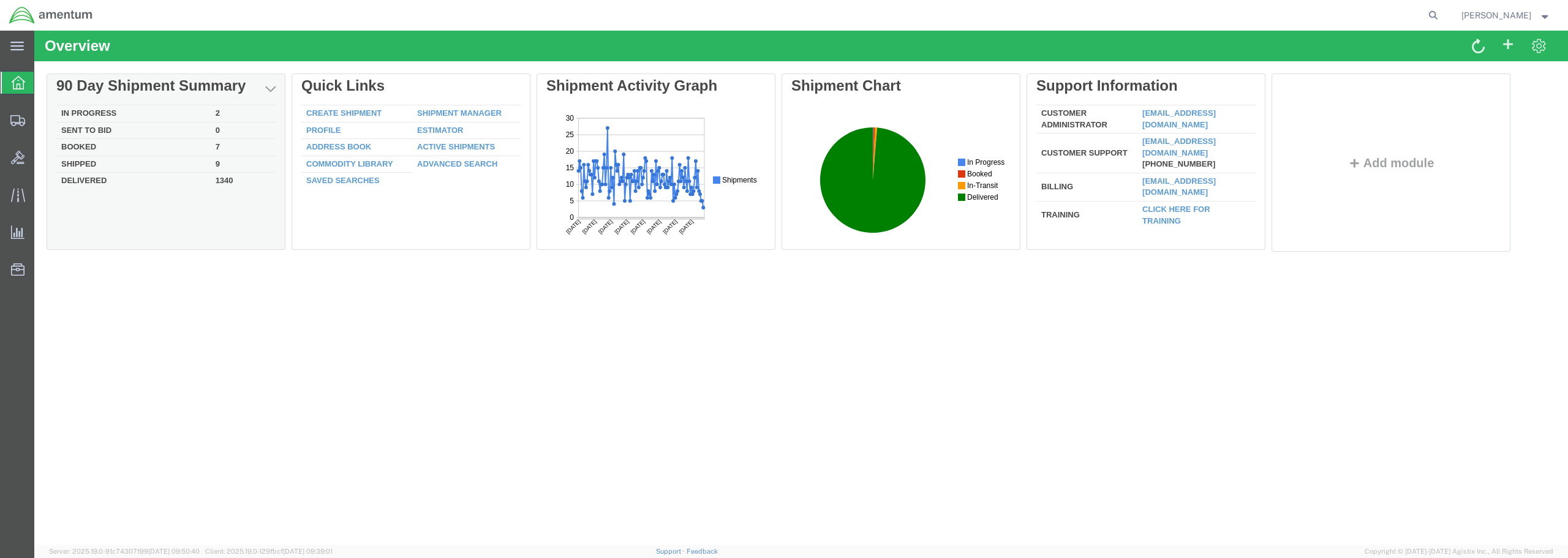
click at [72, 148] on td "Booked" at bounding box center [134, 147] width 155 height 18
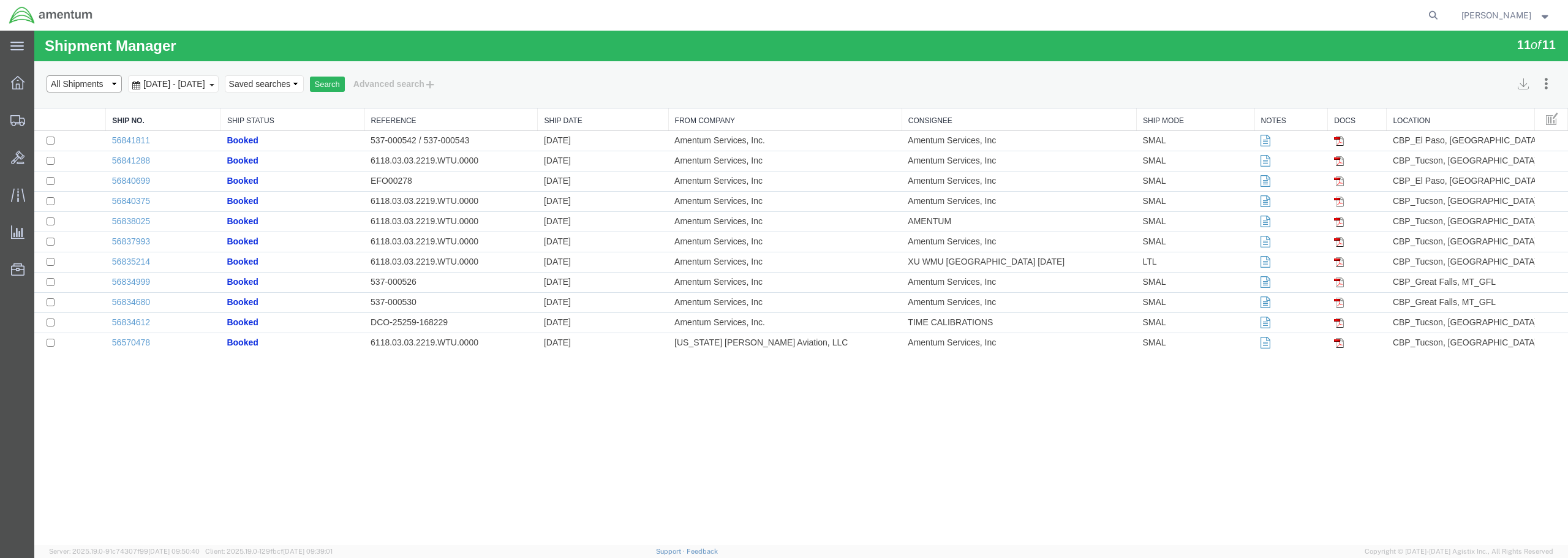
click at [91, 84] on select "Select status Active All Shipments Approved Booked Canceled Delivered Denied Ne…" at bounding box center [84, 84] width 75 height 18
click at [46, 75] on select "Select status Active All Shipments Approved Booked Canceled Delivered Denied Ne…" at bounding box center [84, 84] width 75 height 18
click at [345, 84] on button "Search" at bounding box center [328, 84] width 35 height 16
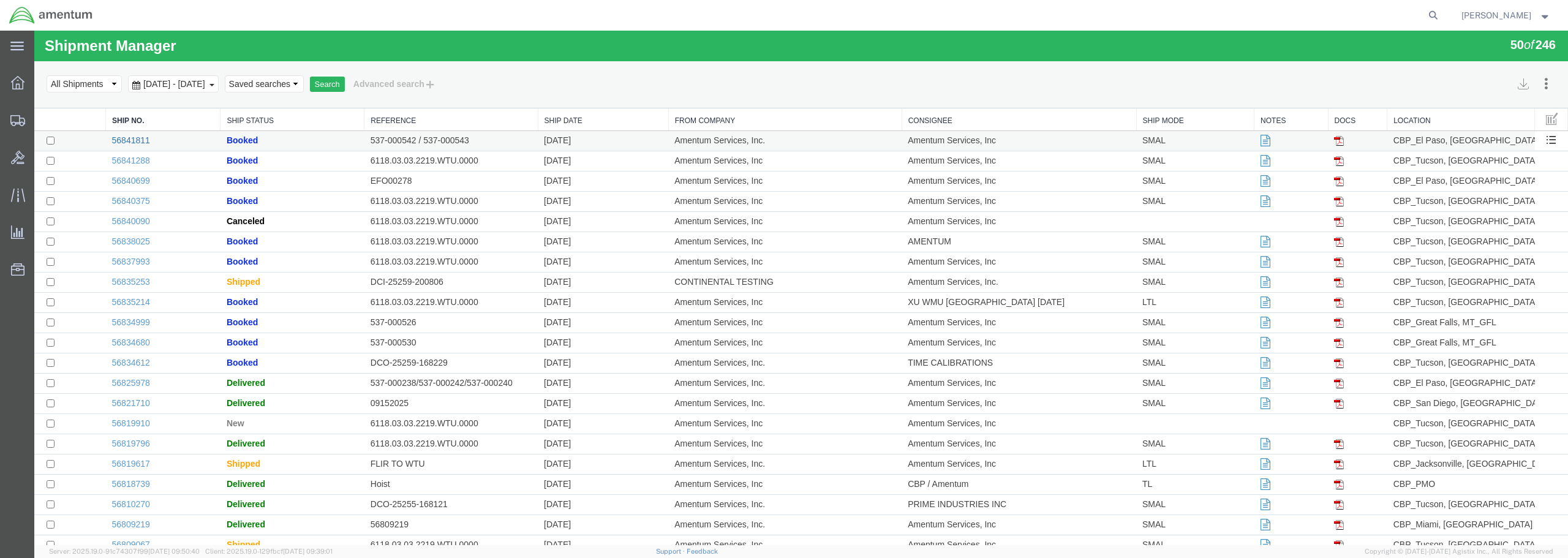
click at [134, 140] on link "56841811" at bounding box center [132, 140] width 38 height 10
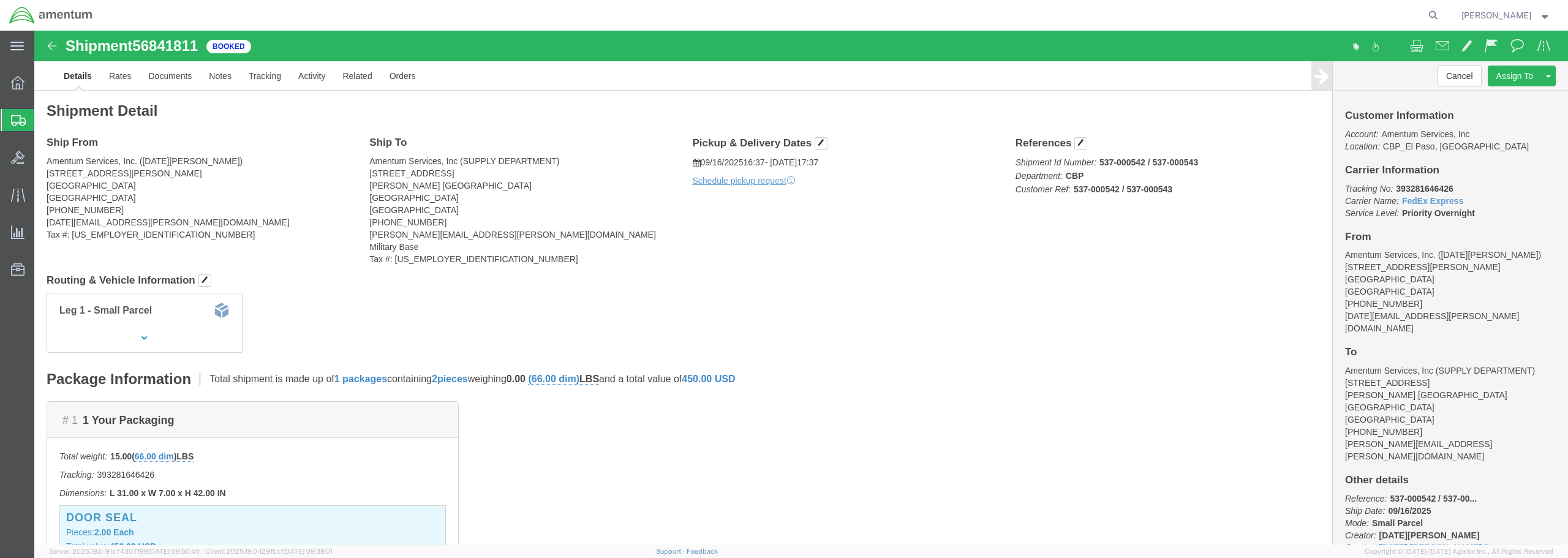
click img
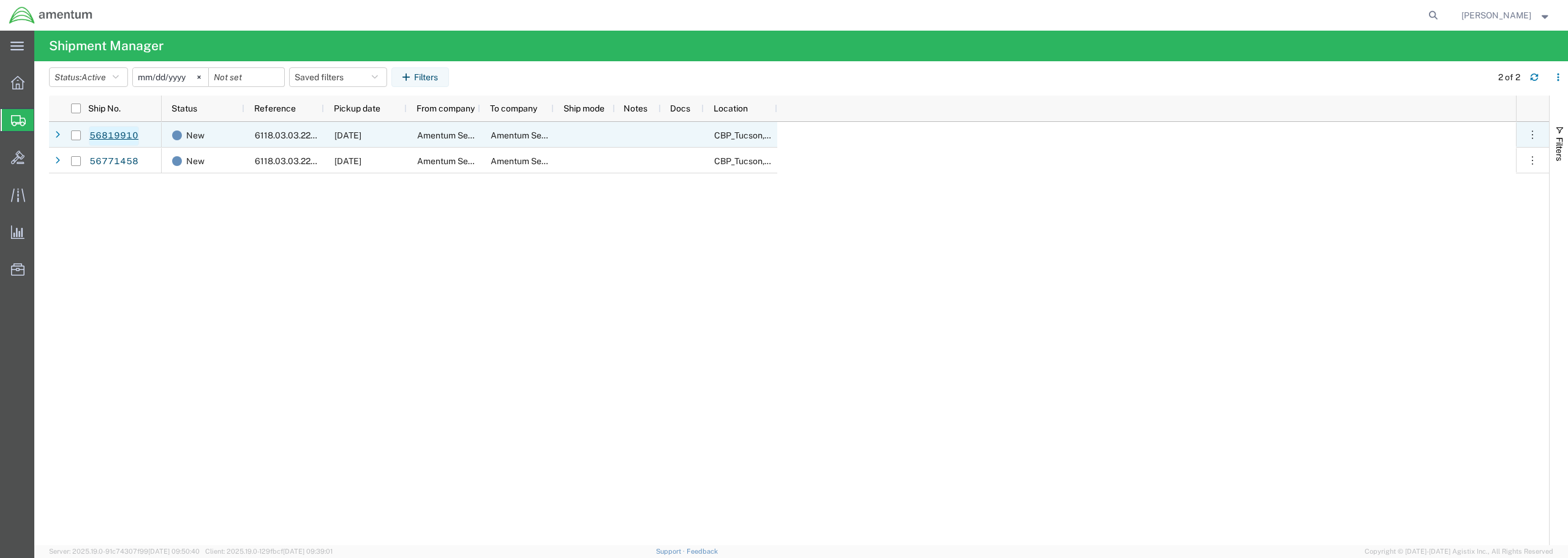
click at [97, 135] on link "56819910" at bounding box center [113, 136] width 50 height 20
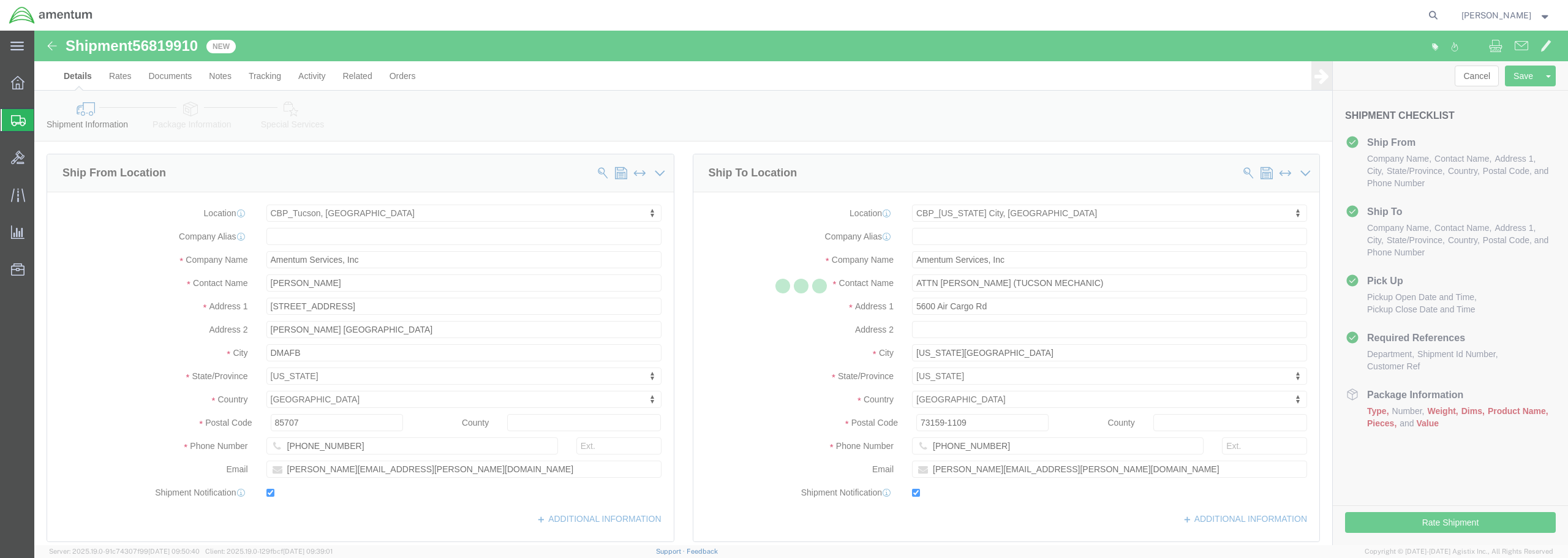
select select "49949"
select select "49916"
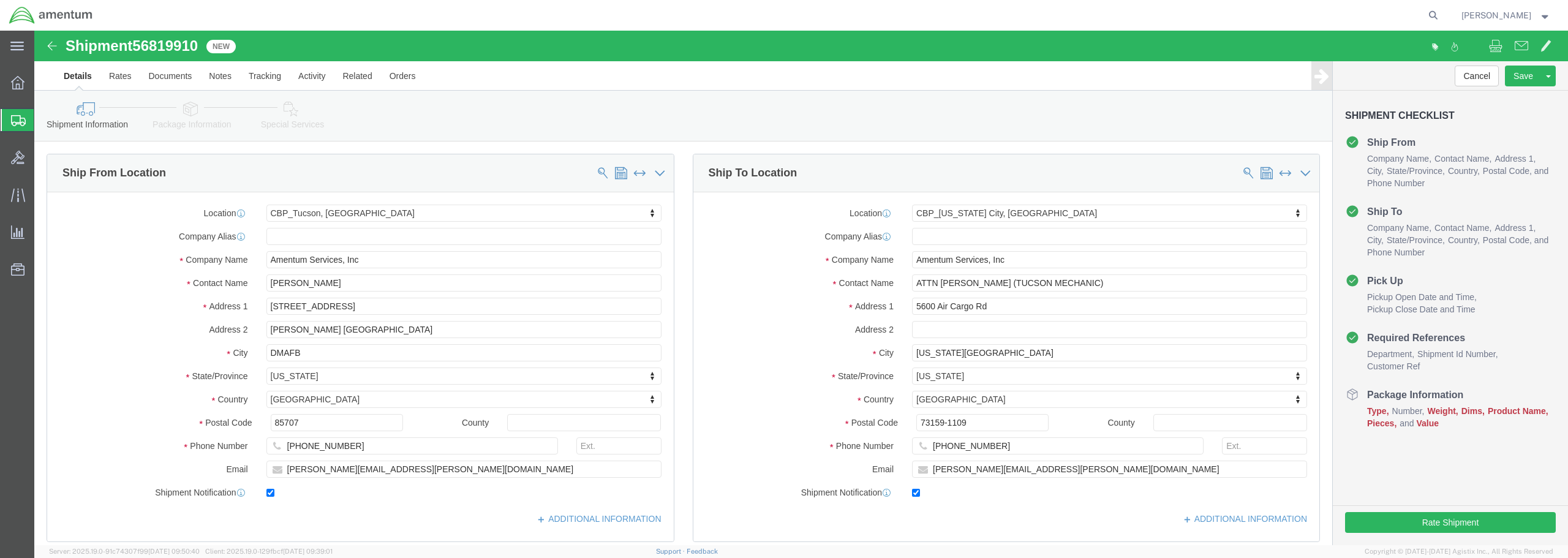
click img
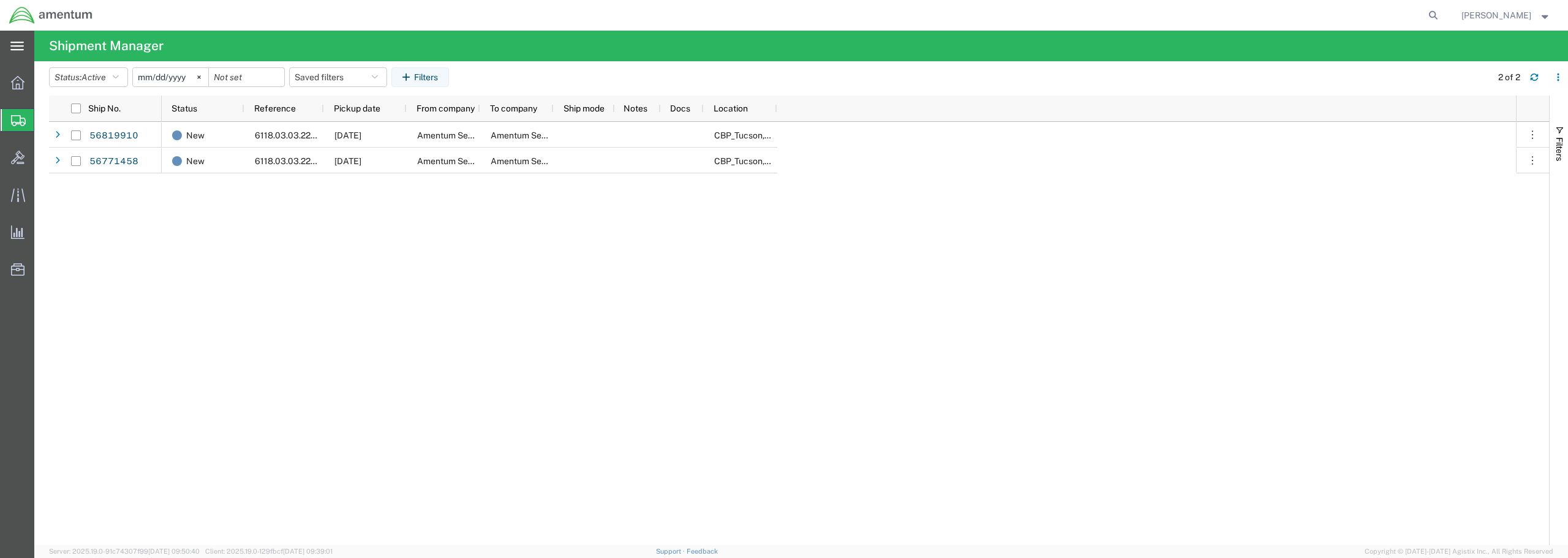
click at [22, 45] on icon at bounding box center [17, 46] width 14 height 10
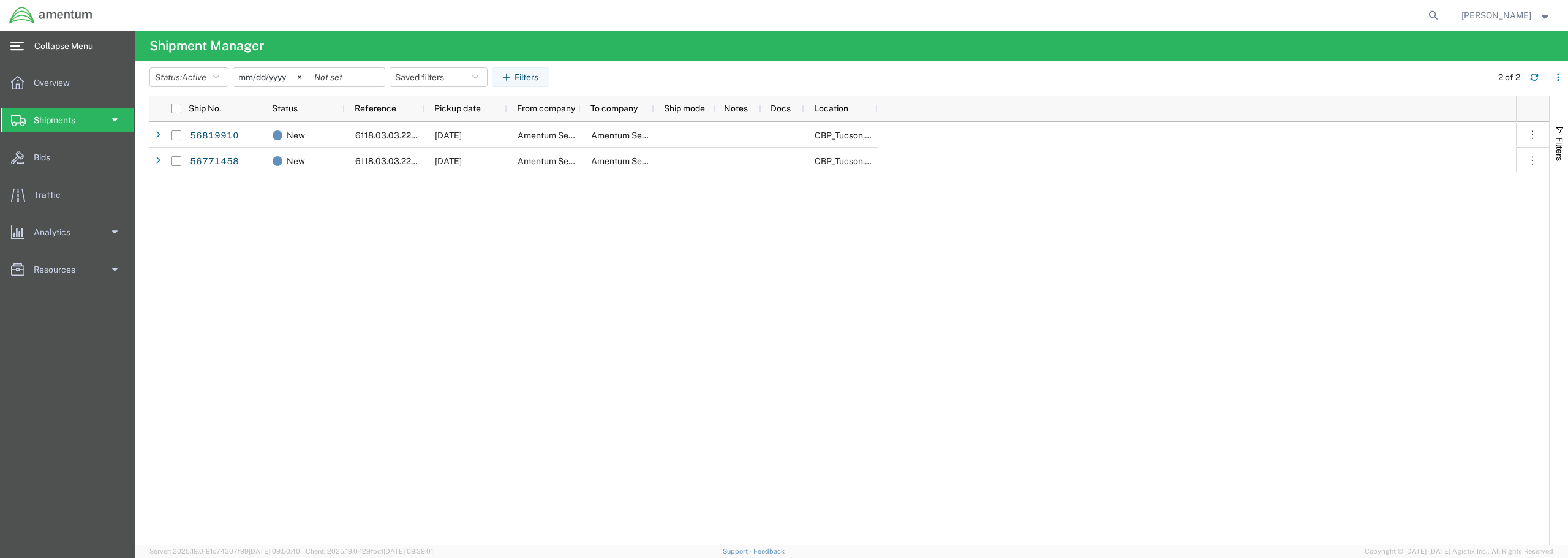
click at [22, 45] on icon at bounding box center [17, 46] width 14 height 10
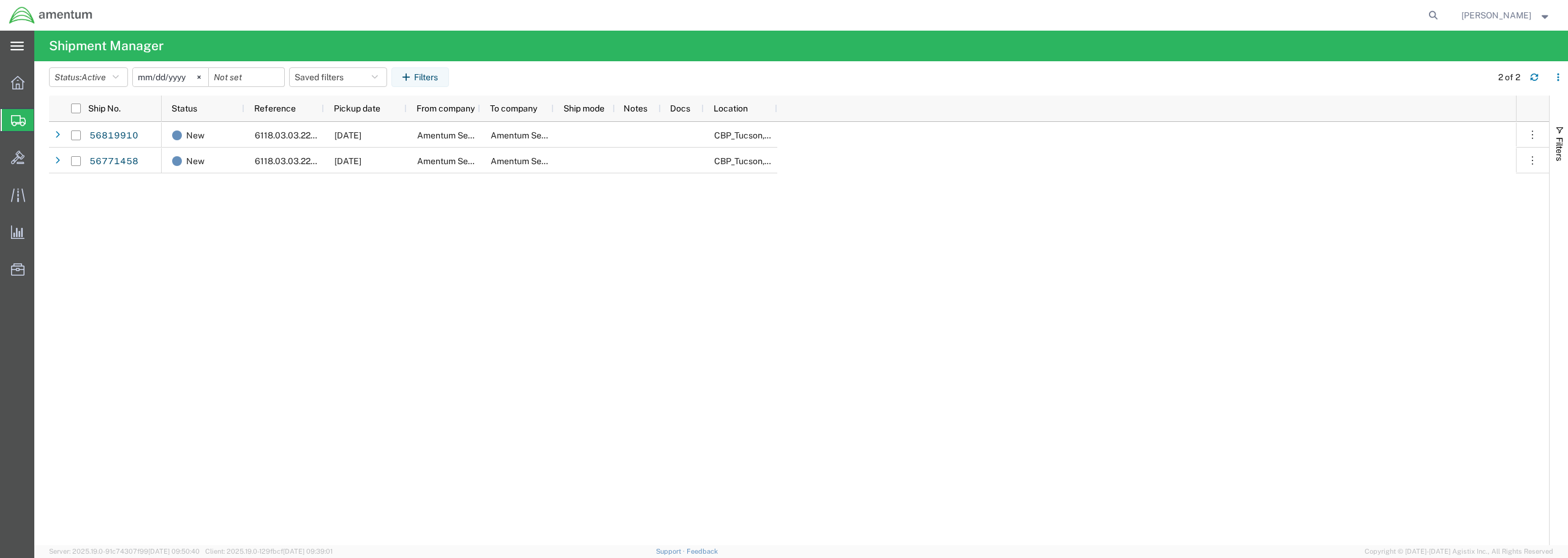
click at [0, 0] on span "Shipment Manager" at bounding box center [0, 0] width 0 height 0
click at [44, 122] on span "Shipments" at bounding box center [38, 120] width 10 height 25
click at [44, 120] on span "Shipments" at bounding box center [38, 120] width 10 height 25
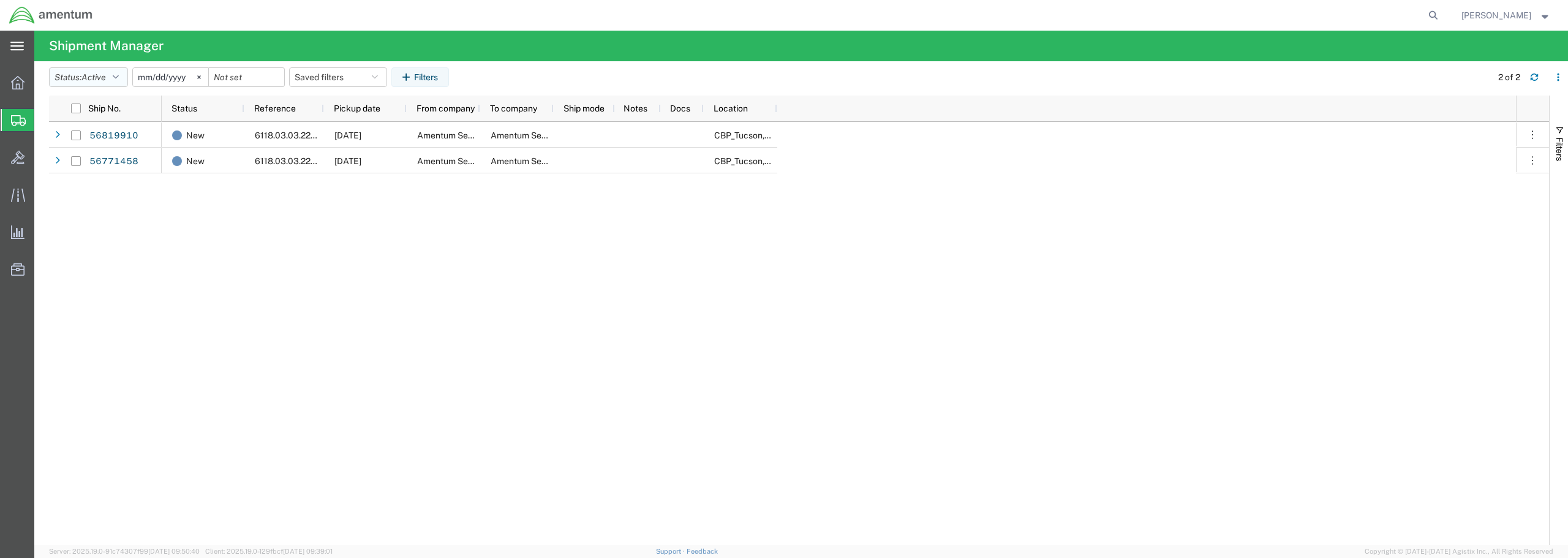
click at [117, 71] on button "Status: Active" at bounding box center [88, 77] width 79 height 20
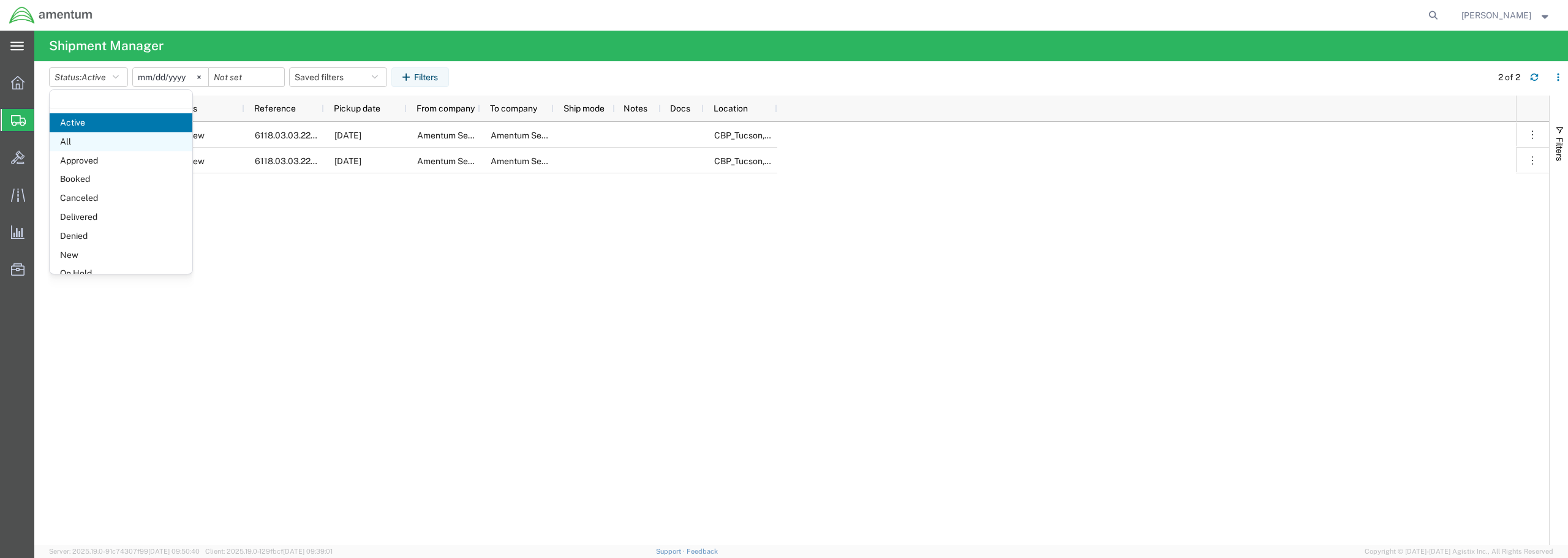
click at [83, 144] on span "All" at bounding box center [120, 142] width 143 height 19
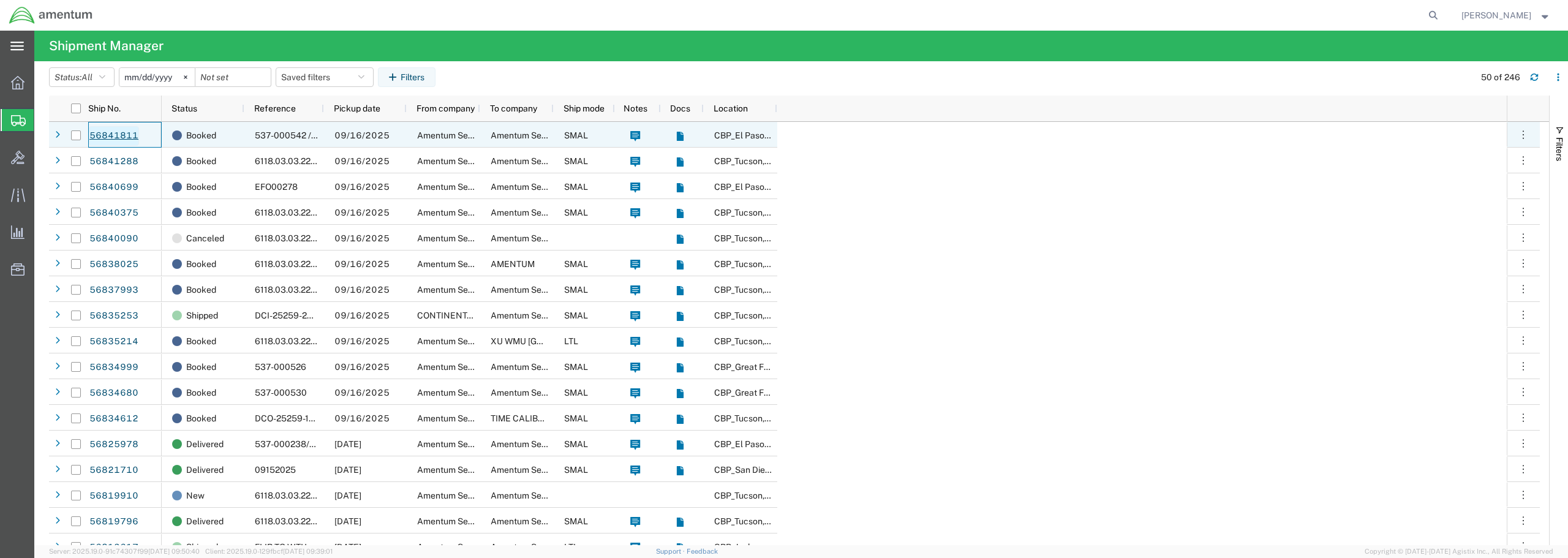
click at [112, 135] on link "56841811" at bounding box center [113, 136] width 50 height 20
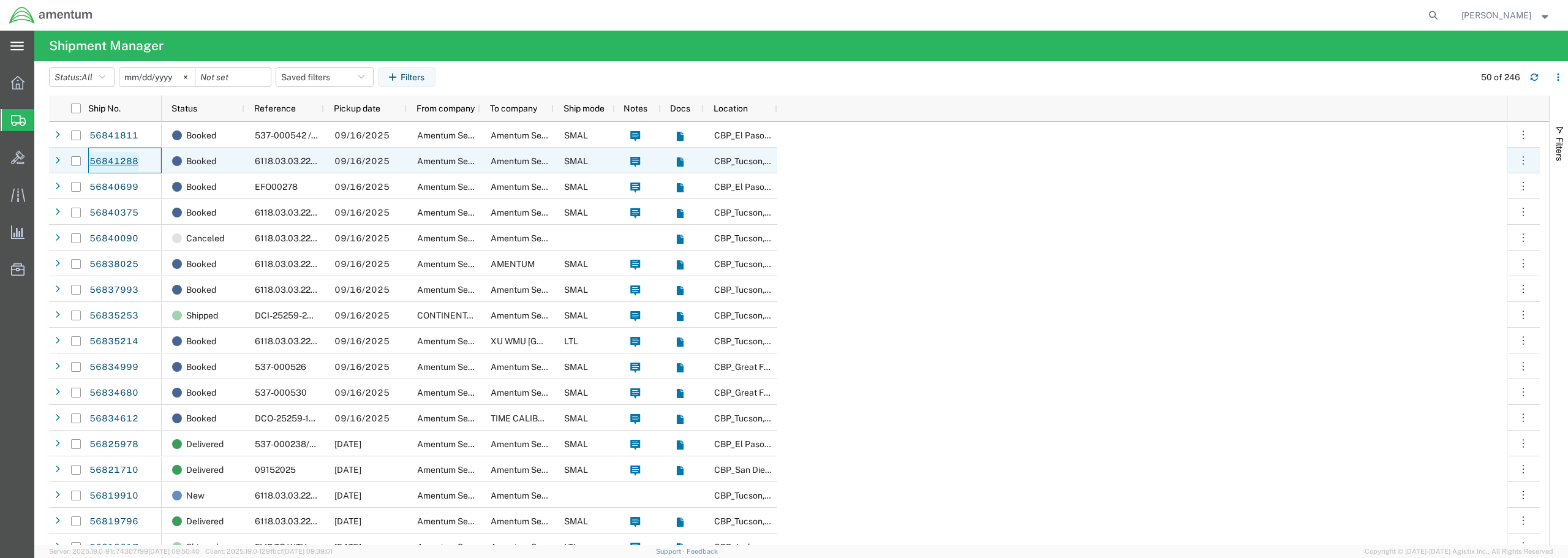
click at [123, 166] on link "56841288" at bounding box center [113, 162] width 50 height 20
